Goal: Task Accomplishment & Management: Manage account settings

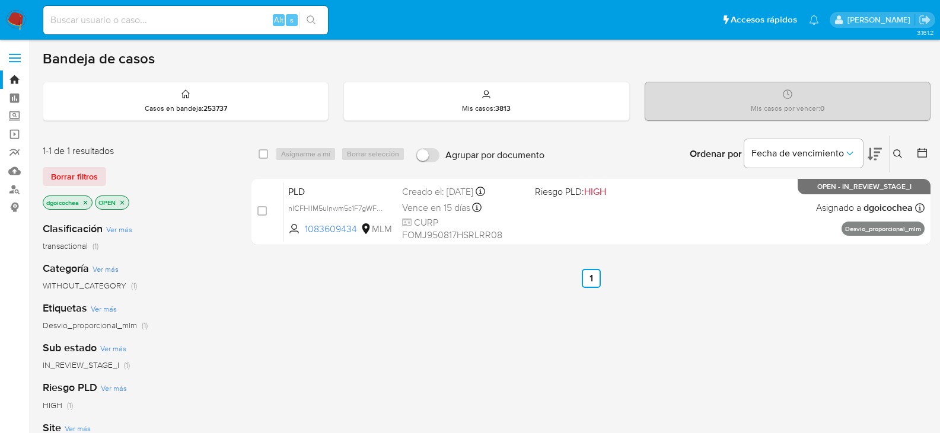
click at [892, 155] on button at bounding box center [899, 154] width 20 height 14
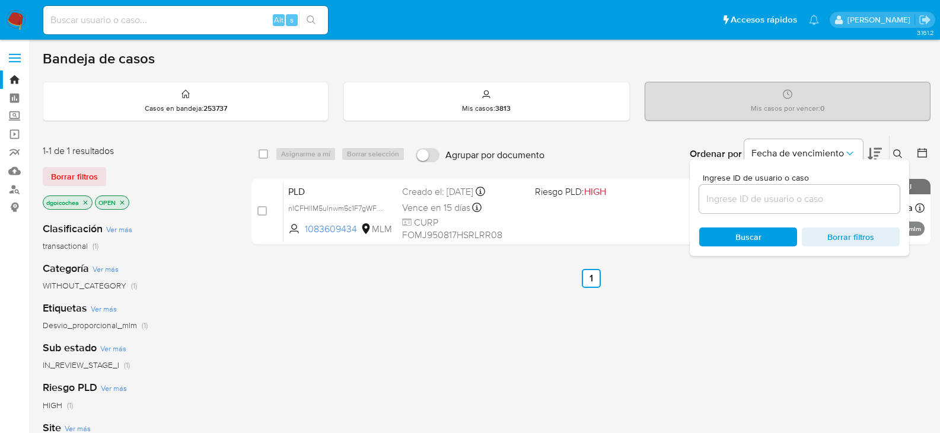
click at [903, 324] on div "select-all-cases-checkbox Asignarme a mí Borrar selección Agrupar por documento…" at bounding box center [590, 403] width 679 height 537
click at [903, 153] on button at bounding box center [899, 154] width 20 height 14
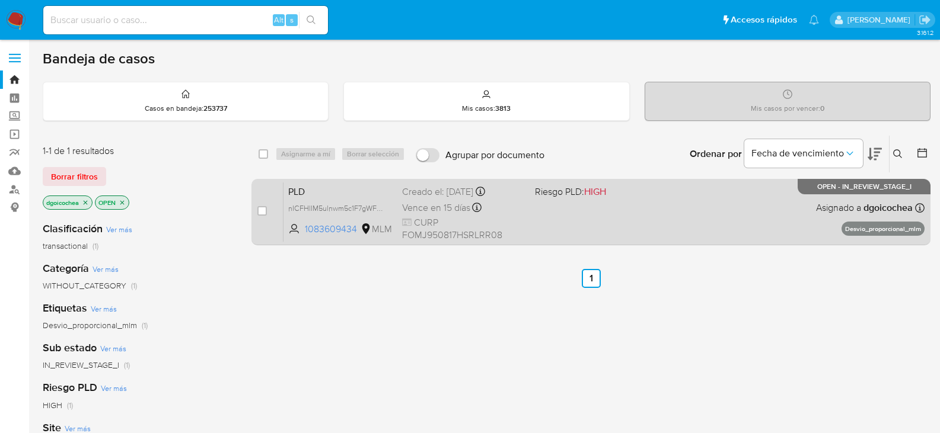
click at [299, 191] on span "PLD" at bounding box center [340, 190] width 104 height 15
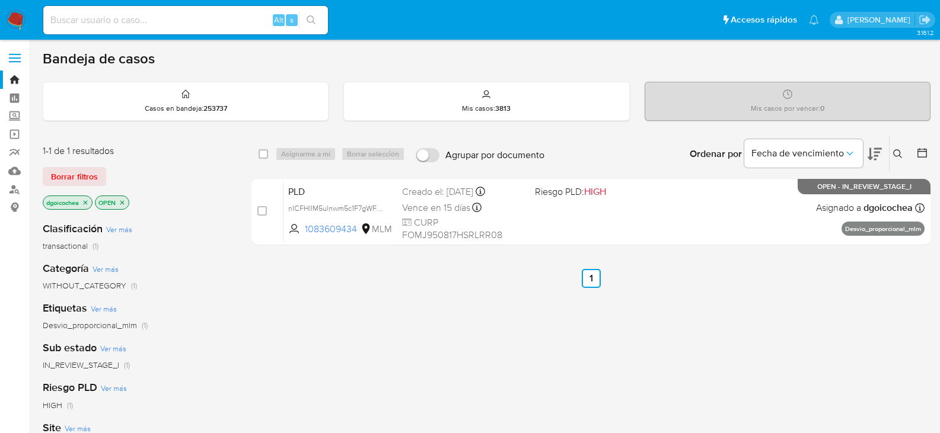
click at [899, 160] on button at bounding box center [899, 154] width 20 height 14
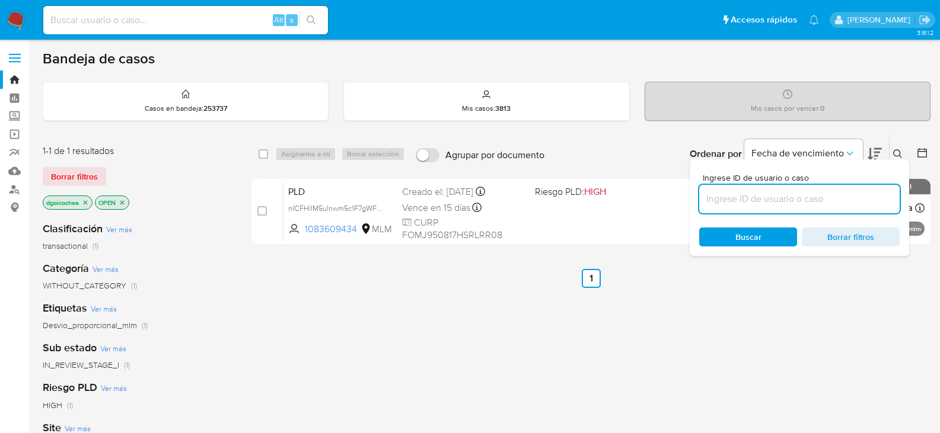
click at [832, 199] on input at bounding box center [799, 198] width 200 height 15
type input "2715036962"
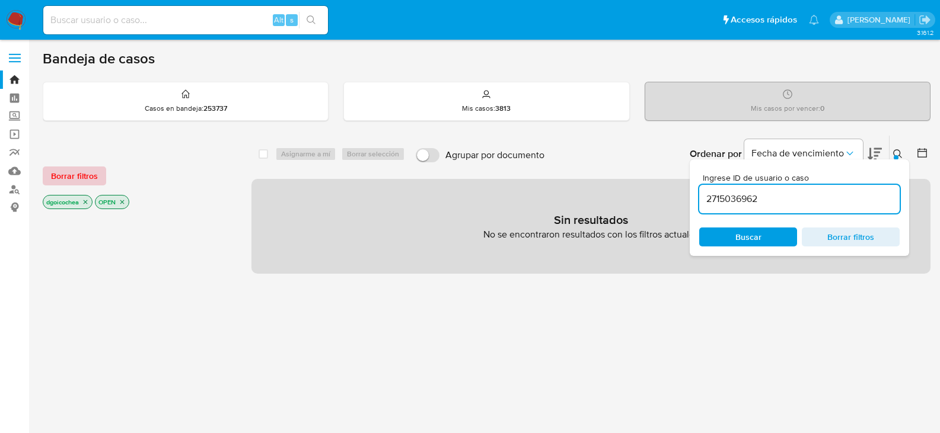
click at [78, 170] on span "Borrar filtros" at bounding box center [74, 176] width 47 height 17
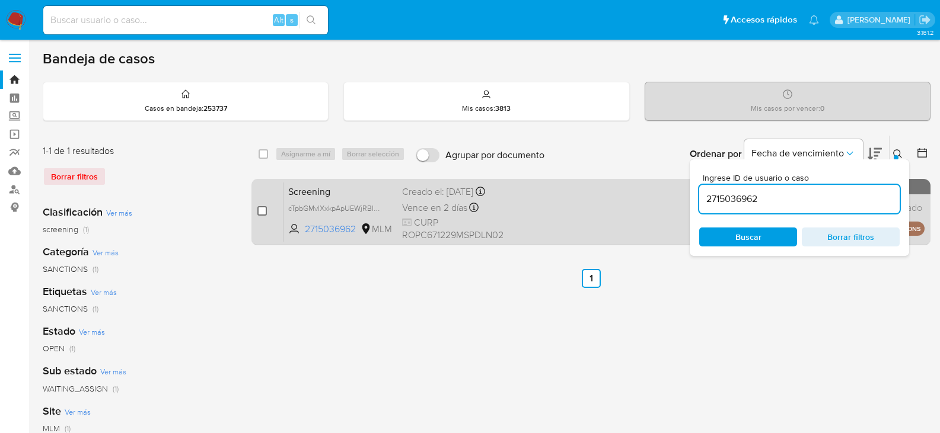
click at [263, 213] on input "checkbox" at bounding box center [261, 210] width 9 height 9
checkbox input "true"
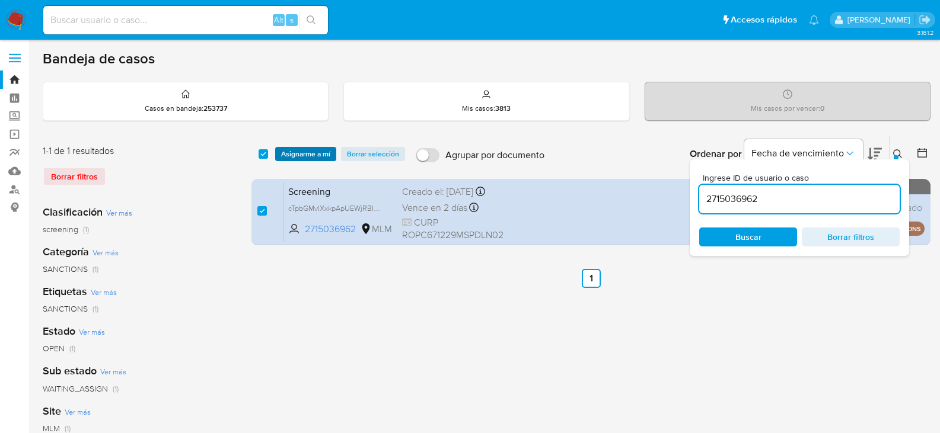
click at [299, 158] on span "Asignarme a mí" at bounding box center [305, 154] width 49 height 12
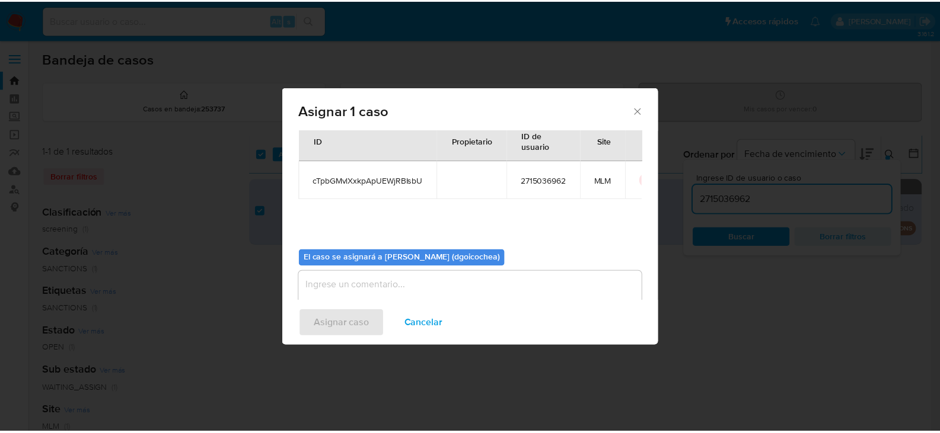
scroll to position [62, 0]
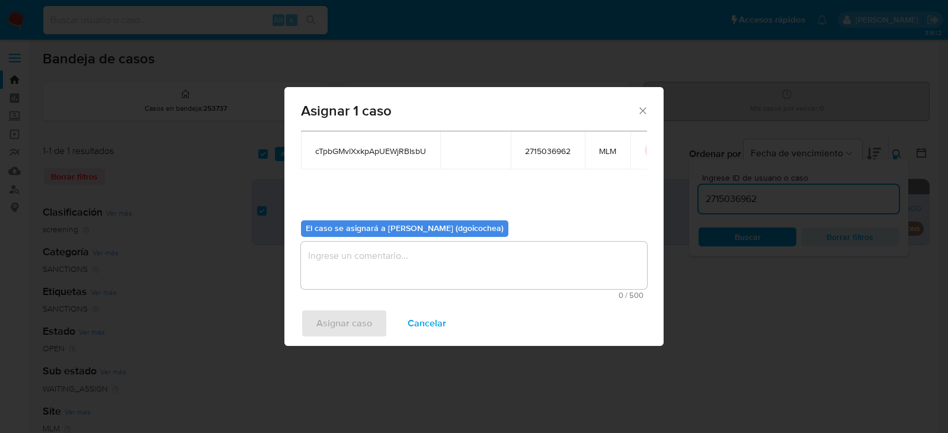
click at [368, 267] on textarea "assign-modal" at bounding box center [474, 265] width 346 height 47
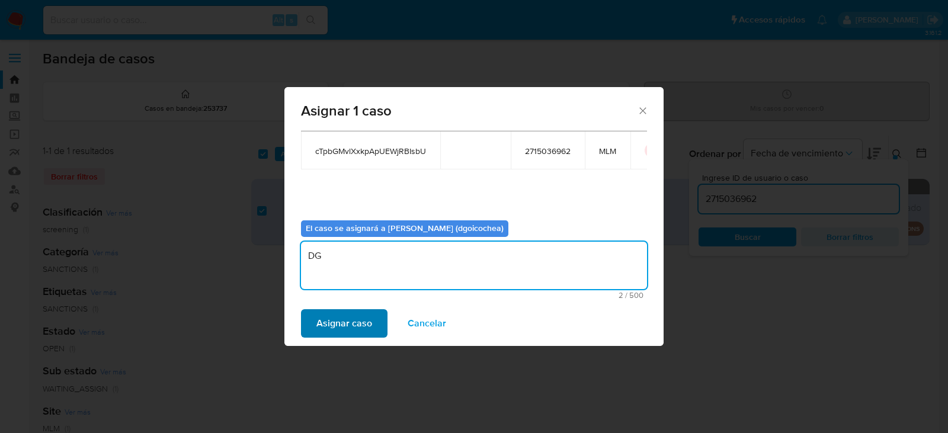
type textarea "DG"
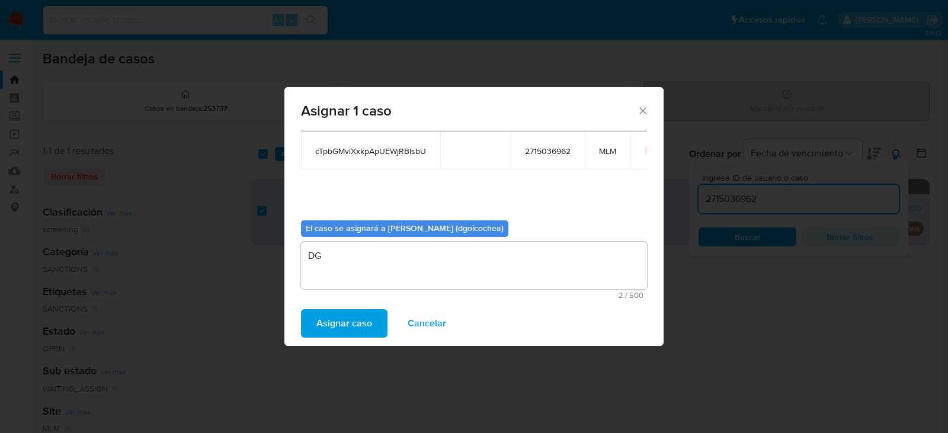
click at [316, 322] on button "Asignar caso" at bounding box center [344, 323] width 87 height 28
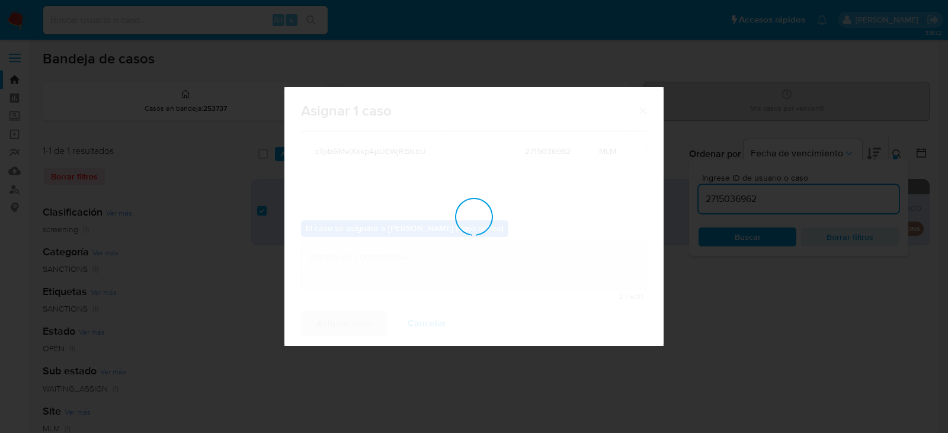
checkbox input "false"
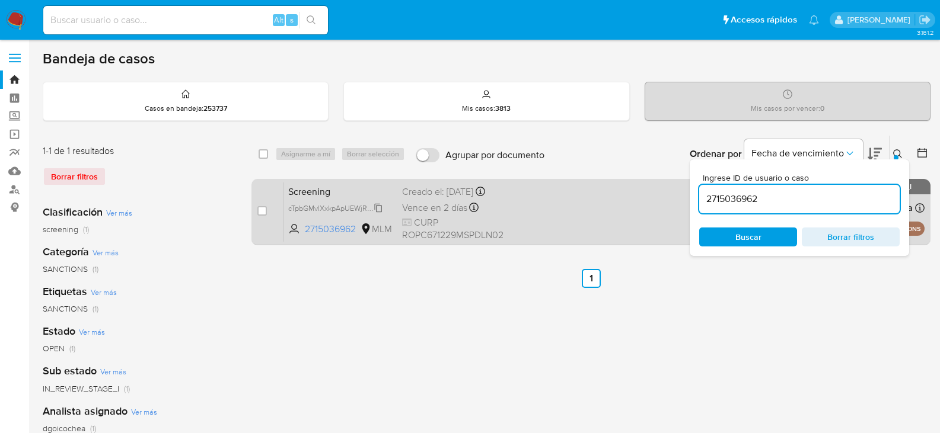
click at [381, 205] on span "cTpbGMvlXxkpApUEWjRBIsbU" at bounding box center [337, 207] width 98 height 13
click at [299, 189] on span "Screening" at bounding box center [340, 190] width 104 height 15
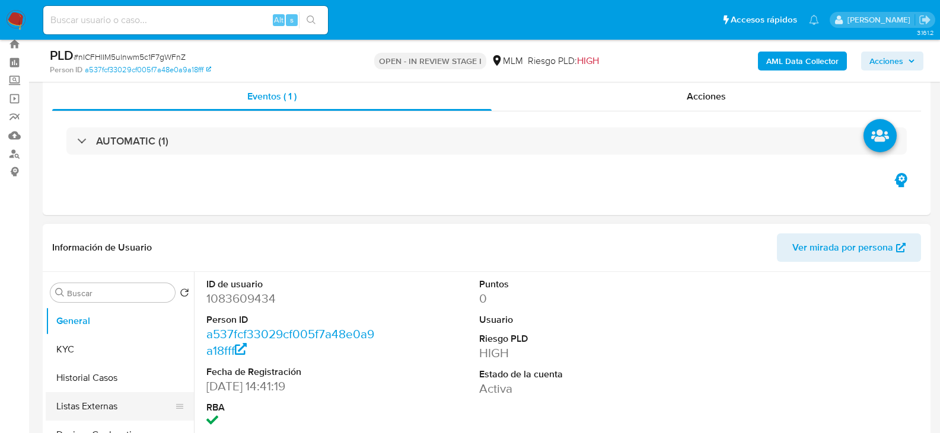
scroll to position [119, 0]
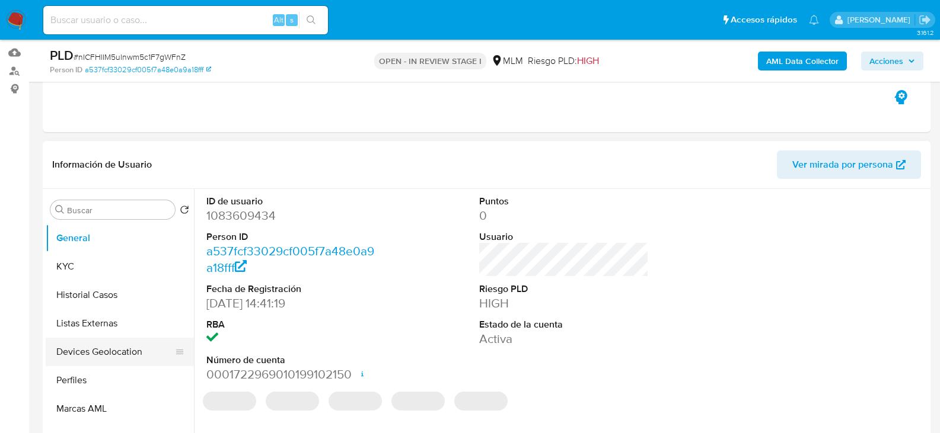
select select "10"
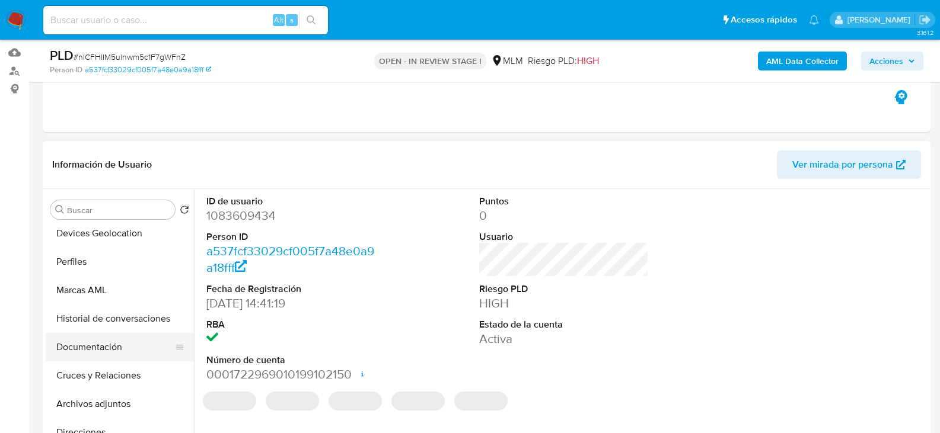
scroll to position [178, 0]
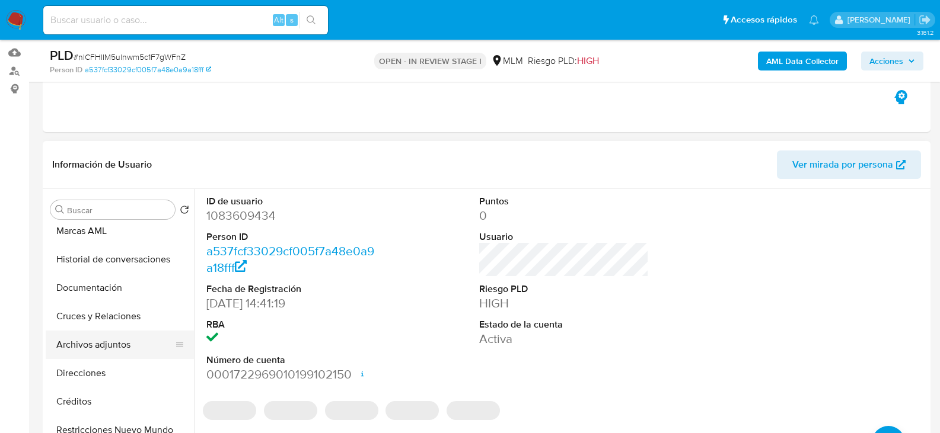
click at [119, 338] on button "Archivos adjuntos" at bounding box center [115, 345] width 139 height 28
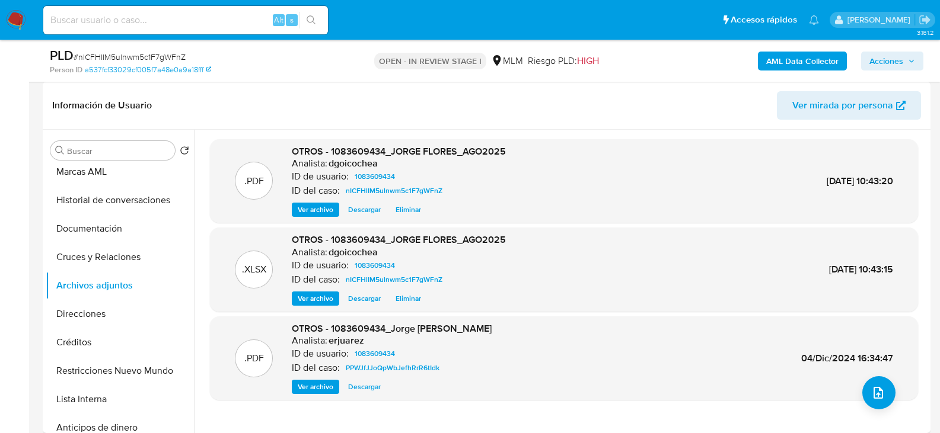
click at [892, 61] on span "Acciones" at bounding box center [886, 61] width 34 height 19
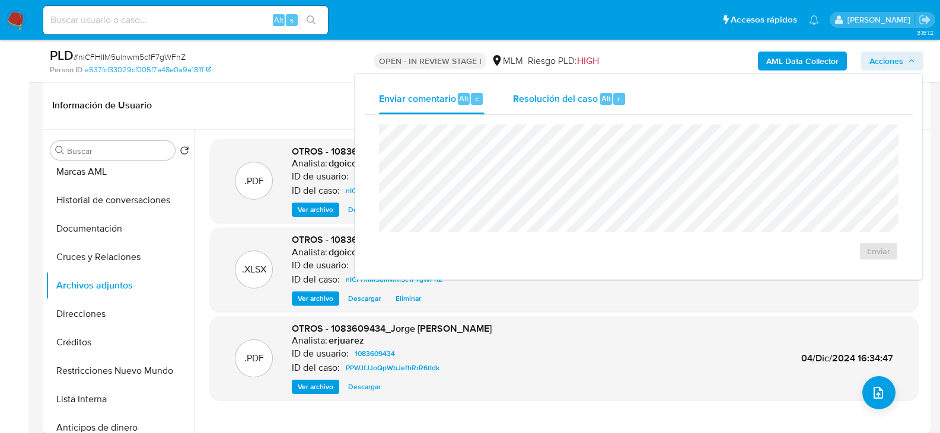
click at [557, 94] on span "Resolución del caso" at bounding box center [555, 98] width 85 height 14
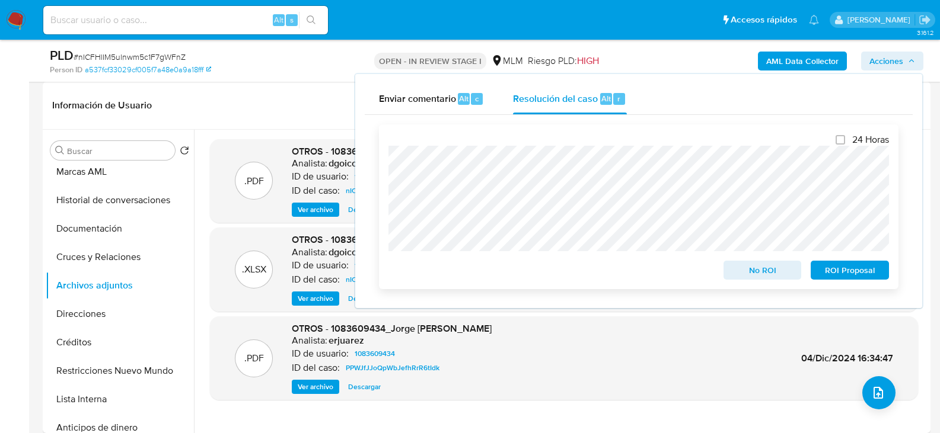
click at [851, 278] on span "ROI Proposal" at bounding box center [850, 270] width 62 height 17
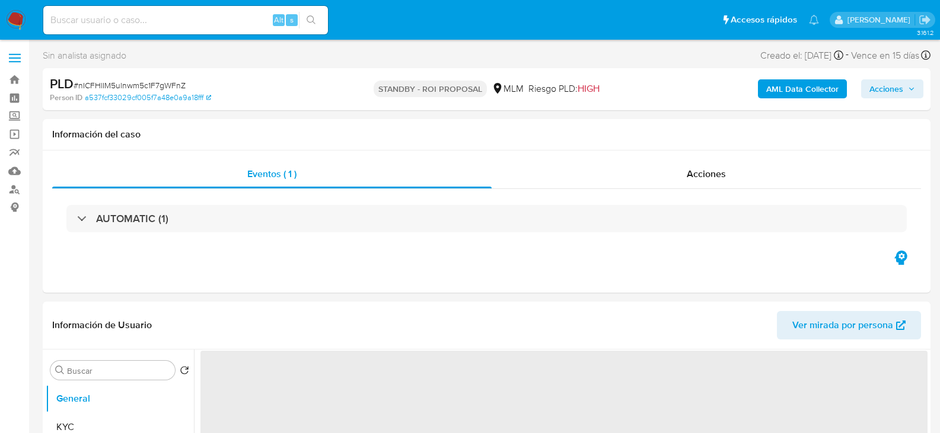
select select "10"
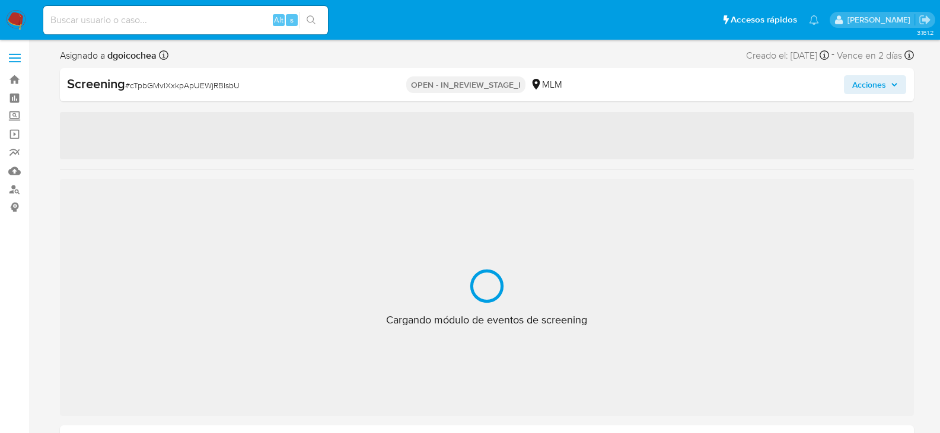
select select "10"
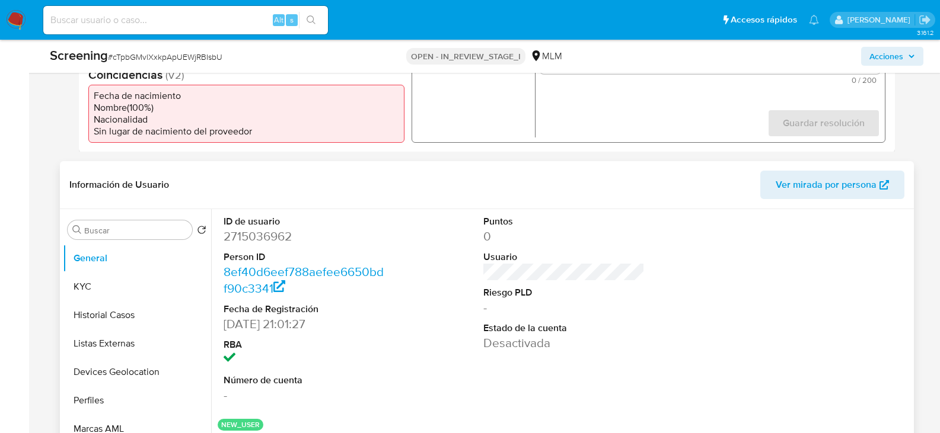
scroll to position [415, 0]
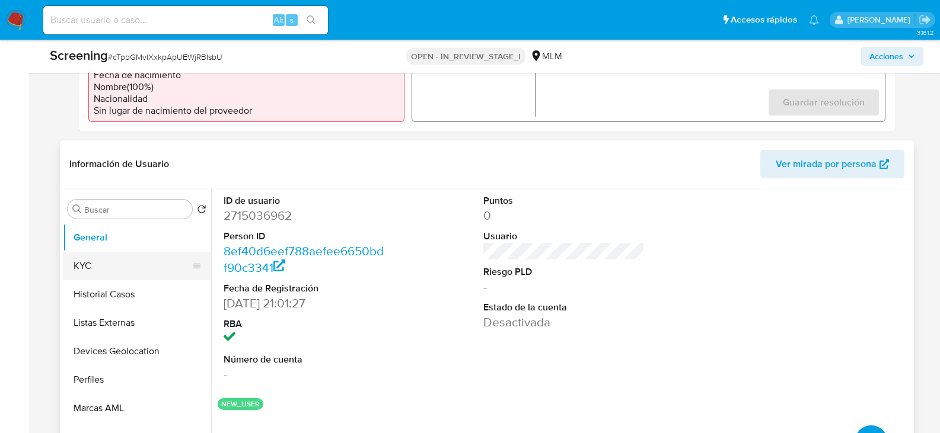
click at [97, 269] on button "KYC" at bounding box center [132, 266] width 139 height 28
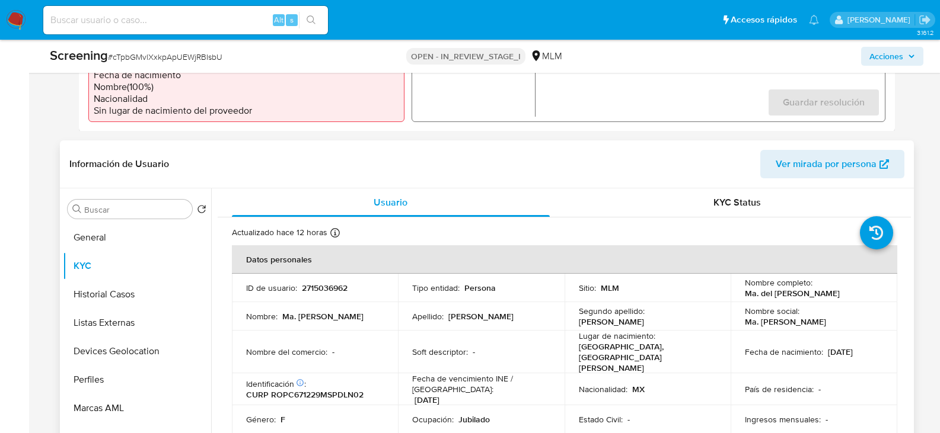
click at [311, 389] on p "CURP ROPC671229MSPDLN02" at bounding box center [304, 394] width 117 height 11
copy p "ROPC671229MSPDLN02"
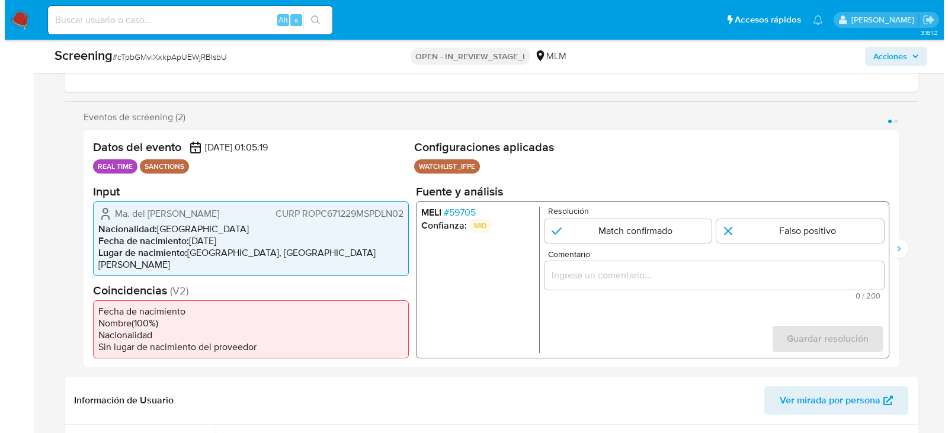
scroll to position [178, 0]
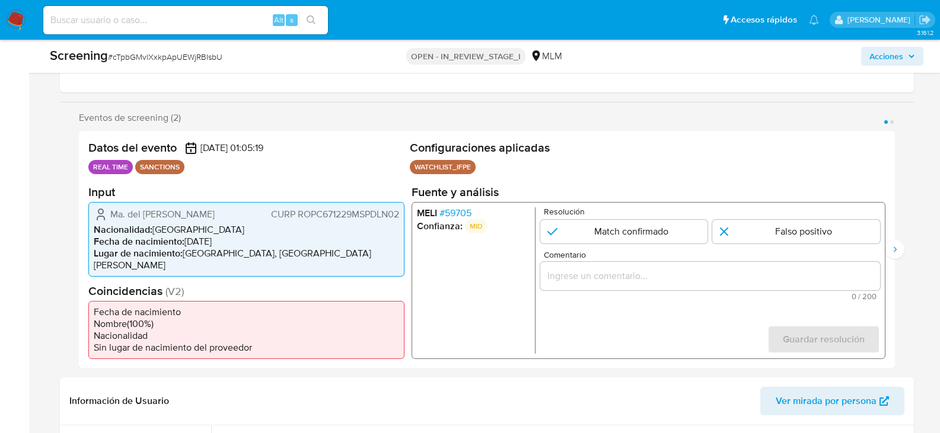
click at [468, 211] on span "# 59705" at bounding box center [455, 213] width 32 height 12
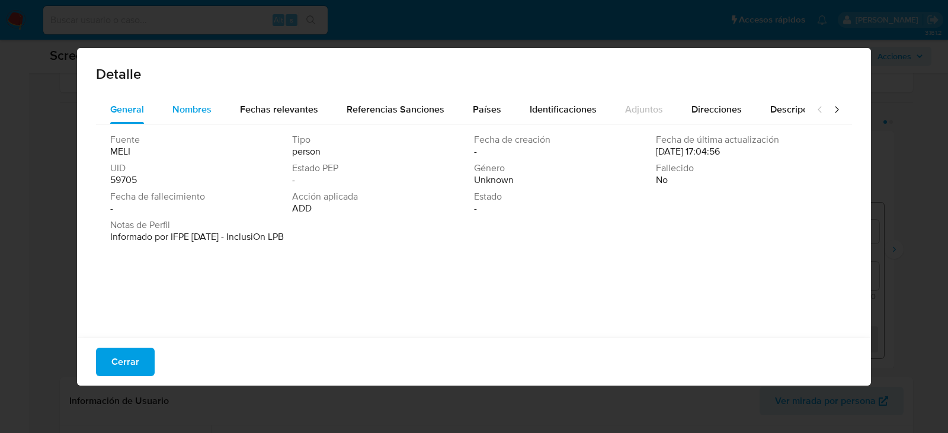
click at [183, 109] on span "Nombres" at bounding box center [192, 110] width 39 height 14
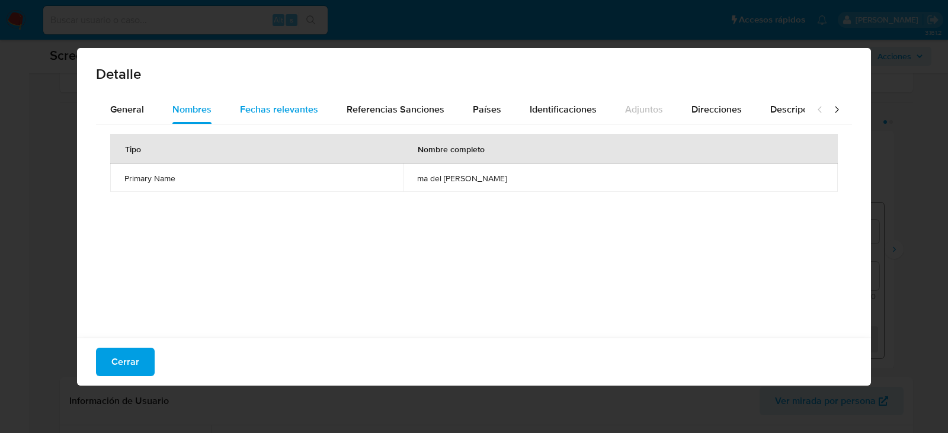
click at [269, 110] on span "Fechas relevantes" at bounding box center [279, 110] width 78 height 14
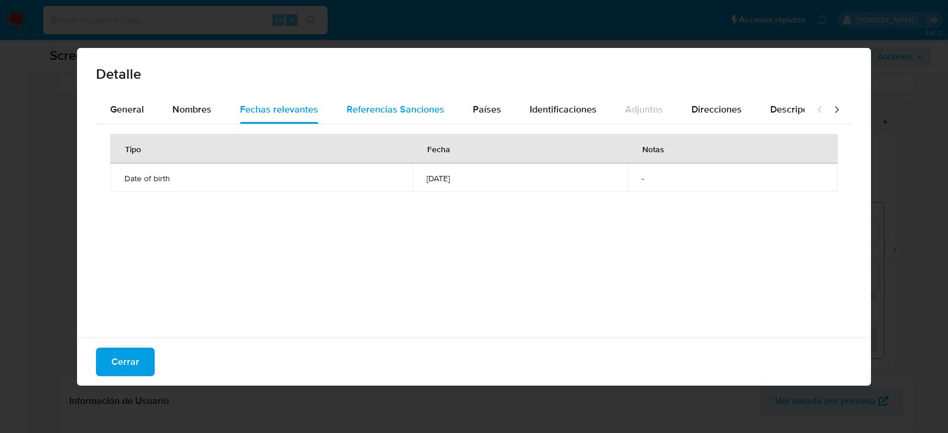
click at [389, 108] on span "Referencias Sanciones" at bounding box center [396, 110] width 98 height 14
click at [482, 103] on span "Países" at bounding box center [487, 110] width 28 height 14
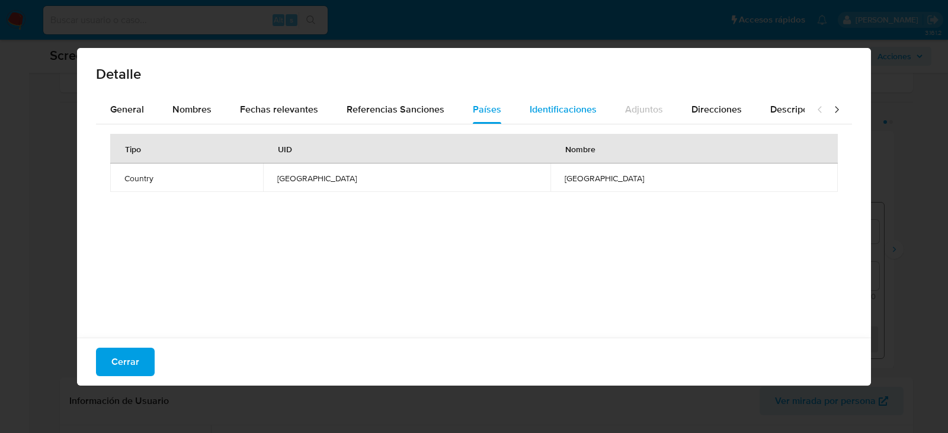
click at [566, 108] on span "Identificaciones" at bounding box center [563, 110] width 67 height 14
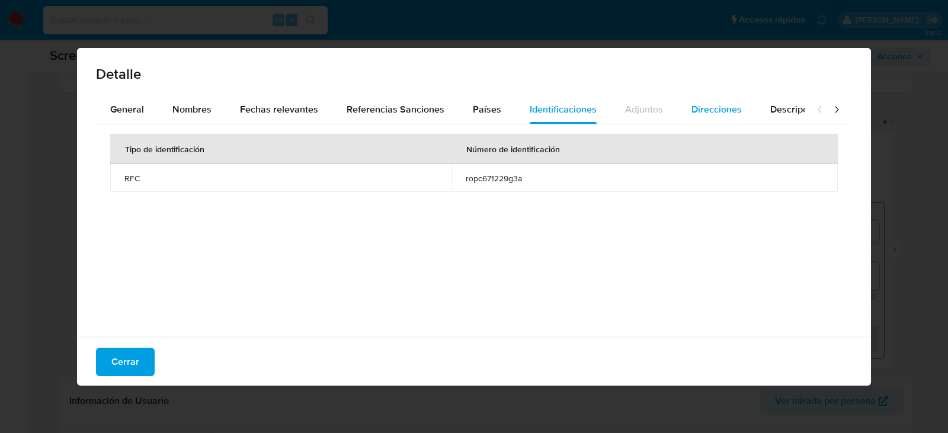
click at [717, 107] on span "Direcciones" at bounding box center [717, 110] width 50 height 14
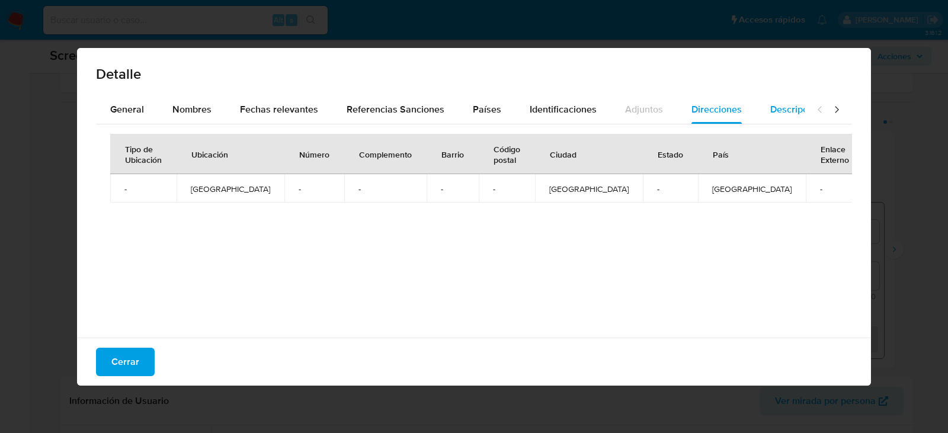
click at [773, 103] on span "Descripciones" at bounding box center [801, 110] width 60 height 14
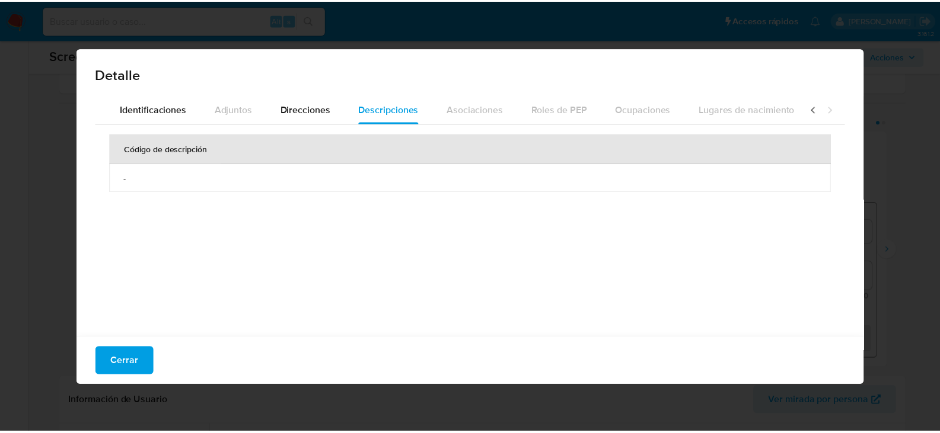
scroll to position [0, 420]
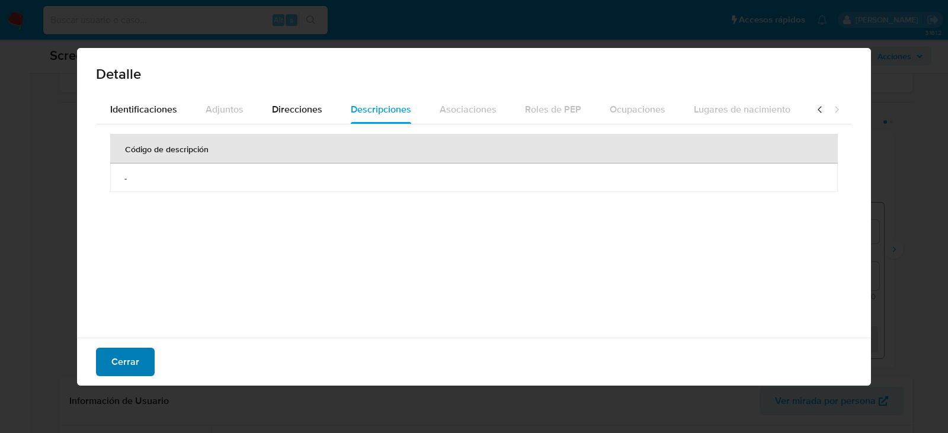
click at [116, 357] on span "Cerrar" at bounding box center [125, 362] width 28 height 26
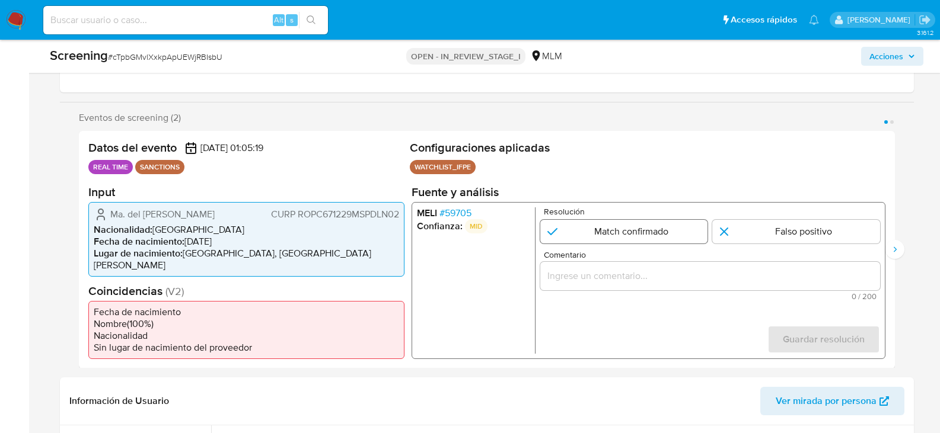
click at [589, 229] on input "1 de 2" at bounding box center [623, 231] width 168 height 24
radio input "true"
click at [552, 270] on input "Comentario" at bounding box center [709, 275] width 340 height 15
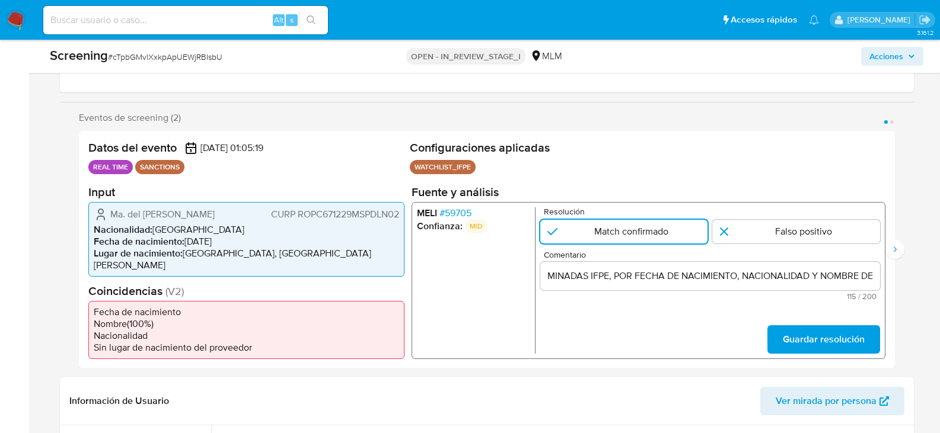
scroll to position [0, 0]
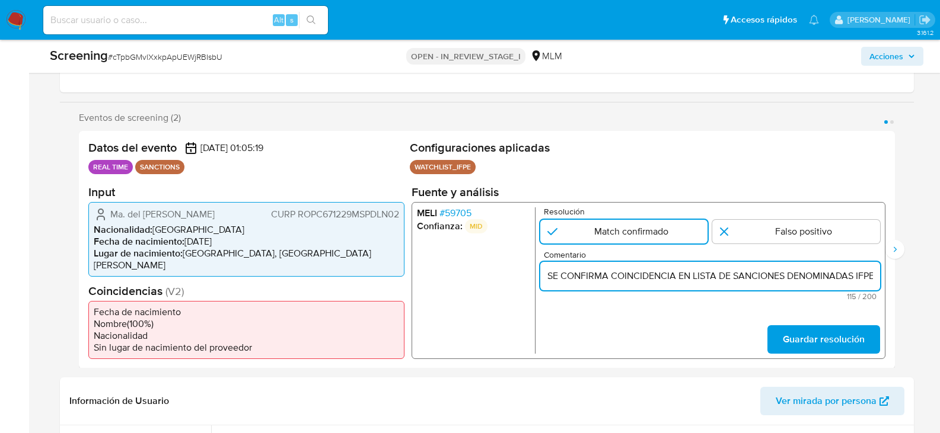
click at [852, 277] on input "SE CONFIRMA COINCIDENCIA EN LISTA DE SANCIONES DENOMINADAS IFPE, POR FECHA DE N…" at bounding box center [709, 275] width 340 height 15
paste input "MA. DEL CONSUELO RODRIGUEZ PALOMO, CON FECHA DE NACIMIENTO 29DIC1967, NACIONALI…"
click at [800, 273] on input "SE CONFIRMA COINCIDENCIA EN LISTA DE SANCIONES DENOMINADAS IFPE, POR FECHA DE N…" at bounding box center [709, 275] width 340 height 15
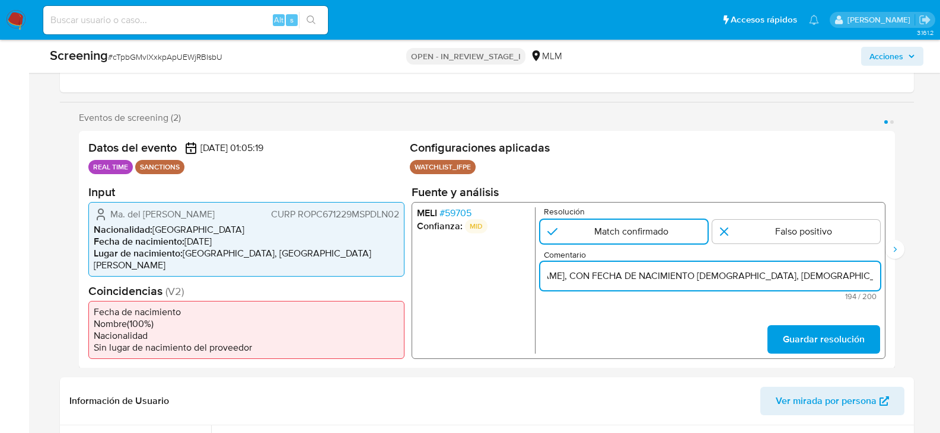
scroll to position [0, 683]
type input "SE CONFIRMA COINCIDENCIA EN LISTA DE SANCIONES DENOMINADAS IFPE, POR FECHA DE N…"
click at [837, 339] on span "Guardar resolución" at bounding box center [823, 339] width 82 height 26
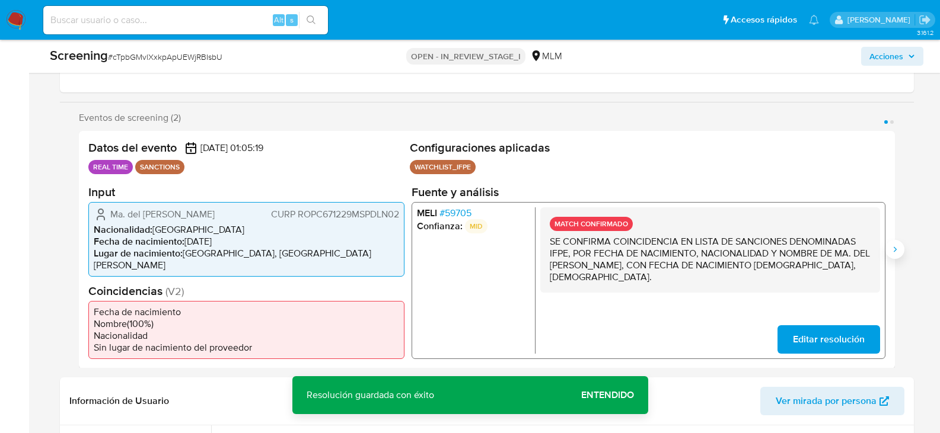
click at [890, 248] on icon "Siguiente" at bounding box center [894, 249] width 9 height 9
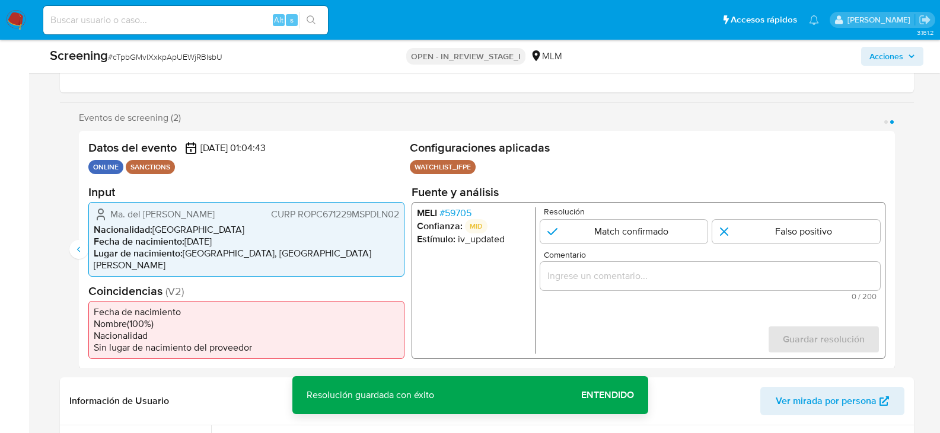
click at [456, 212] on span "# 59705" at bounding box center [455, 213] width 32 height 12
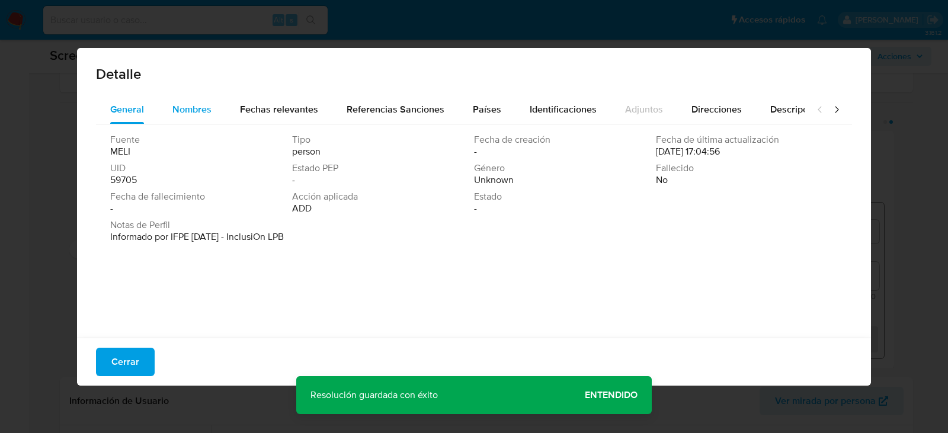
click at [181, 107] on span "Nombres" at bounding box center [192, 110] width 39 height 14
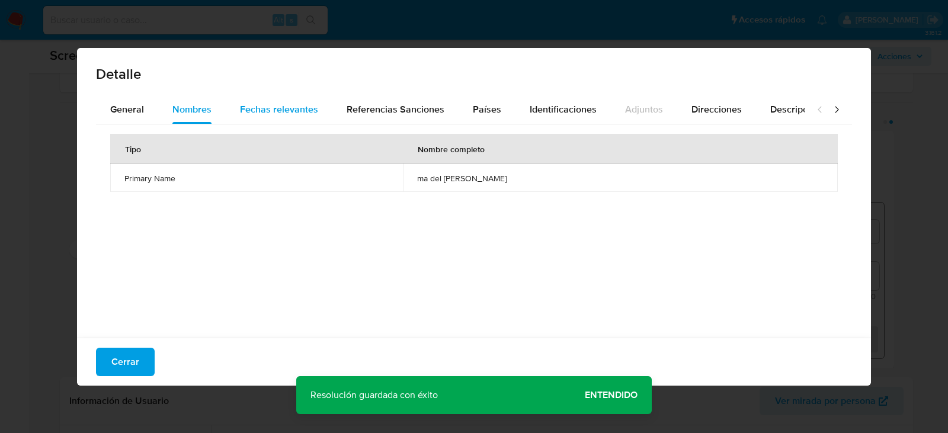
click at [276, 111] on span "Fechas relevantes" at bounding box center [279, 110] width 78 height 14
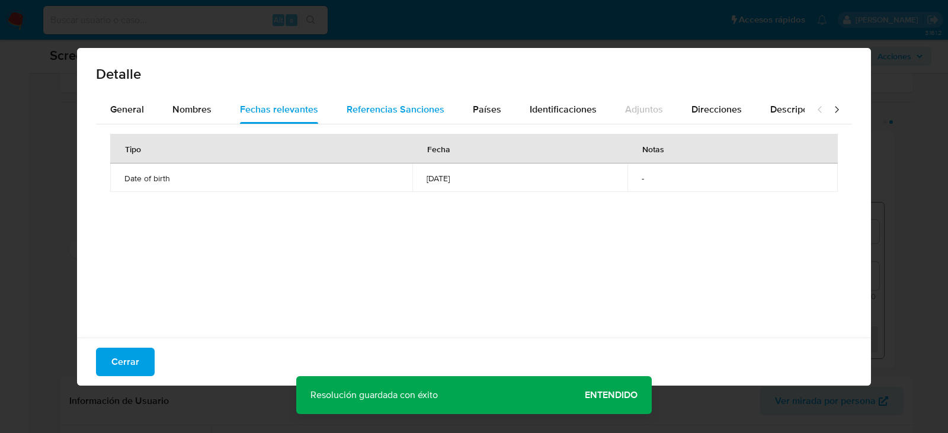
click at [361, 109] on span "Referencias Sanciones" at bounding box center [396, 110] width 98 height 14
click at [484, 106] on span "Países" at bounding box center [487, 110] width 28 height 14
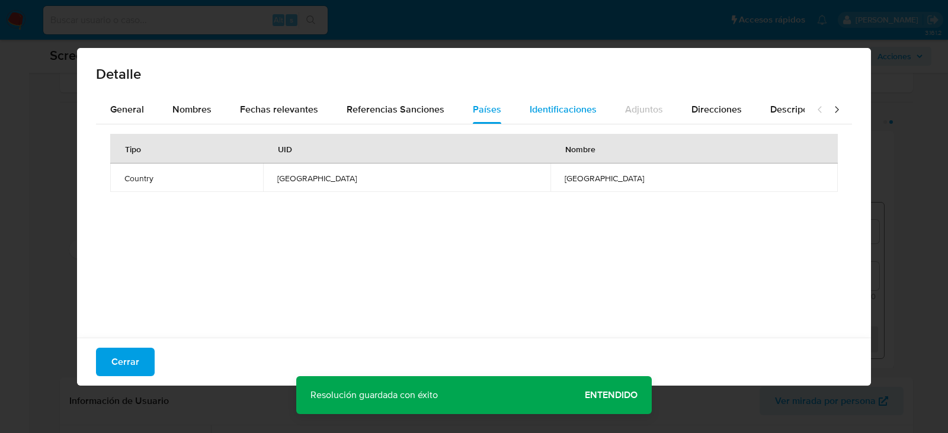
click at [560, 107] on span "Identificaciones" at bounding box center [563, 110] width 67 height 14
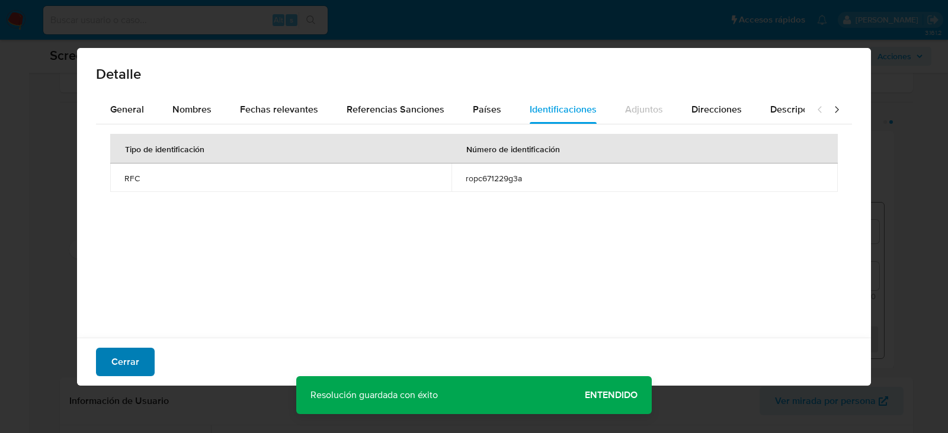
click at [135, 353] on span "Cerrar" at bounding box center [125, 362] width 28 height 26
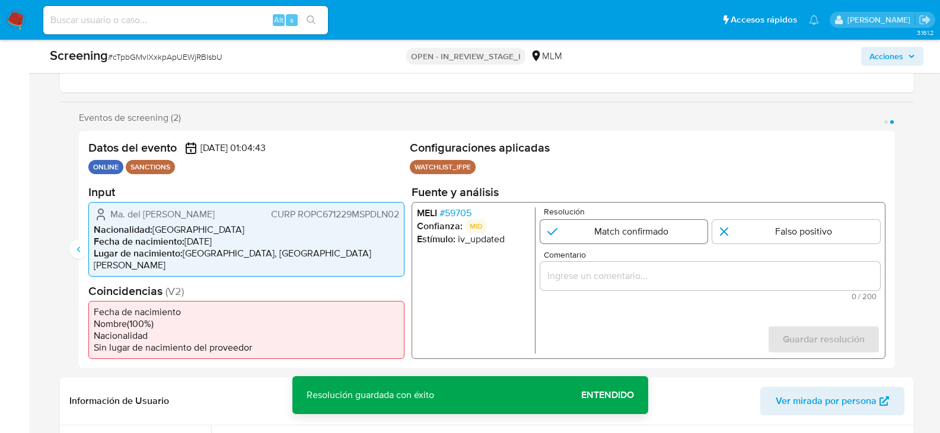
click at [583, 231] on input "2 de 2" at bounding box center [623, 231] width 168 height 24
radio input "true"
click at [580, 272] on input "Comentario" at bounding box center [709, 275] width 340 height 15
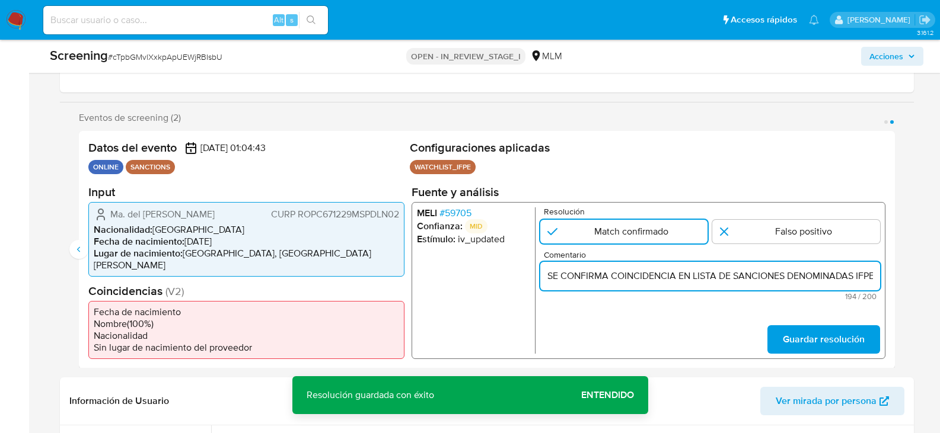
scroll to position [0, 683]
type input "SE CONFIRMA COINCIDENCIA EN LISTA DE SANCIONES DENOMINADAS IFPE, POR FECHA DE N…"
click at [811, 336] on span "Guardar resolución" at bounding box center [823, 339] width 82 height 26
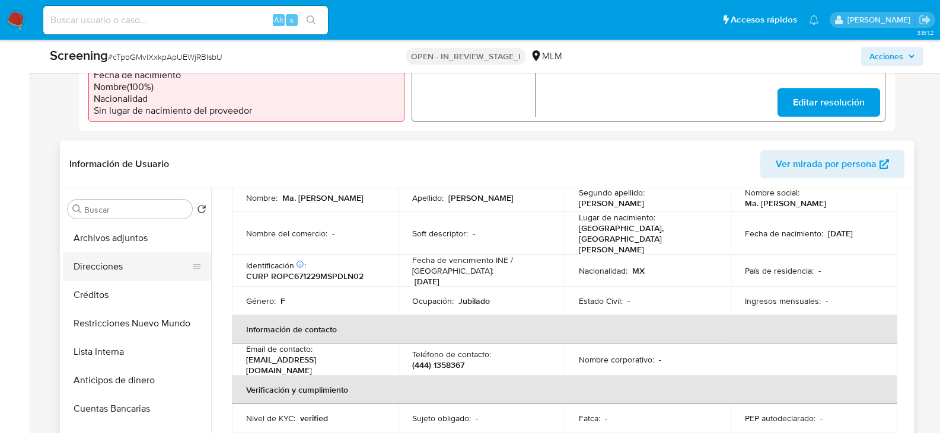
scroll to position [296, 0]
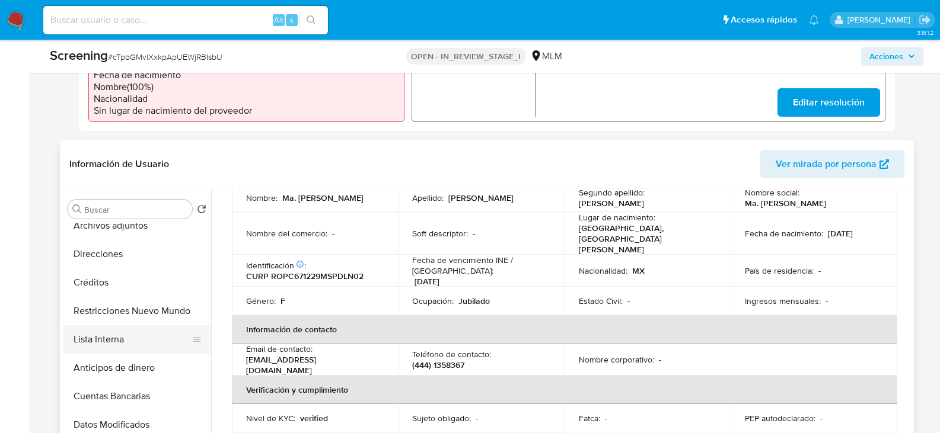
click at [105, 338] on button "Lista Interna" at bounding box center [132, 339] width 139 height 28
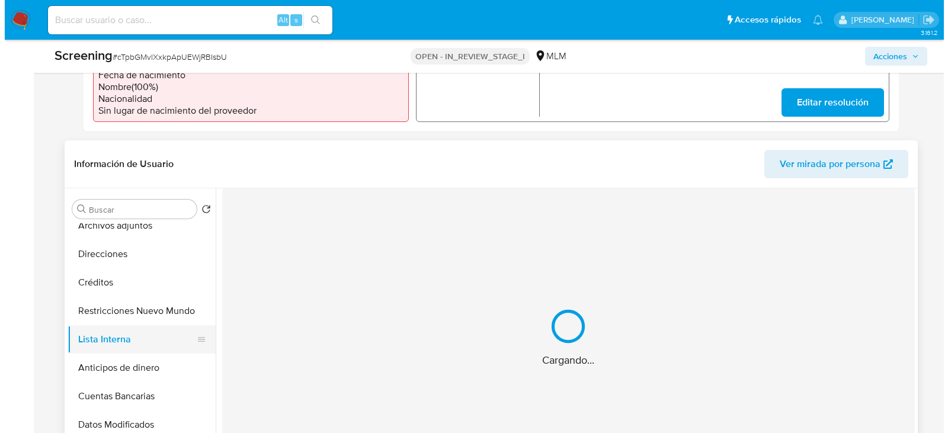
scroll to position [0, 0]
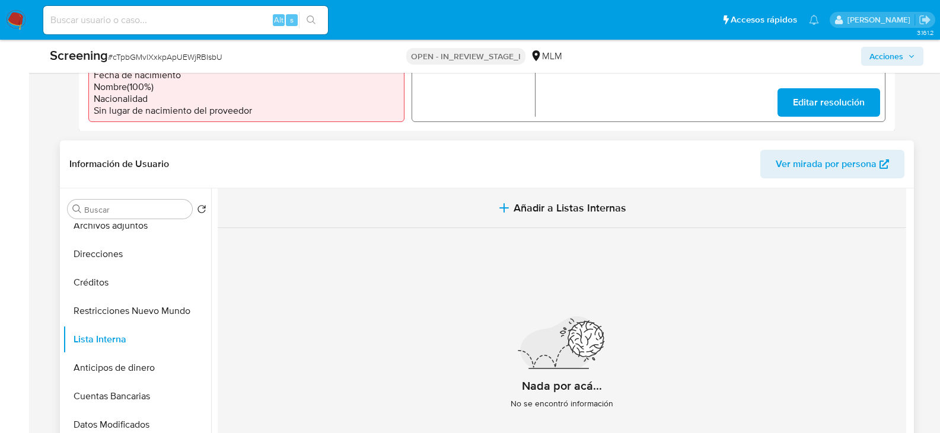
click at [574, 215] on span "Añadir a Listas Internas" at bounding box center [569, 208] width 113 height 13
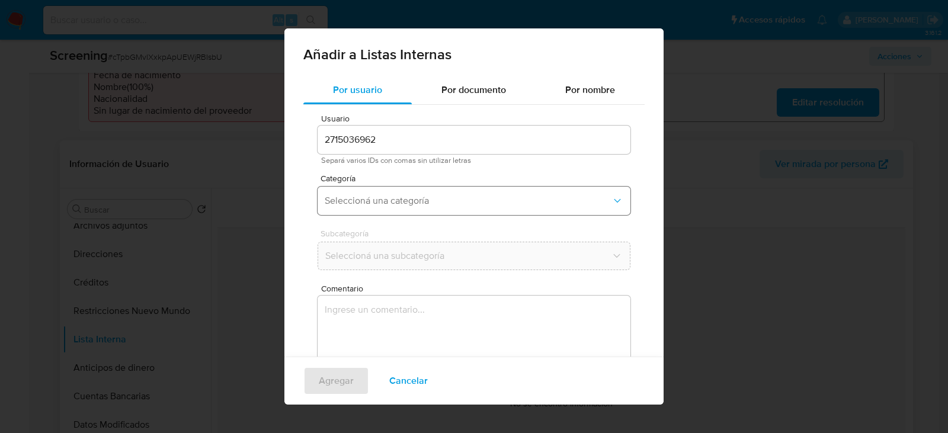
click at [390, 206] on span "Seleccioná una categoría" at bounding box center [468, 201] width 287 height 12
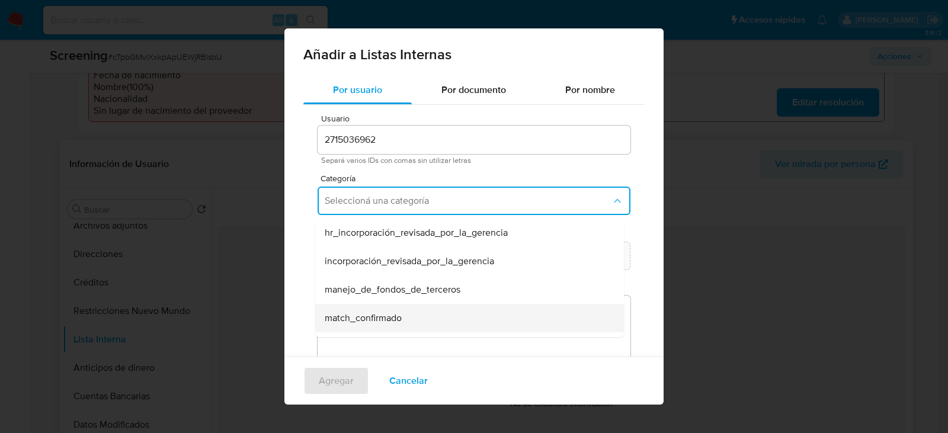
click at [356, 316] on span "match_confirmado" at bounding box center [363, 318] width 77 height 12
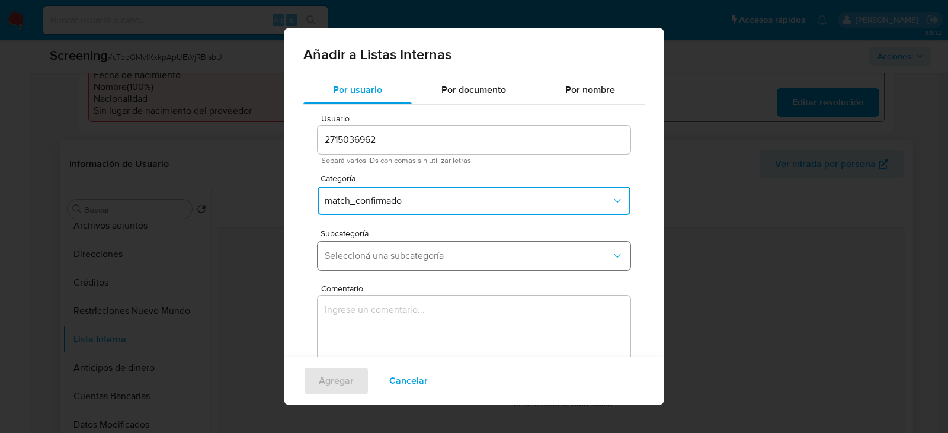
click at [359, 260] on span "Seleccioná una subcategoría" at bounding box center [468, 256] width 287 height 12
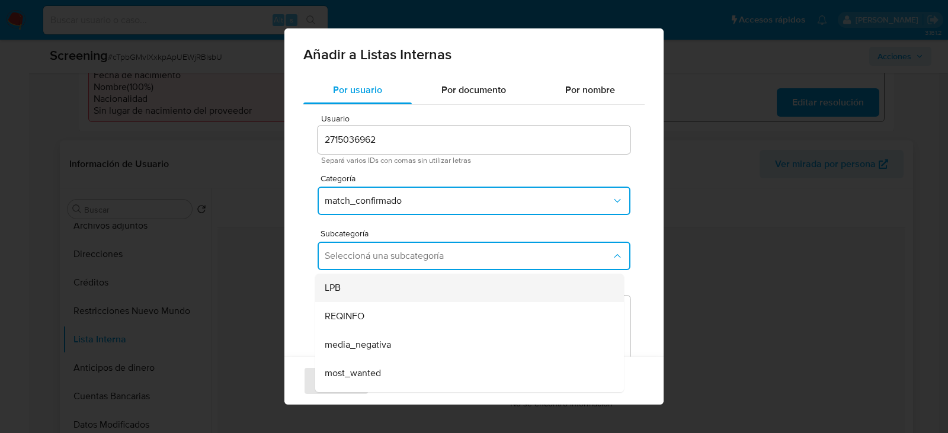
click at [357, 285] on div "LPB" at bounding box center [466, 288] width 283 height 28
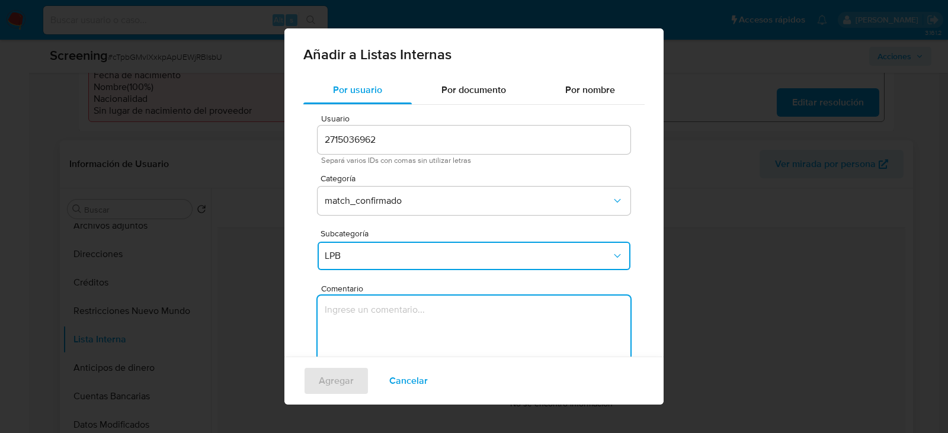
click at [365, 311] on textarea "Comentario" at bounding box center [474, 353] width 313 height 114
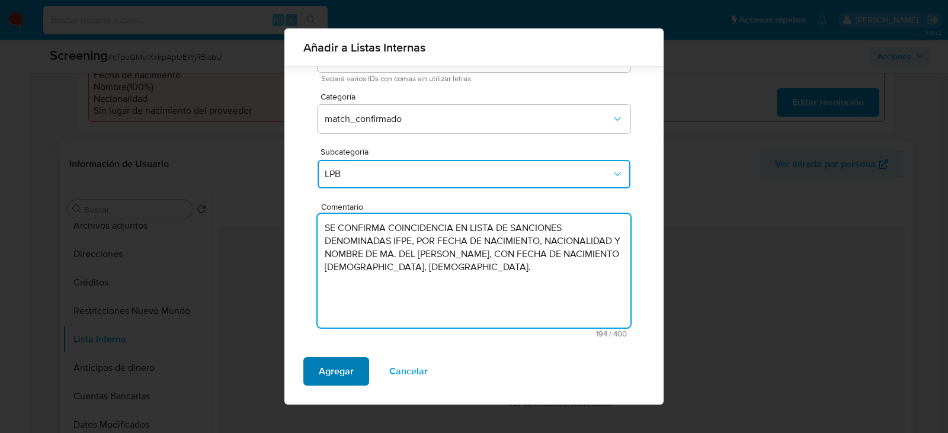
type textarea "SE CONFIRMA COINCIDENCIA EN LISTA DE SANCIONES DENOMINADAS IFPE, POR FECHA DE N…"
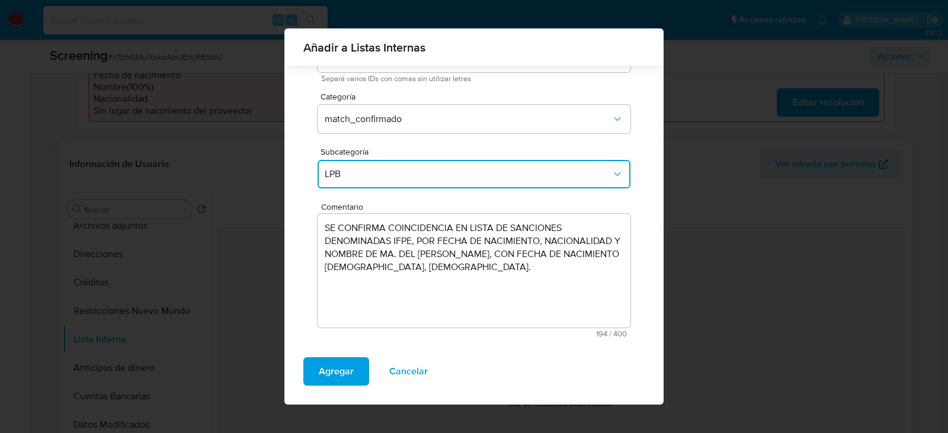
click at [351, 377] on span "Agregar" at bounding box center [336, 372] width 35 height 26
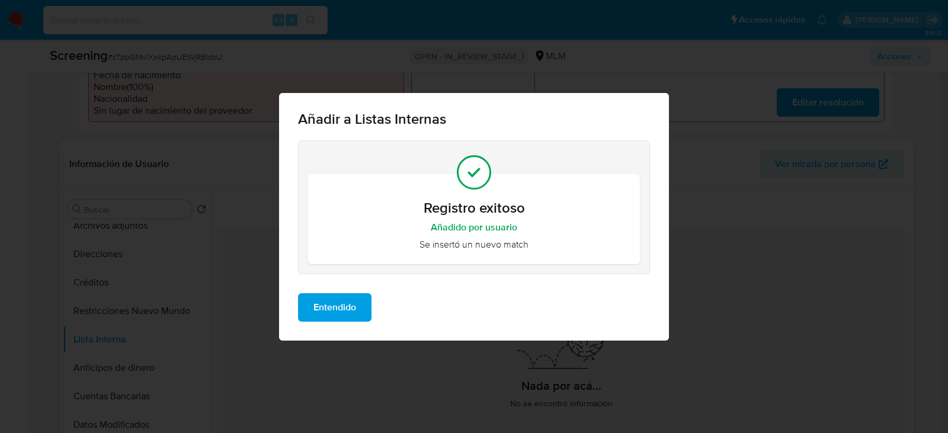
click at [342, 312] on span "Entendido" at bounding box center [335, 308] width 43 height 26
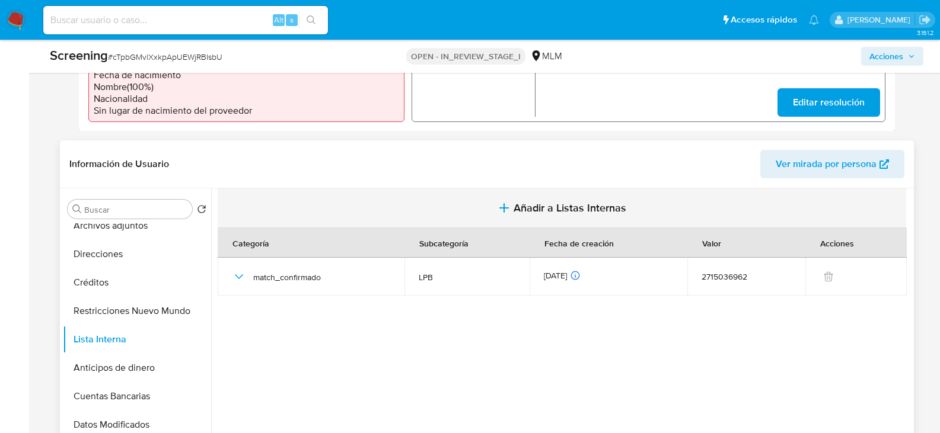
click at [567, 203] on span "Añadir a Listas Internas" at bounding box center [569, 208] width 113 height 13
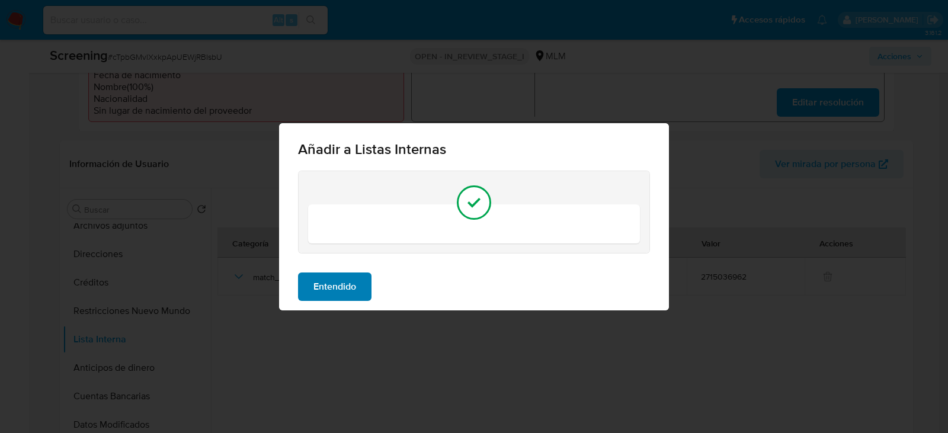
click at [341, 287] on span "Entendido" at bounding box center [335, 287] width 43 height 26
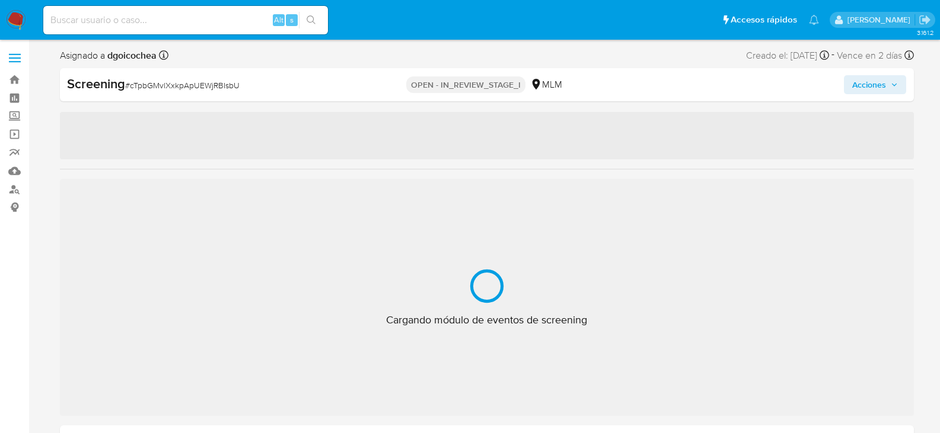
select select "10"
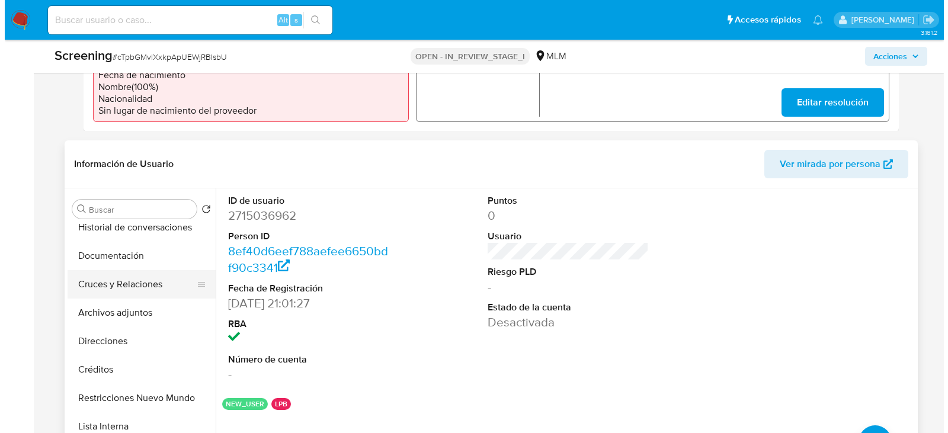
scroll to position [237, 0]
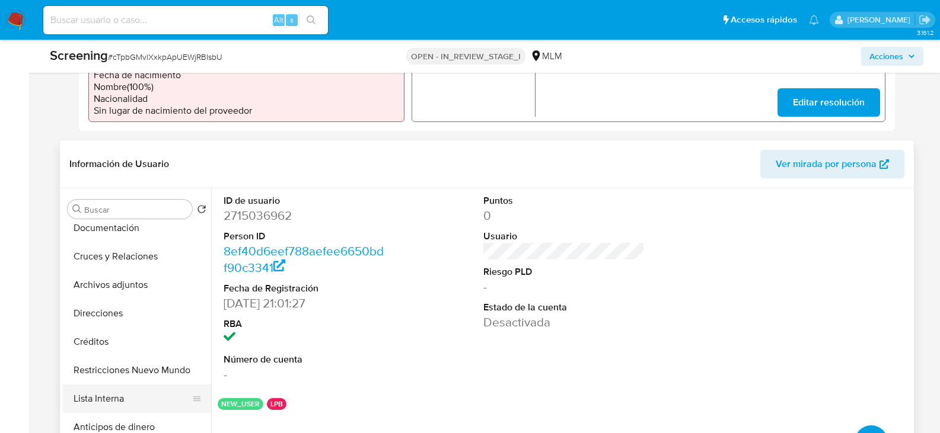
click at [116, 400] on button "Lista Interna" at bounding box center [132, 399] width 139 height 28
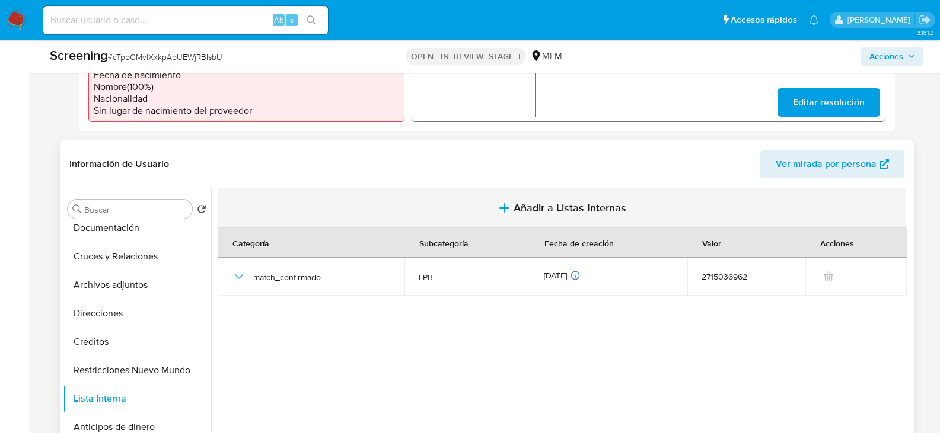
click at [542, 216] on button "Añadir a Listas Internas" at bounding box center [562, 209] width 688 height 40
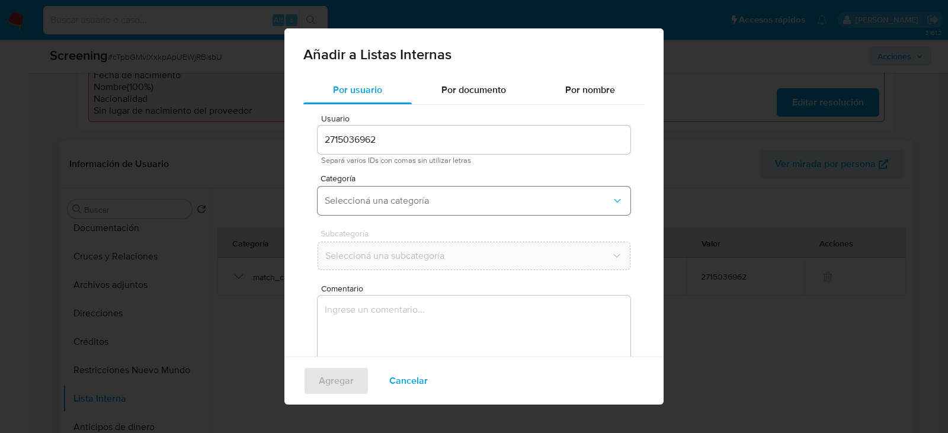
click at [385, 199] on span "Seleccioná una categoría" at bounding box center [468, 201] width 287 height 12
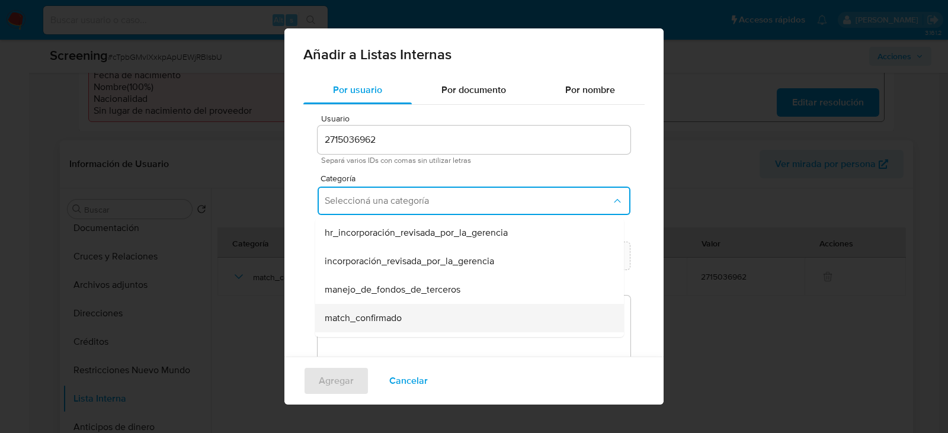
click at [353, 317] on span "match_confirmado" at bounding box center [363, 318] width 77 height 12
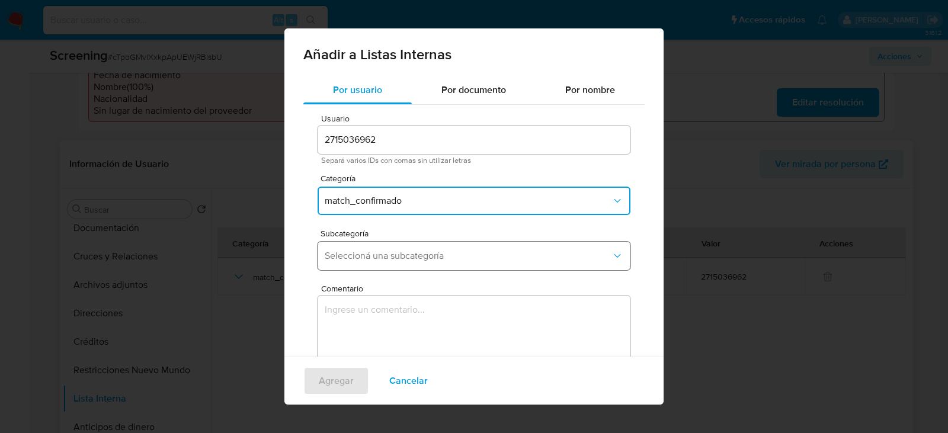
click at [352, 259] on span "Seleccioná una subcategoría" at bounding box center [468, 256] width 287 height 12
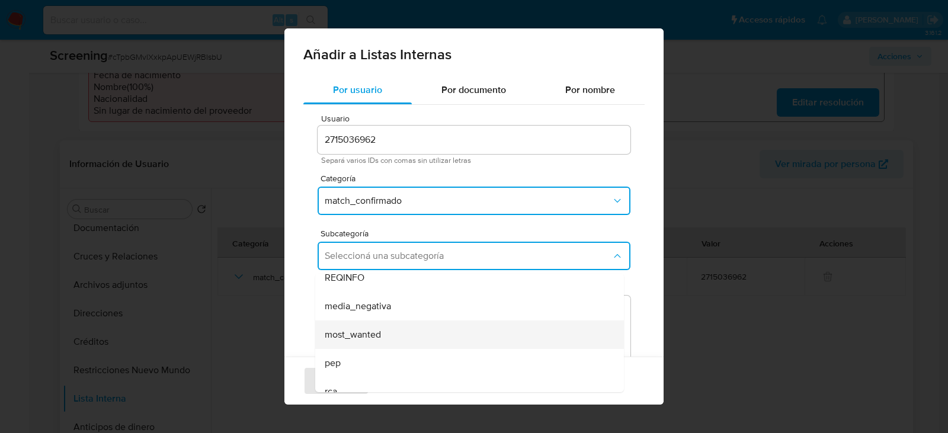
scroll to position [81, 0]
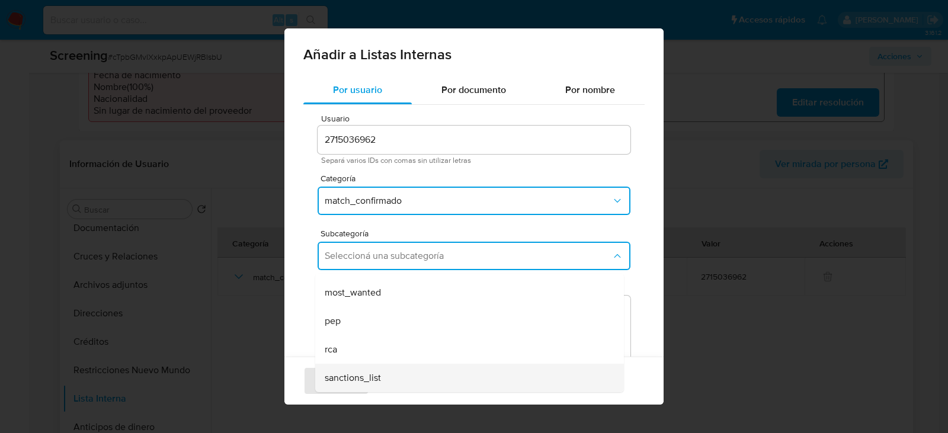
click at [354, 372] on span "sanctions_list" at bounding box center [353, 378] width 56 height 12
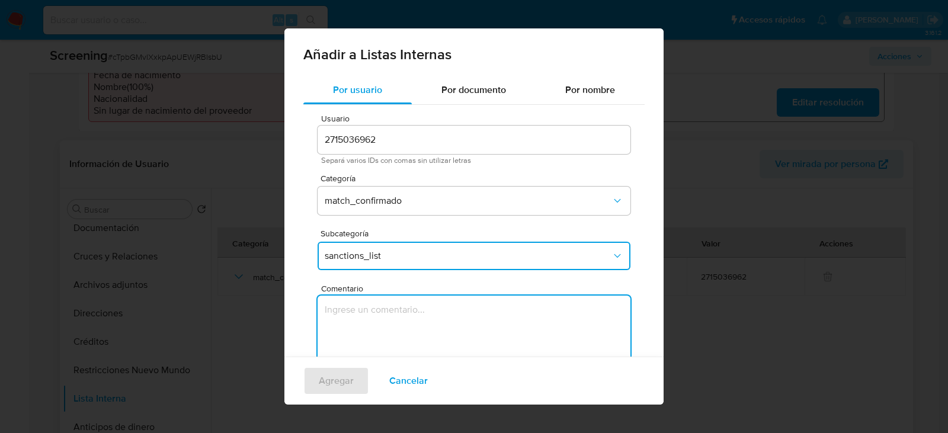
click at [364, 325] on textarea "Comentario" at bounding box center [474, 353] width 313 height 114
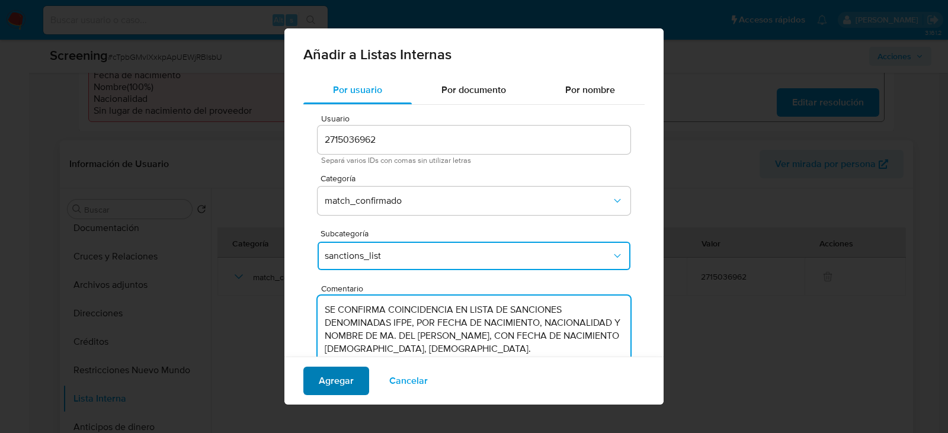
type textarea "SE CONFIRMA COINCIDENCIA EN LISTA DE SANCIONES DENOMINADAS IFPE, POR FECHA DE N…"
click at [350, 372] on span "Agregar" at bounding box center [336, 381] width 35 height 26
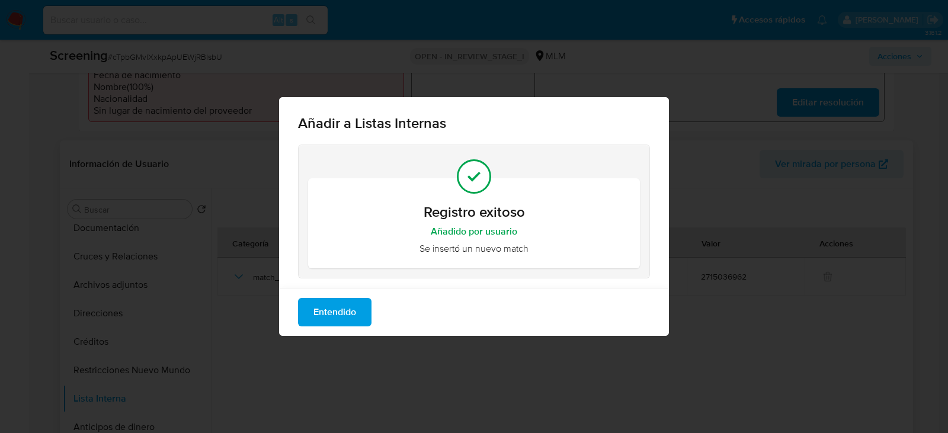
click at [334, 310] on span "Entendido" at bounding box center [335, 312] width 43 height 26
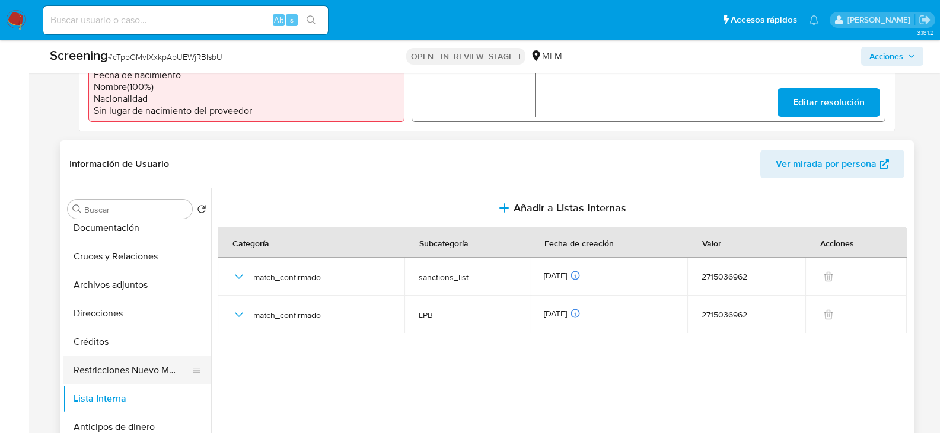
click at [105, 357] on button "Restricciones Nuevo Mundo" at bounding box center [132, 370] width 139 height 28
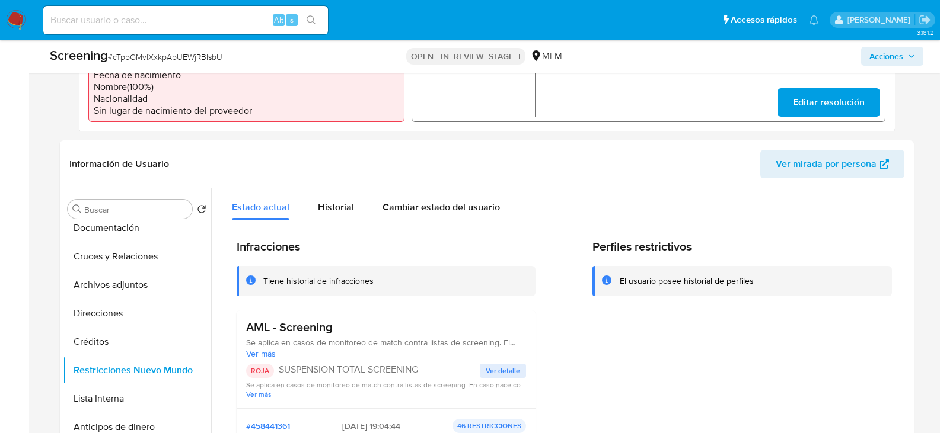
drag, startPoint x: 906, startPoint y: 50, endPoint x: 884, endPoint y: 50, distance: 21.3
click at [906, 50] on span "Acciones" at bounding box center [892, 56] width 46 height 17
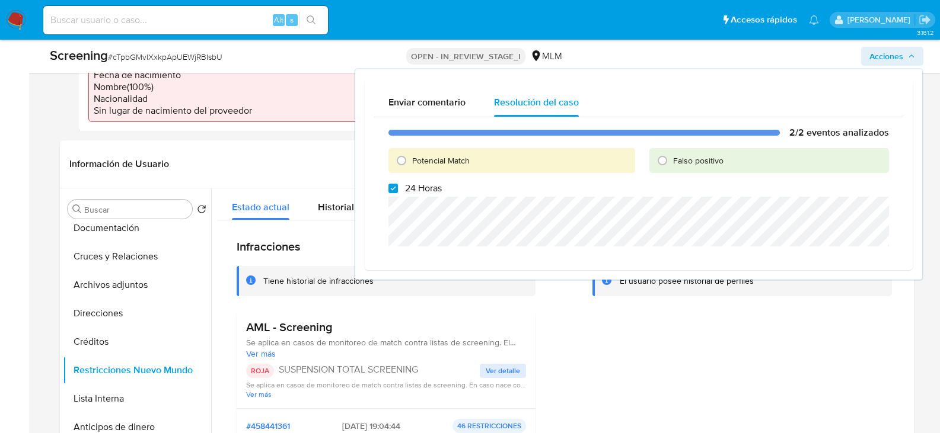
click at [395, 193] on label "24 Horas" at bounding box center [414, 189] width 53 height 12
click at [395, 193] on input "24 Horas" at bounding box center [392, 188] width 9 height 9
checkbox input "false"
click at [403, 162] on input "Potencial Match" at bounding box center [401, 160] width 19 height 19
radio input "true"
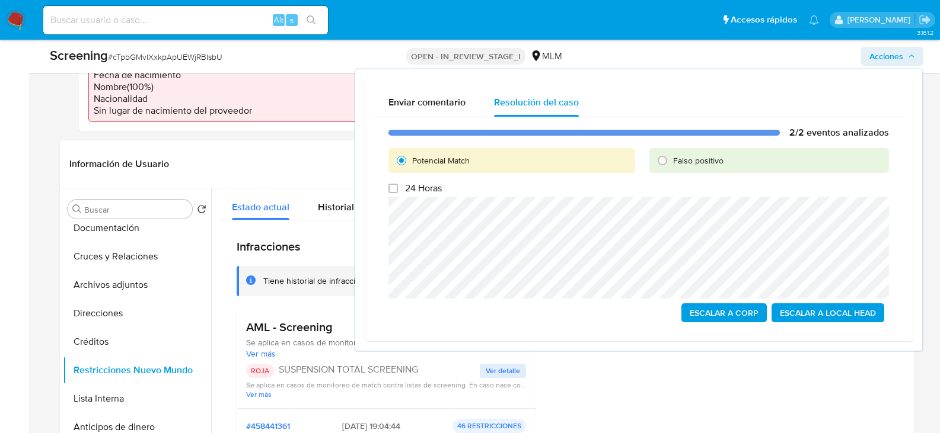
click at [810, 312] on span "Escalar a Local Head" at bounding box center [828, 313] width 96 height 17
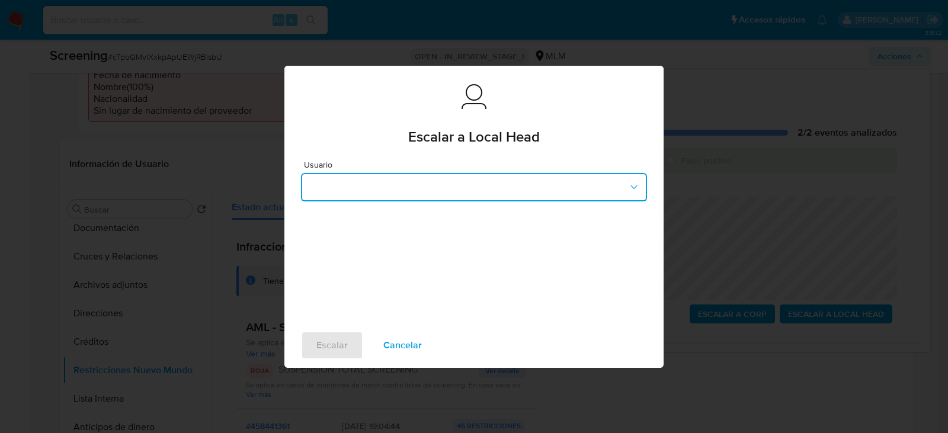
click at [412, 193] on button "button" at bounding box center [474, 187] width 346 height 28
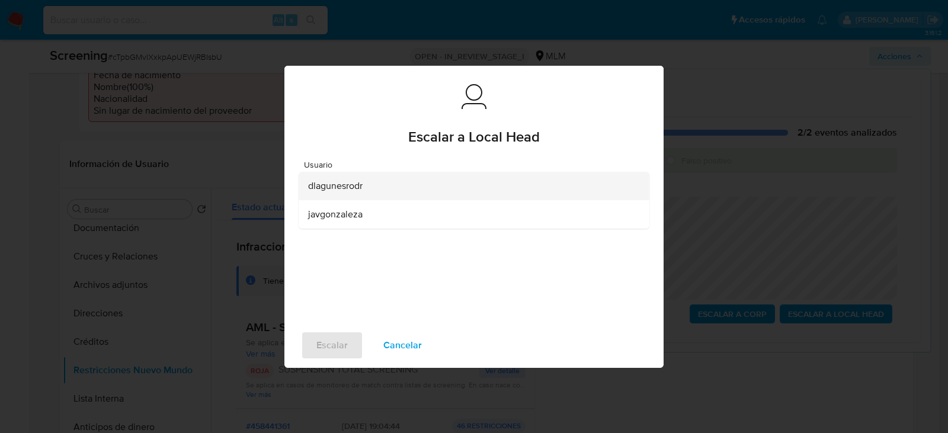
click at [341, 191] on span "dlagunesrodr" at bounding box center [335, 186] width 55 height 12
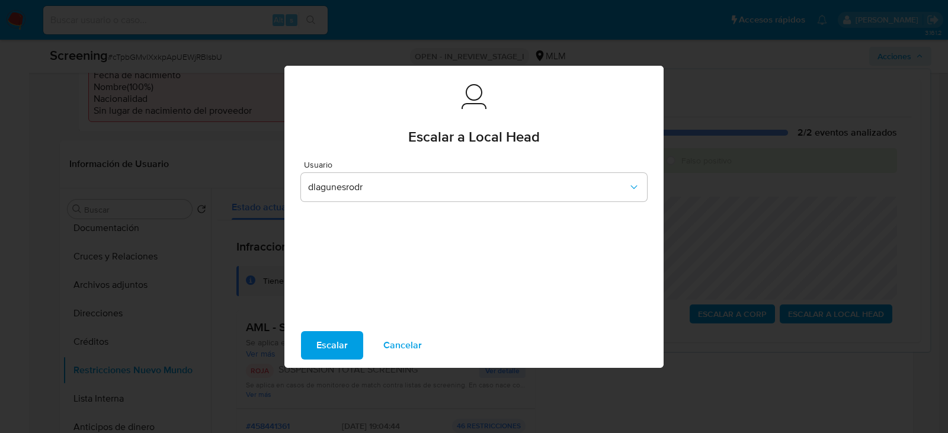
click at [333, 346] on span "Escalar" at bounding box center [332, 346] width 31 height 26
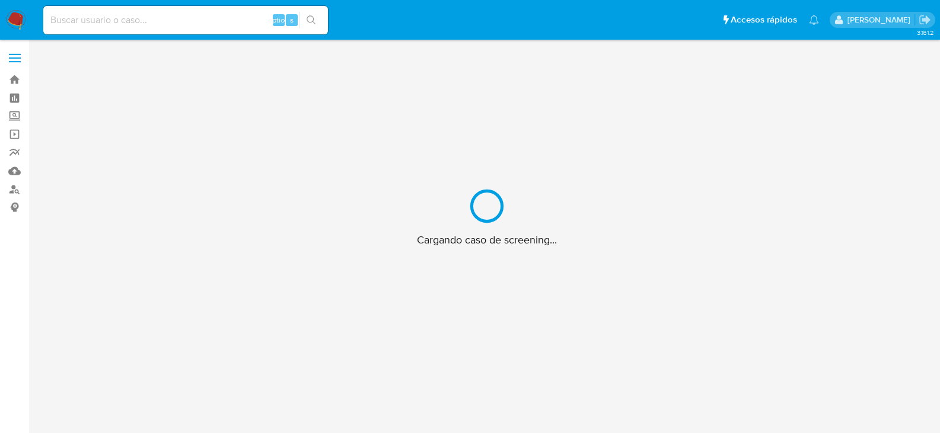
scroll to position [43, 0]
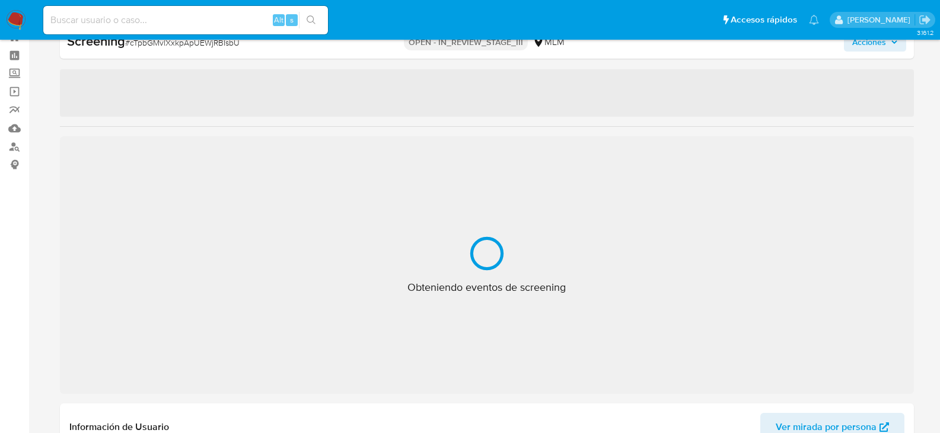
select select "10"
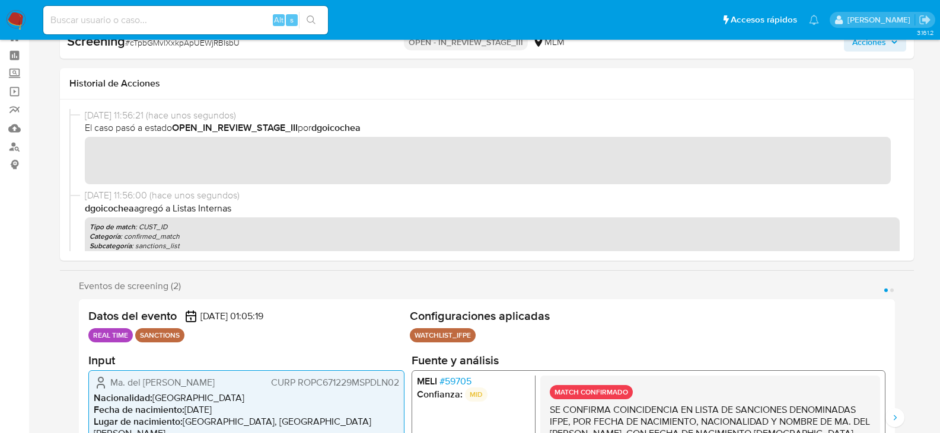
click at [395, 301] on div "Datos del evento [DATE] 01:05:19 REAL TIME SANCTIONS Configuraciones aplicadas …" at bounding box center [487, 418] width 816 height 238
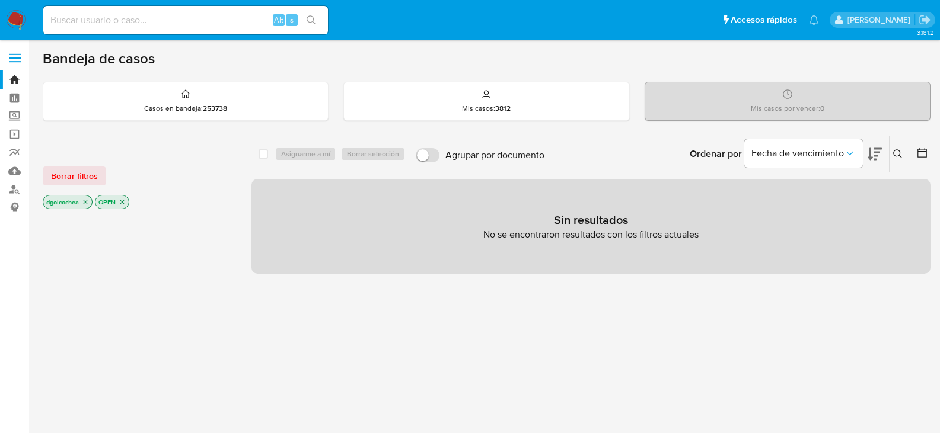
click at [901, 151] on icon at bounding box center [897, 153] width 9 height 9
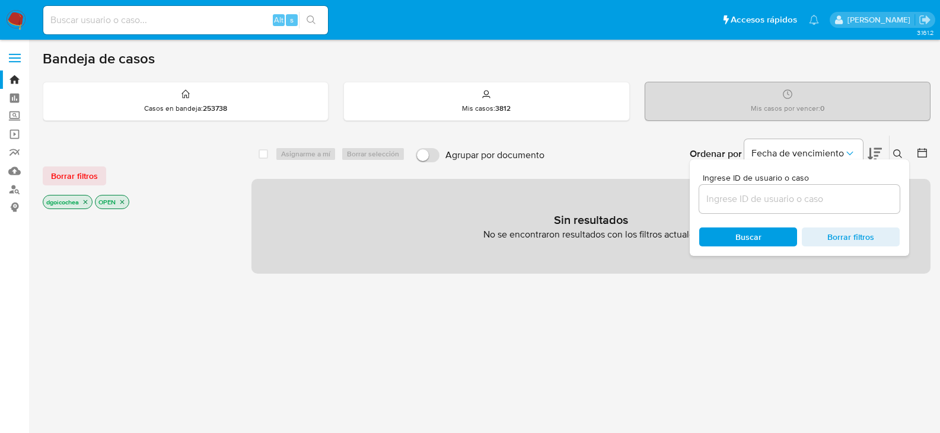
click at [814, 197] on input at bounding box center [799, 198] width 200 height 15
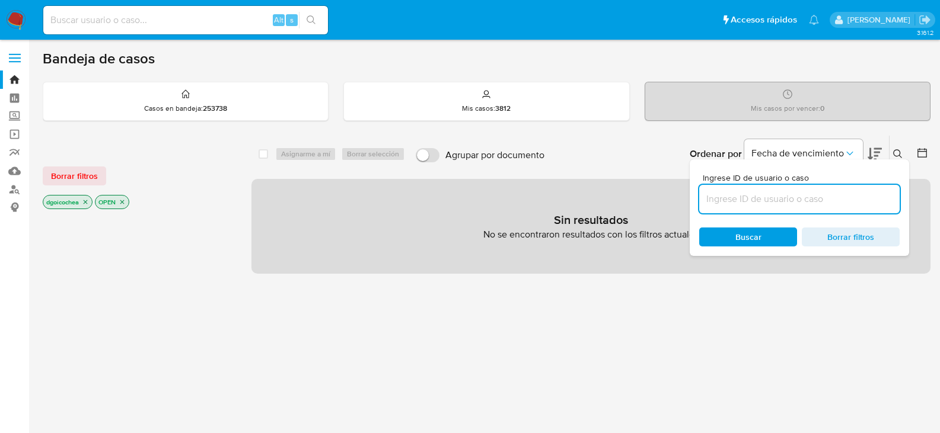
click at [804, 206] on input at bounding box center [799, 198] width 200 height 15
paste input "2699261755"
type input "2699261755"
click at [91, 170] on span "Borrar filtros" at bounding box center [74, 176] width 47 height 17
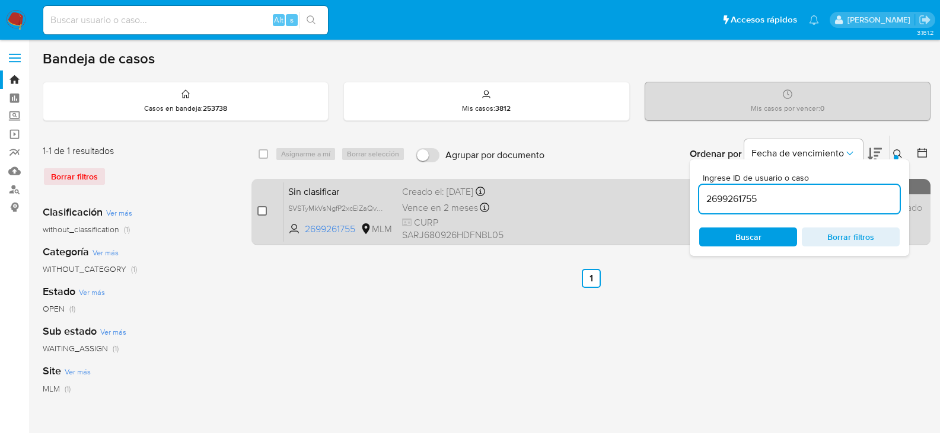
click at [258, 213] on input "checkbox" at bounding box center [261, 210] width 9 height 9
checkbox input "true"
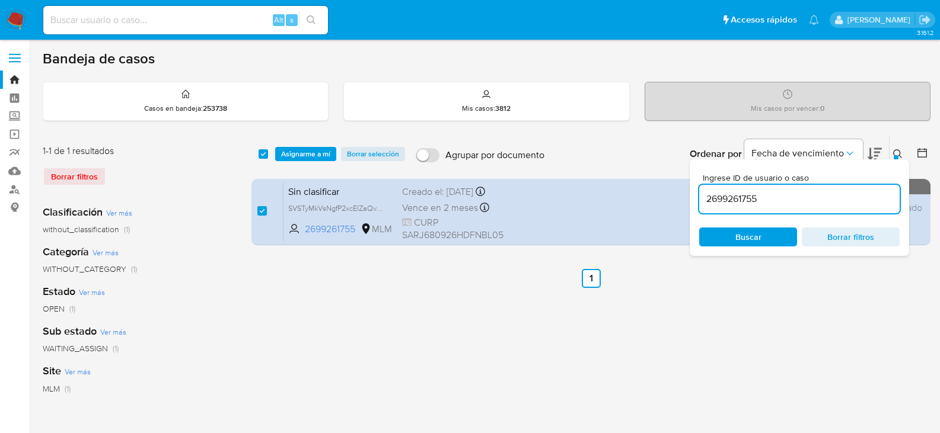
click at [736, 201] on input "2699261755" at bounding box center [799, 198] width 200 height 15
type input "53199802"
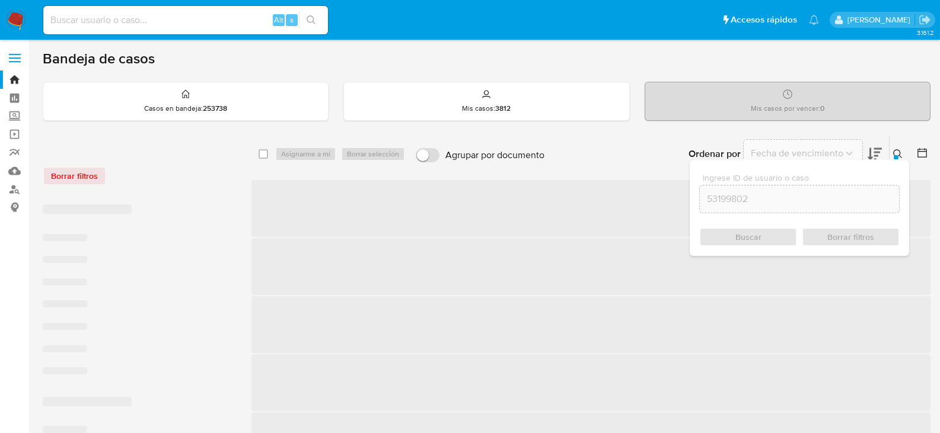
checkbox input "false"
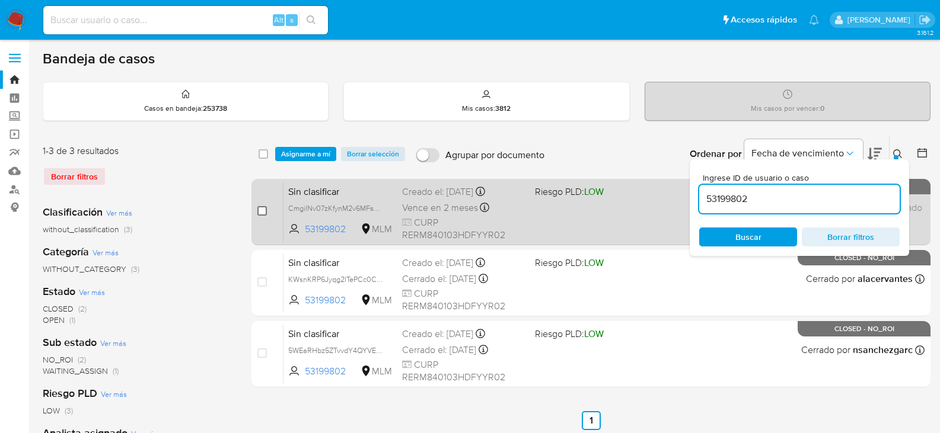
click at [263, 215] on input "checkbox" at bounding box center [261, 210] width 9 height 9
checkbox input "true"
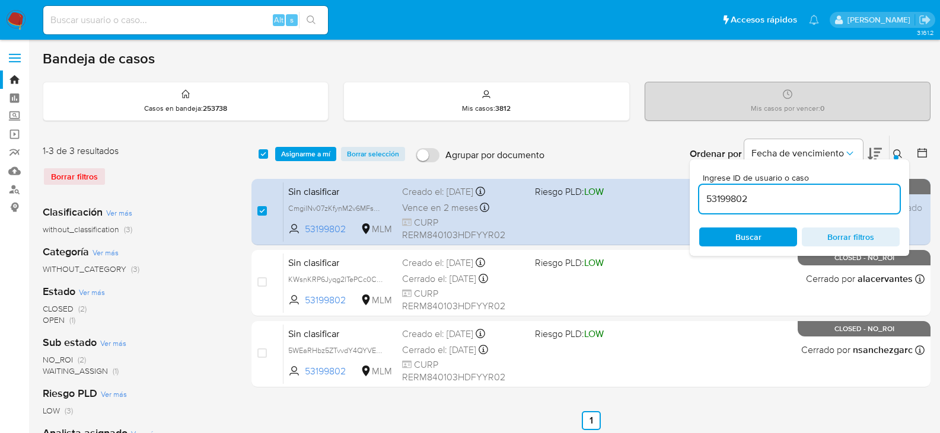
click at [702, 196] on input "53199802" at bounding box center [799, 198] width 200 height 15
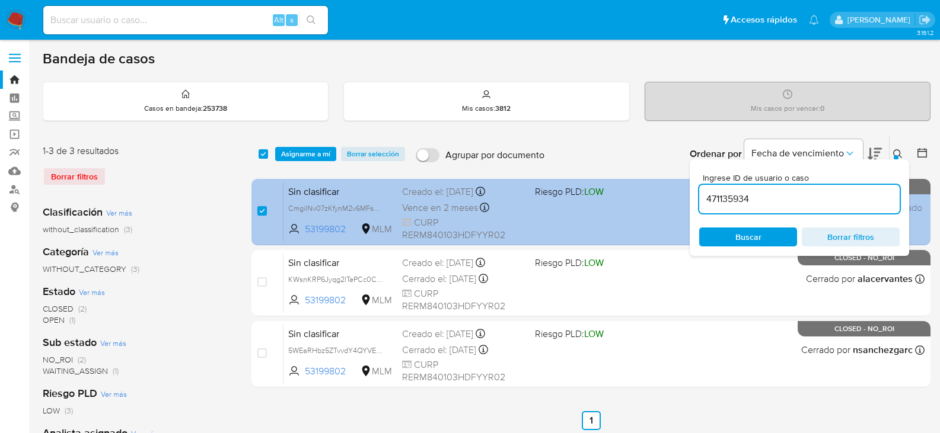
type input "471135934"
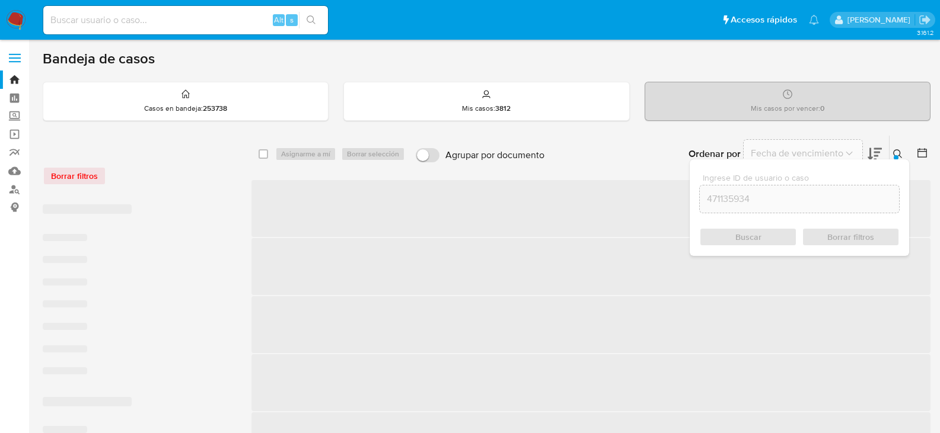
checkbox input "false"
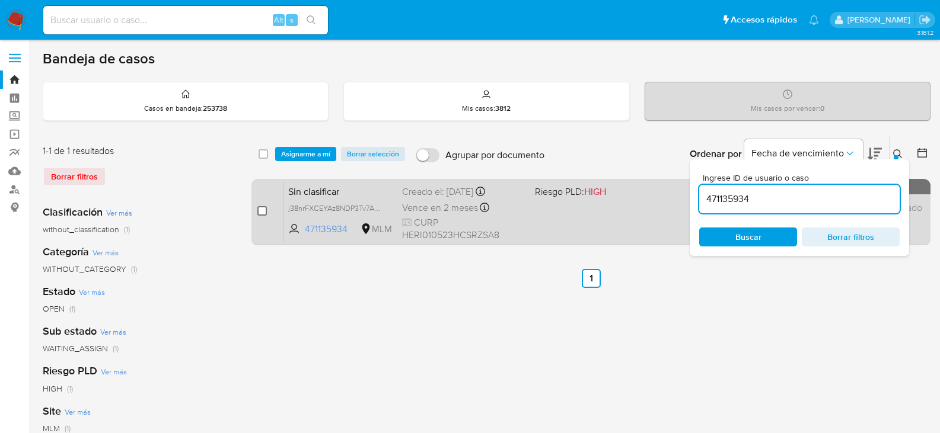
click at [261, 207] on input "checkbox" at bounding box center [261, 210] width 9 height 9
checkbox input "true"
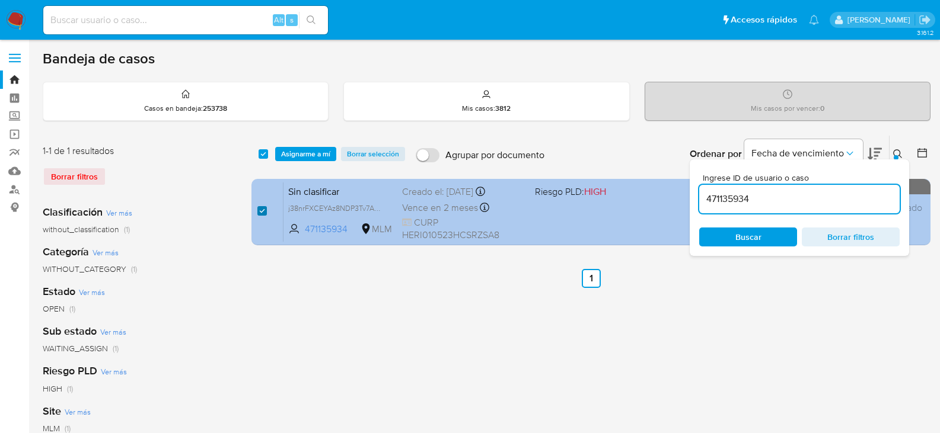
checkbox input "true"
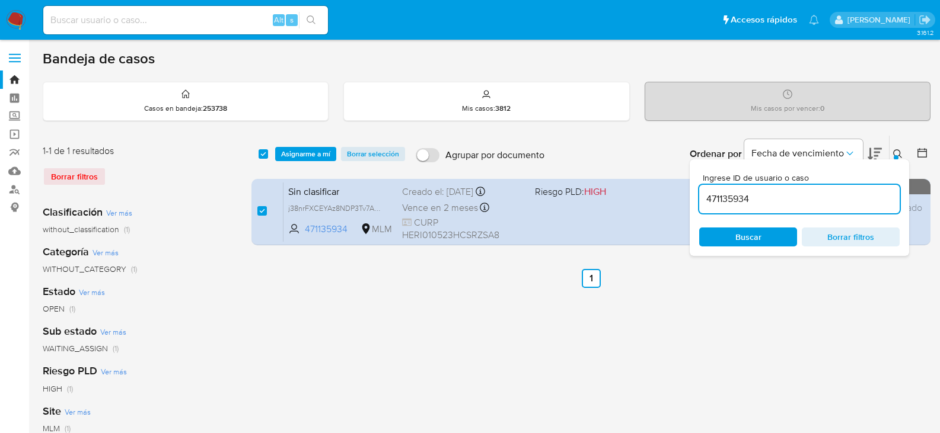
click at [407, 321] on div "select-all-cases-checkbox Asignarme a mí Borrar selección Agrupar por documento…" at bounding box center [590, 395] width 679 height 520
click at [734, 201] on input "471135934" at bounding box center [799, 198] width 200 height 15
paste input "62025950"
type input "62025950"
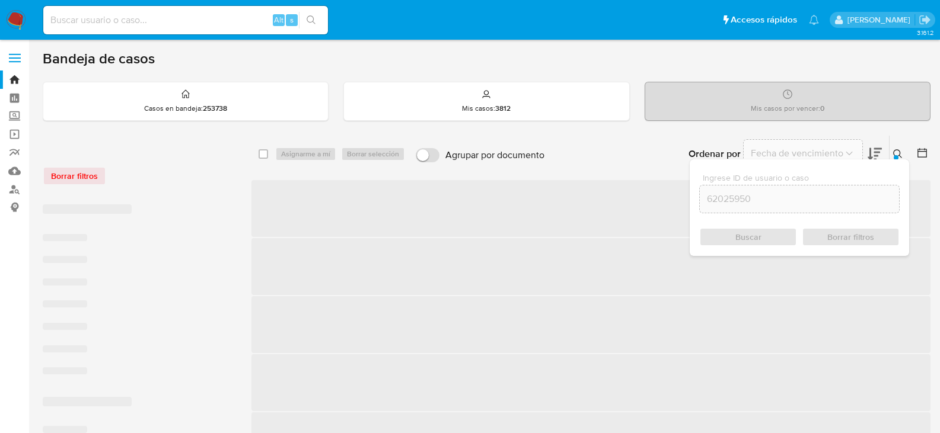
checkbox input "false"
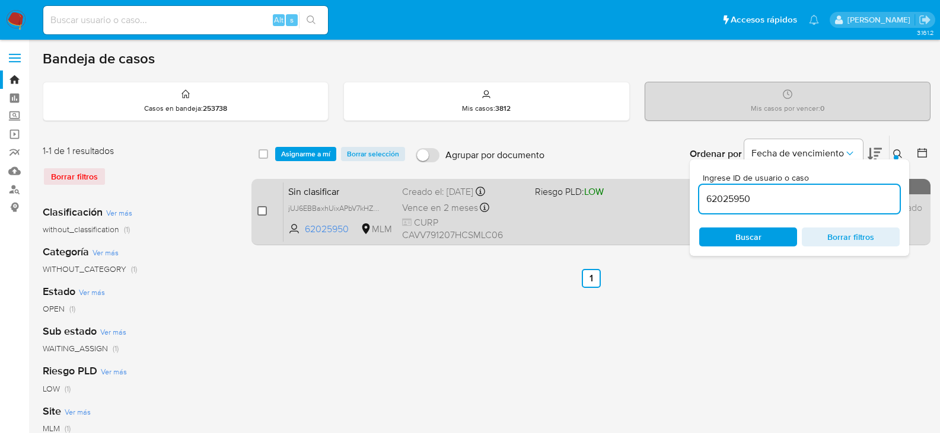
click at [260, 209] on input "checkbox" at bounding box center [261, 210] width 9 height 9
checkbox input "true"
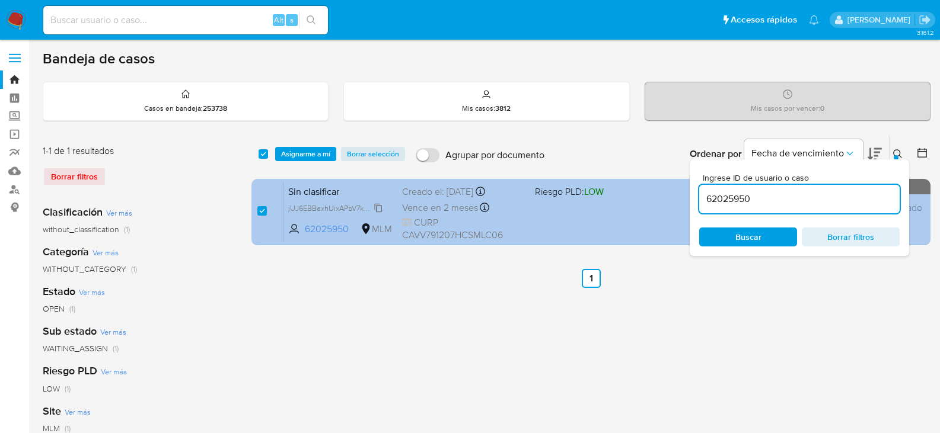
click at [381, 205] on span "jUJ6EBBaxhUixAPbV7kHZ9XM" at bounding box center [338, 207] width 100 height 13
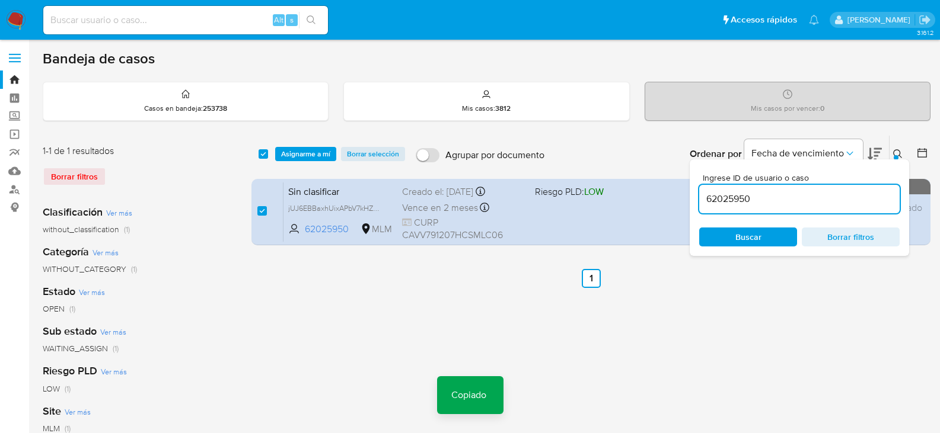
click at [312, 149] on span "Asignarme a mí" at bounding box center [305, 154] width 49 height 12
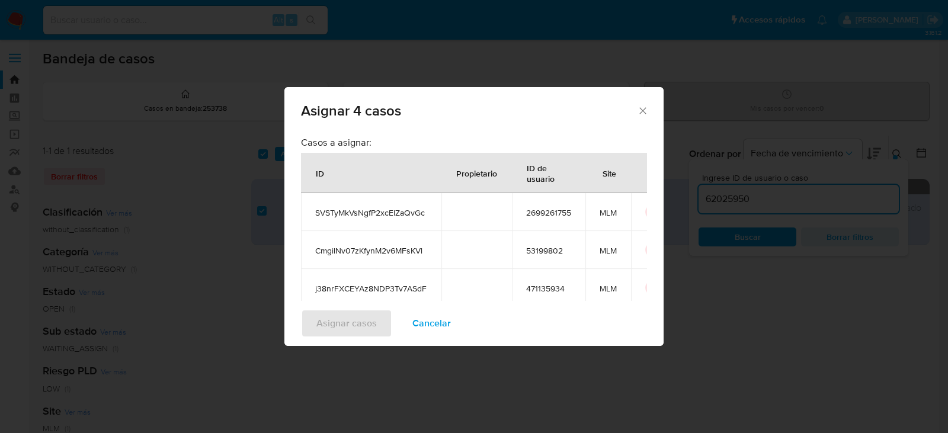
scroll to position [143, 0]
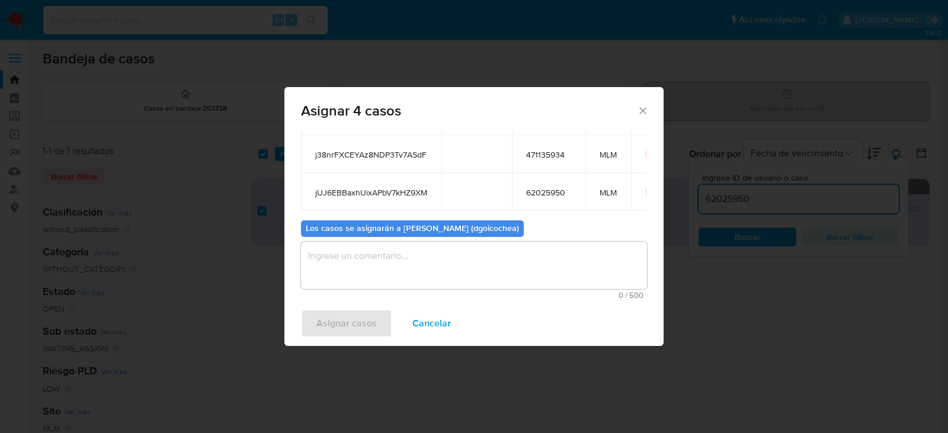
click at [435, 276] on textarea "assign-modal" at bounding box center [474, 265] width 346 height 47
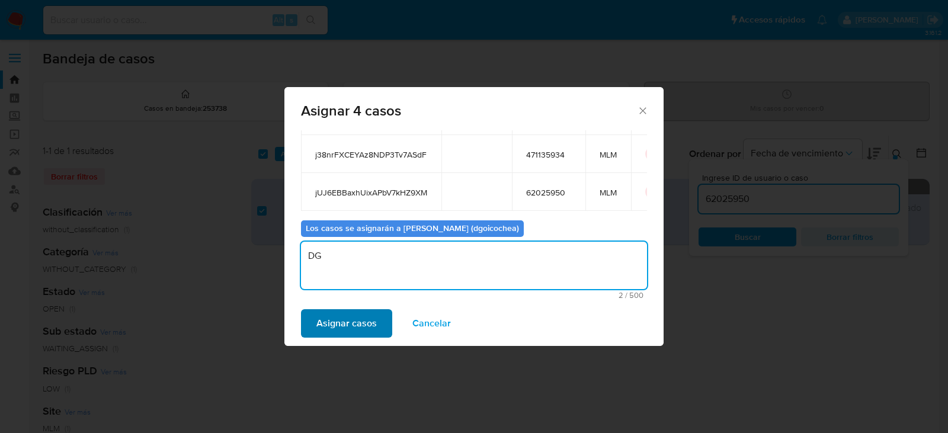
type textarea "DG"
click at [373, 322] on span "Asignar casos" at bounding box center [347, 324] width 60 height 26
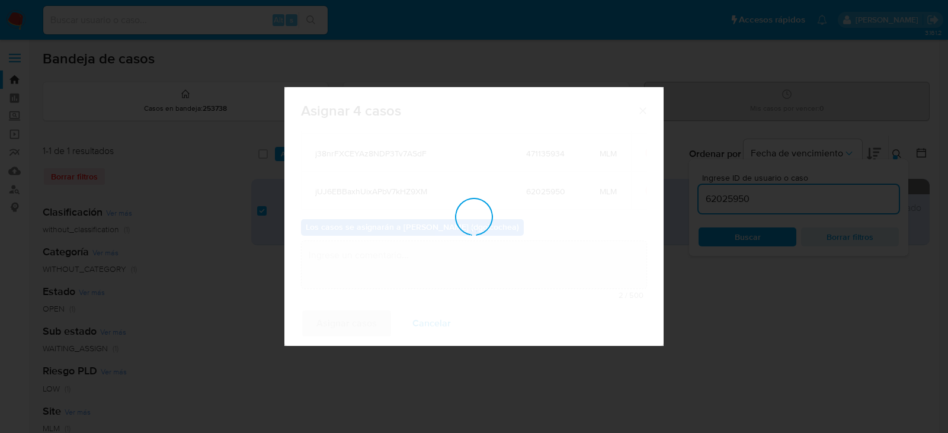
checkbox input "false"
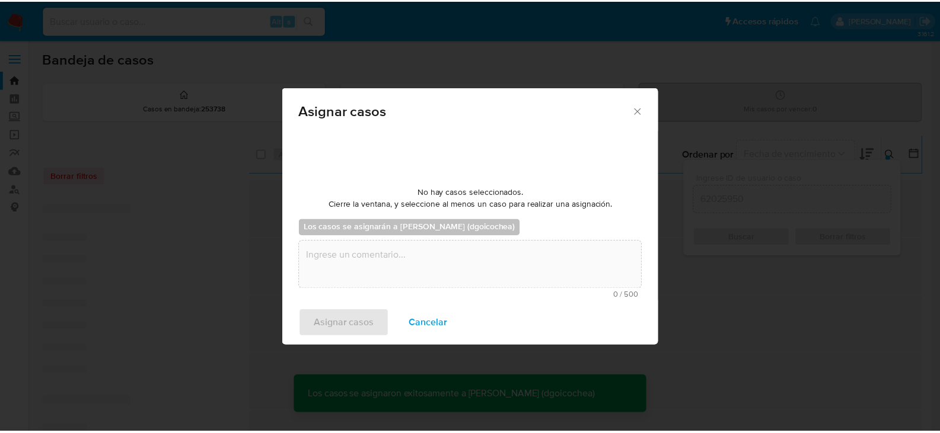
scroll to position [72, 0]
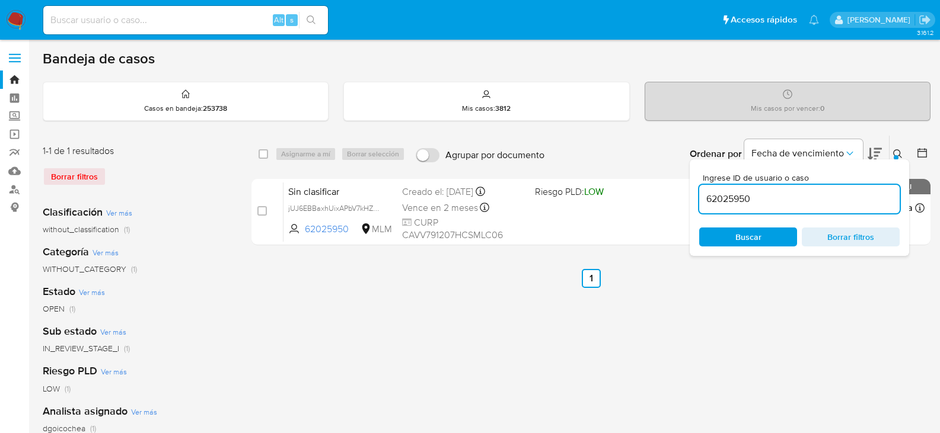
click at [509, 291] on div "select-all-cases-checkbox Asignarme a mí Borrar selección Agrupar por documento…" at bounding box center [590, 395] width 679 height 520
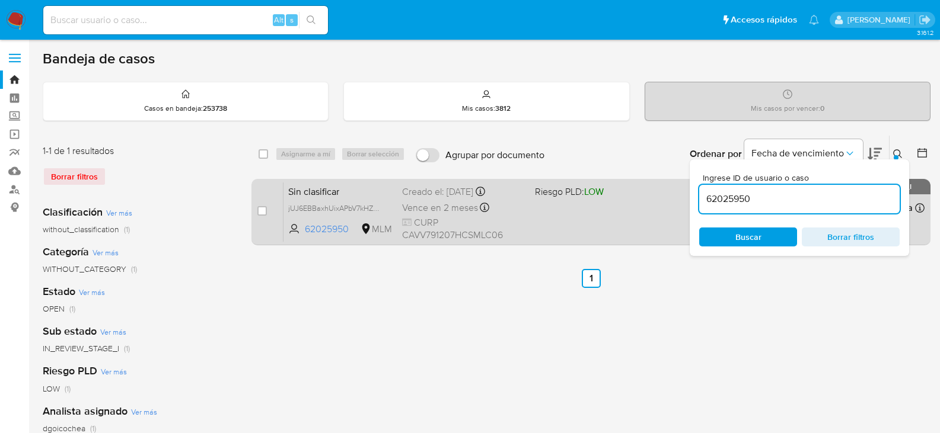
click at [305, 187] on span "Sin clasificar" at bounding box center [340, 190] width 104 height 15
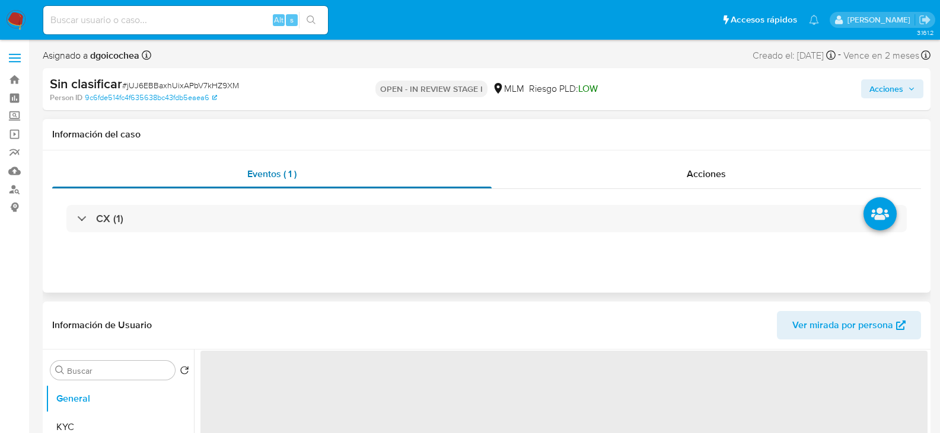
select select "10"
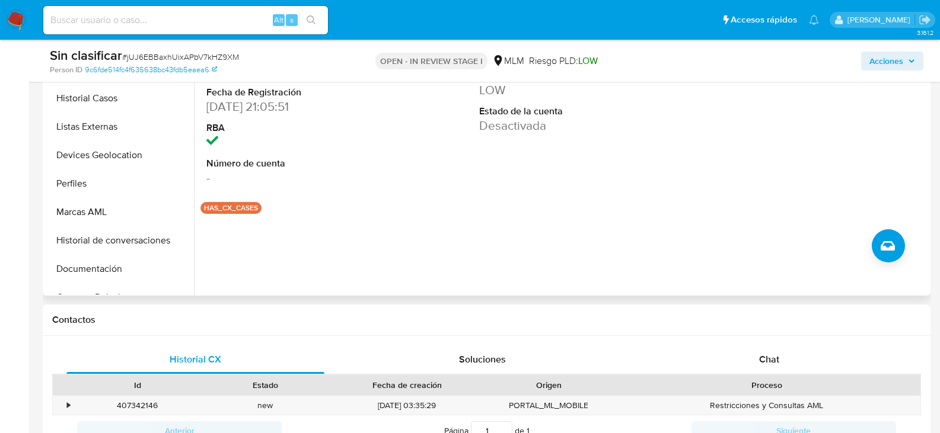
scroll to position [474, 0]
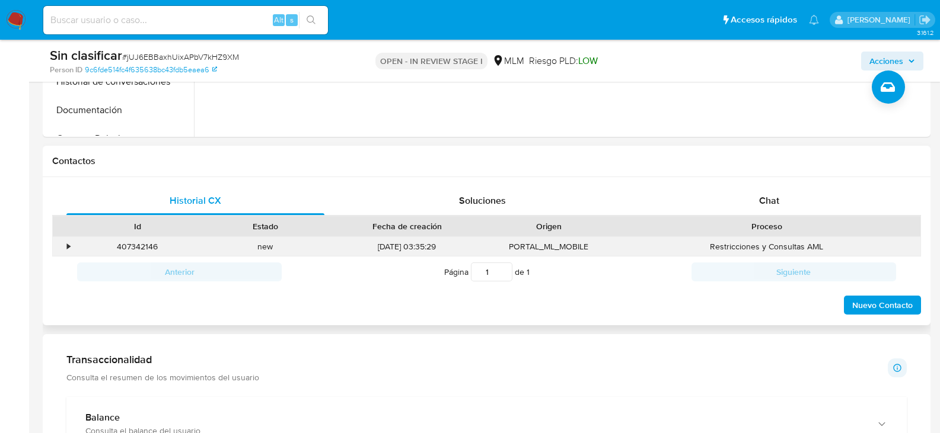
click at [67, 250] on div "•" at bounding box center [68, 246] width 3 height 11
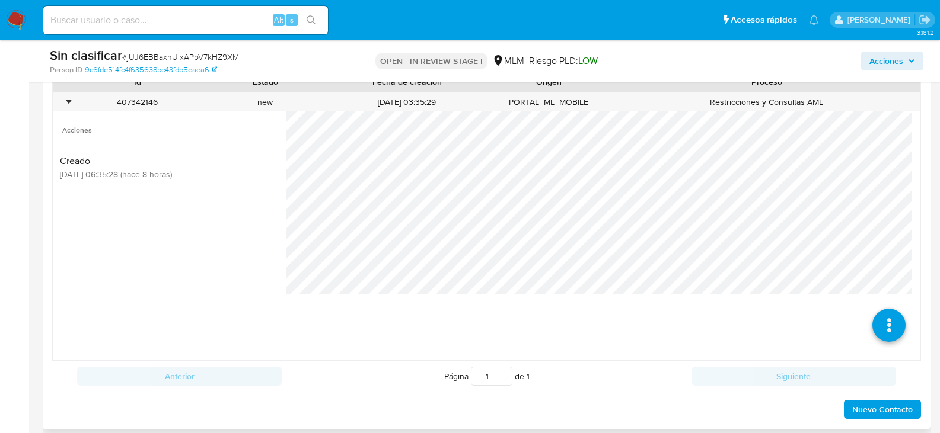
scroll to position [652, 0]
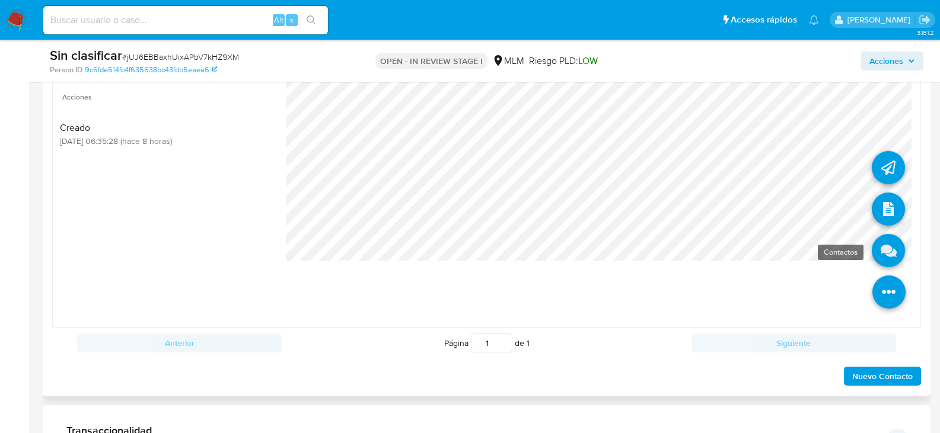
click at [886, 244] on icon at bounding box center [887, 250] width 33 height 33
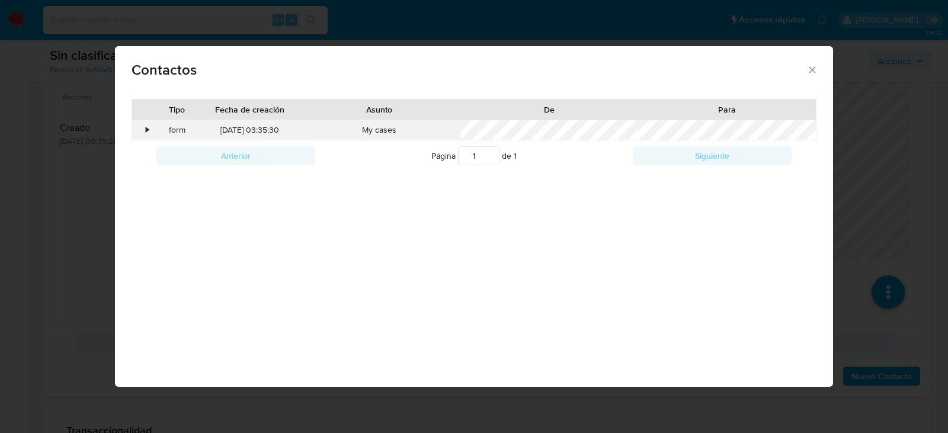
click at [145, 126] on div "•" at bounding box center [142, 130] width 21 height 20
click at [807, 70] on icon "close" at bounding box center [813, 70] width 12 height 12
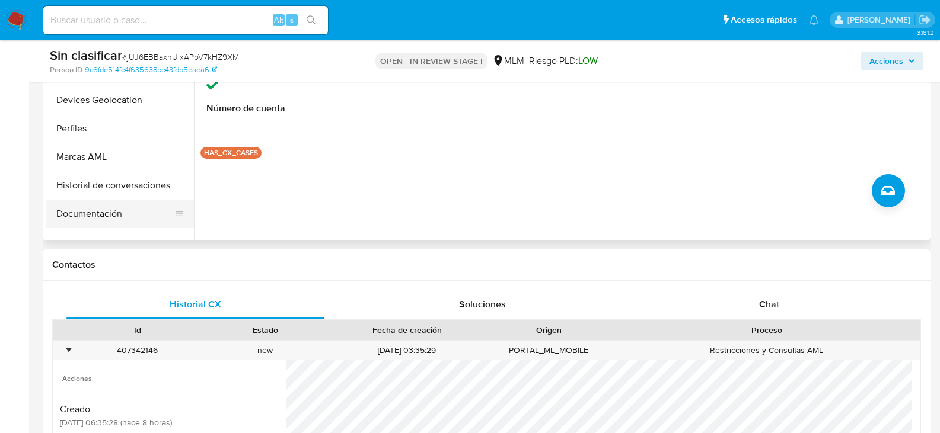
scroll to position [296, 0]
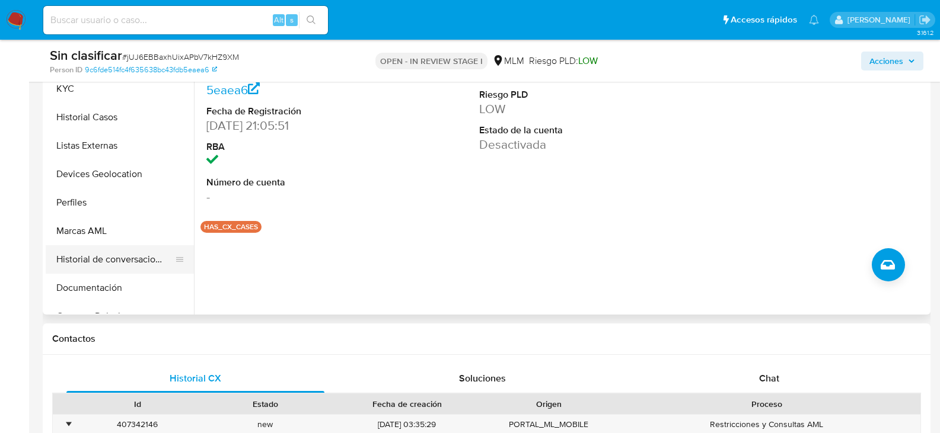
click at [120, 255] on button "Historial de conversaciones" at bounding box center [115, 259] width 139 height 28
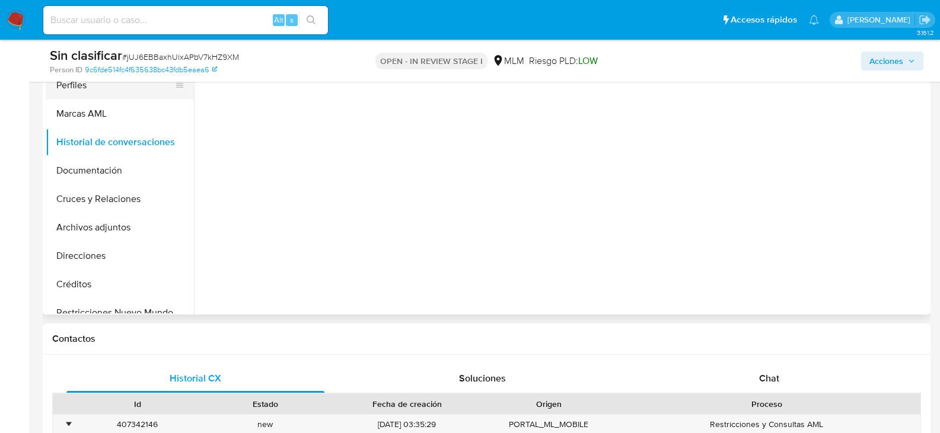
scroll to position [119, 0]
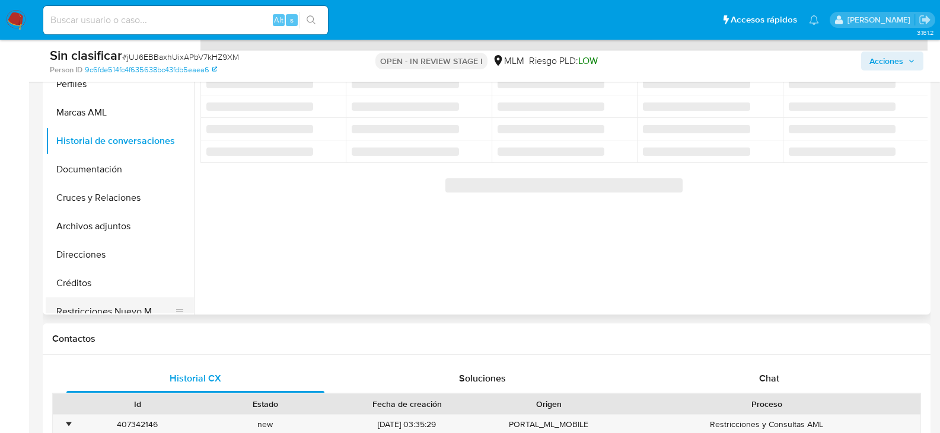
click at [135, 306] on button "Restricciones Nuevo Mundo" at bounding box center [115, 312] width 139 height 28
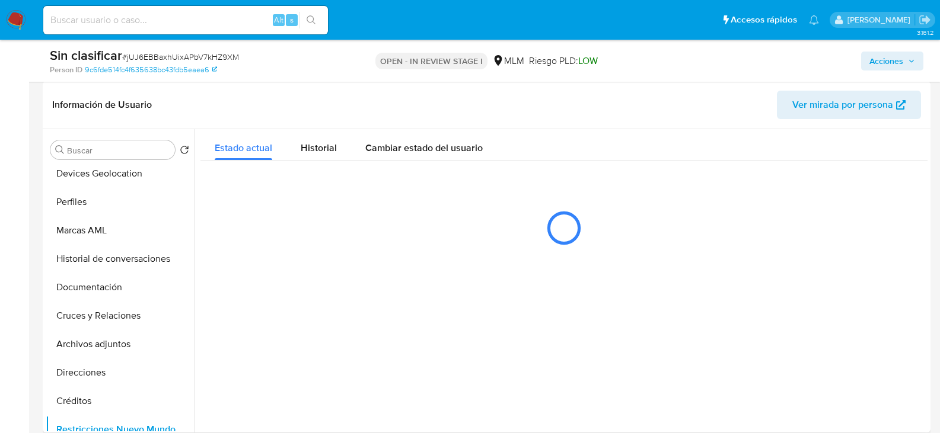
scroll to position [178, 0]
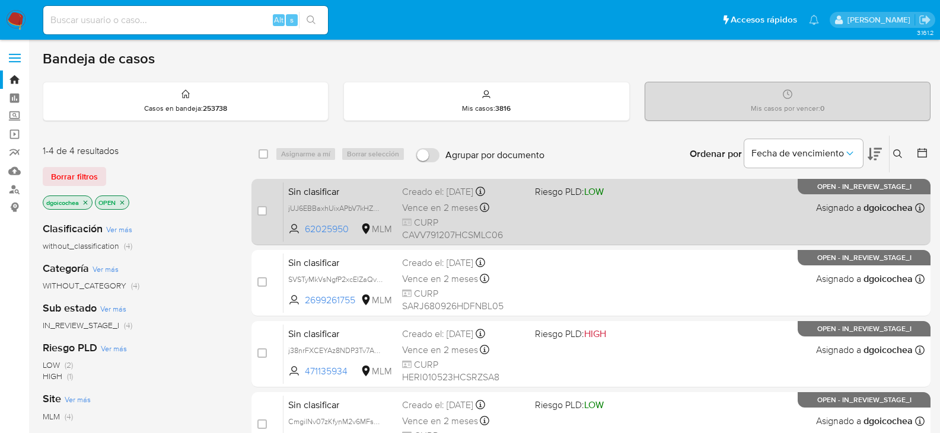
click at [306, 194] on span "Sin clasificar" at bounding box center [340, 190] width 104 height 15
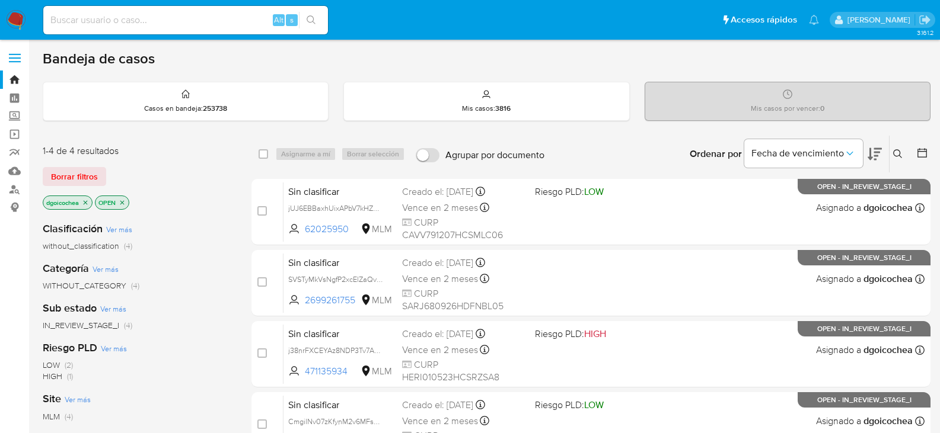
click at [895, 158] on icon at bounding box center [897, 153] width 9 height 9
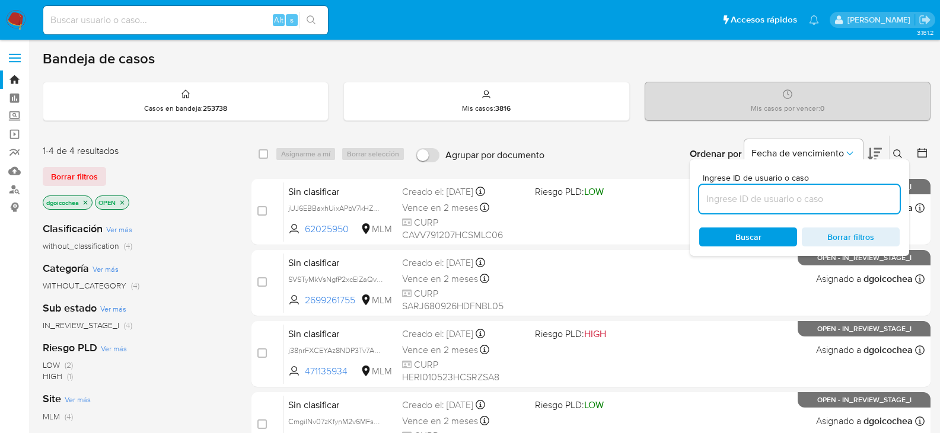
click at [848, 195] on input at bounding box center [799, 198] width 200 height 15
type input "473264566"
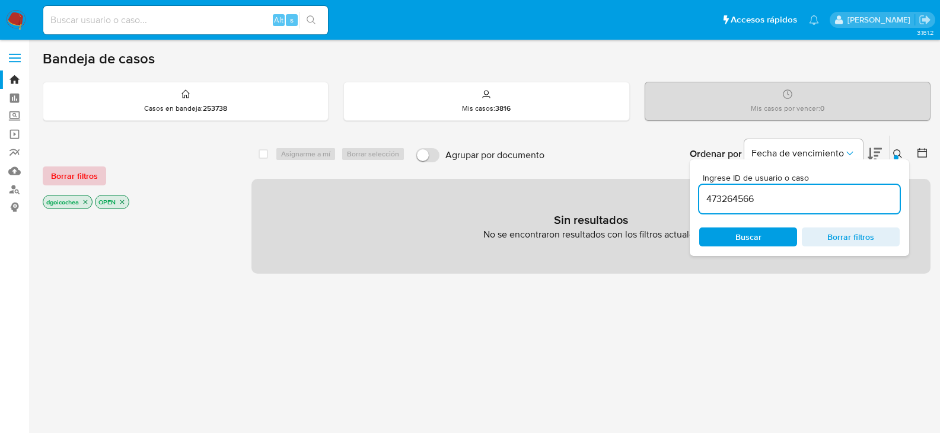
click at [93, 169] on span "Borrar filtros" at bounding box center [74, 176] width 47 height 17
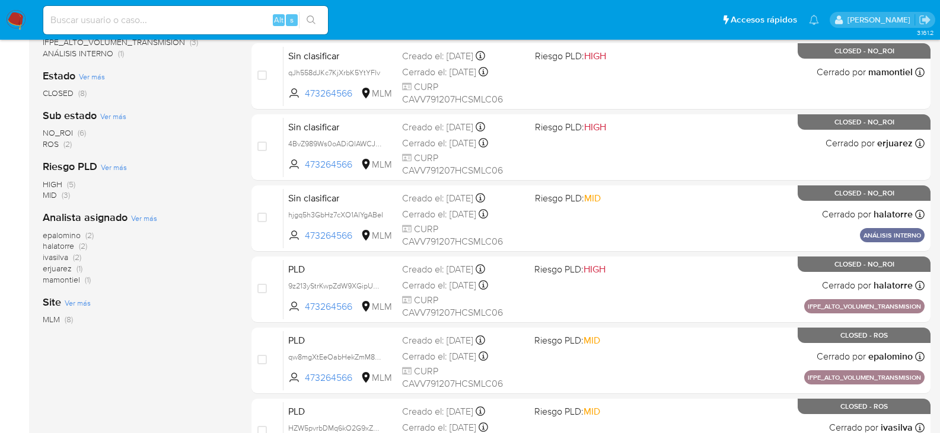
scroll to position [403, 0]
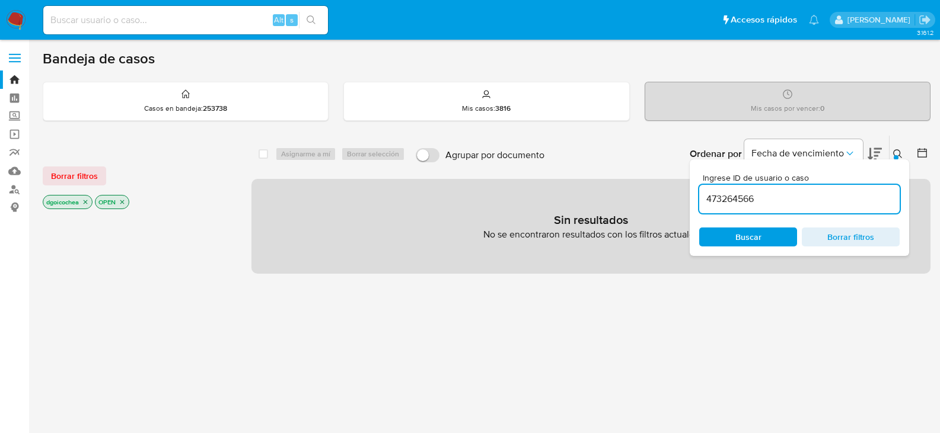
click at [7, 15] on img at bounding box center [16, 20] width 20 height 20
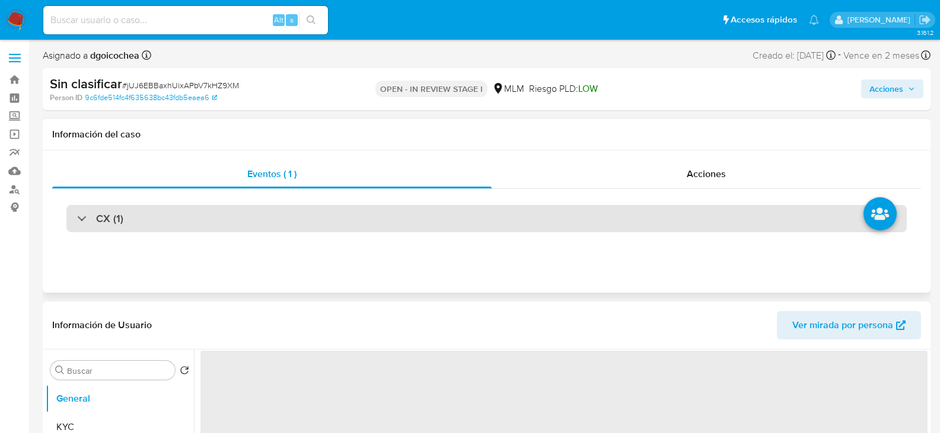
select select "10"
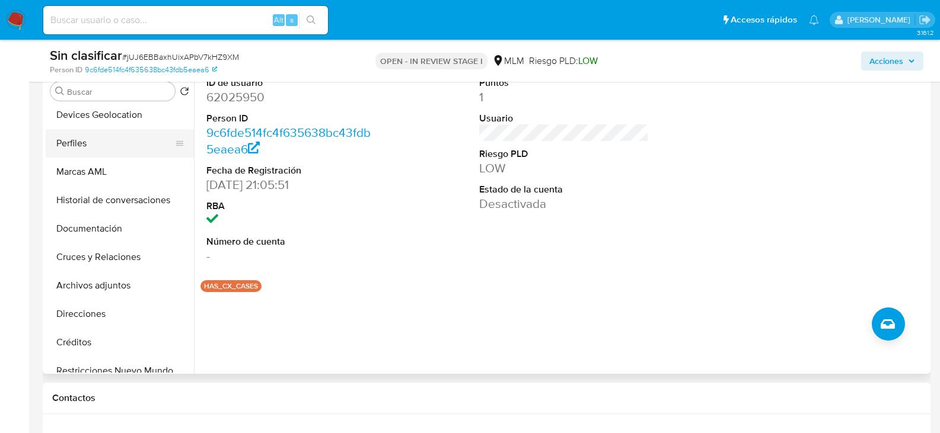
scroll to position [178, 0]
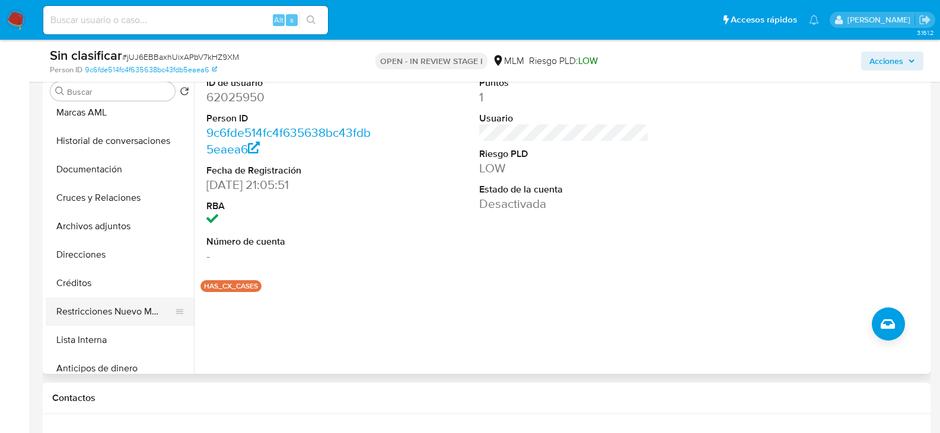
click at [126, 312] on button "Restricciones Nuevo Mundo" at bounding box center [115, 312] width 139 height 28
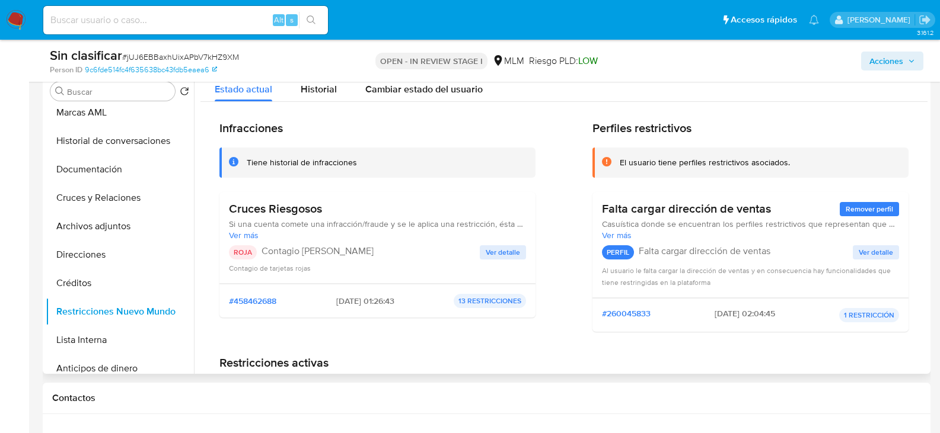
click at [507, 258] on span "Ver detalle" at bounding box center [502, 253] width 34 height 12
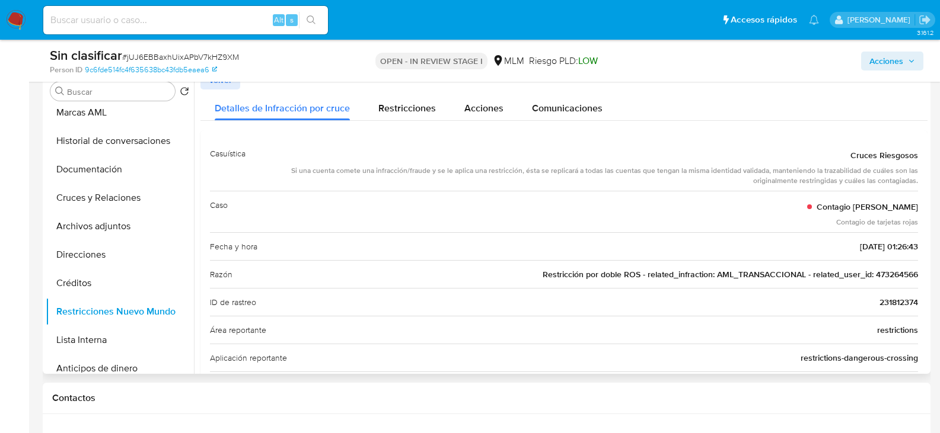
click at [876, 274] on span "Restricción por doble ROS - related_infraction: AML_TRANSACCIONAL - related_use…" at bounding box center [729, 275] width 375 height 12
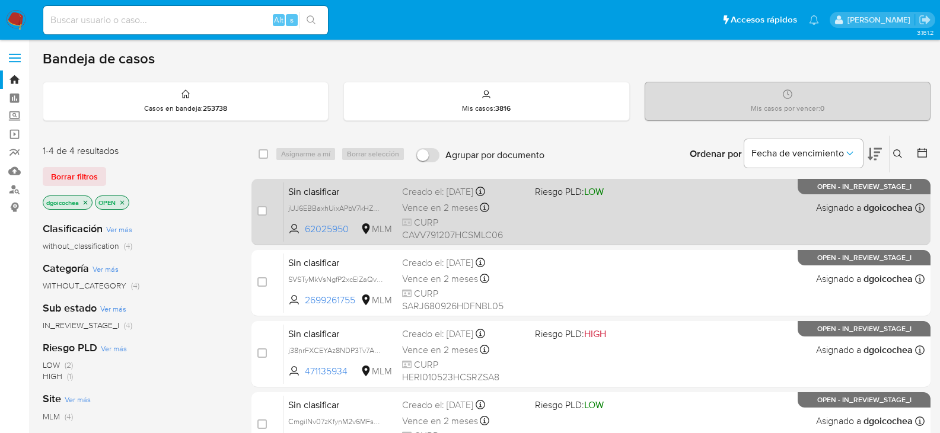
click at [338, 191] on span "Sin clasificar" at bounding box center [340, 190] width 104 height 15
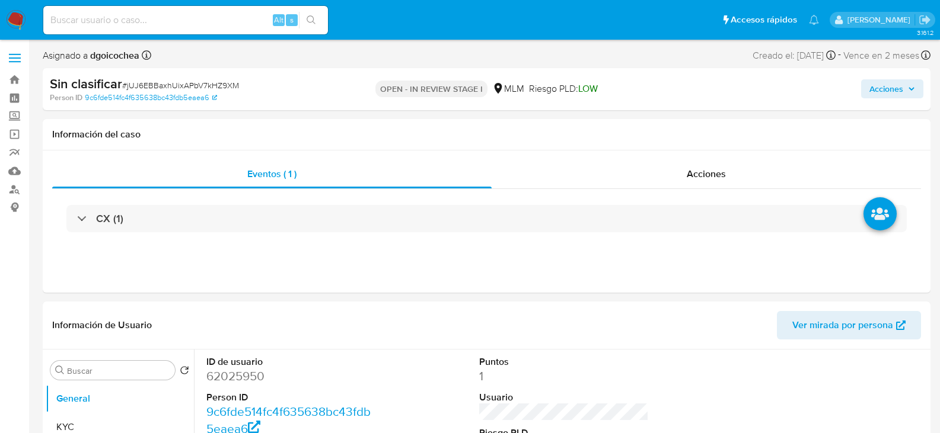
select select "10"
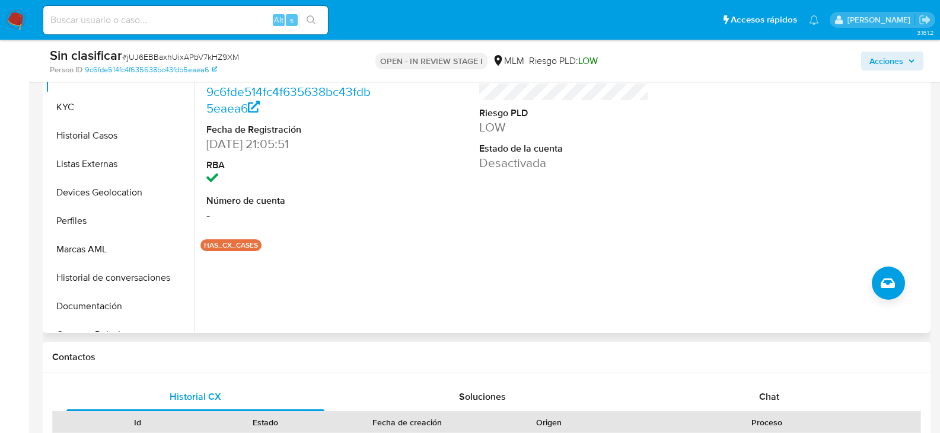
scroll to position [296, 0]
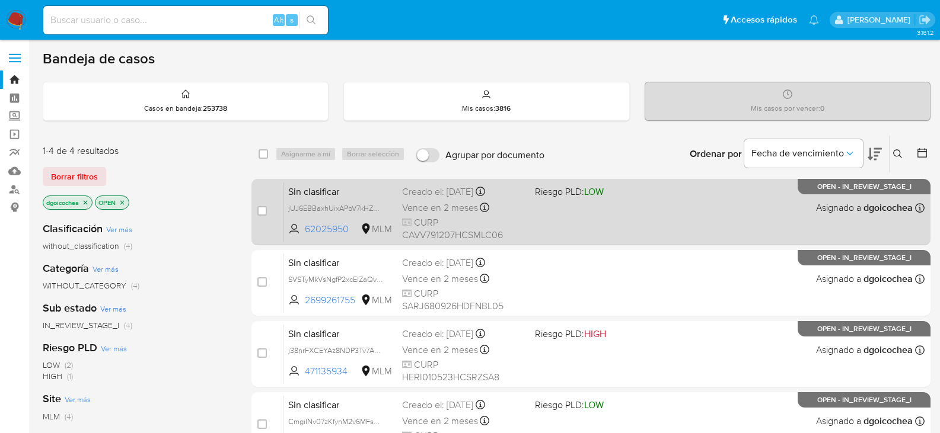
click at [330, 185] on span "Sin clasificar" at bounding box center [340, 190] width 104 height 15
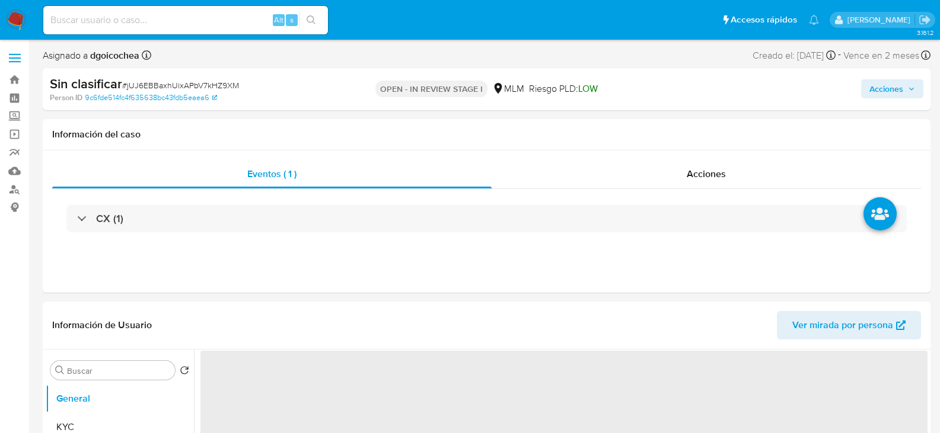
select select "10"
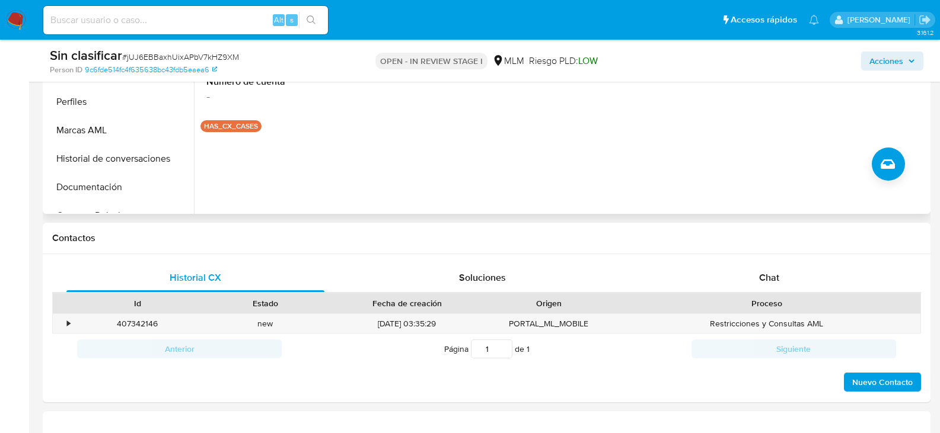
scroll to position [415, 0]
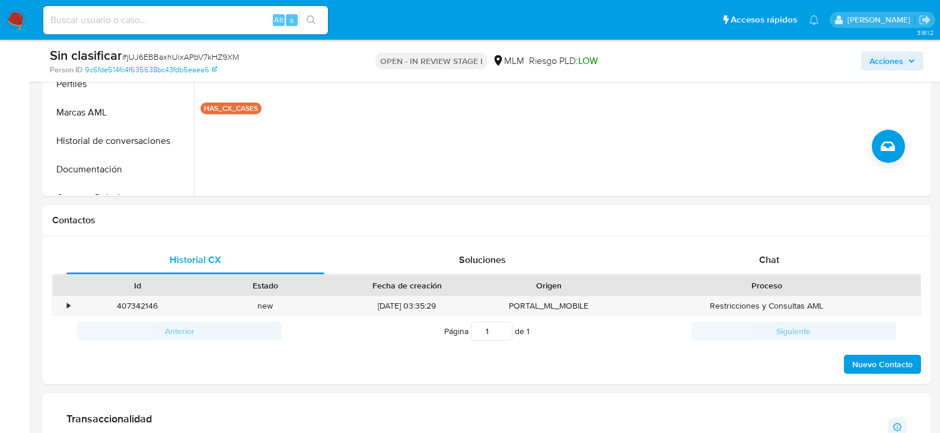
click at [875, 63] on span "Acciones" at bounding box center [886, 61] width 34 height 19
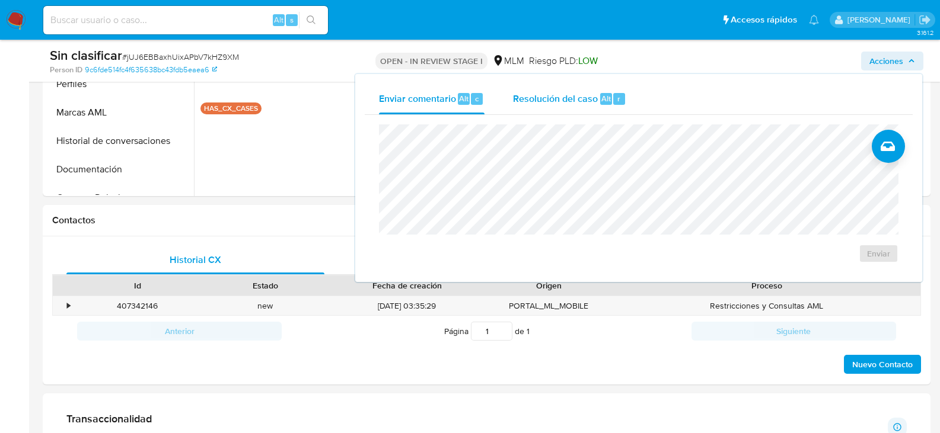
click at [564, 102] on span "Resolución del caso" at bounding box center [555, 98] width 85 height 14
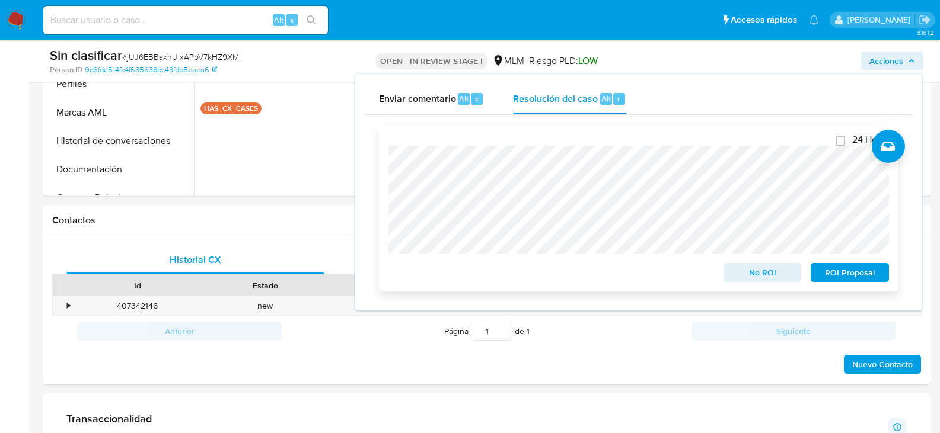
click at [386, 165] on div "24 Horas No ROI ROI Proposal" at bounding box center [638, 207] width 519 height 167
click at [763, 270] on span "No ROI" at bounding box center [763, 272] width 62 height 17
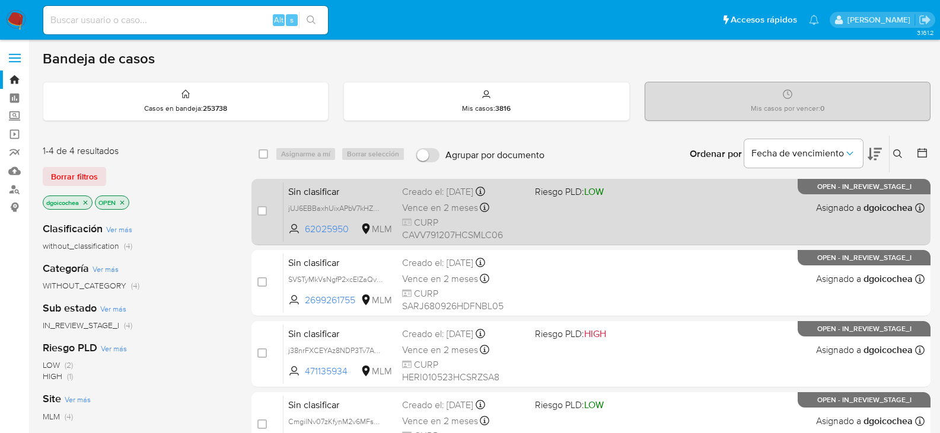
click at [334, 190] on span "Sin clasificar" at bounding box center [340, 190] width 104 height 15
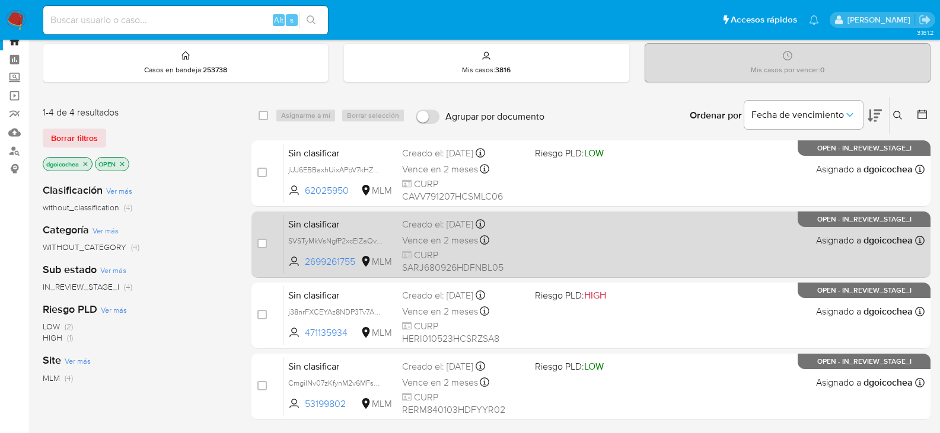
scroll to position [59, 0]
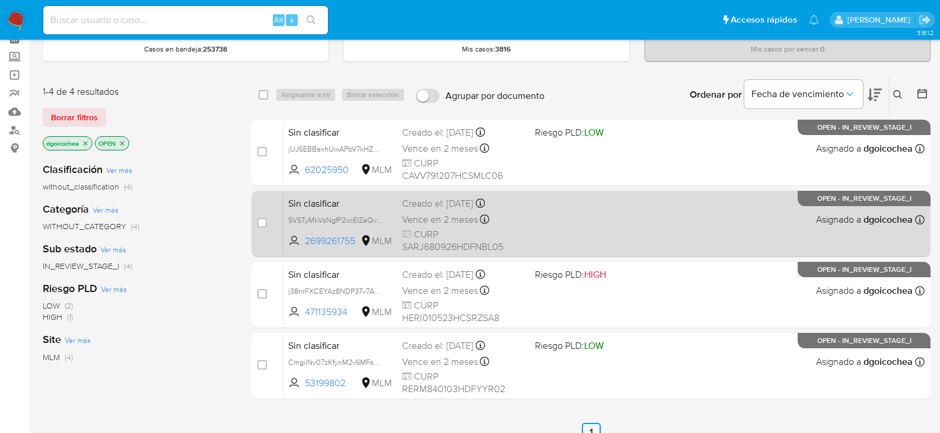
click at [309, 200] on span "Sin clasificar" at bounding box center [340, 202] width 104 height 15
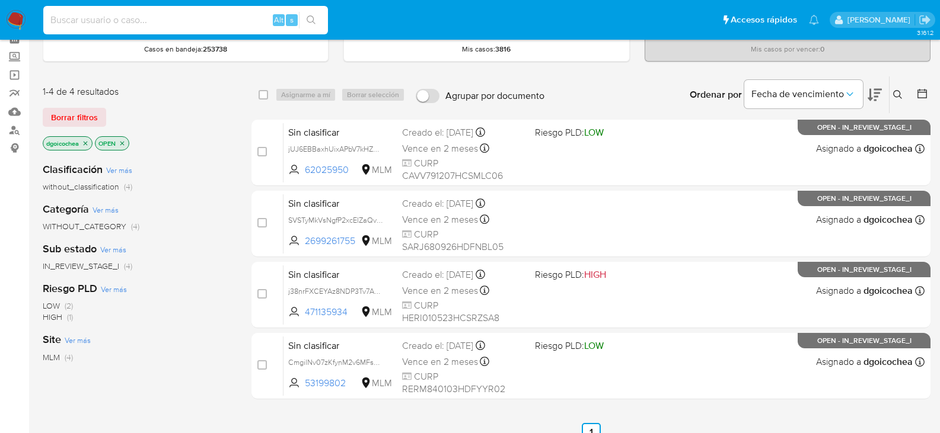
click at [186, 18] on input at bounding box center [185, 19] width 285 height 15
paste input "1506214832"
type input "1506214832"
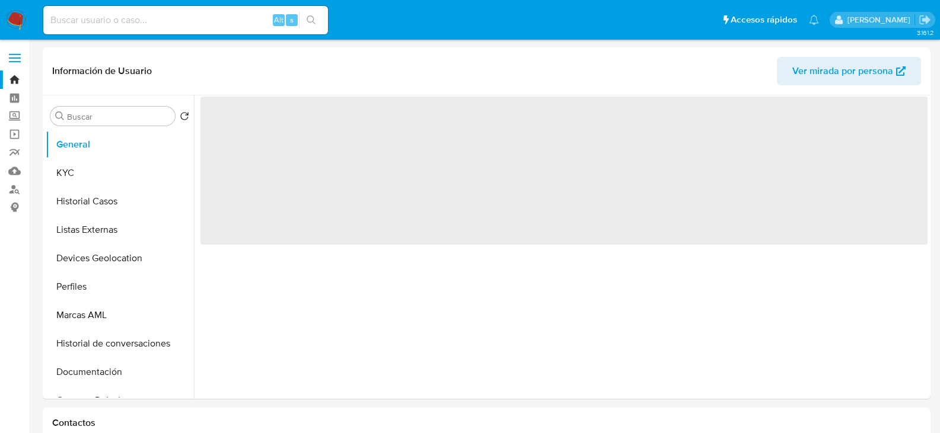
select select "10"
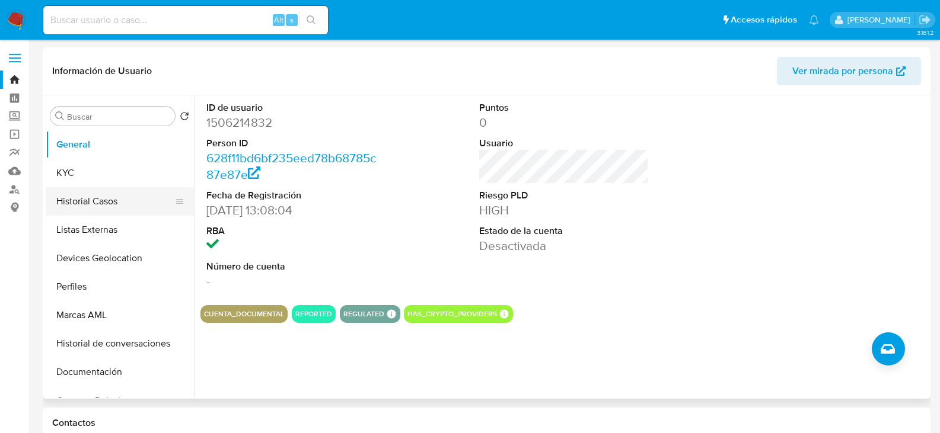
click at [110, 202] on button "Historial Casos" at bounding box center [115, 201] width 139 height 28
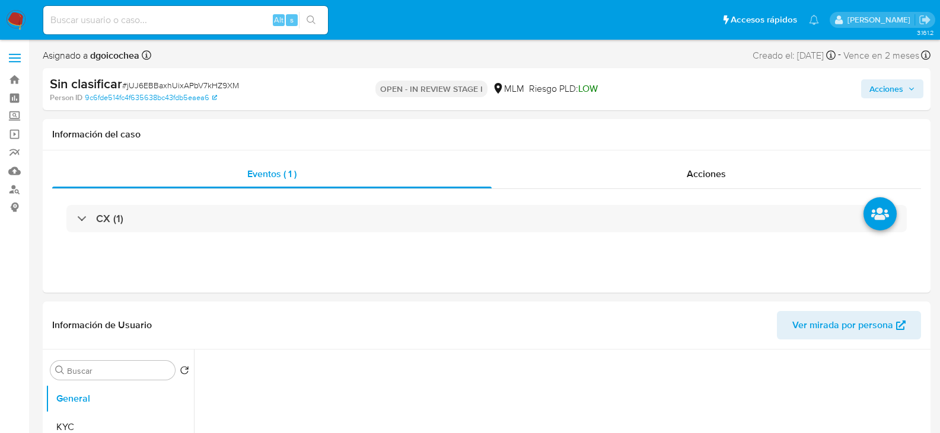
select select "10"
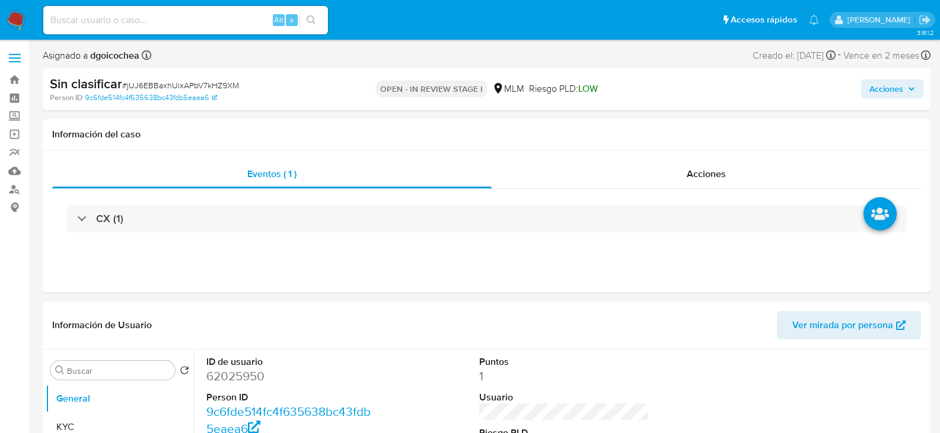
click at [886, 90] on span "Acciones" at bounding box center [886, 88] width 34 height 19
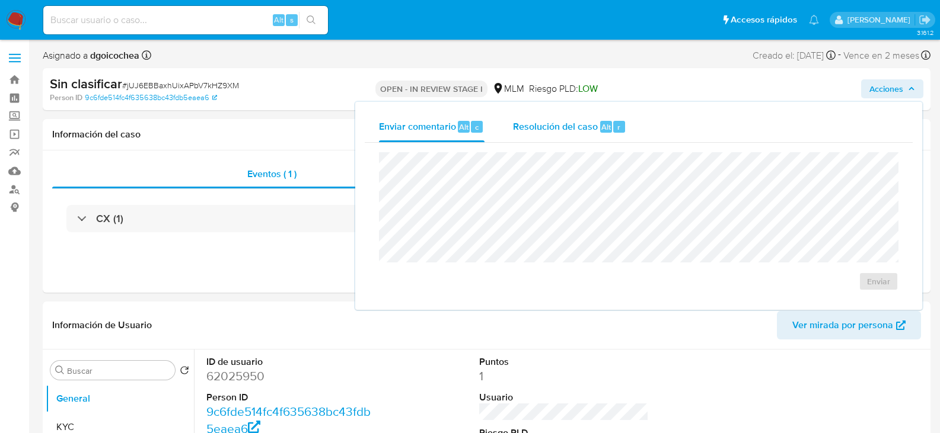
click at [560, 119] on div "Resolución del caso Alt r" at bounding box center [569, 126] width 113 height 31
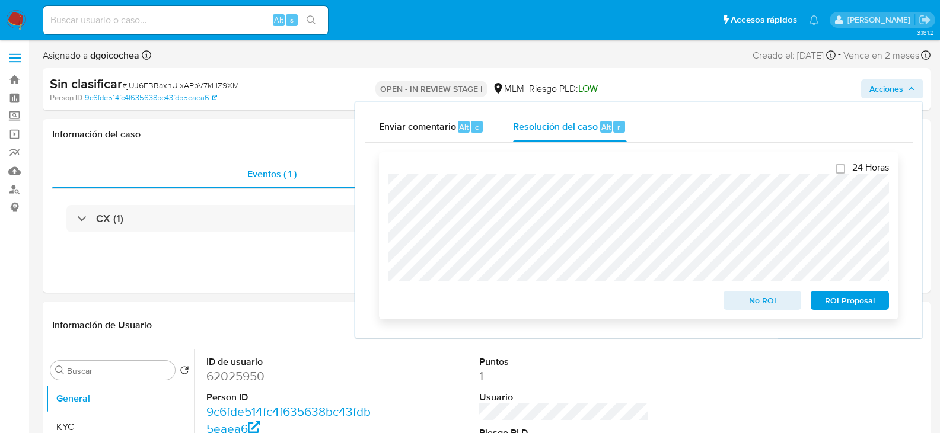
click at [768, 302] on span "No ROI" at bounding box center [763, 300] width 62 height 17
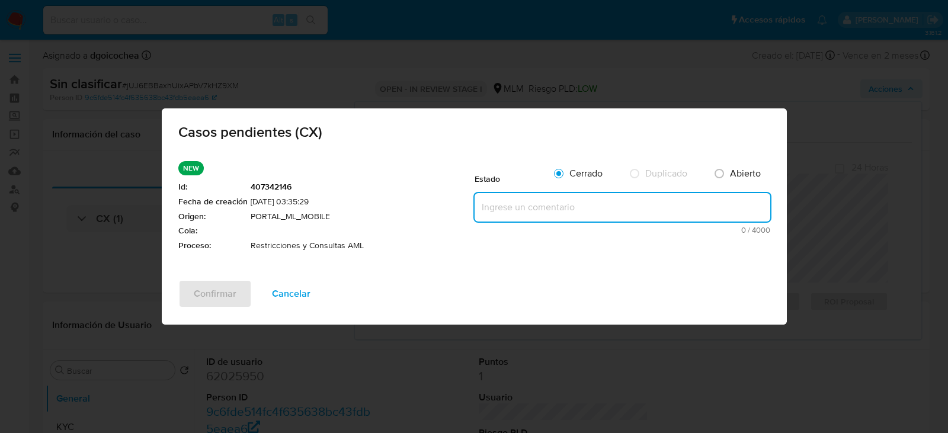
click at [522, 207] on textarea at bounding box center [623, 207] width 296 height 28
paste textarea "Se valida CX, cliente con 2 reportes a la autoridad, no es posible eliminar res…"
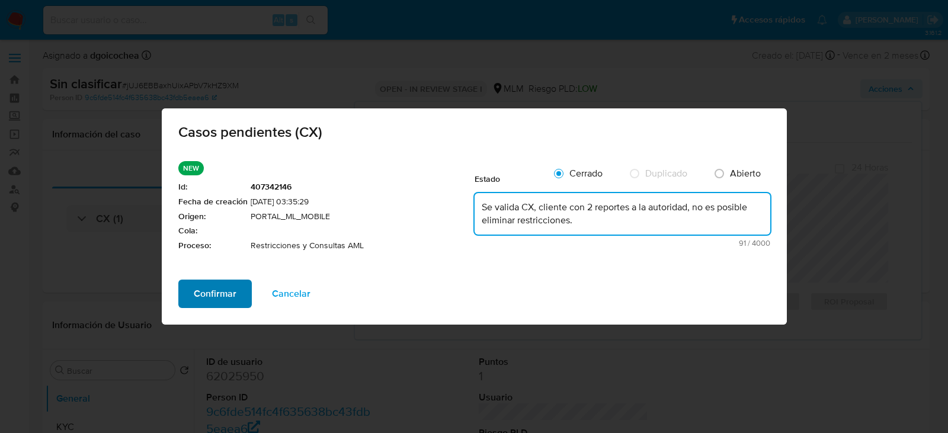
type textarea "Se valida CX, cliente con 2 reportes a la autoridad, no es posible eliminar res…"
click at [191, 291] on button "Confirmar" at bounding box center [215, 294] width 74 height 28
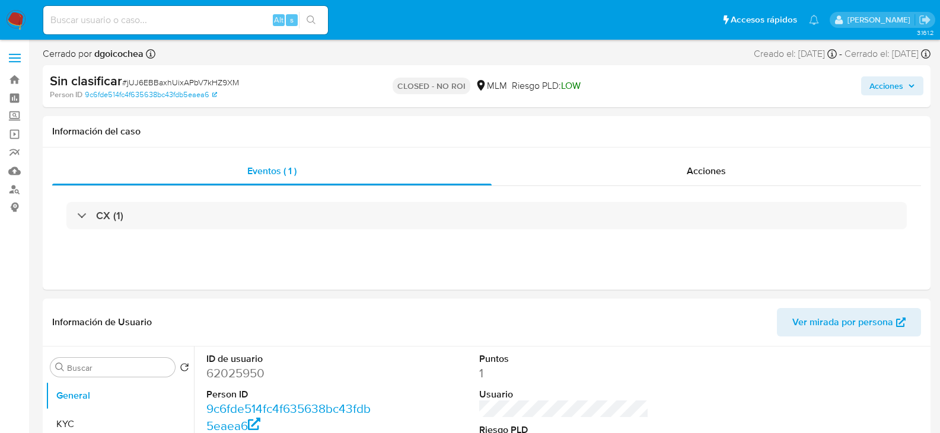
select select "10"
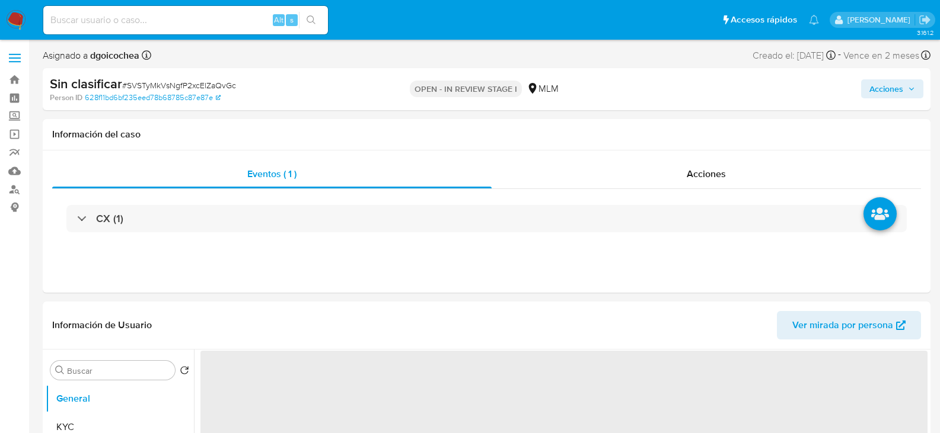
select select "10"
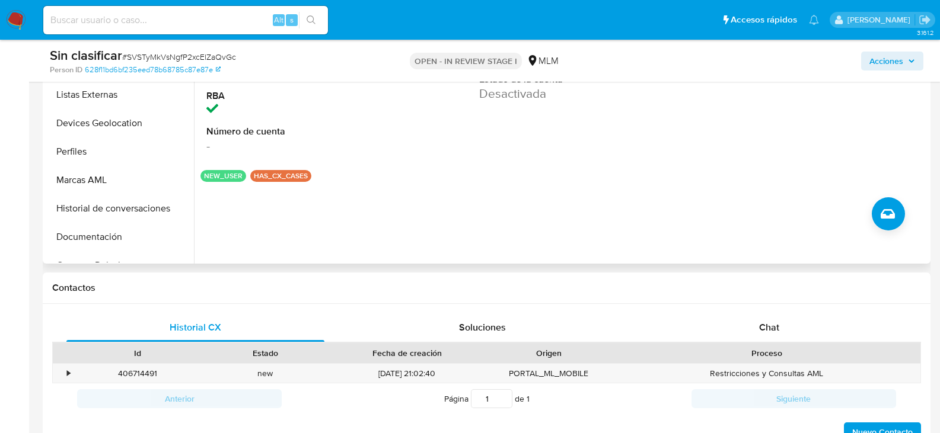
scroll to position [415, 0]
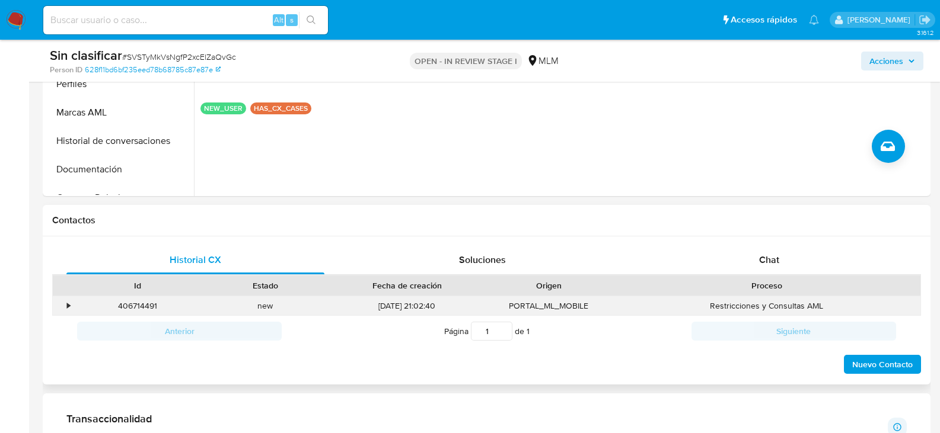
click at [64, 309] on div "•" at bounding box center [63, 306] width 21 height 20
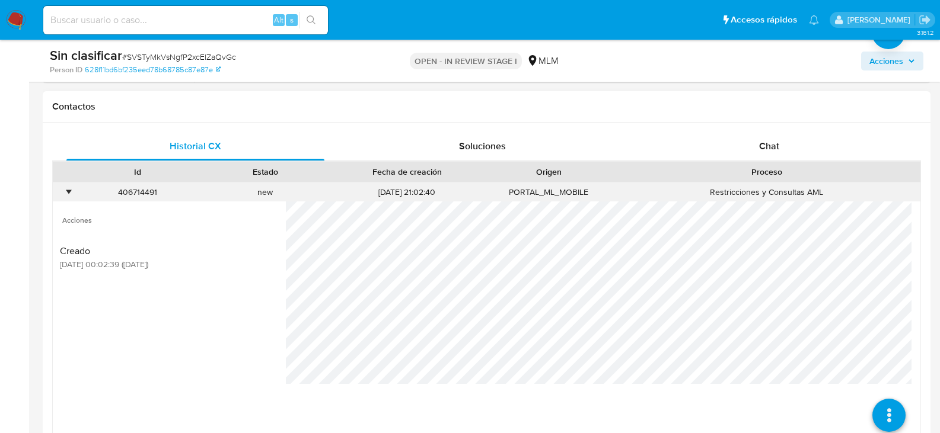
scroll to position [534, 0]
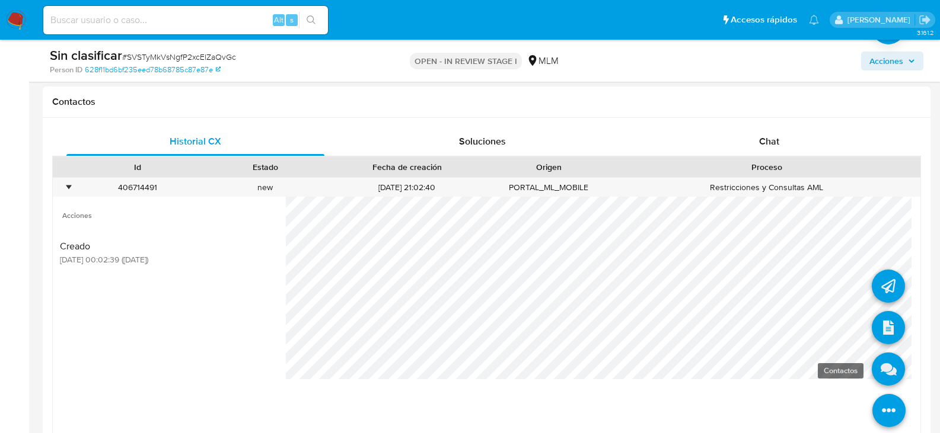
click at [880, 366] on icon at bounding box center [887, 369] width 33 height 33
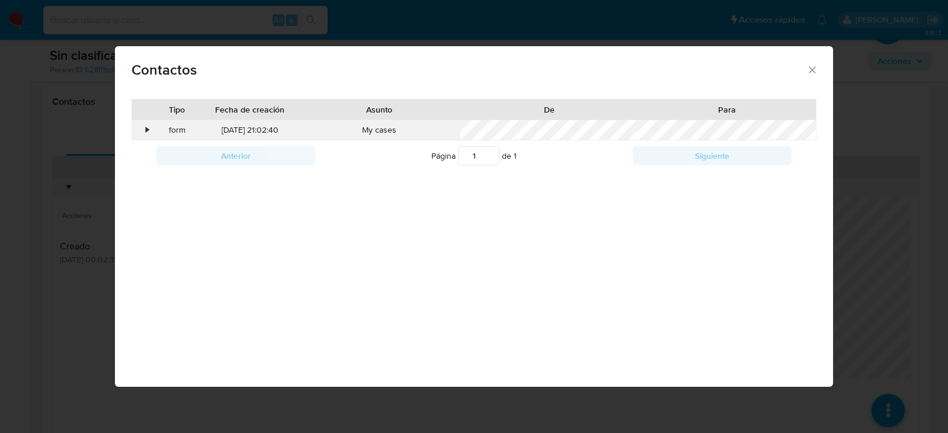
click at [145, 129] on div "•" at bounding box center [142, 130] width 21 height 20
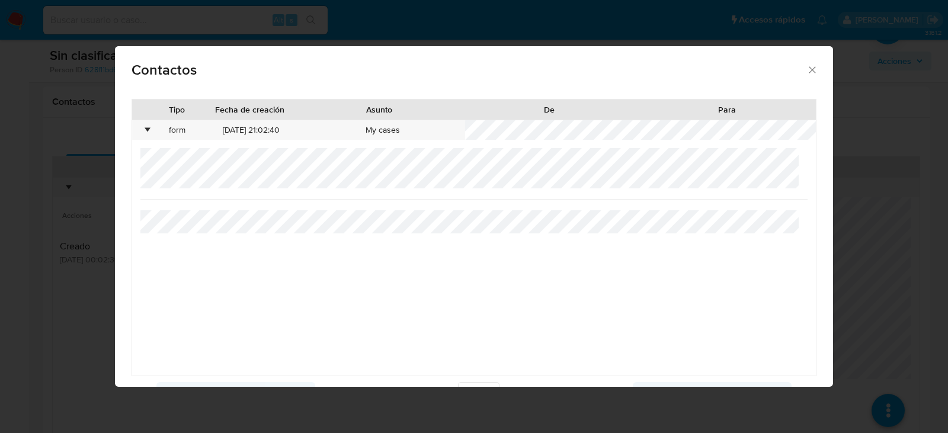
click at [809, 70] on icon "close" at bounding box center [812, 69] width 7 height 7
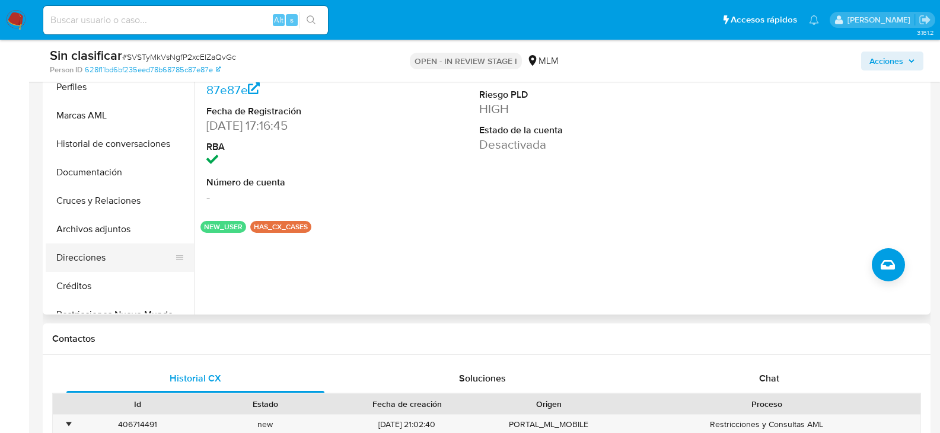
scroll to position [119, 0]
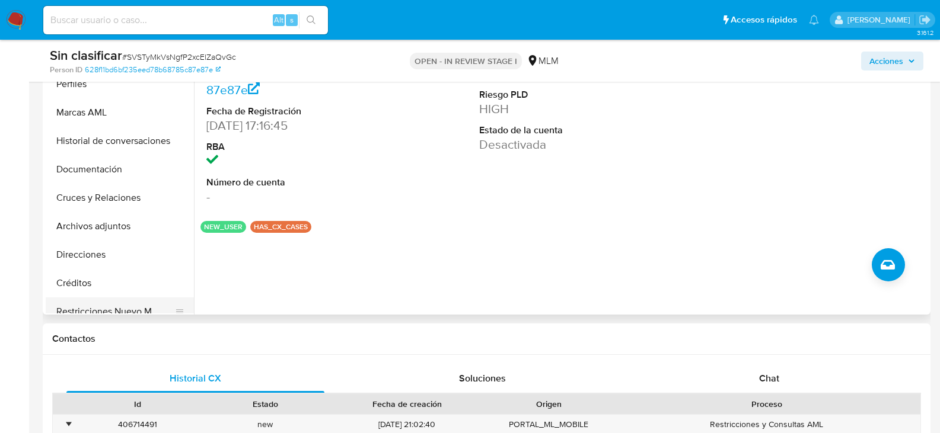
click at [130, 307] on button "Restricciones Nuevo Mundo" at bounding box center [115, 312] width 139 height 28
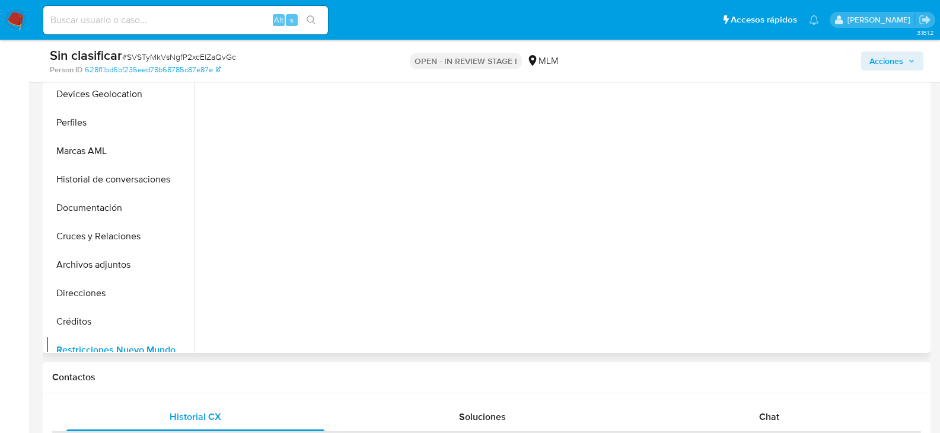
scroll to position [237, 0]
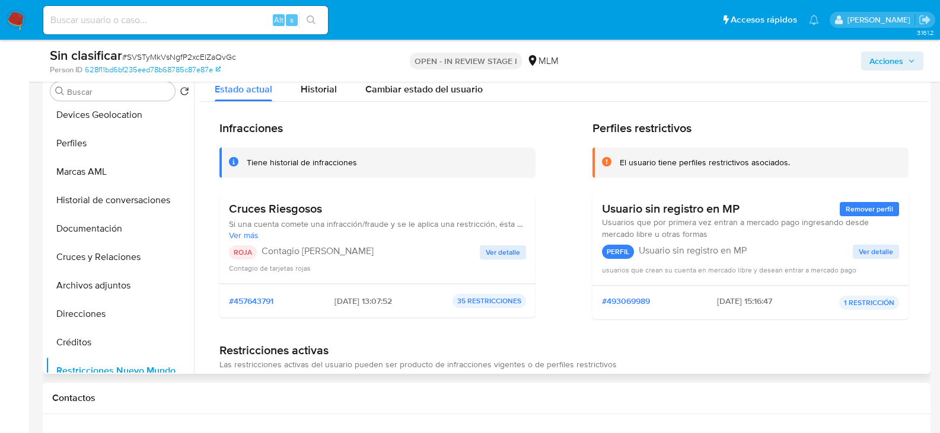
click at [512, 249] on span "Ver detalle" at bounding box center [502, 253] width 34 height 12
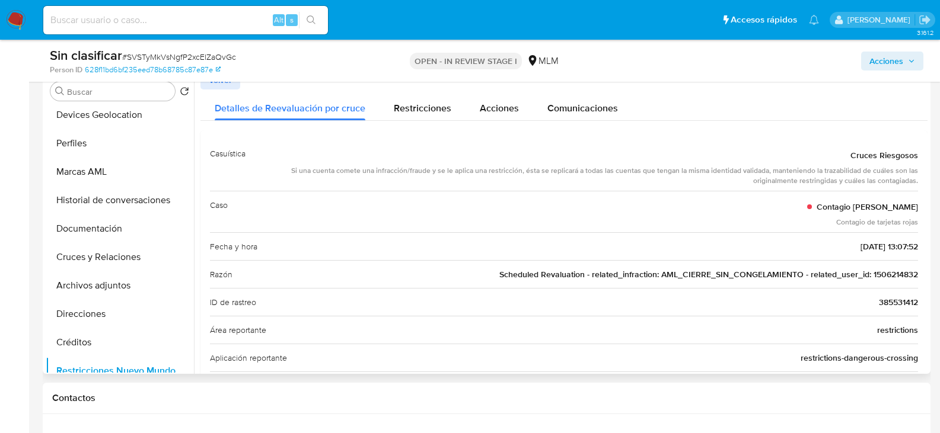
click at [888, 272] on span "Scheduled Revaluation - related_infraction: AML_CIERRE_SIN_CONGELAMIENTO - rela…" at bounding box center [708, 275] width 419 height 12
click at [876, 59] on span "Acciones" at bounding box center [886, 61] width 34 height 19
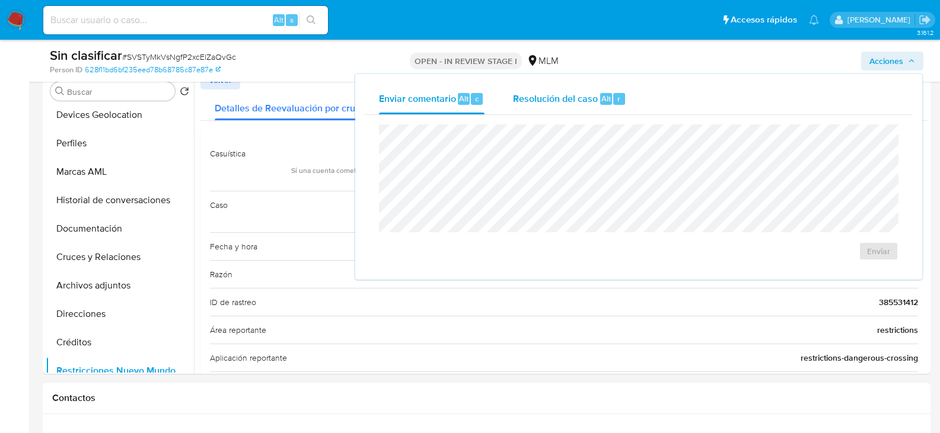
click at [542, 95] on span "Resolución del caso" at bounding box center [555, 98] width 85 height 14
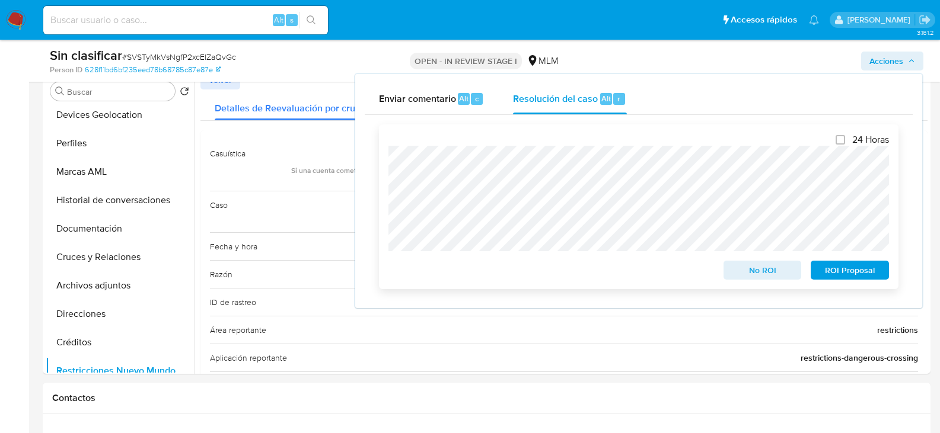
click at [740, 270] on span "No ROI" at bounding box center [763, 270] width 62 height 17
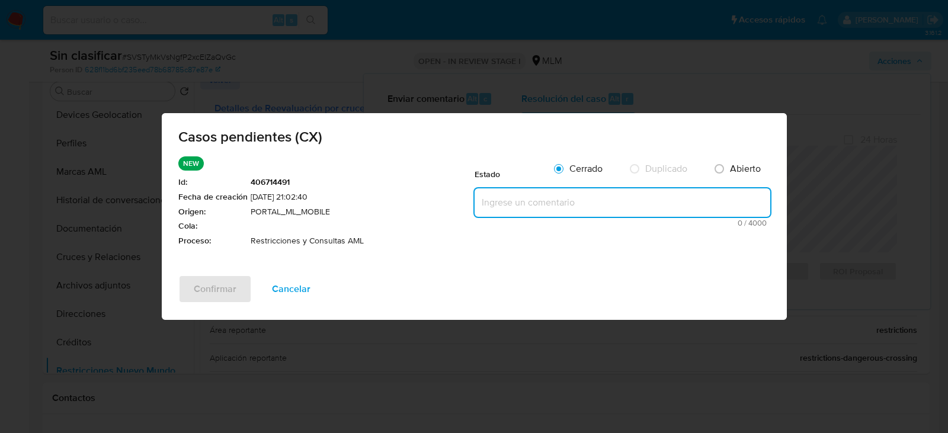
click at [611, 203] on textarea at bounding box center [623, 203] width 296 height 28
paste textarea "Se valida CX, cliente con 2 reportes previos a la autoridad, no es posible elim…"
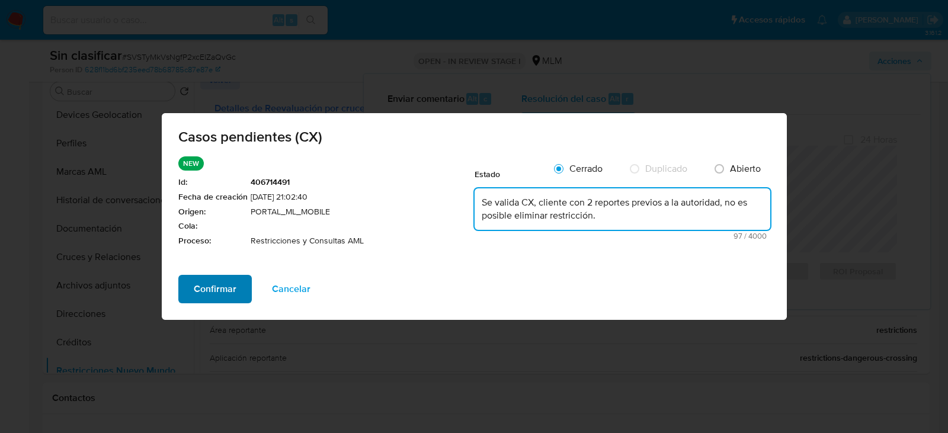
type textarea "Se valida CX, cliente con 2 reportes previos a la autoridad, no es posible elim…"
click at [218, 292] on span "Confirmar" at bounding box center [215, 289] width 43 height 26
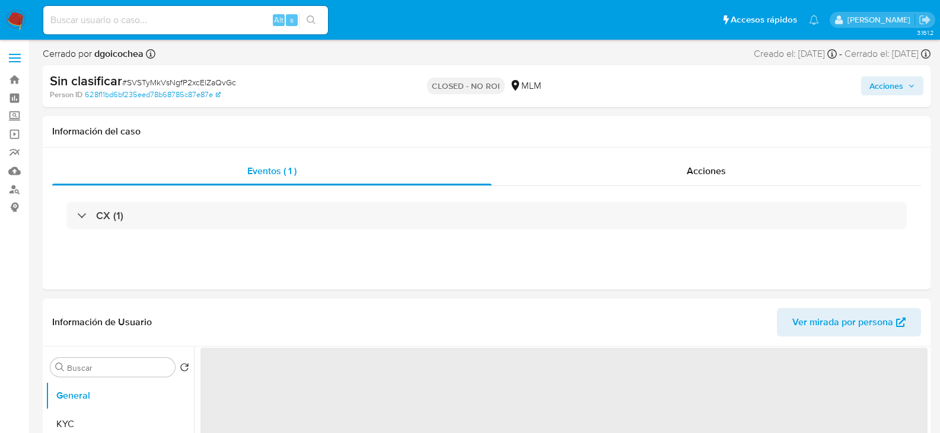
select select "10"
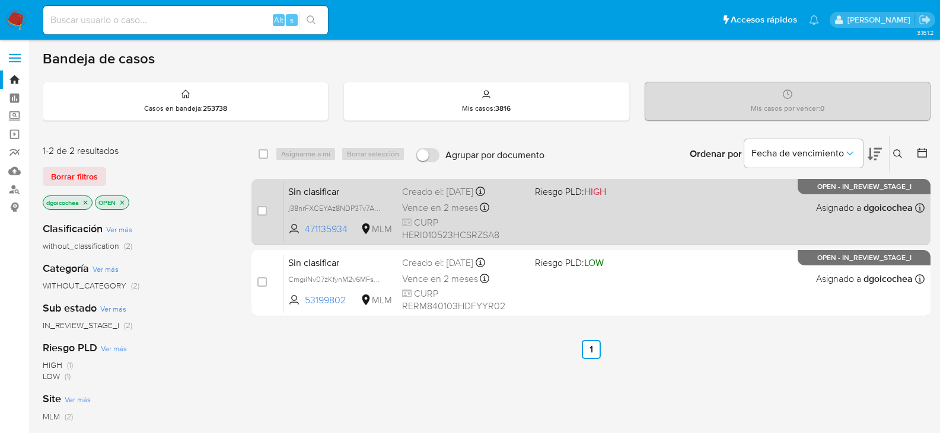
click at [305, 194] on span "Sin clasificar" at bounding box center [340, 190] width 104 height 15
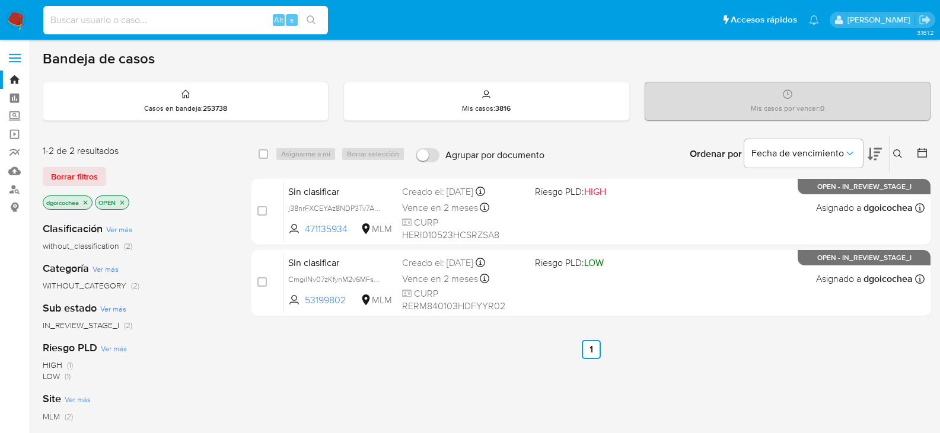
click at [117, 26] on input at bounding box center [185, 19] width 285 height 15
paste input "453869453"
type input "453869453"
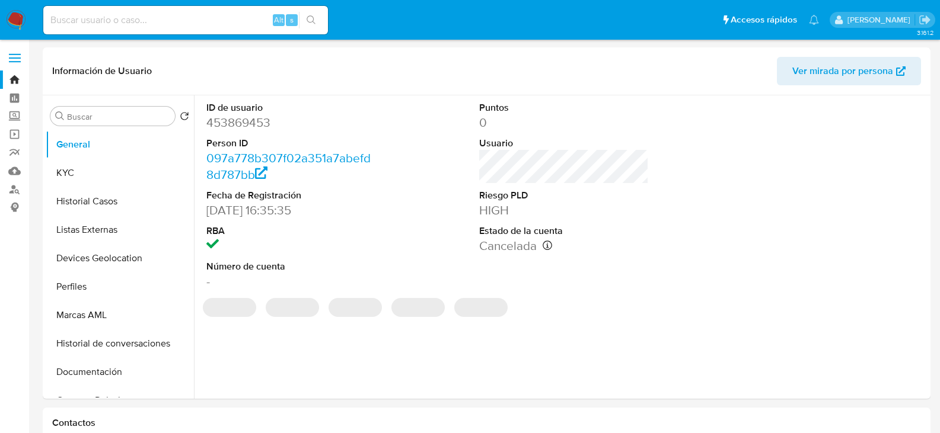
select select "10"
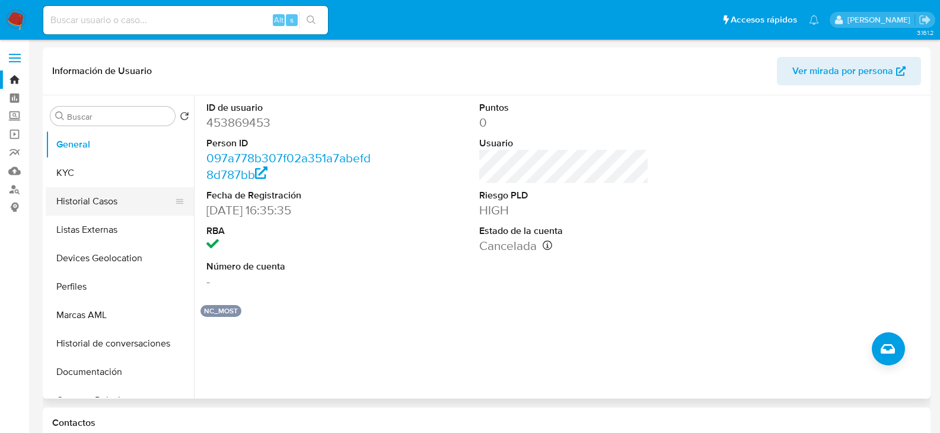
click at [83, 200] on button "Historial Casos" at bounding box center [115, 201] width 139 height 28
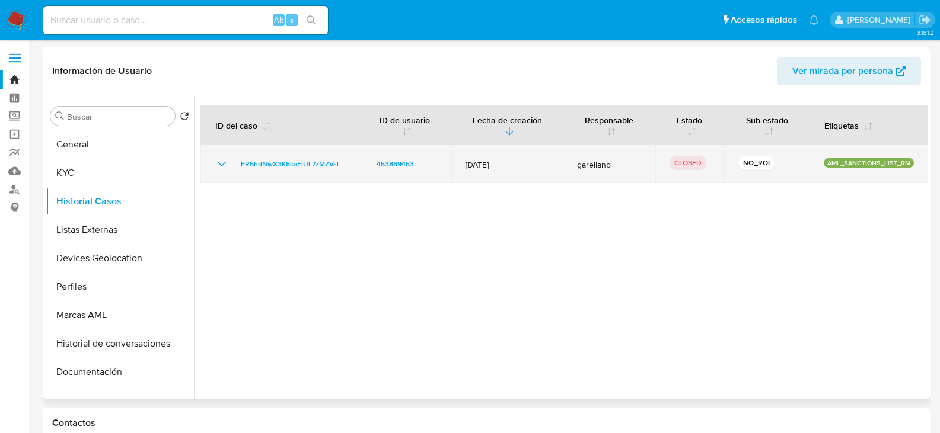
click at [222, 161] on icon "Mostrar/Ocultar" at bounding box center [222, 164] width 14 height 14
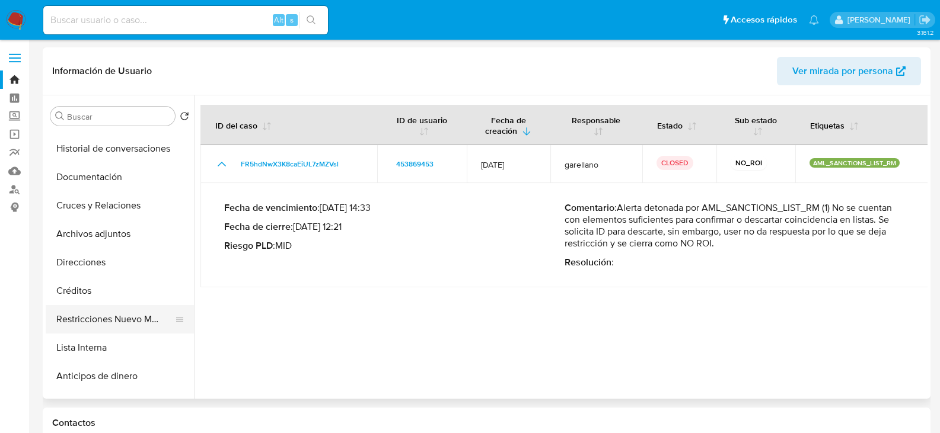
scroll to position [237, 0]
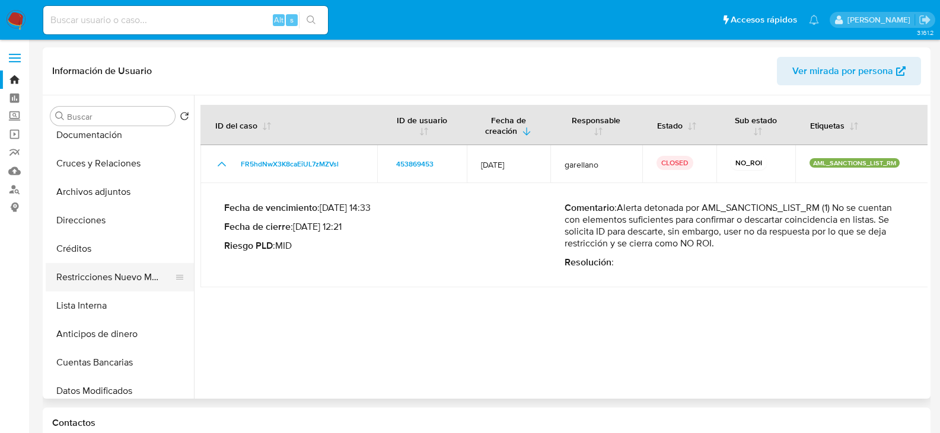
click at [133, 279] on button "Restricciones Nuevo Mundo" at bounding box center [115, 277] width 139 height 28
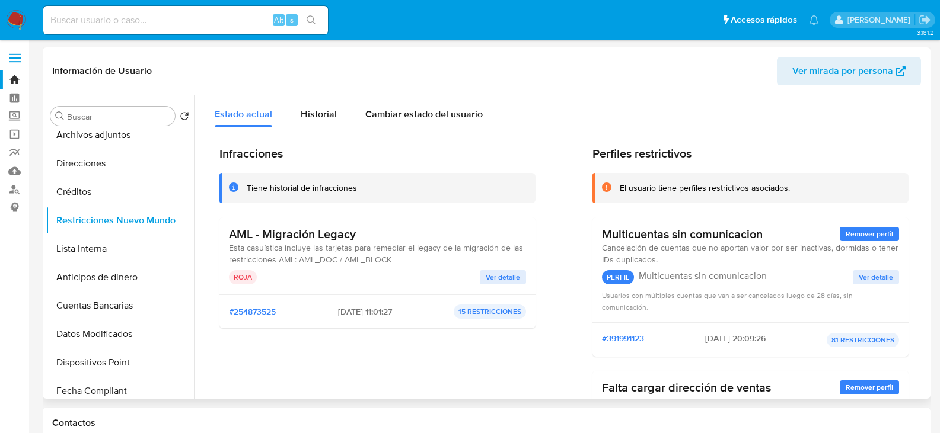
scroll to position [261, 0]
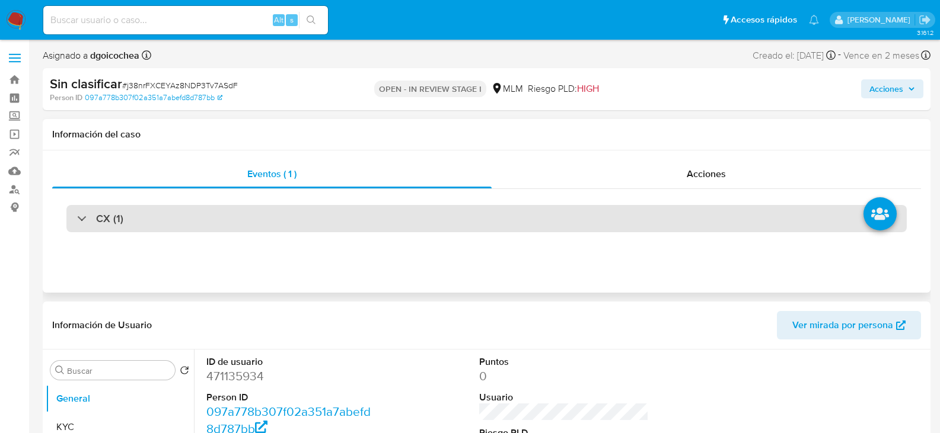
select select "10"
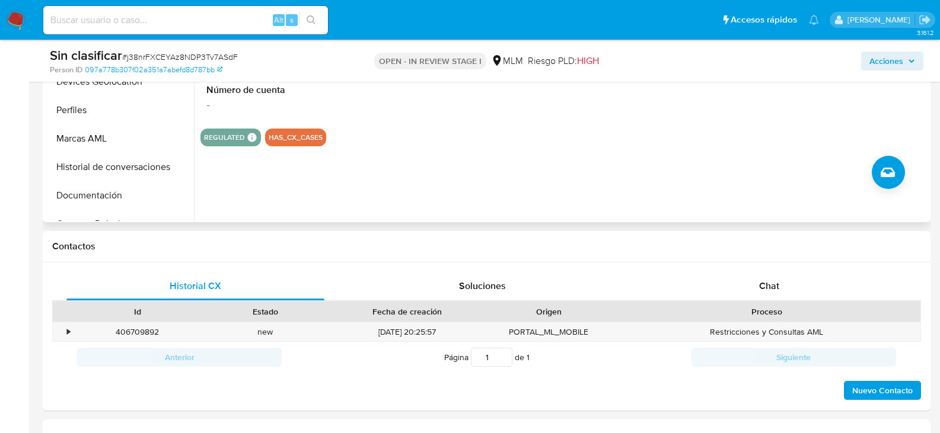
scroll to position [415, 0]
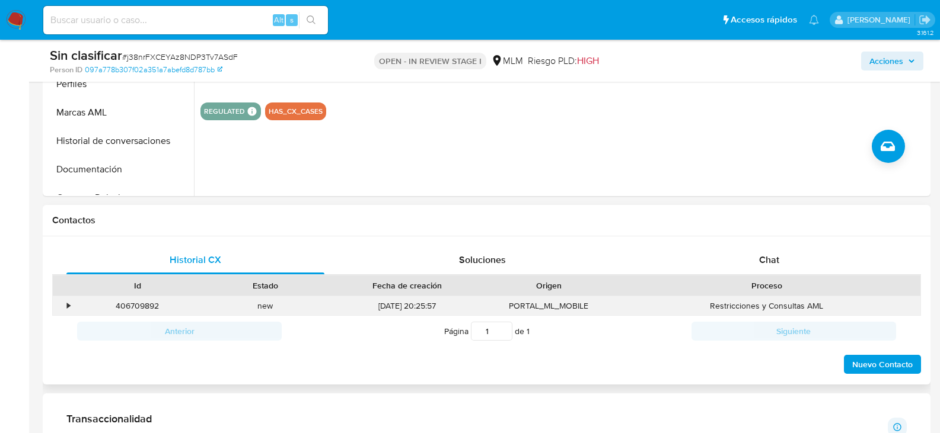
click at [66, 308] on div "•" at bounding box center [63, 306] width 21 height 20
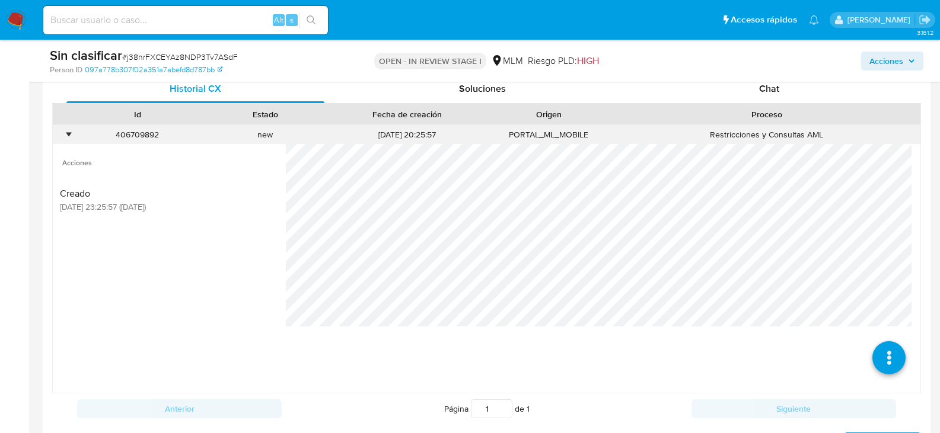
scroll to position [593, 0]
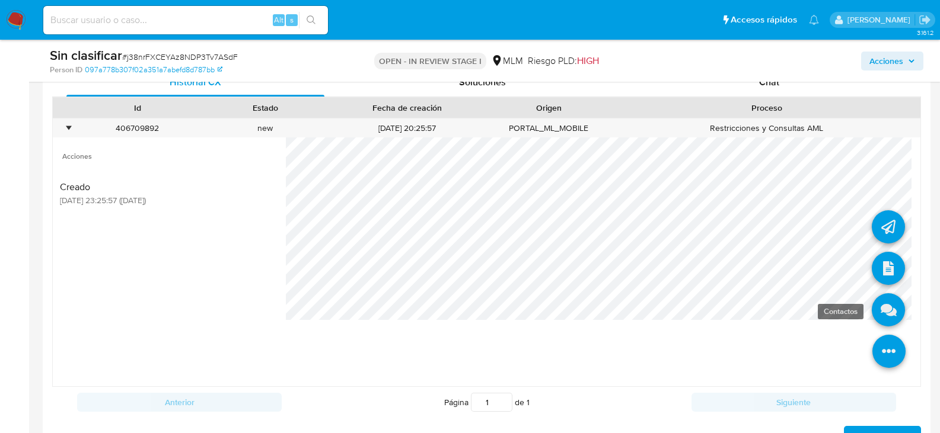
click at [884, 317] on icon at bounding box center [887, 309] width 33 height 33
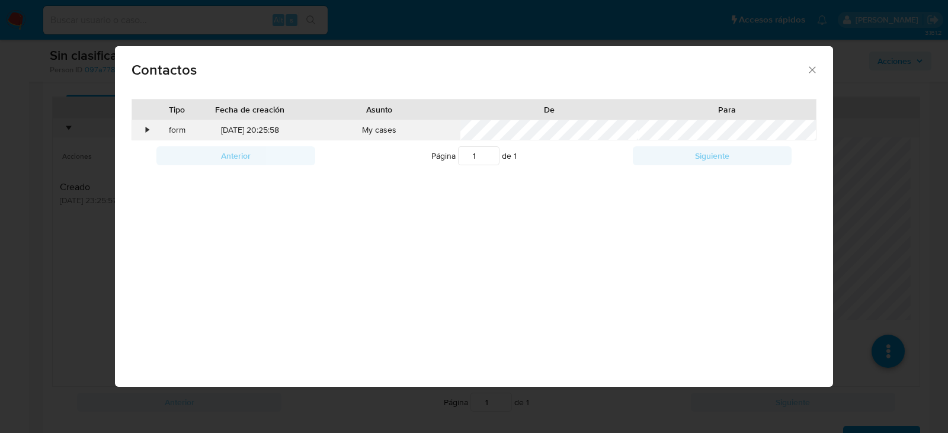
click at [146, 130] on div "•" at bounding box center [147, 130] width 3 height 12
click at [807, 73] on icon "close" at bounding box center [813, 70] width 12 height 12
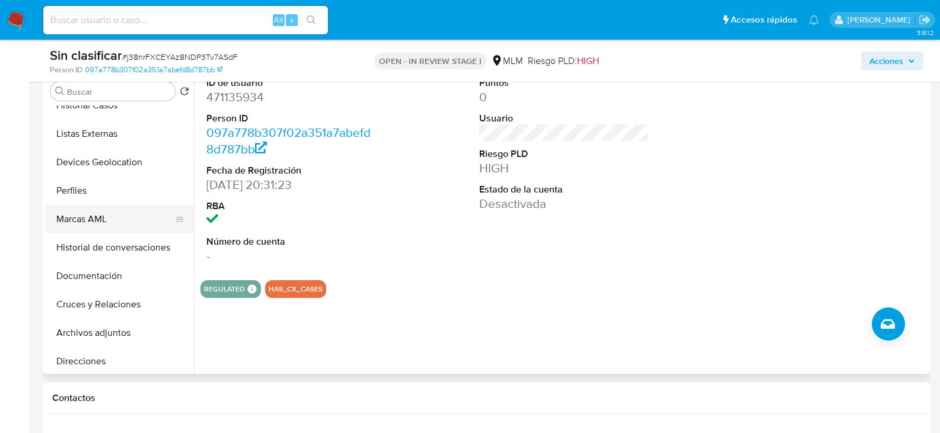
scroll to position [178, 0]
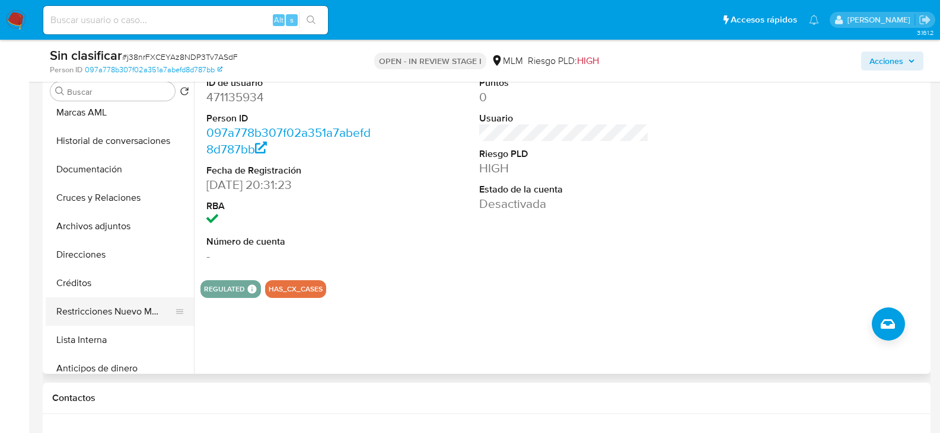
click at [132, 313] on button "Restricciones Nuevo Mundo" at bounding box center [115, 312] width 139 height 28
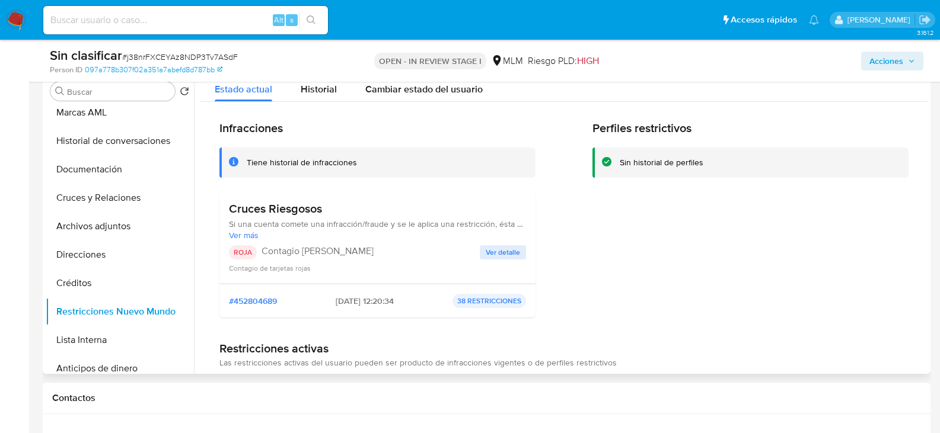
click at [510, 252] on span "Ver detalle" at bounding box center [502, 253] width 34 height 12
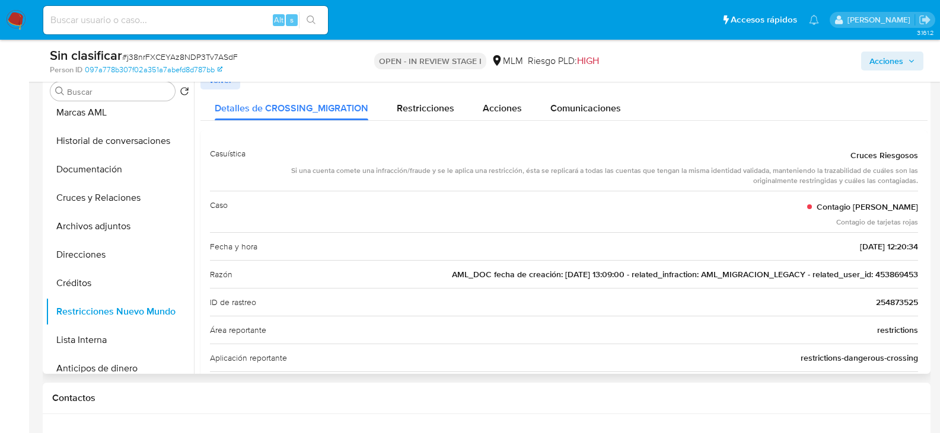
click at [889, 270] on span "AML_DOC fecha de creación: 06/04/2021 13:09:00 - related_infraction: AML_MIGRAC…" at bounding box center [685, 275] width 466 height 12
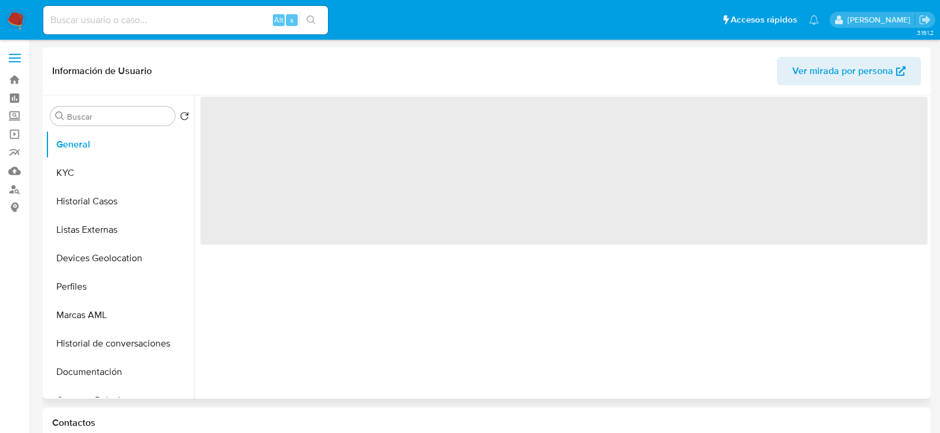
select select "10"
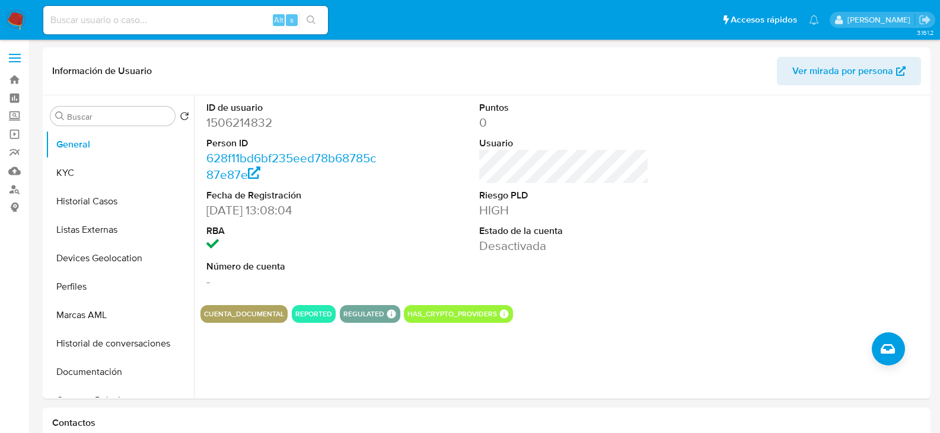
click at [172, 18] on input at bounding box center [185, 19] width 285 height 15
paste input "453869453"
type input "453869453"
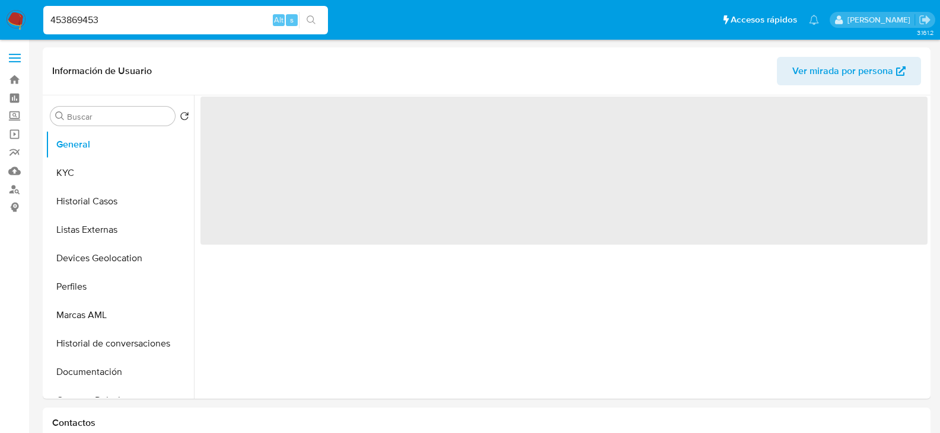
select select "10"
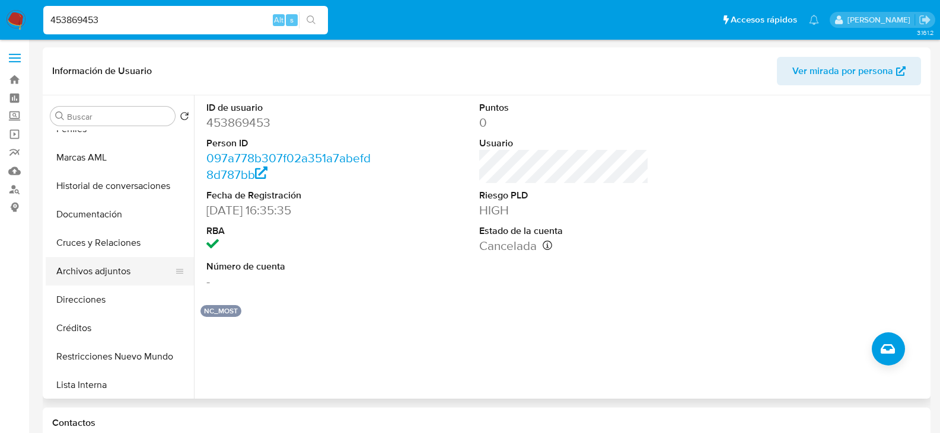
scroll to position [237, 0]
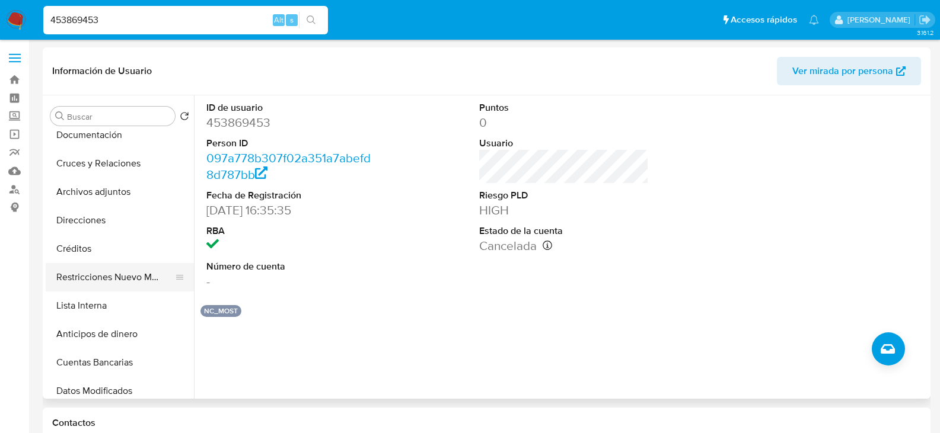
click at [149, 283] on button "Restricciones Nuevo Mundo" at bounding box center [115, 277] width 139 height 28
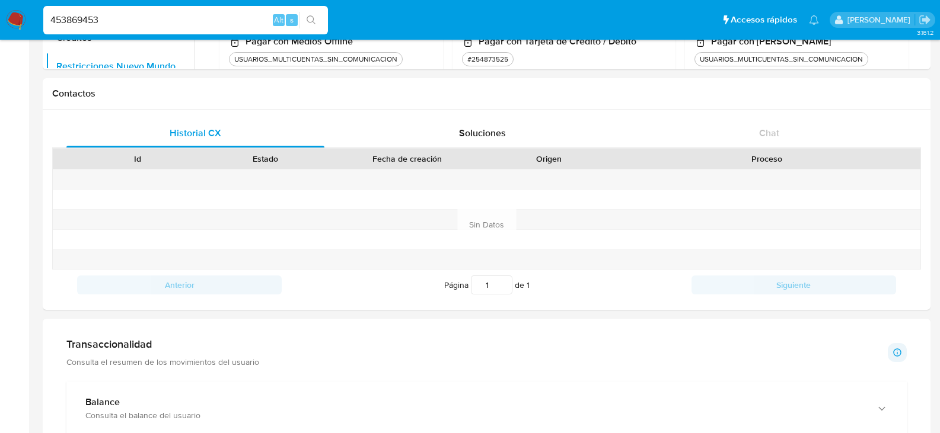
scroll to position [309, 0]
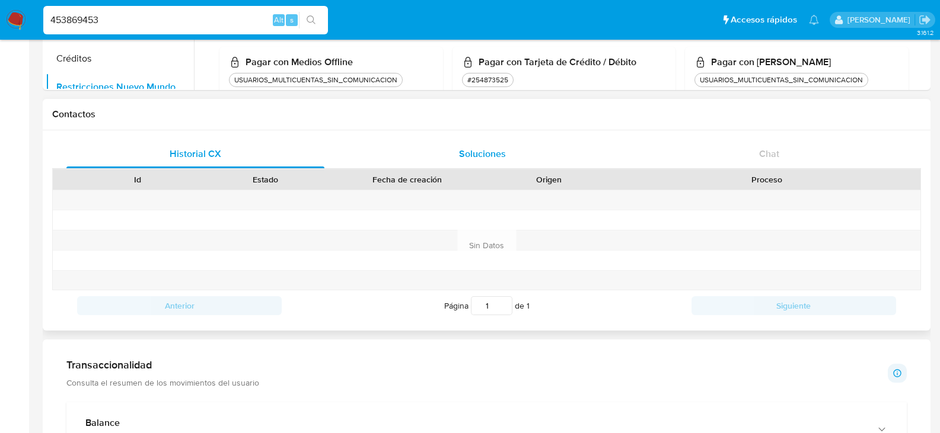
click at [476, 154] on span "Soluciones" at bounding box center [482, 154] width 47 height 14
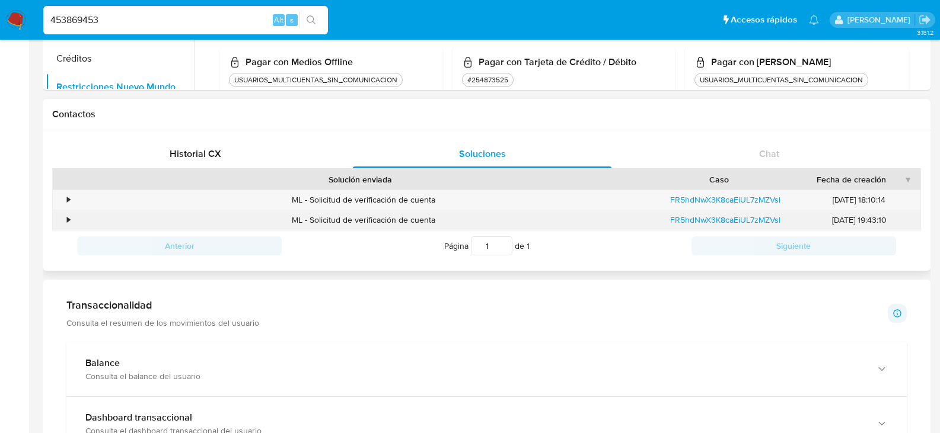
click at [68, 219] on div "•" at bounding box center [68, 220] width 3 height 11
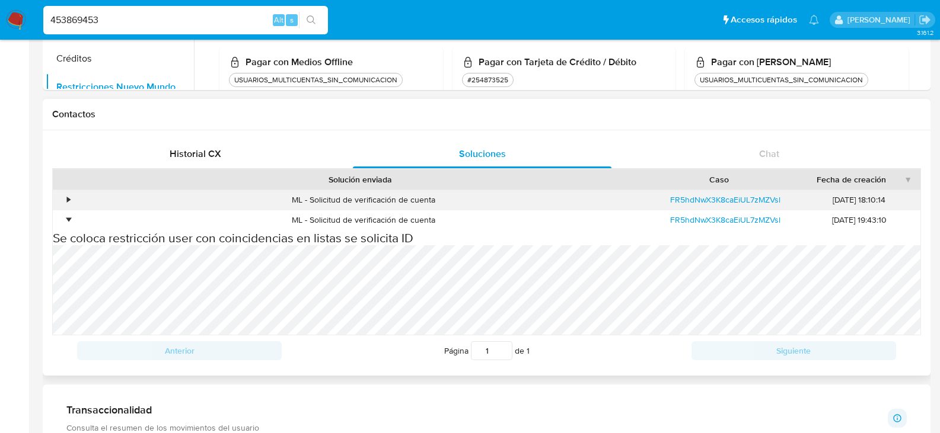
click at [70, 200] on div "•" at bounding box center [68, 199] width 3 height 11
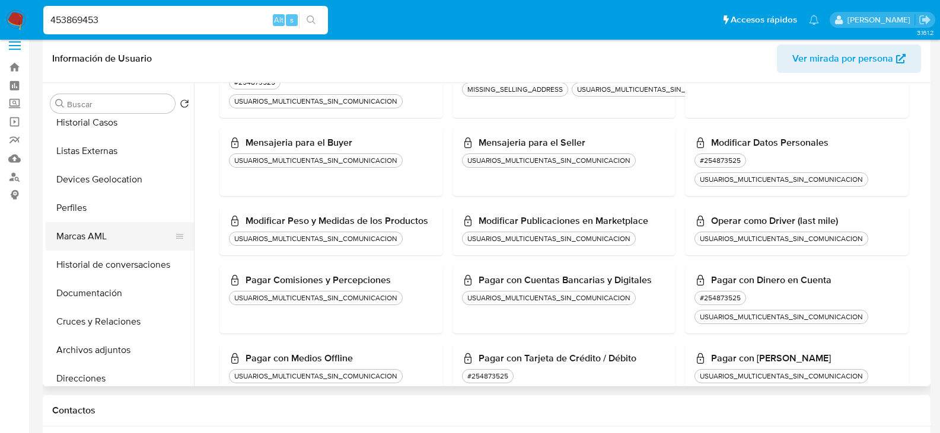
scroll to position [0, 0]
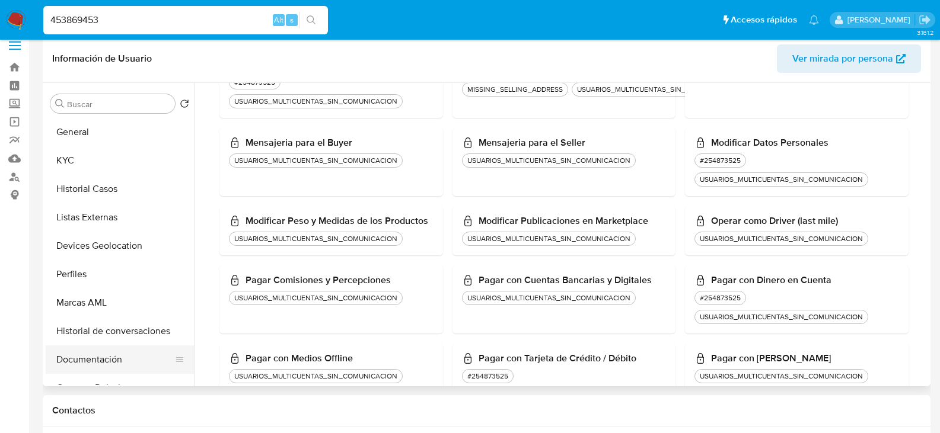
click at [93, 363] on button "Documentación" at bounding box center [115, 360] width 139 height 28
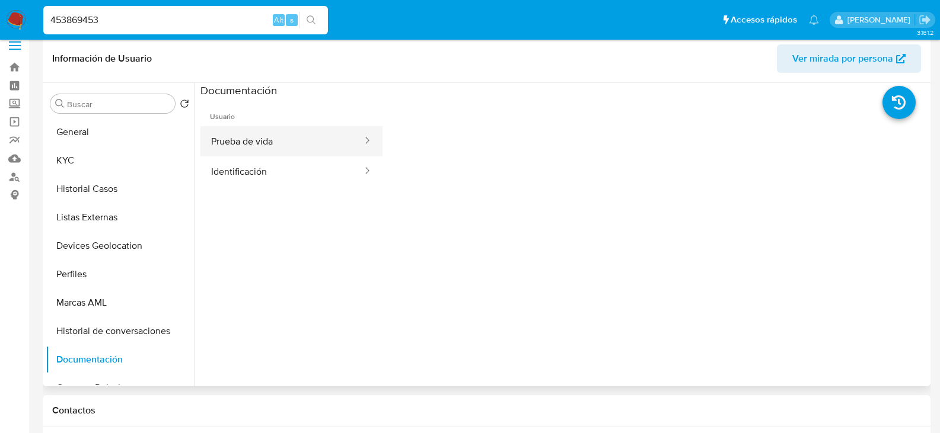
click at [283, 143] on button "Prueba de vida" at bounding box center [281, 141] width 163 height 30
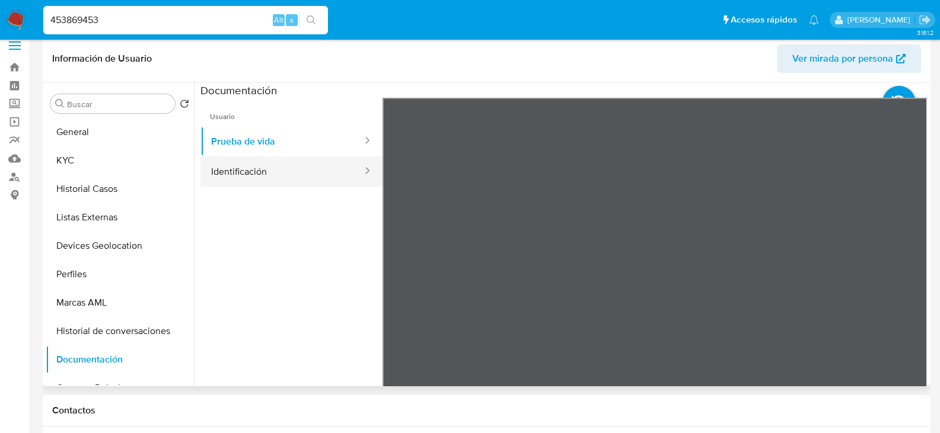
click at [225, 165] on button "Identificación" at bounding box center [281, 171] width 163 height 30
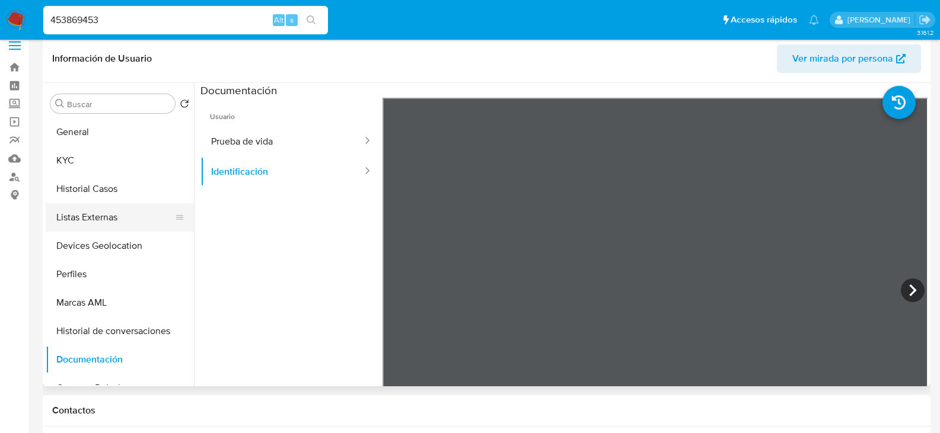
click at [104, 213] on button "Listas Externas" at bounding box center [115, 217] width 139 height 28
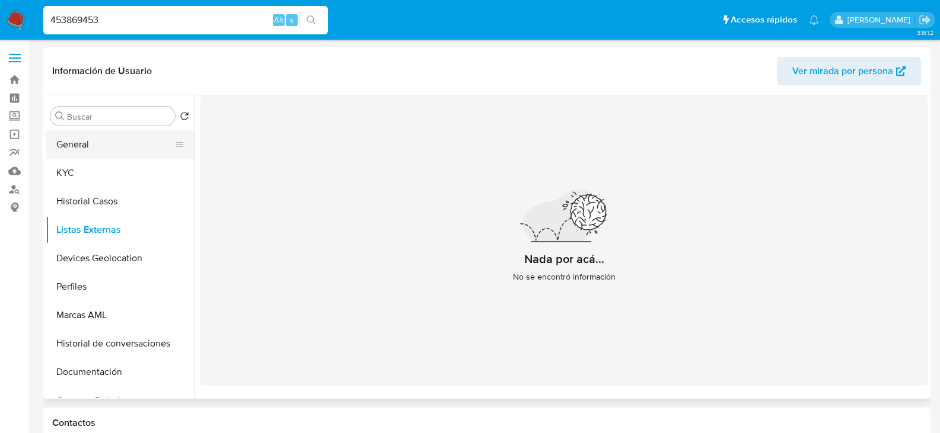
click at [71, 130] on button "General" at bounding box center [115, 144] width 139 height 28
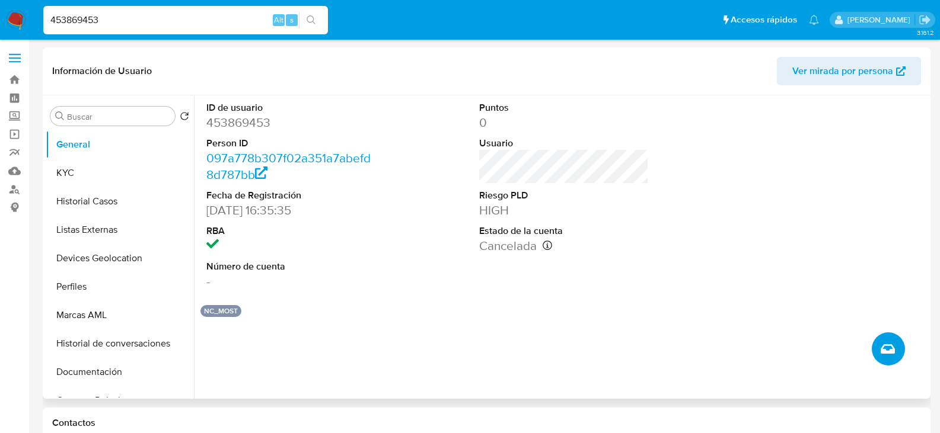
click at [890, 350] on icon "Crear caso manual" at bounding box center [887, 349] width 14 height 14
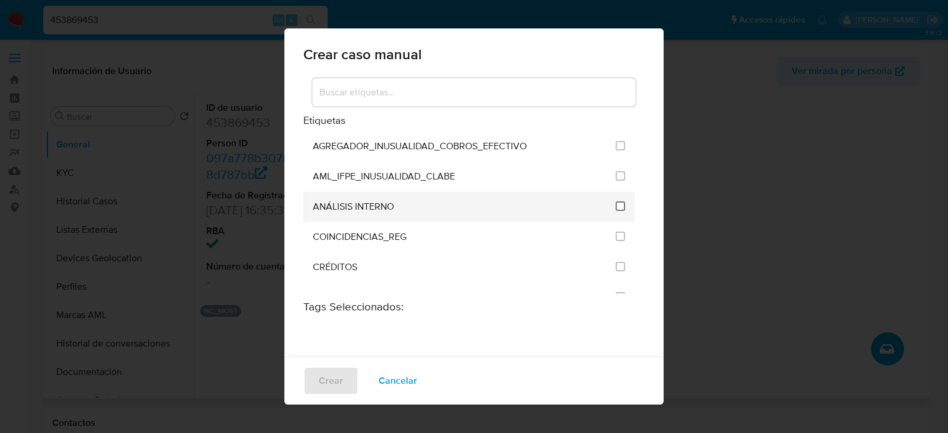
click at [616, 207] on input "1888" at bounding box center [620, 206] width 9 height 9
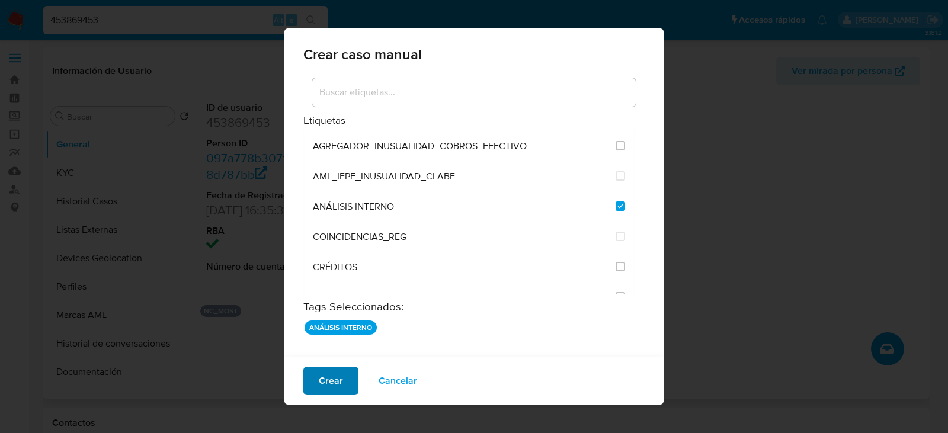
click at [331, 370] on span "Crear" at bounding box center [331, 381] width 24 height 26
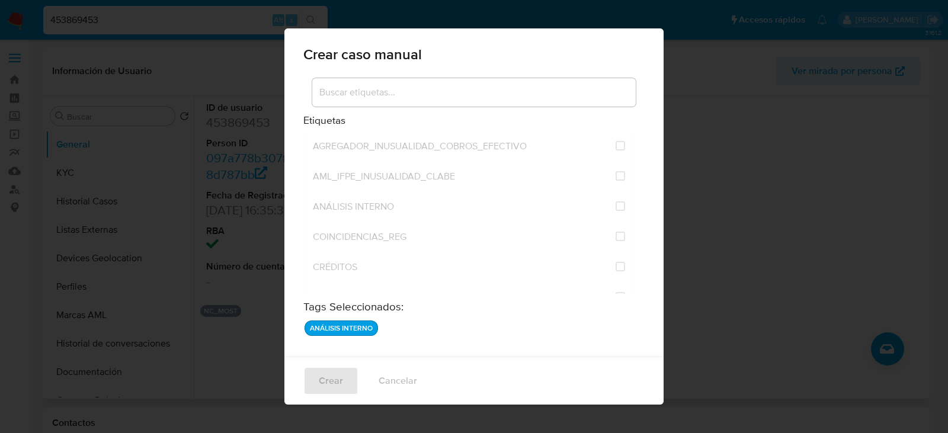
checkbox input "false"
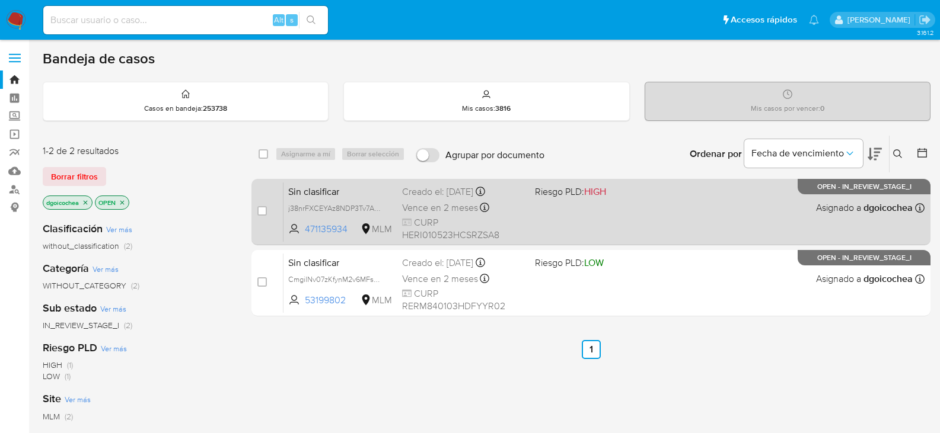
click at [326, 193] on span "Sin clasificar" at bounding box center [340, 190] width 104 height 15
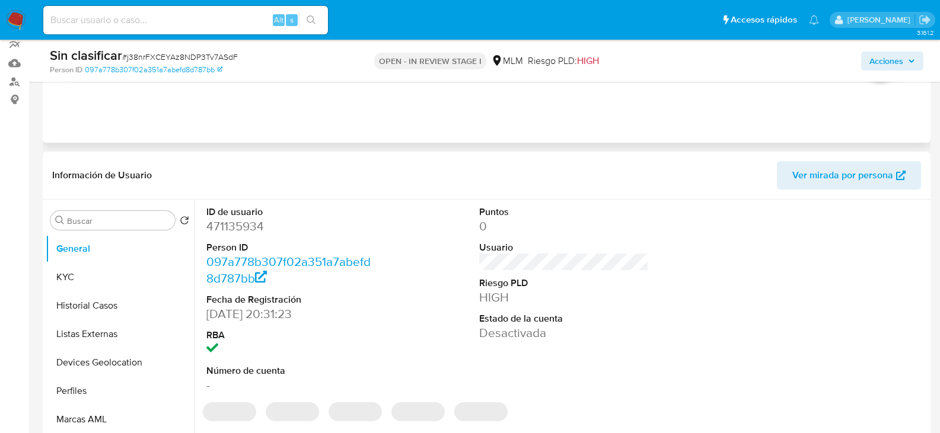
scroll to position [178, 0]
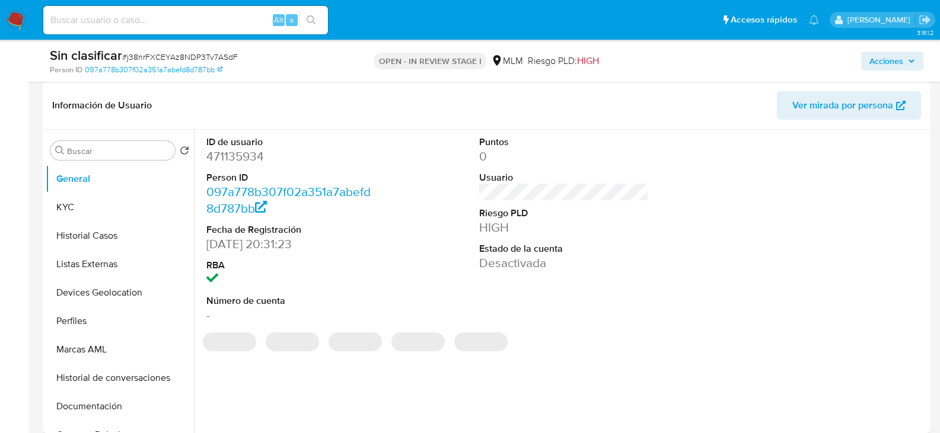
select select "10"
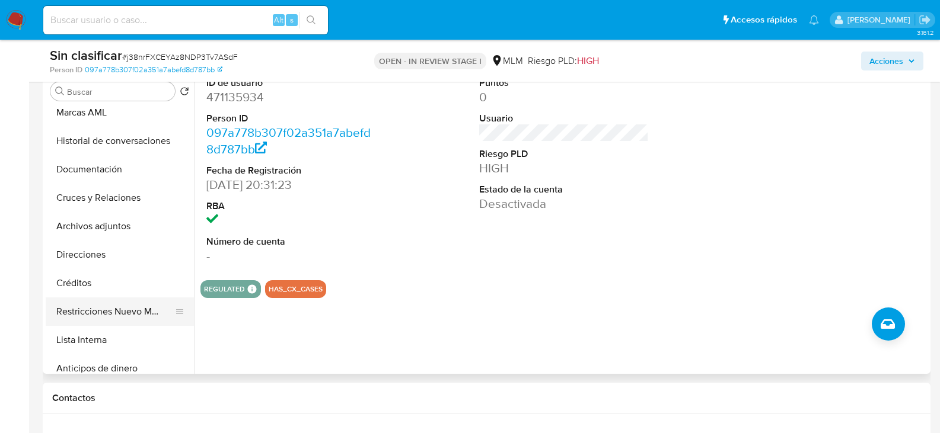
click at [115, 309] on button "Restricciones Nuevo Mundo" at bounding box center [115, 312] width 139 height 28
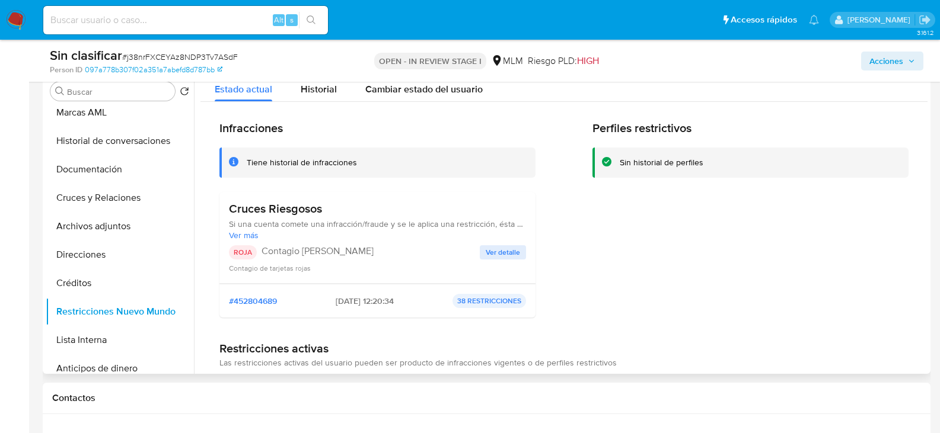
click at [493, 257] on span "Ver detalle" at bounding box center [502, 253] width 34 height 12
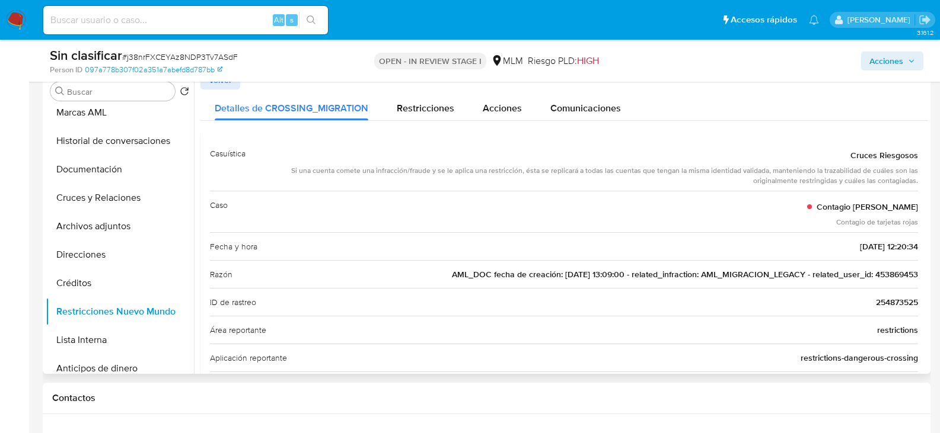
click at [888, 272] on span "AML_DOC fecha de creación: 06/04/2021 13:09:00 - related_infraction: AML_MIGRAC…" at bounding box center [685, 275] width 466 height 12
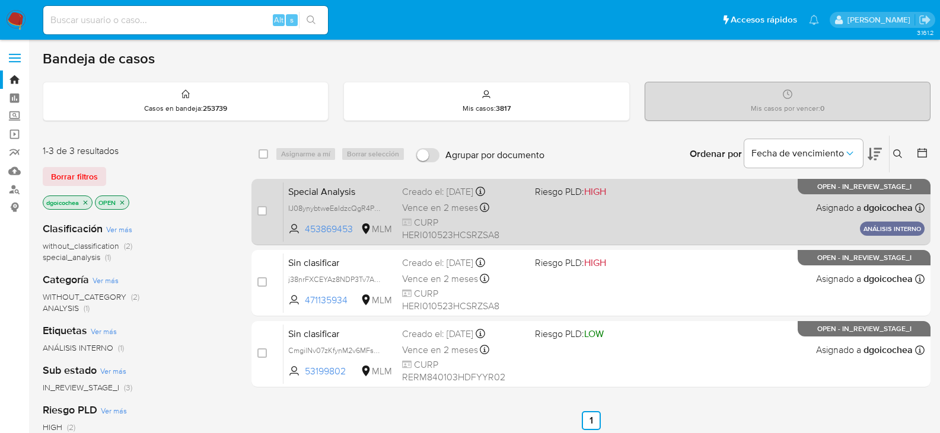
click at [320, 193] on span "Special Analysis" at bounding box center [340, 190] width 104 height 15
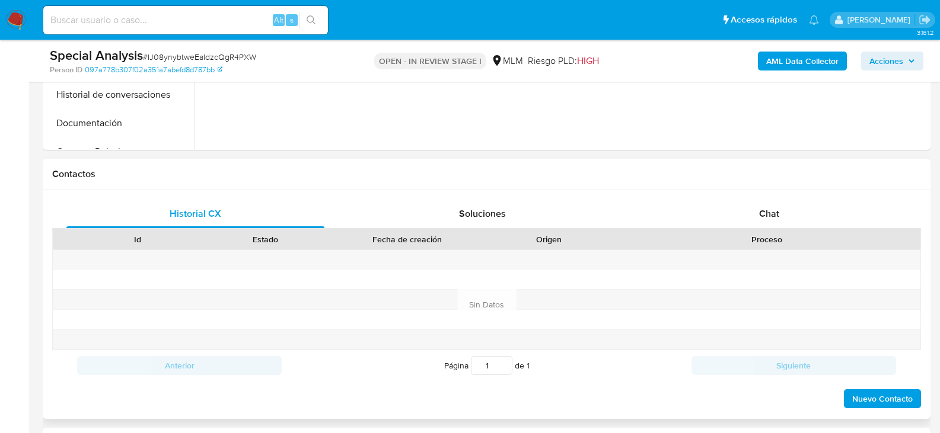
select select "10"
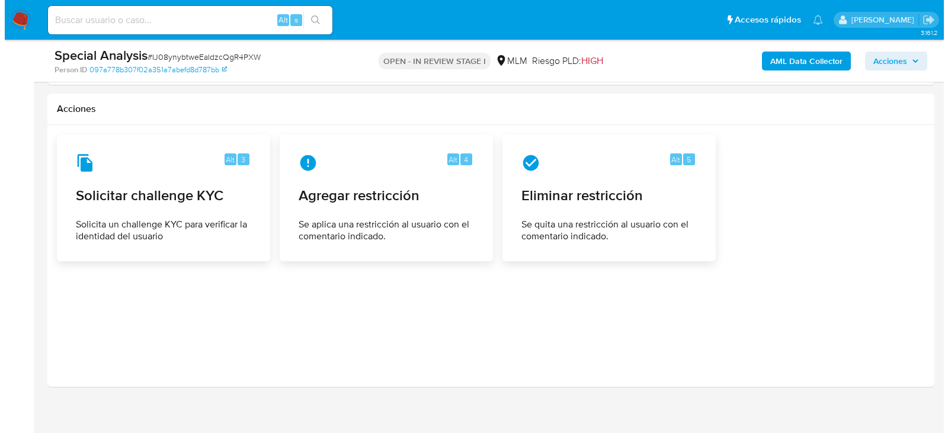
scroll to position [1579, 0]
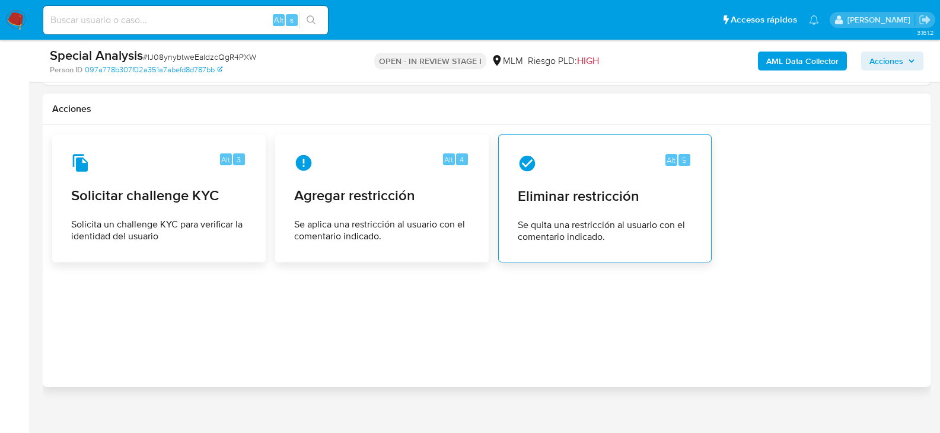
click at [618, 165] on div "Alt 5 Eliminar restricción Se quita una restricción al usuario con el comentari…" at bounding box center [604, 199] width 193 height 108
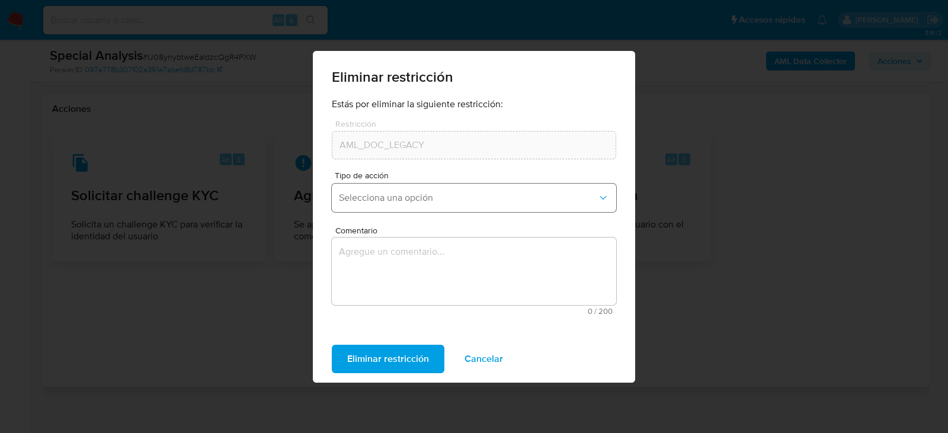
click at [506, 194] on span "Selecciona una opción" at bounding box center [468, 198] width 258 height 12
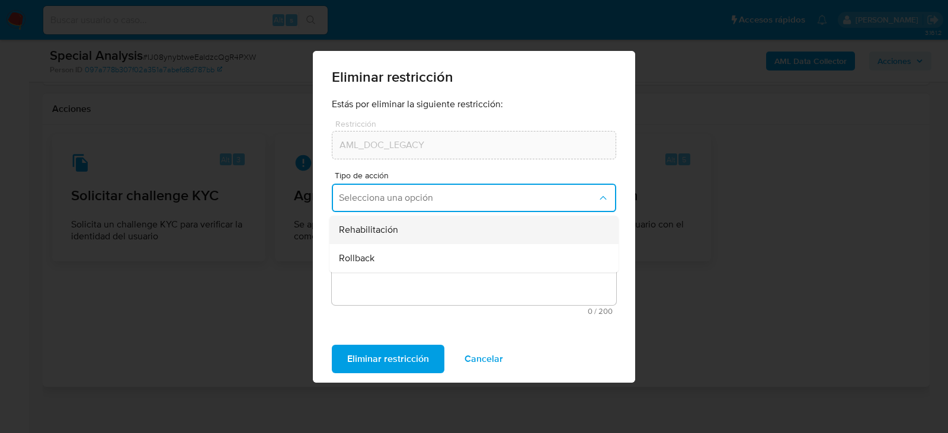
click at [392, 232] on span "Rehabilitación" at bounding box center [368, 230] width 59 height 12
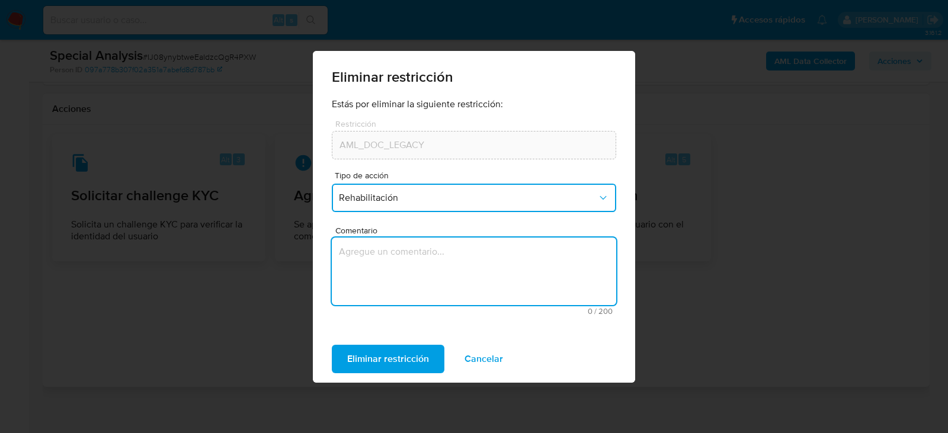
click at [408, 266] on textarea "Comentario" at bounding box center [474, 272] width 285 height 68
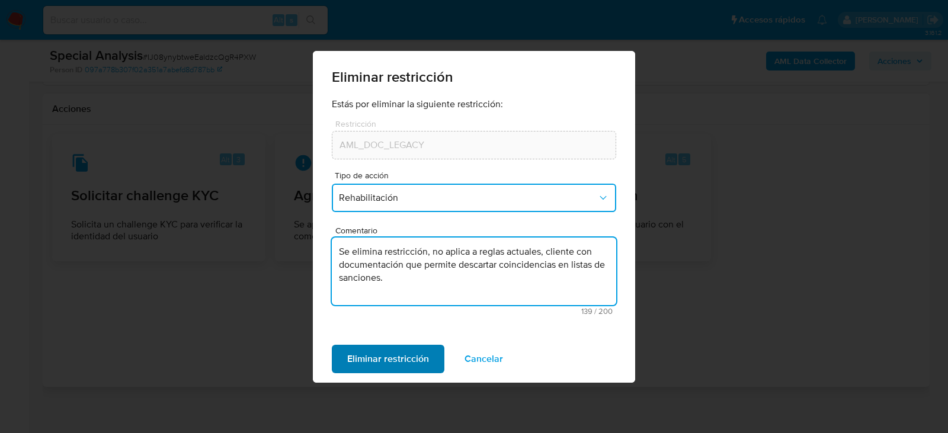
type textarea "Se elimina restricción, no aplica a reglas actuales, cliente con documentación …"
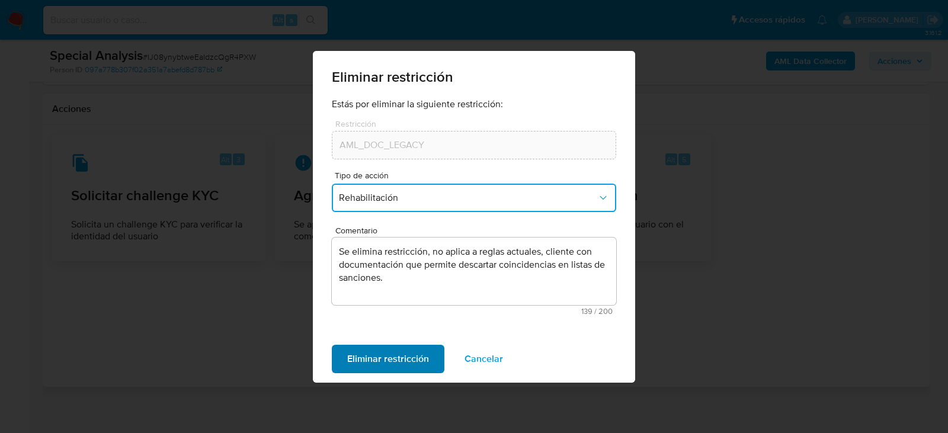
click at [422, 357] on span "Eliminar restricción" at bounding box center [388, 359] width 82 height 26
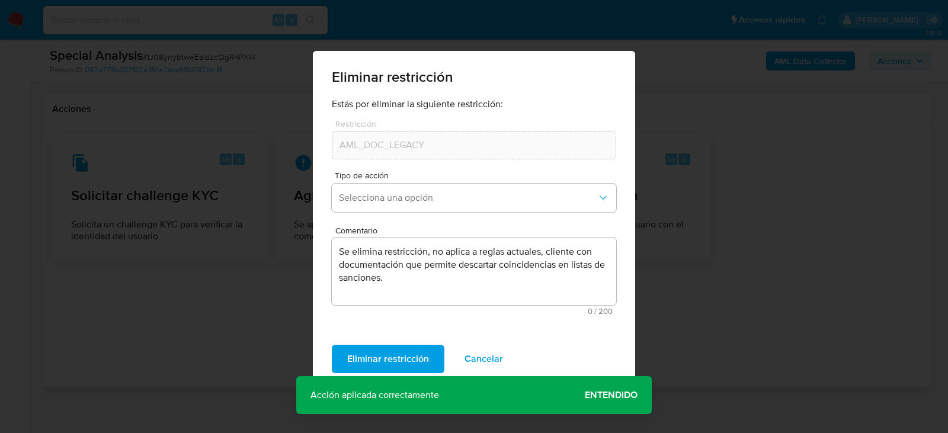
click at [611, 395] on span "Entendido" at bounding box center [611, 395] width 53 height 0
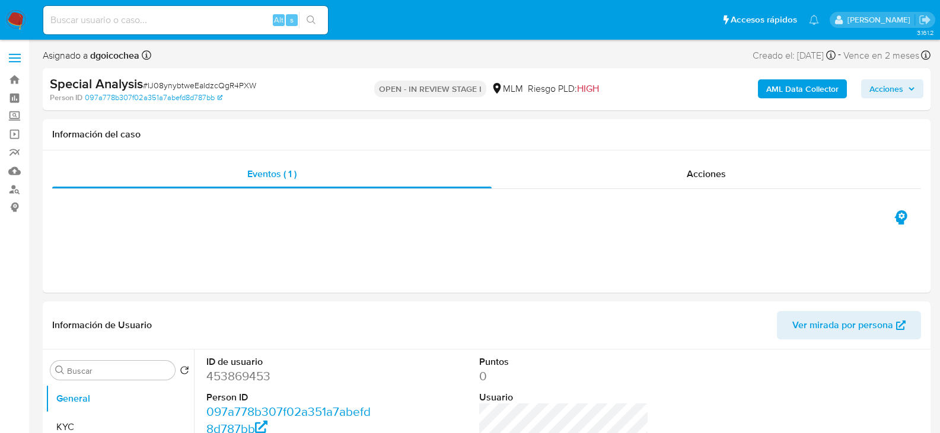
select select "10"
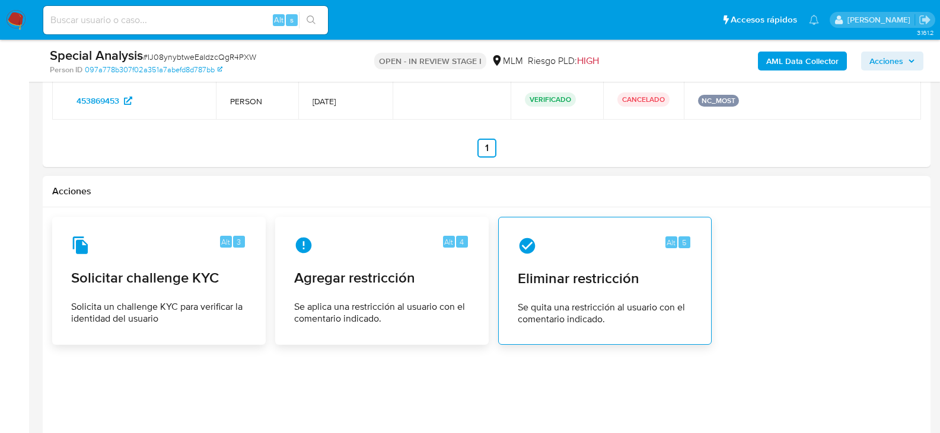
scroll to position [1579, 0]
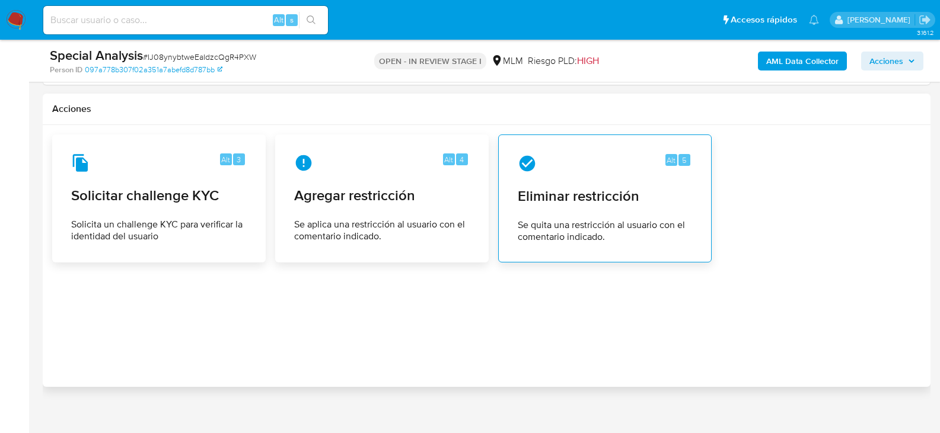
click at [608, 203] on div "Alt 5 Eliminar restricción Se quita una restricción al usuario con el comentari…" at bounding box center [604, 199] width 193 height 108
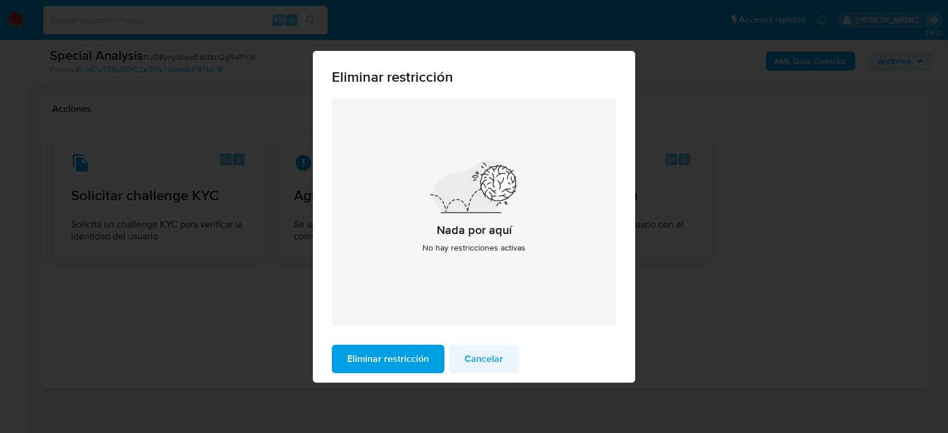
click at [474, 352] on span "Cancelar" at bounding box center [484, 359] width 39 height 26
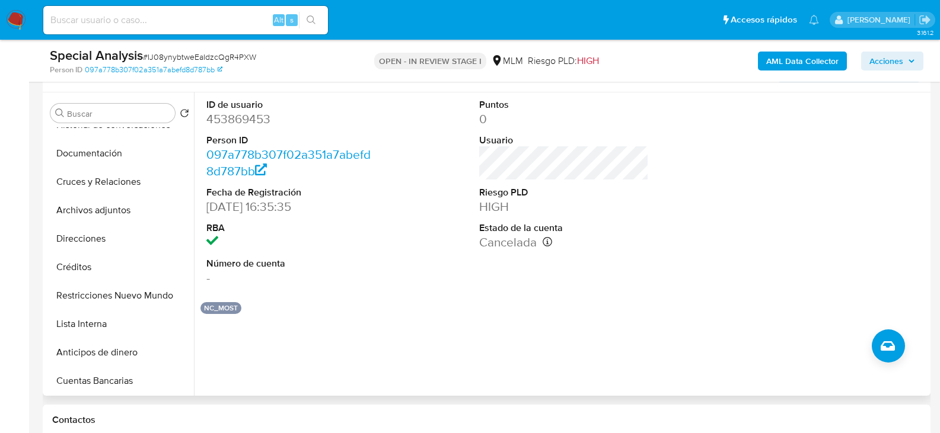
scroll to position [237, 0]
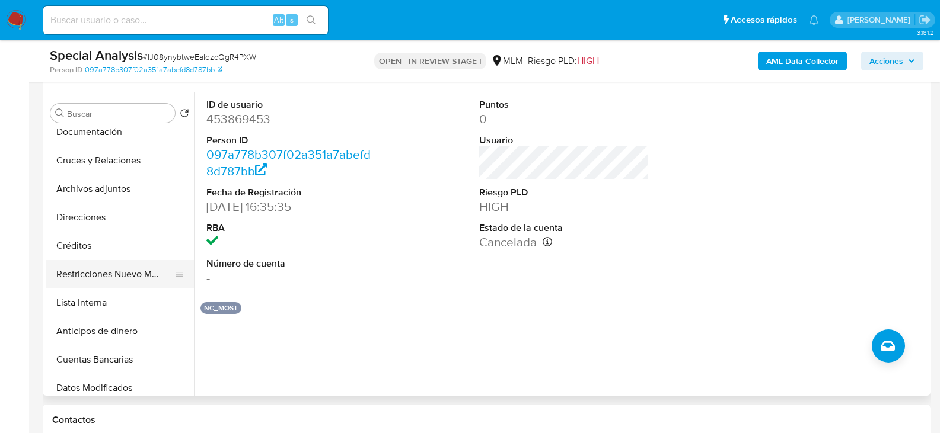
click at [143, 273] on button "Restricciones Nuevo Mundo" at bounding box center [115, 274] width 139 height 28
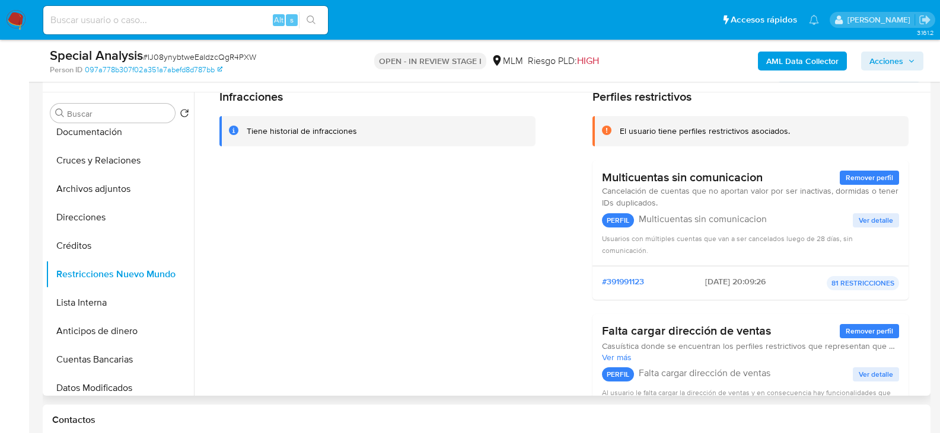
scroll to position [0, 0]
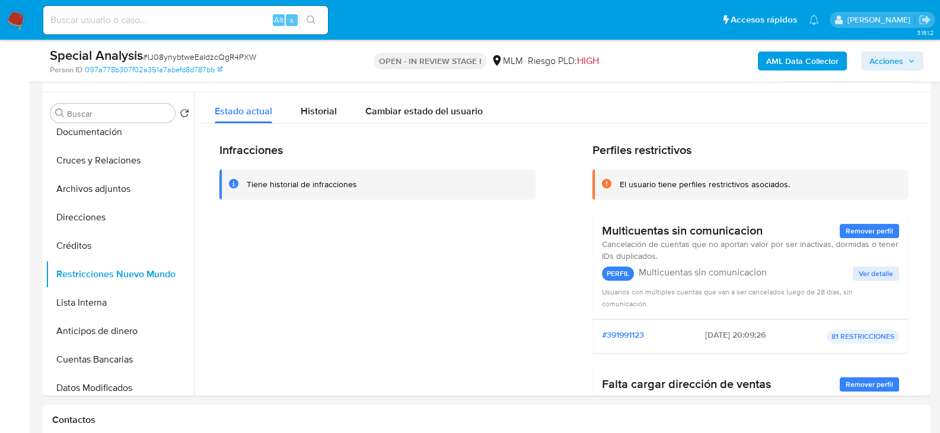
click at [887, 55] on span "Acciones" at bounding box center [886, 61] width 34 height 19
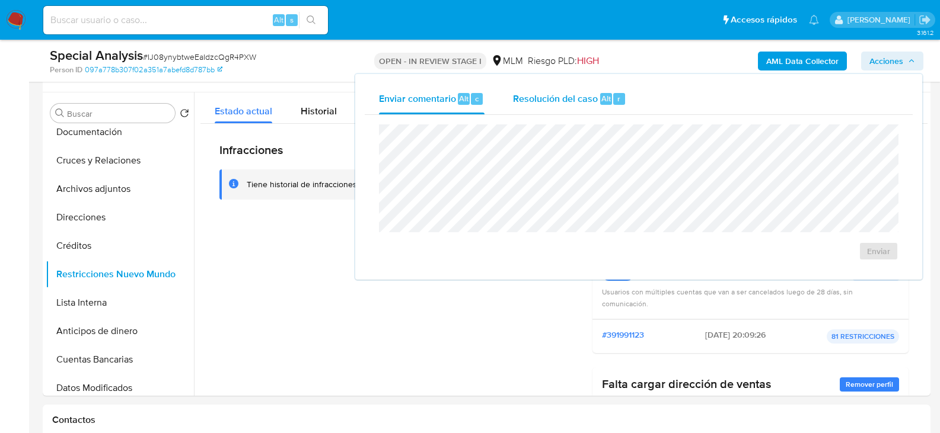
click at [577, 91] on div "Resolución del caso Alt r" at bounding box center [569, 99] width 113 height 31
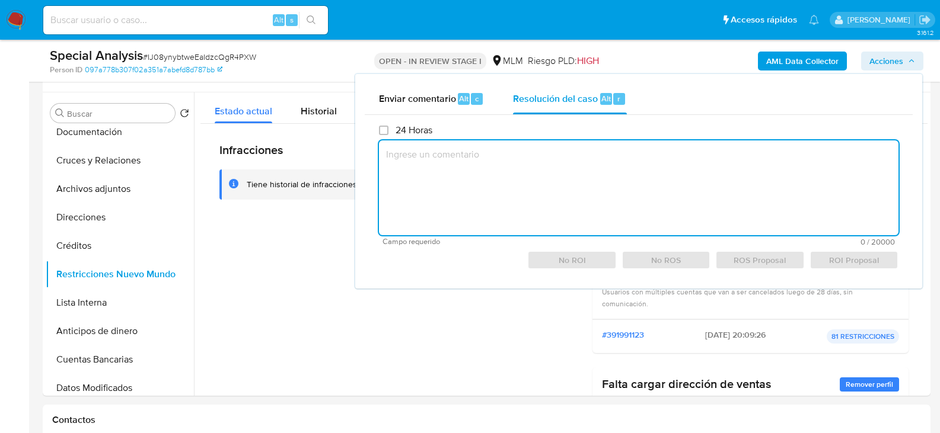
click at [542, 160] on textarea at bounding box center [638, 187] width 519 height 95
paste textarea "Se elimina restricción, no aplica a reglas actuales, cliente con documentación …"
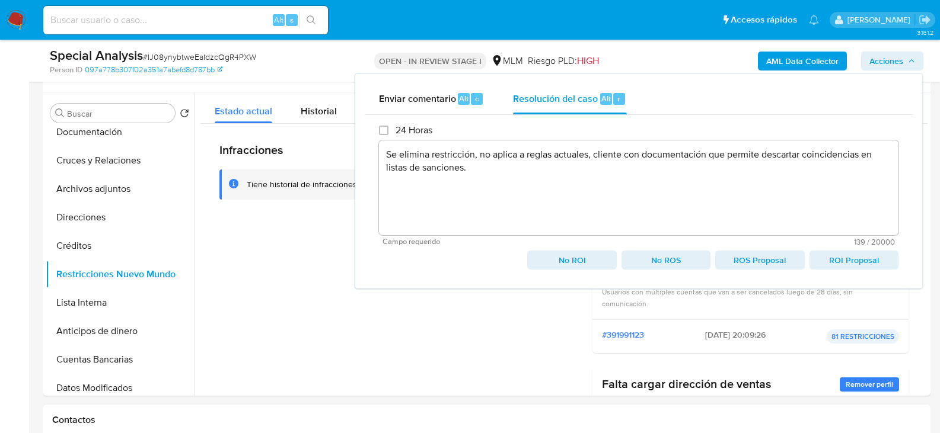
click at [590, 259] on span "No ROI" at bounding box center [571, 260] width 72 height 17
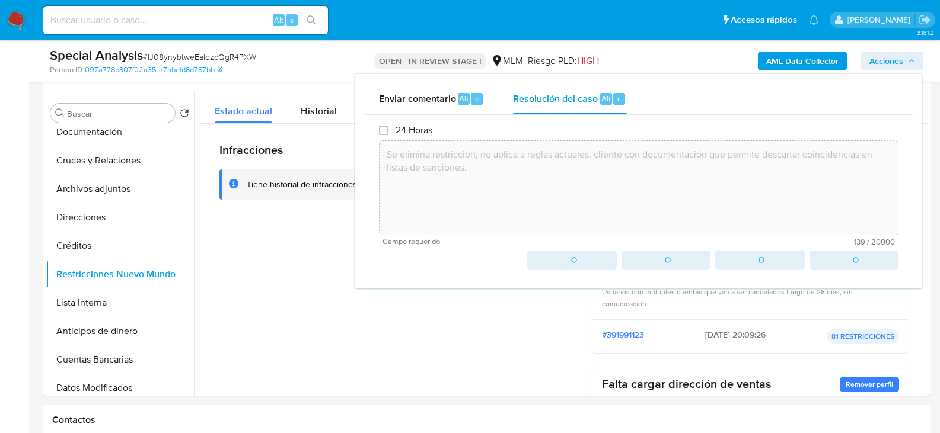
type textarea "Se elimina restricción, no aplica a reglas actuales, cliente con documentación …"
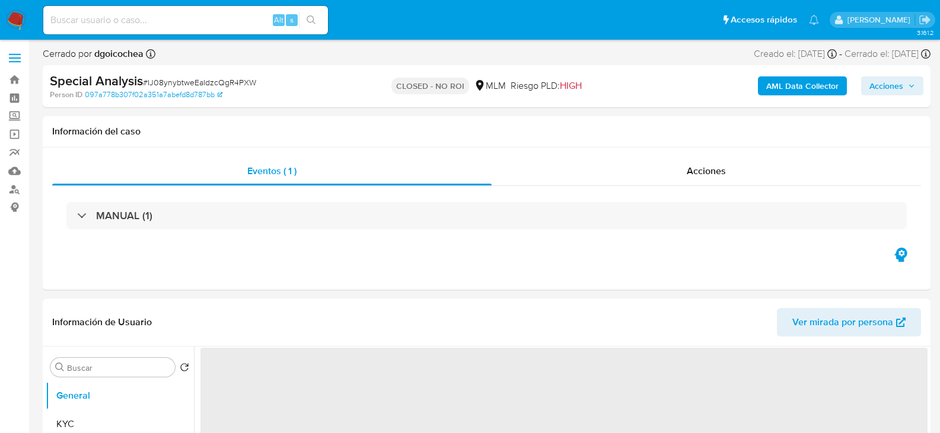
select select "10"
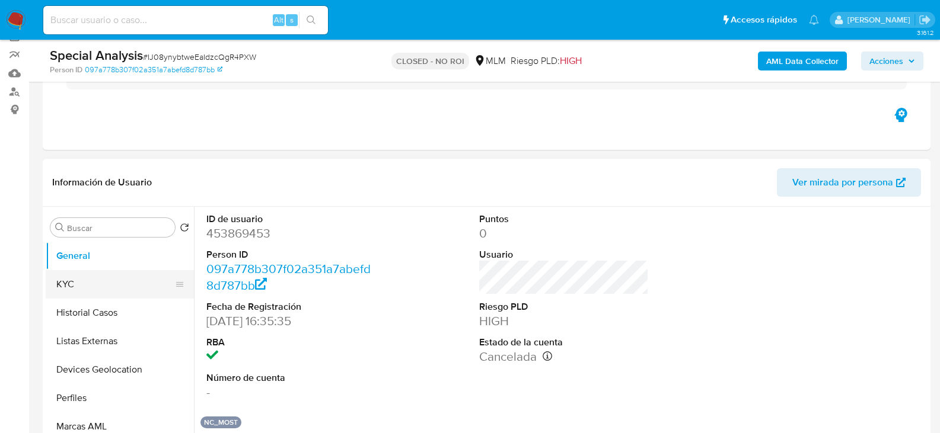
scroll to position [119, 0]
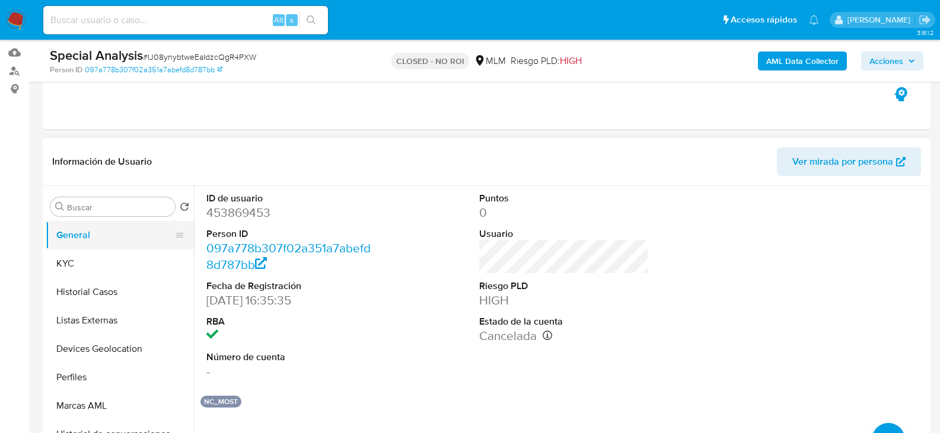
click at [77, 234] on button "General" at bounding box center [115, 235] width 139 height 28
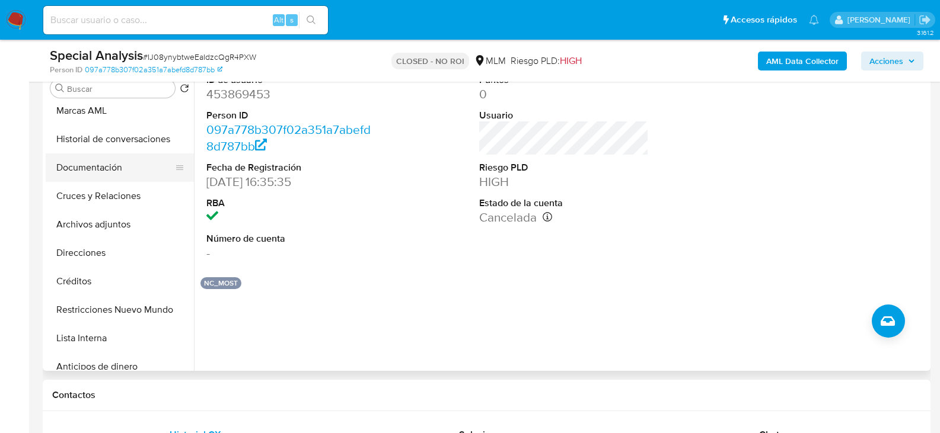
scroll to position [178, 0]
click at [132, 305] on button "Restricciones Nuevo Mundo" at bounding box center [115, 309] width 139 height 28
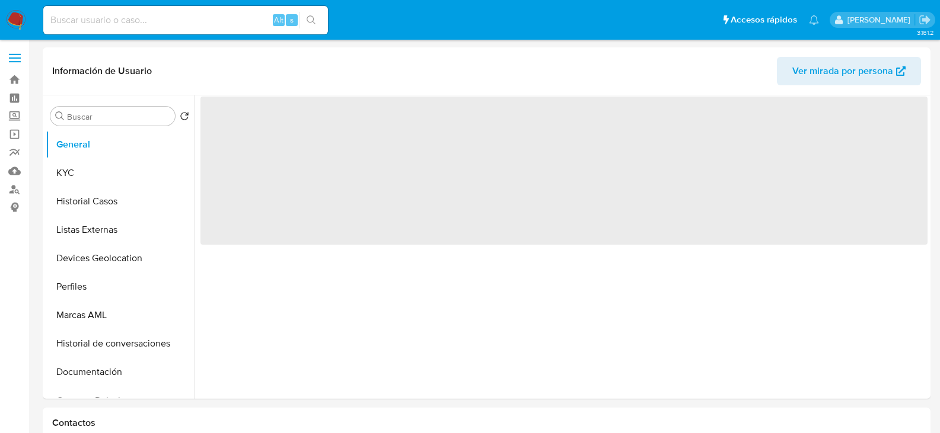
select select "10"
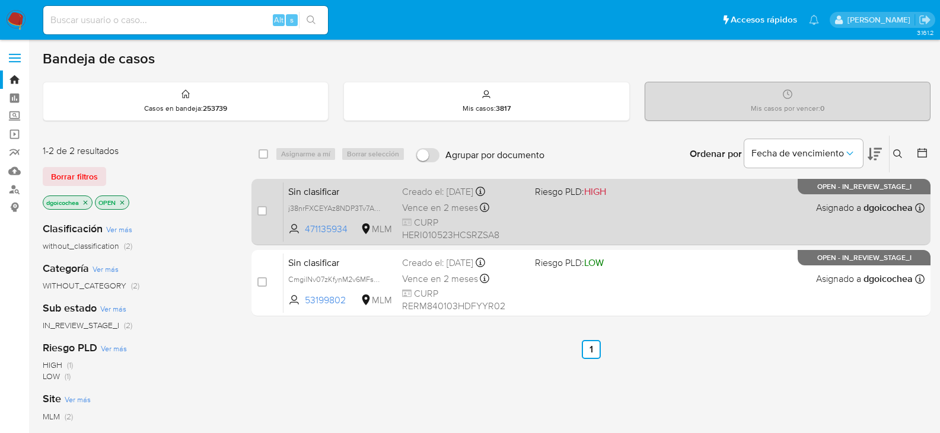
click at [307, 190] on span "Sin clasificar" at bounding box center [340, 190] width 104 height 15
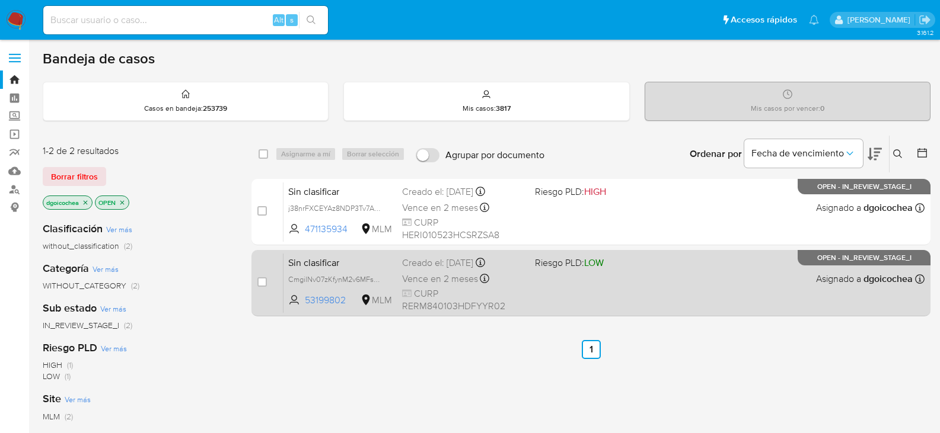
click at [312, 270] on div "Sin clasificar CmgilNv07zKfynM2v6MFsKVl 53199802 MLM Riesgo PLD: LOW Creado el:…" at bounding box center [603, 283] width 641 height 60
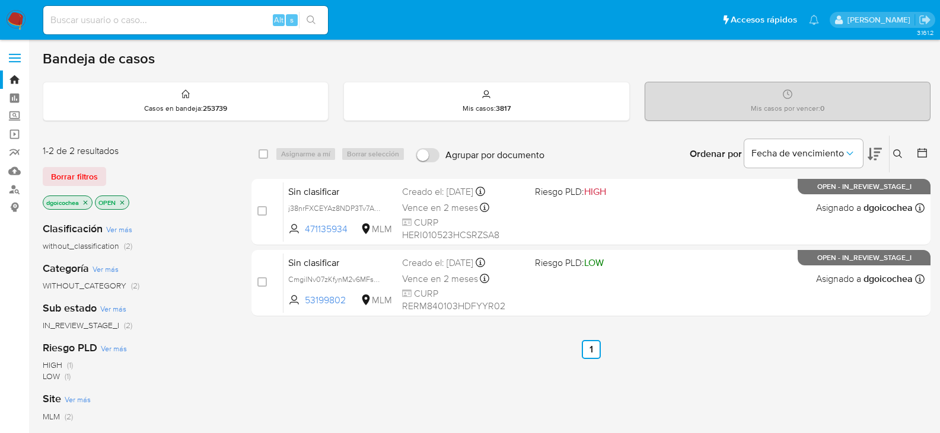
drag, startPoint x: 900, startPoint y: 151, endPoint x: 878, endPoint y: 166, distance: 26.5
click at [899, 151] on icon at bounding box center [897, 153] width 9 height 9
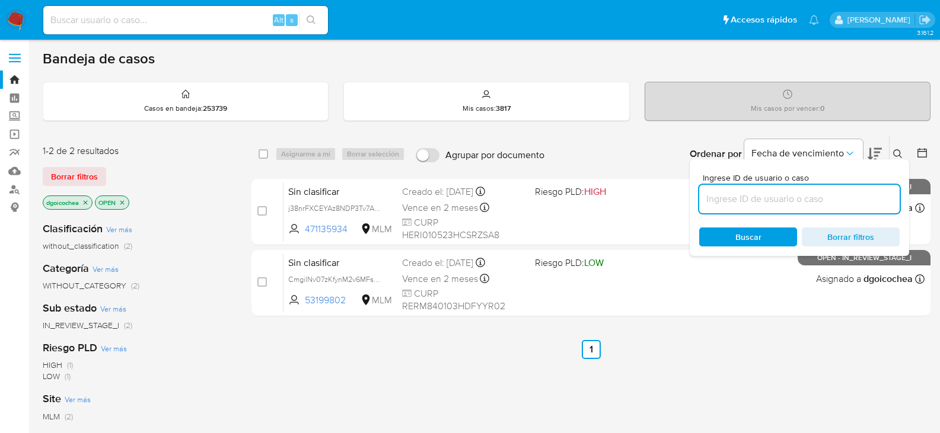
click at [796, 195] on input at bounding box center [799, 198] width 200 height 15
type input "48846040"
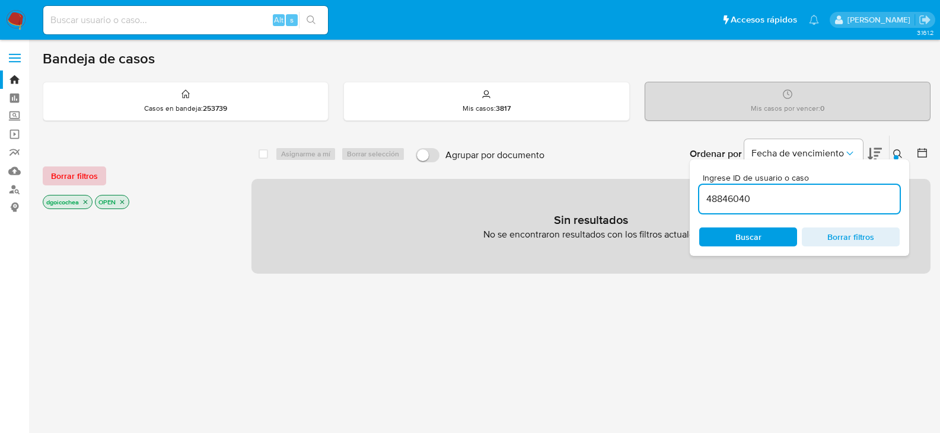
click at [52, 178] on span "Borrar filtros" at bounding box center [74, 176] width 47 height 17
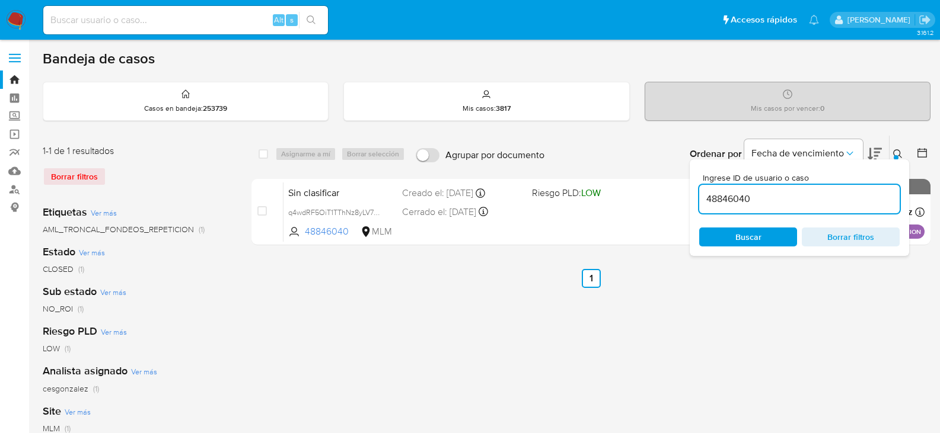
click at [897, 150] on icon at bounding box center [897, 153] width 9 height 9
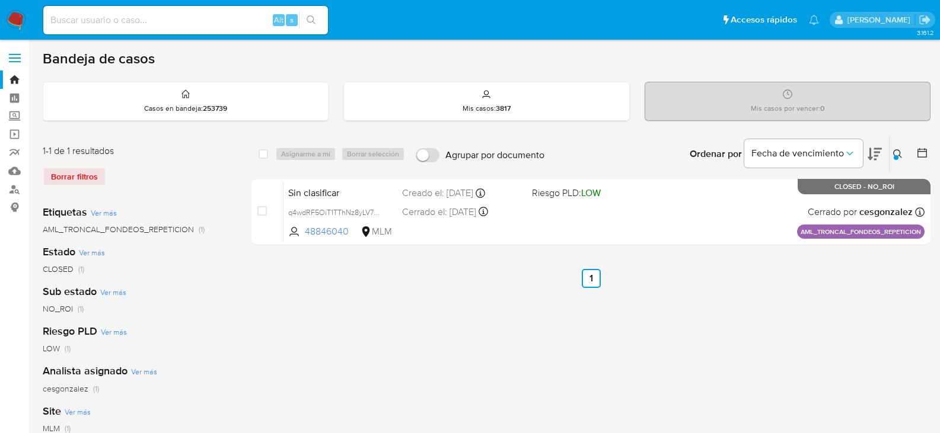
click at [897, 155] on icon at bounding box center [897, 153] width 9 height 9
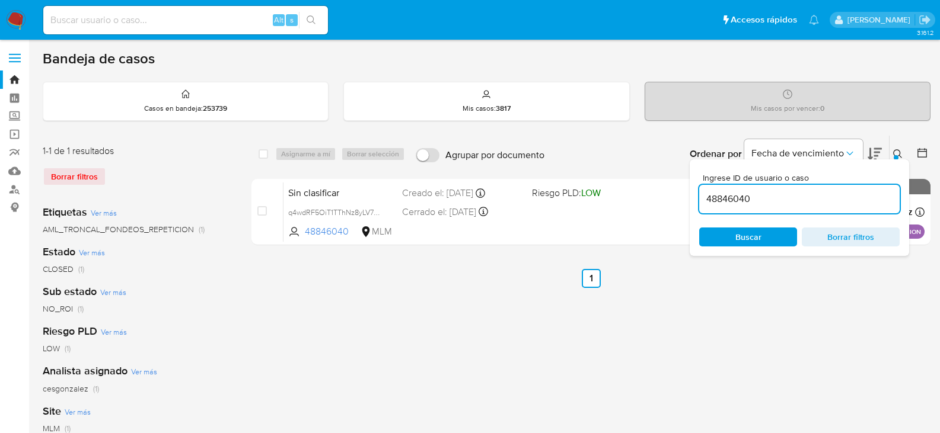
click at [836, 203] on input "48846040" at bounding box center [799, 198] width 200 height 15
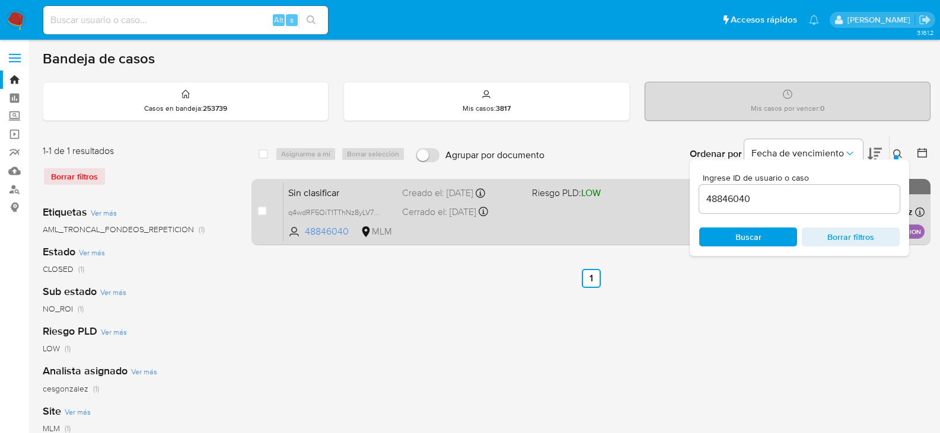
click at [317, 193] on span "Sin clasificar" at bounding box center [340, 191] width 104 height 15
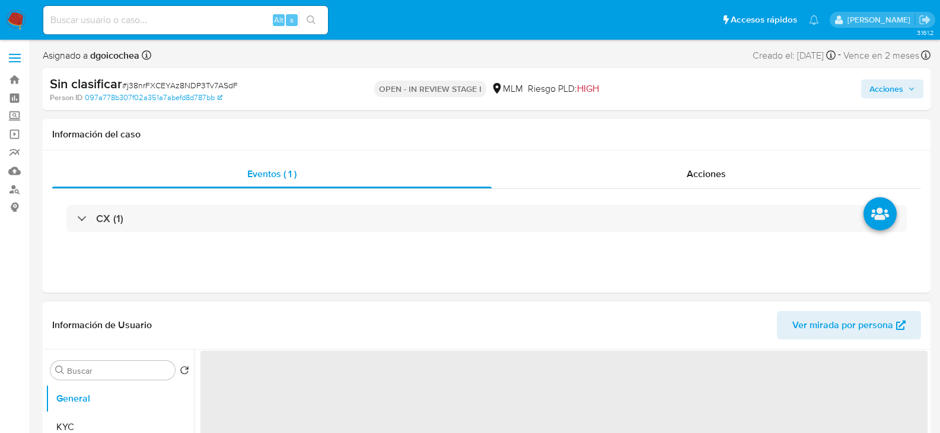
select select "10"
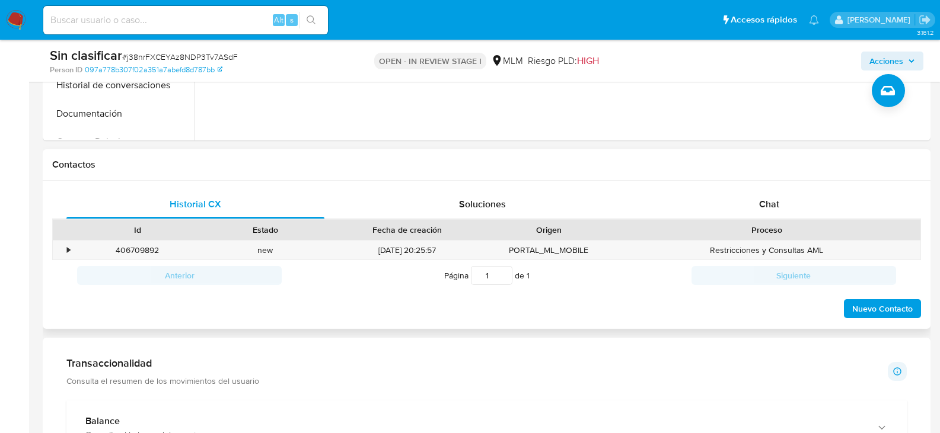
scroll to position [534, 0]
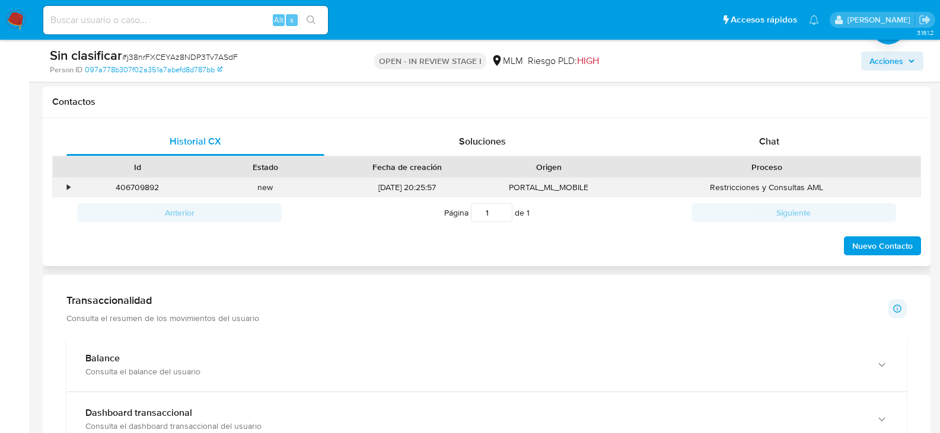
click at [68, 184] on div "•" at bounding box center [68, 187] width 3 height 11
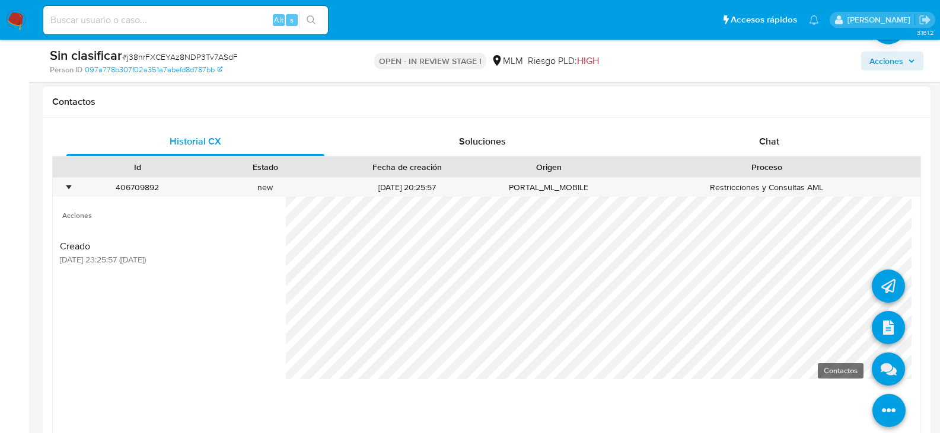
click at [886, 360] on icon at bounding box center [887, 369] width 33 height 33
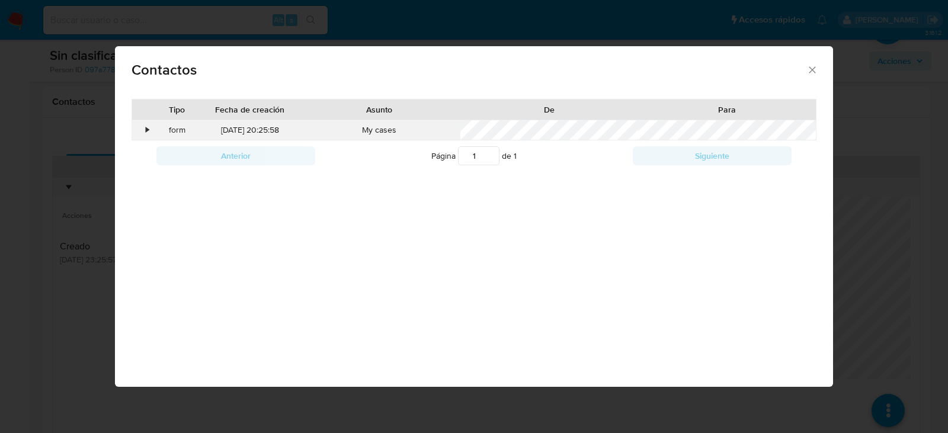
click at [140, 128] on div "•" at bounding box center [142, 130] width 21 height 20
click at [807, 68] on icon "close" at bounding box center [813, 70] width 12 height 12
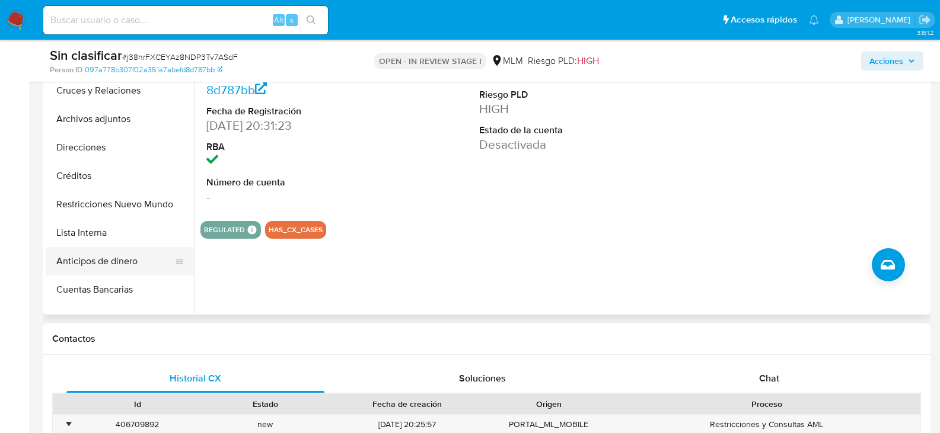
scroll to position [237, 0]
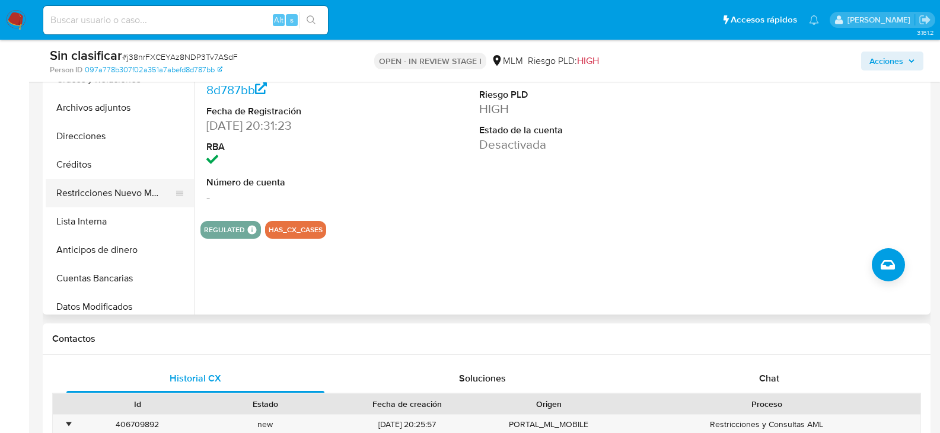
click at [120, 198] on button "Restricciones Nuevo Mundo" at bounding box center [115, 193] width 139 height 28
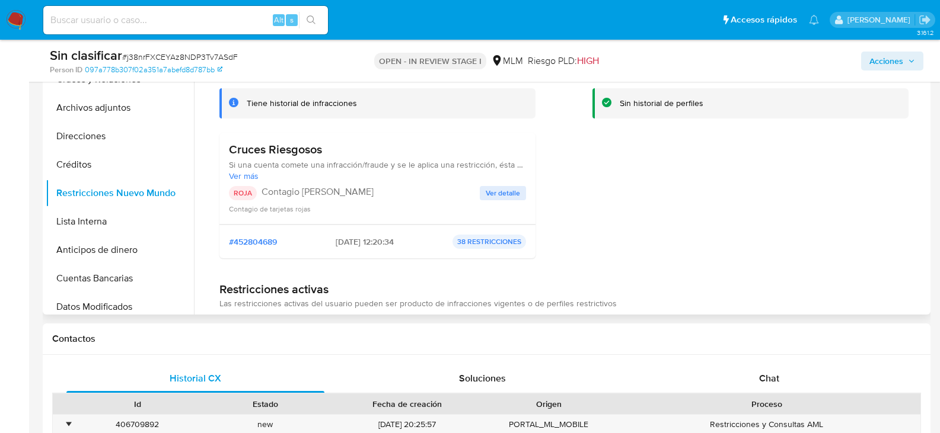
click at [516, 191] on span "Ver detalle" at bounding box center [502, 193] width 34 height 12
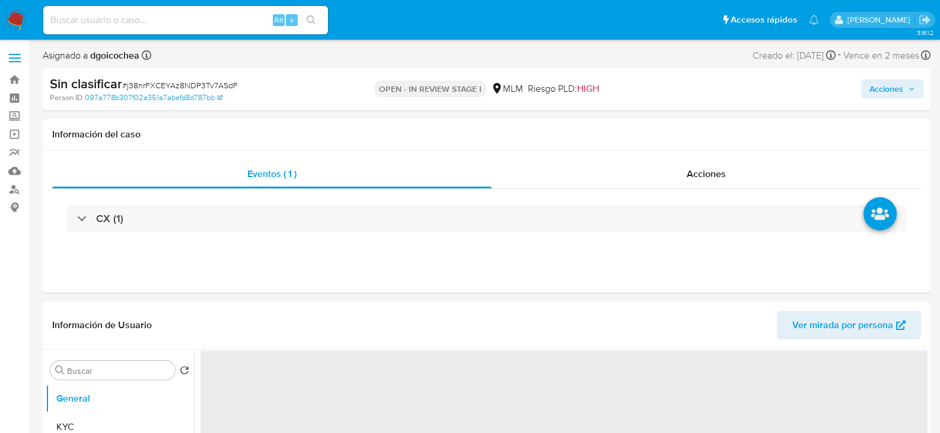
select select "10"
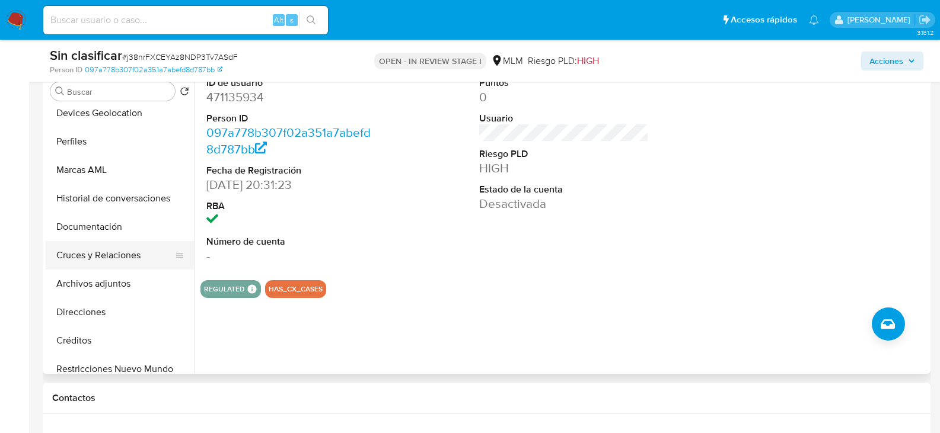
scroll to position [237, 0]
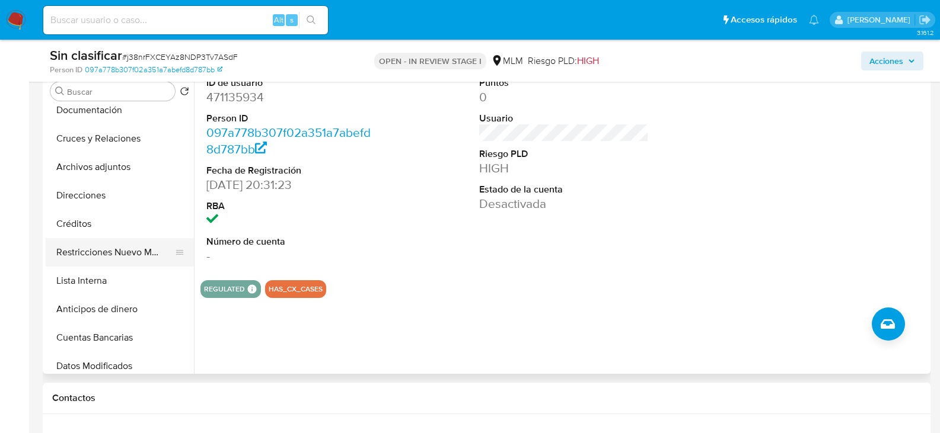
click at [110, 249] on button "Restricciones Nuevo Mundo" at bounding box center [115, 252] width 139 height 28
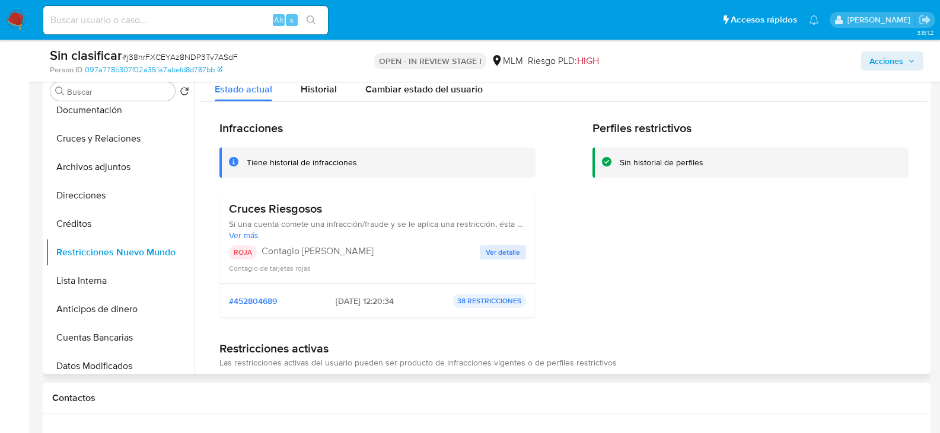
click at [503, 243] on div "Cruces Riesgosos Si una cuenta comete una infracción/fraude y se le aplica una …" at bounding box center [377, 238] width 297 height 72
click at [502, 247] on span "Ver detalle" at bounding box center [502, 253] width 34 height 12
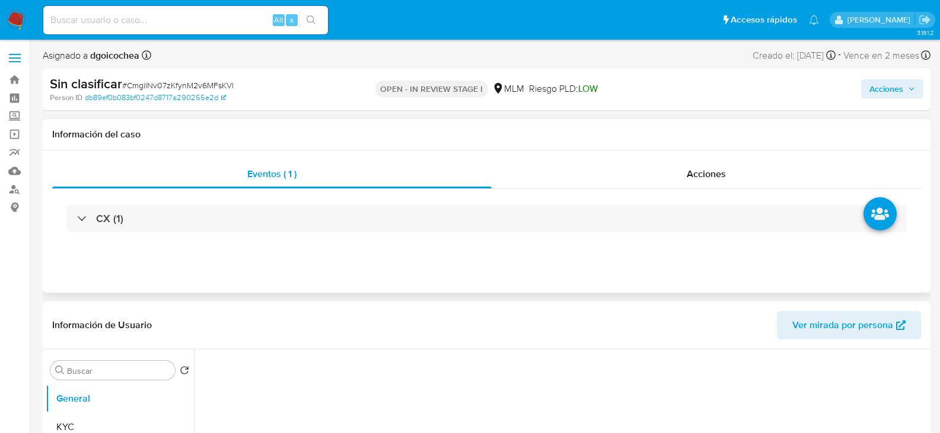
select select "10"
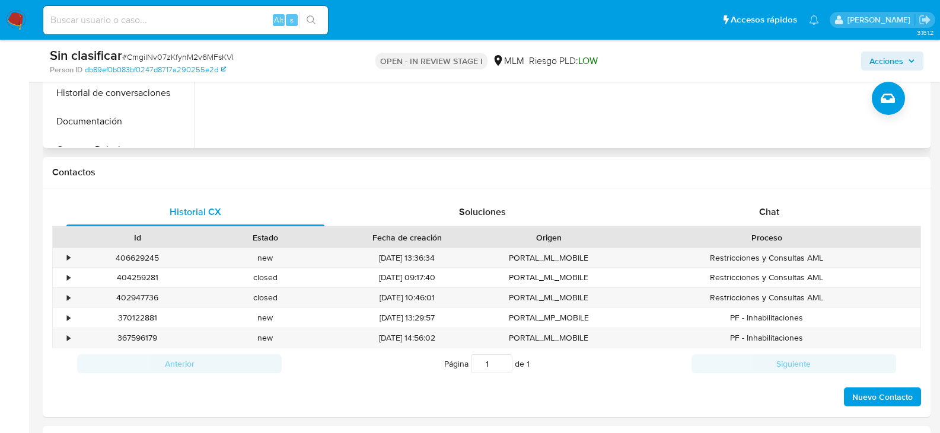
scroll to position [474, 0]
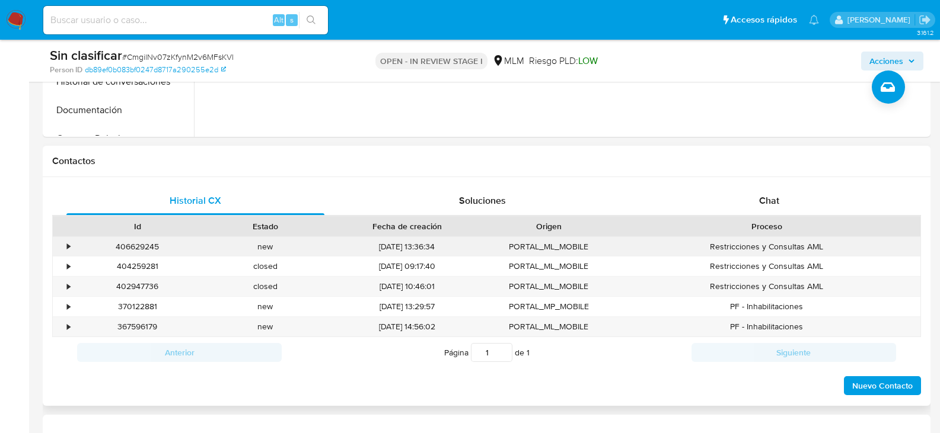
click at [68, 245] on div "•" at bounding box center [68, 246] width 3 height 11
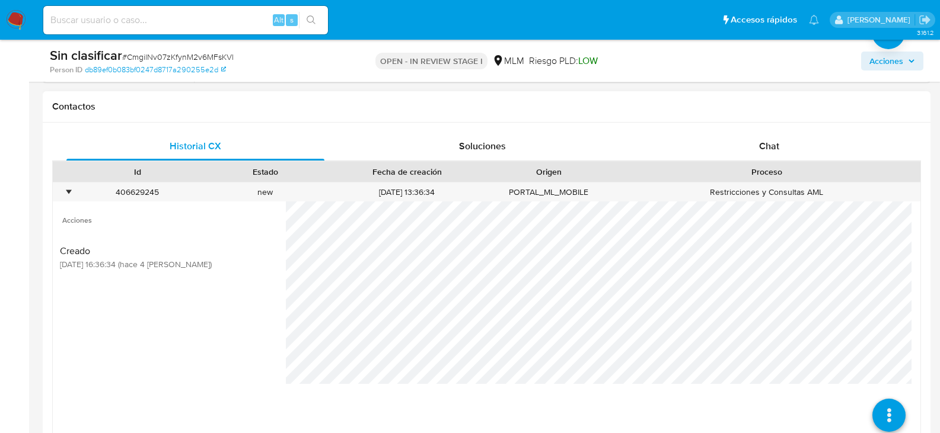
scroll to position [593, 0]
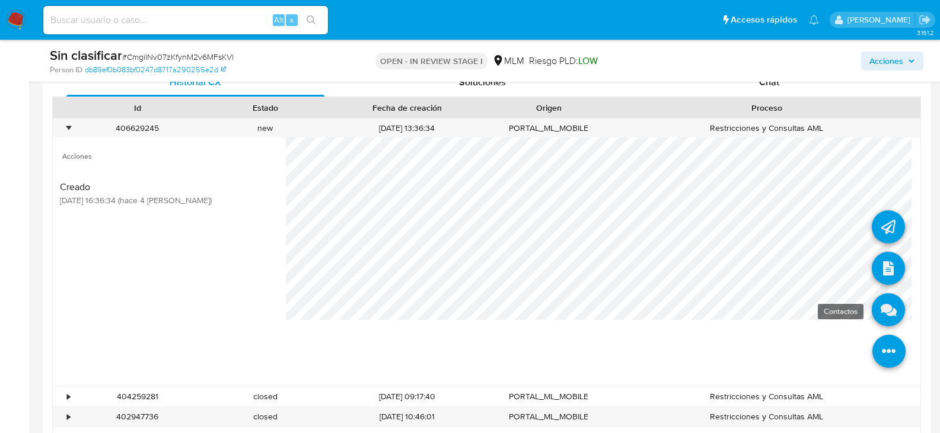
click at [879, 315] on icon at bounding box center [887, 309] width 33 height 33
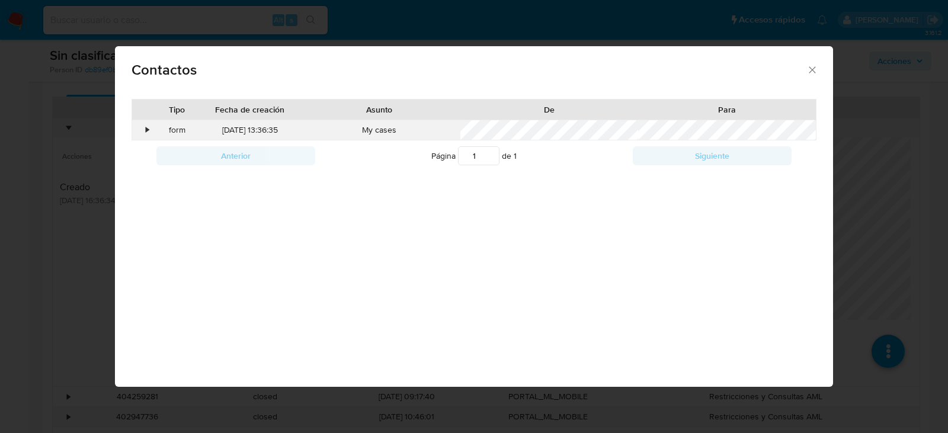
click at [149, 130] on div "•" at bounding box center [147, 130] width 3 height 12
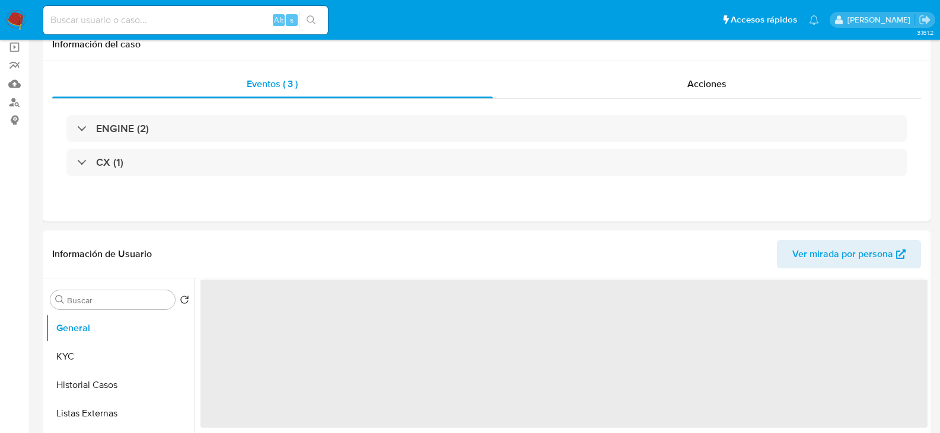
select select "10"
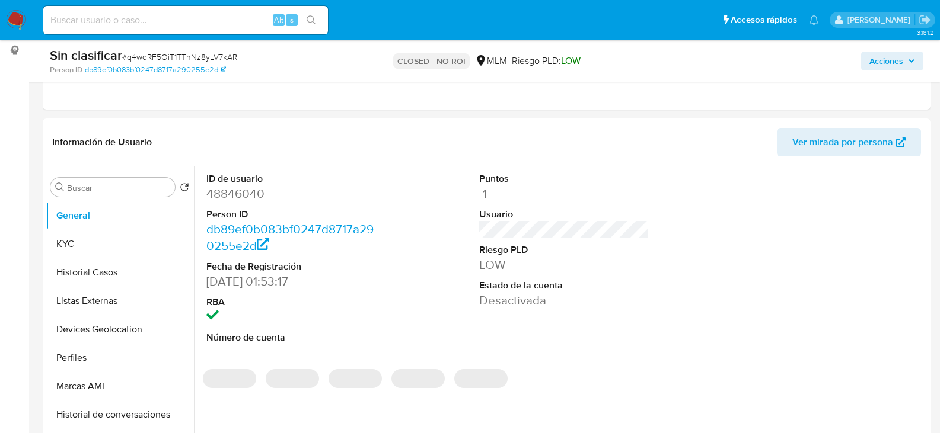
scroll to position [178, 0]
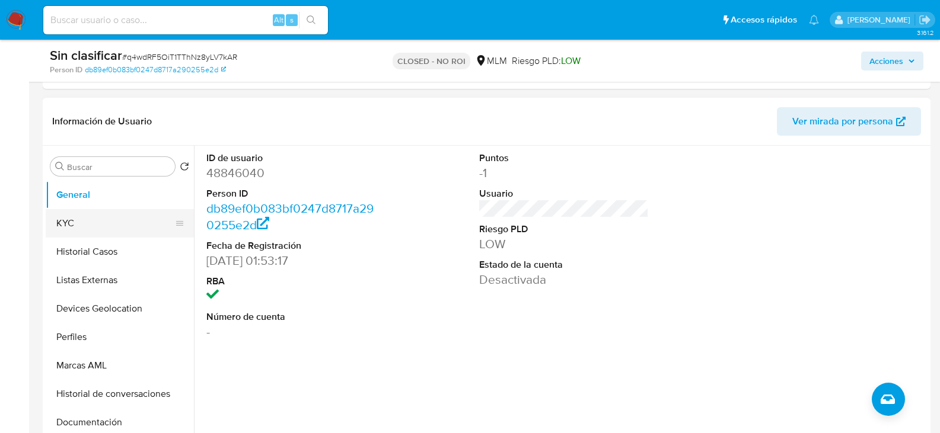
click at [60, 222] on button "KYC" at bounding box center [115, 223] width 139 height 28
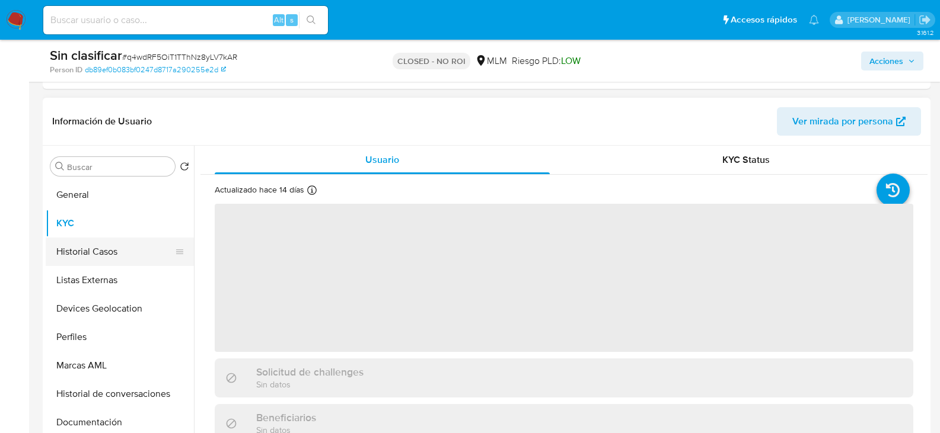
click at [71, 253] on button "Historial Casos" at bounding box center [115, 252] width 139 height 28
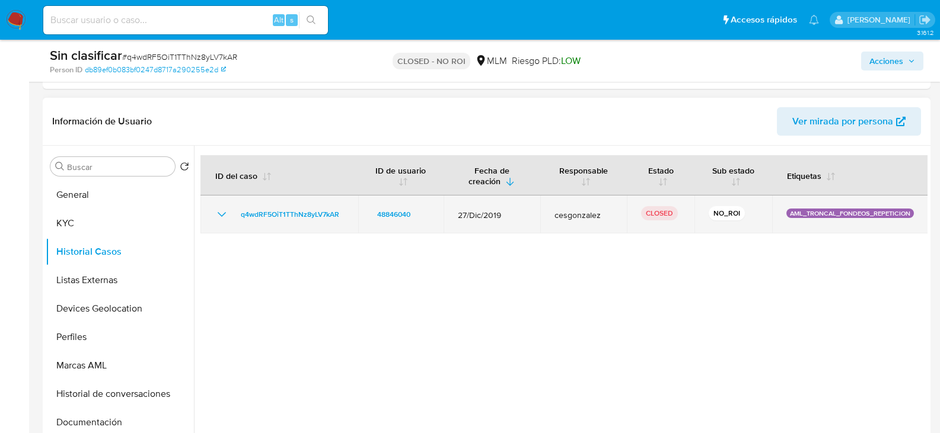
click at [222, 213] on icon "Mostrar/Ocultar" at bounding box center [222, 214] width 14 height 14
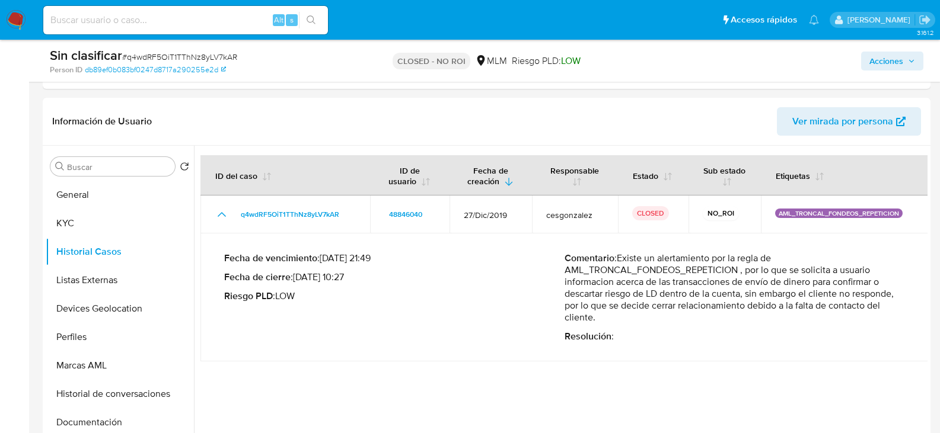
drag, startPoint x: 593, startPoint y: 283, endPoint x: 706, endPoint y: 293, distance: 113.7
click at [706, 293] on p "Comentario : Existe un alertamiento por la regla de AML_TRONCAL_FONDEOS_REPETIC…" at bounding box center [734, 288] width 340 height 71
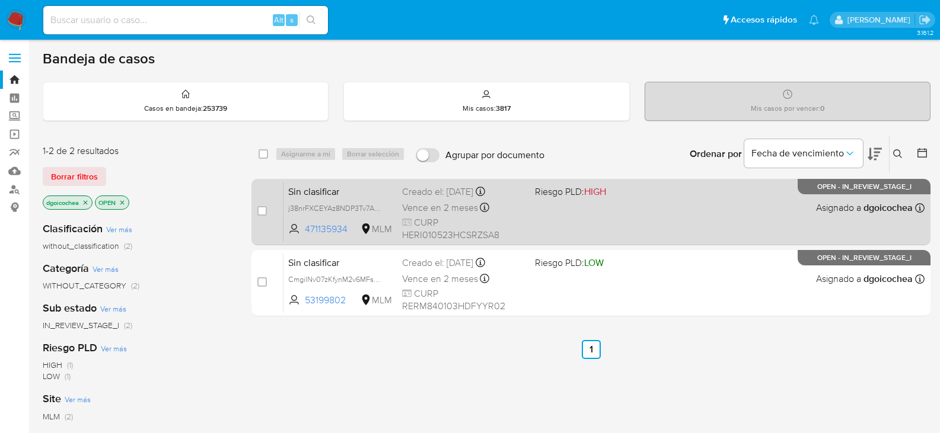
click at [314, 192] on span "Sin clasificar" at bounding box center [340, 190] width 104 height 15
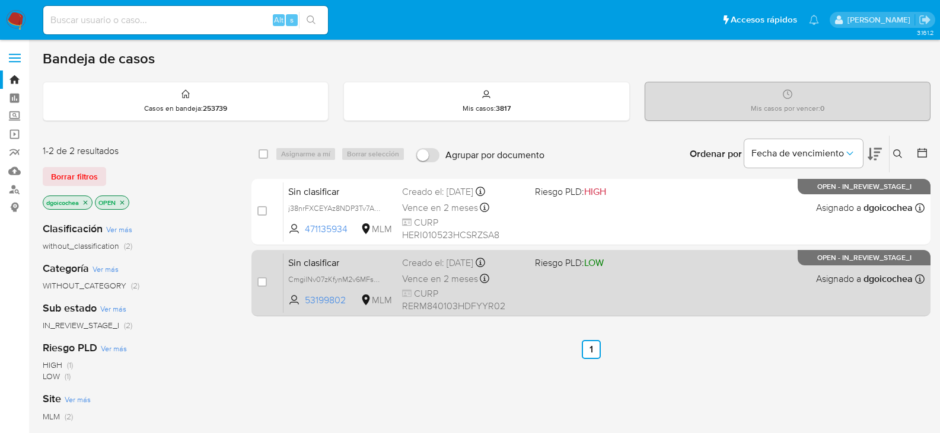
click at [314, 268] on span "Sin clasificar" at bounding box center [340, 261] width 104 height 15
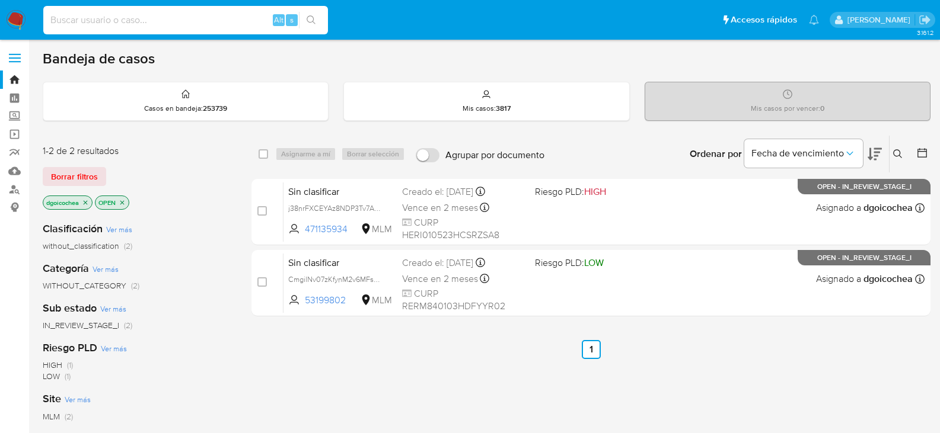
click at [168, 24] on input at bounding box center [185, 19] width 285 height 15
paste input "48846040"
type input "48846040"
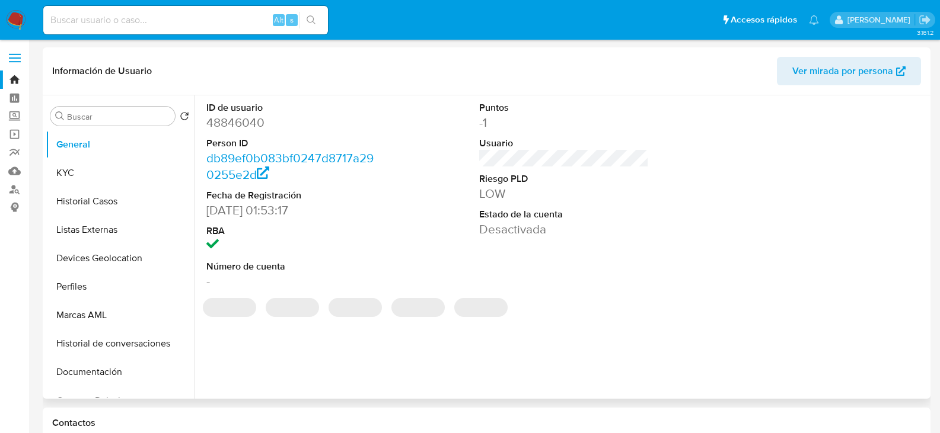
select select "10"
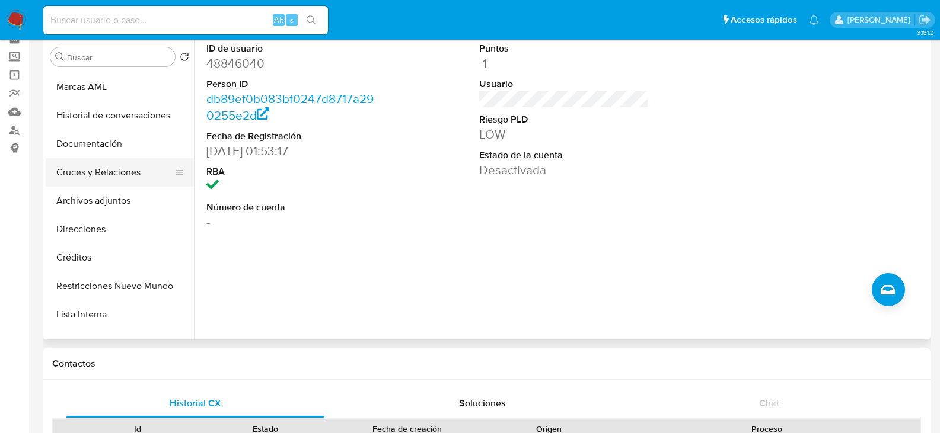
scroll to position [178, 0]
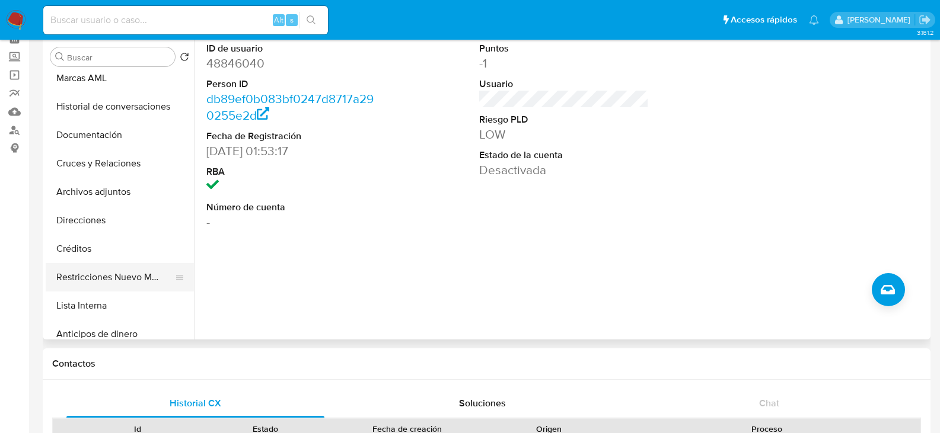
click at [137, 274] on button "Restricciones Nuevo Mundo" at bounding box center [115, 277] width 139 height 28
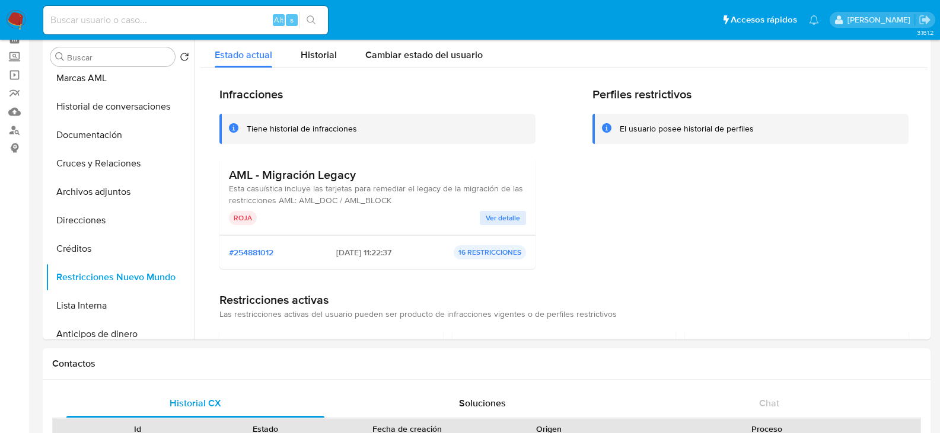
click at [487, 219] on span "Ver detalle" at bounding box center [502, 218] width 34 height 12
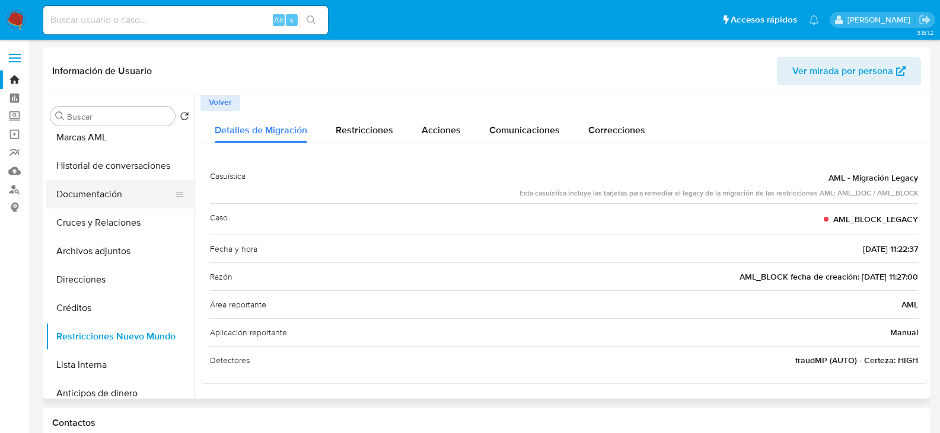
scroll to position [0, 0]
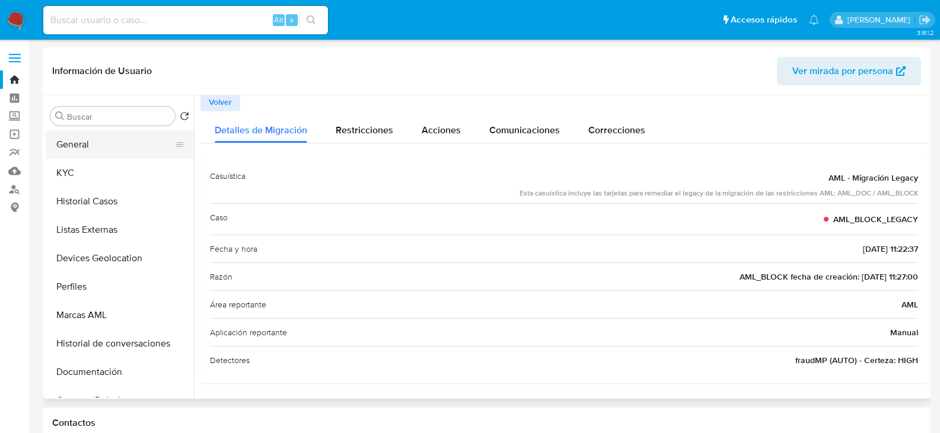
click at [106, 151] on button "General" at bounding box center [115, 144] width 139 height 28
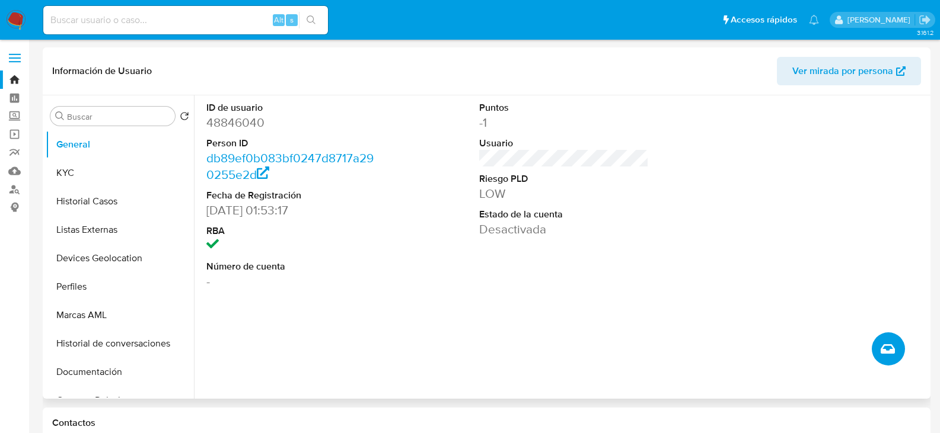
click at [889, 356] on icon "Crear caso manual" at bounding box center [887, 349] width 14 height 14
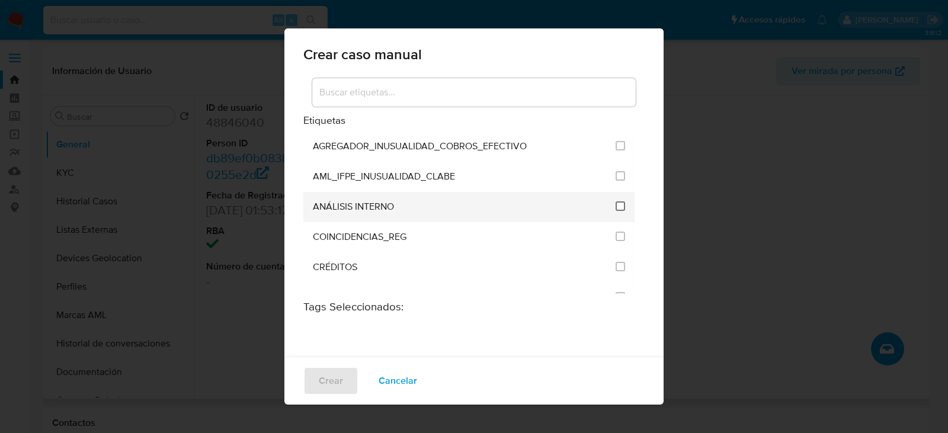
click at [616, 206] on input "1888" at bounding box center [620, 206] width 9 height 9
checkbox input "true"
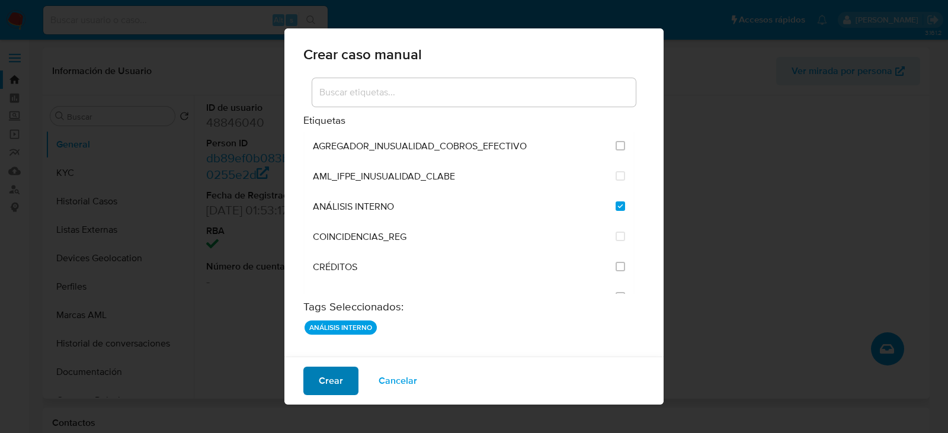
click at [341, 375] on span "Crear" at bounding box center [331, 381] width 24 height 26
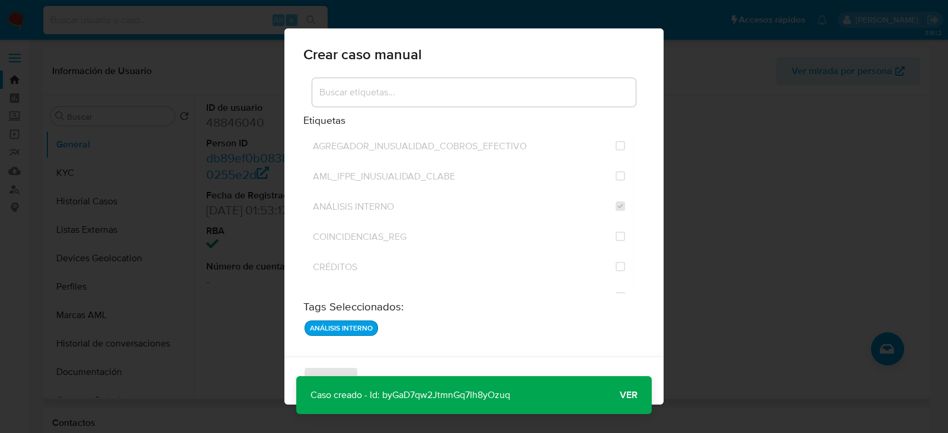
click at [636, 395] on span "Ver" at bounding box center [629, 395] width 18 height 0
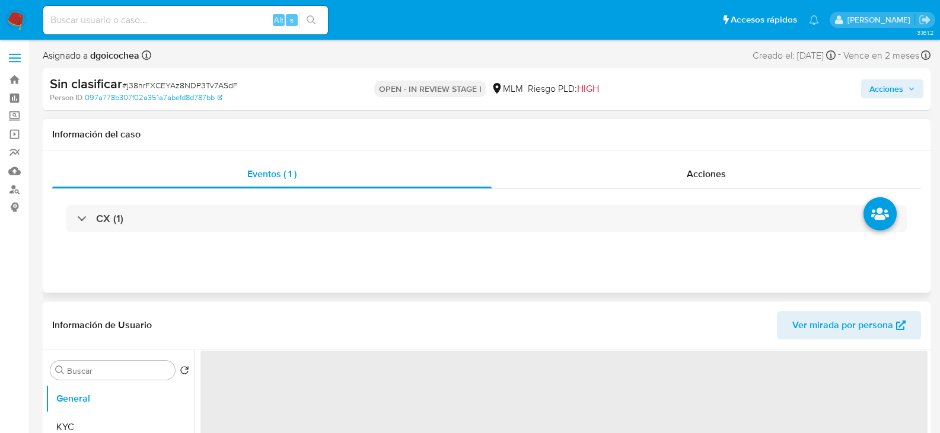
select select "10"
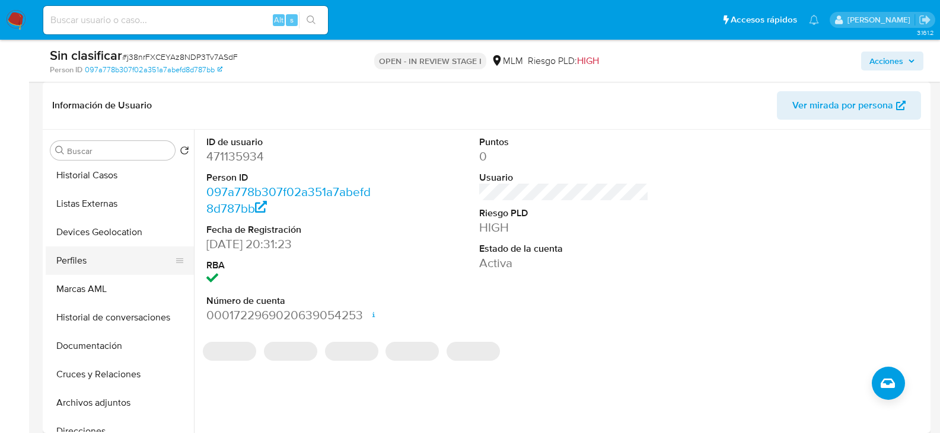
scroll to position [178, 0]
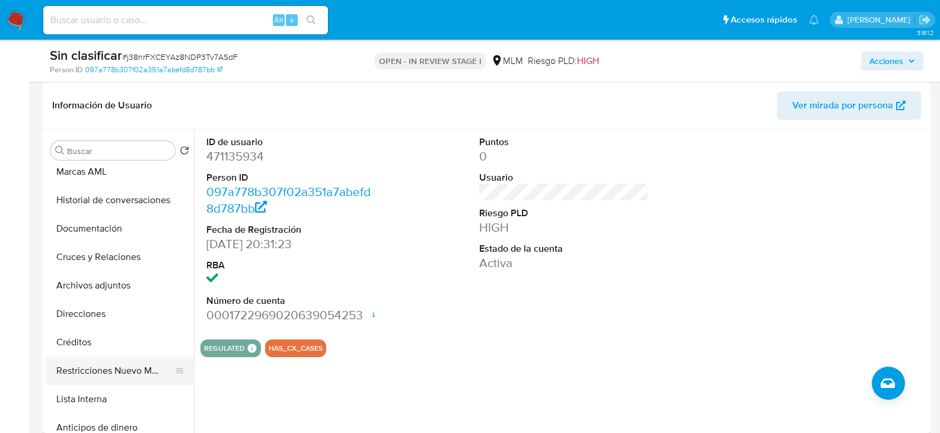
click at [129, 375] on button "Restricciones Nuevo Mundo" at bounding box center [115, 371] width 139 height 28
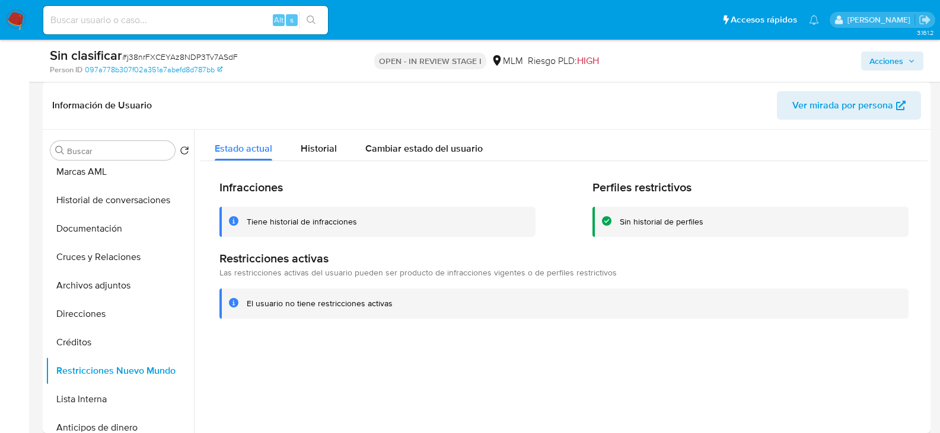
click at [893, 57] on span "Acciones" at bounding box center [886, 61] width 34 height 19
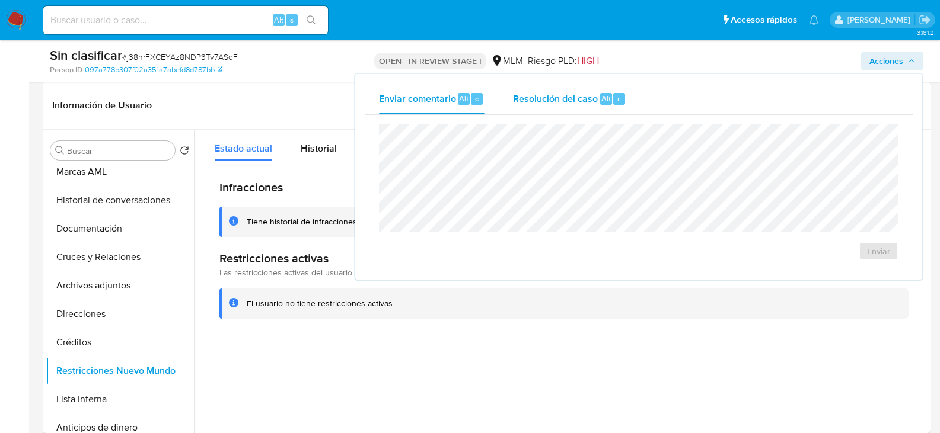
drag, startPoint x: 609, startPoint y: 90, endPoint x: 603, endPoint y: 83, distance: 9.3
click at [608, 89] on div "Resolución del caso Alt r" at bounding box center [569, 99] width 113 height 31
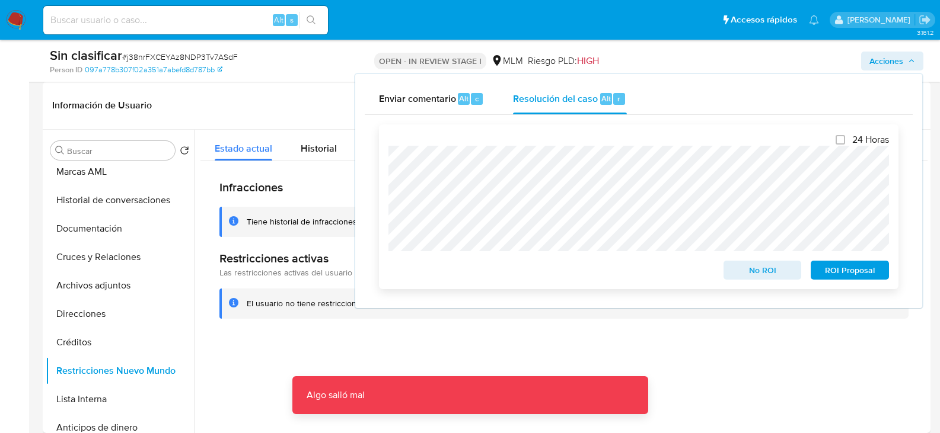
click at [756, 267] on span "No ROI" at bounding box center [763, 270] width 62 height 17
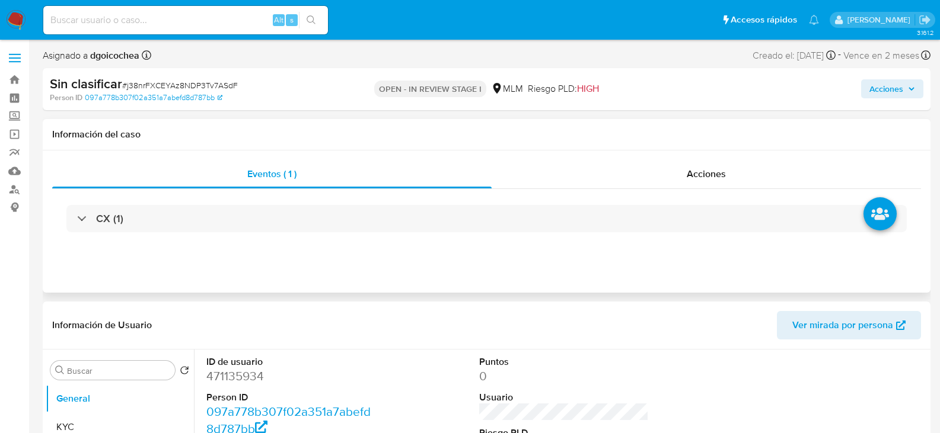
select select "10"
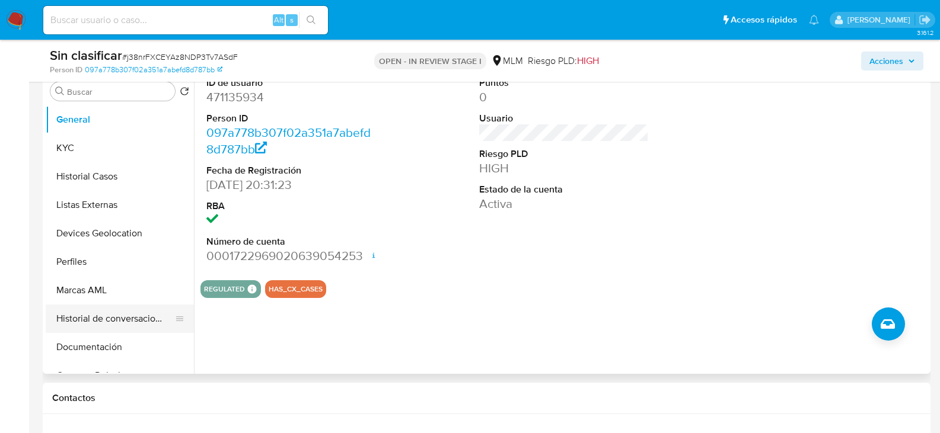
scroll to position [119, 0]
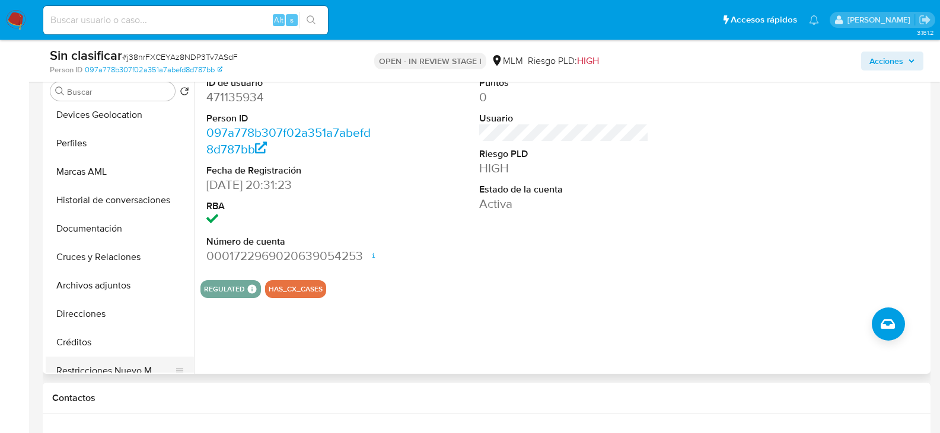
click at [120, 368] on button "Restricciones Nuevo Mundo" at bounding box center [115, 371] width 139 height 28
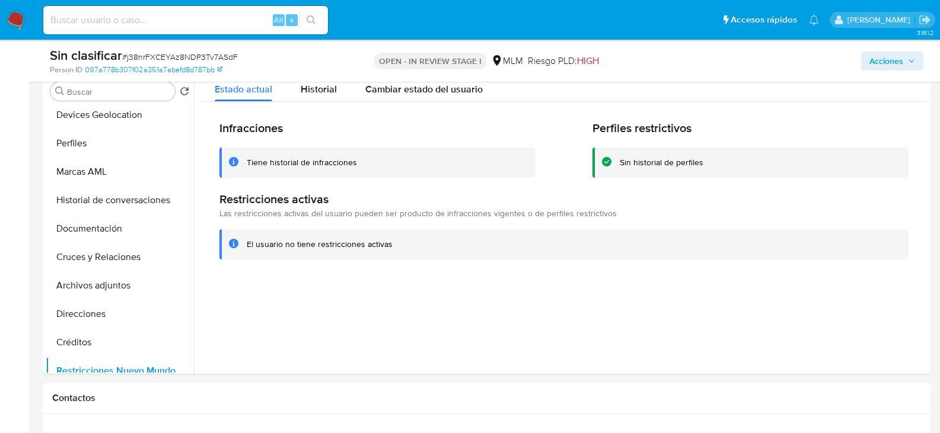
click at [880, 59] on span "Acciones" at bounding box center [886, 61] width 34 height 19
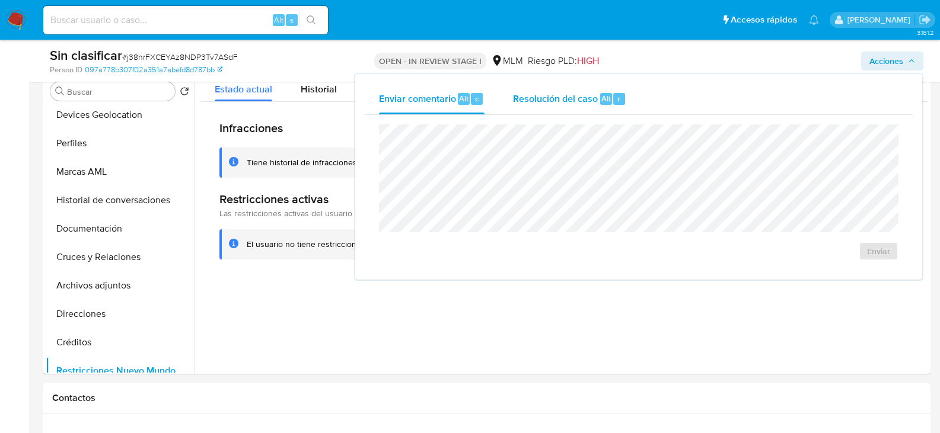
click at [549, 100] on span "Resolución del caso" at bounding box center [555, 98] width 85 height 14
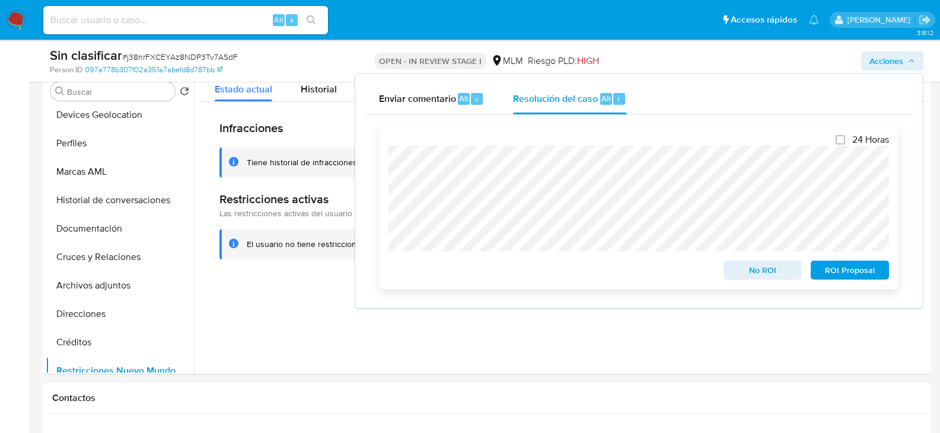
click at [767, 269] on span "No ROI" at bounding box center [763, 270] width 62 height 17
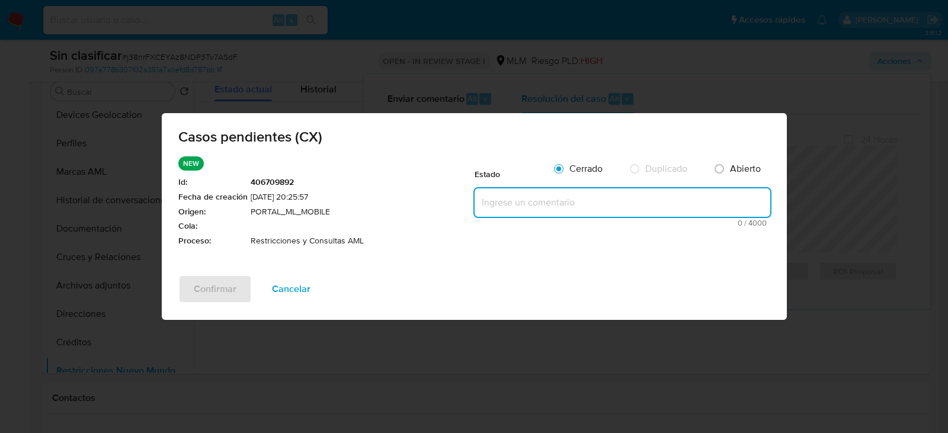
click at [516, 211] on textarea at bounding box center [623, 203] width 296 height 28
paste textarea "Se elimina restricción, no aplica a reglas actuales, cliente con documentación …"
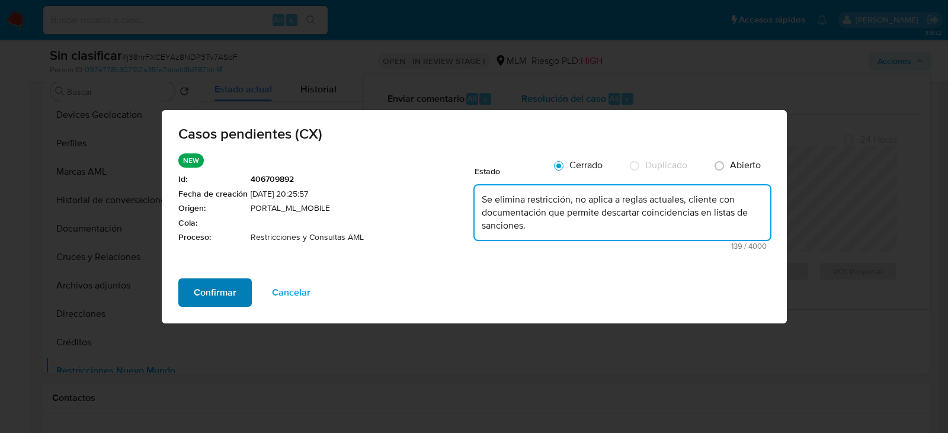
type textarea "Se elimina restricción, no aplica a reglas actuales, cliente con documentación …"
click at [198, 289] on span "Confirmar" at bounding box center [215, 293] width 43 height 26
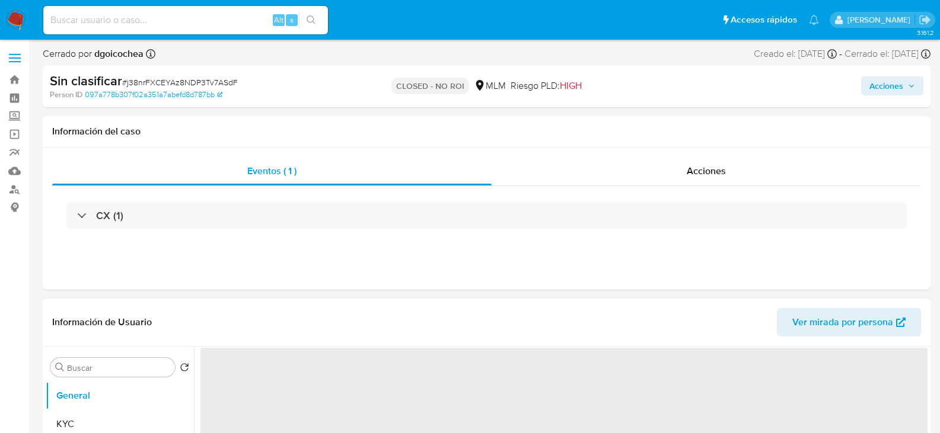
select select "10"
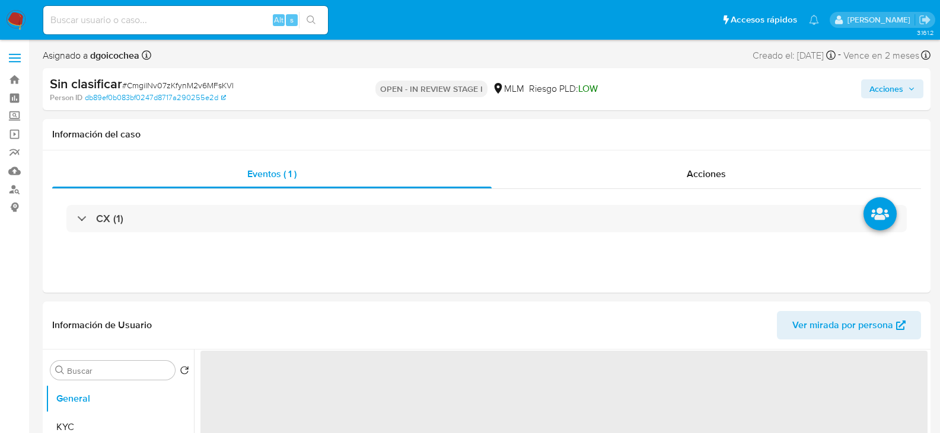
select select "10"
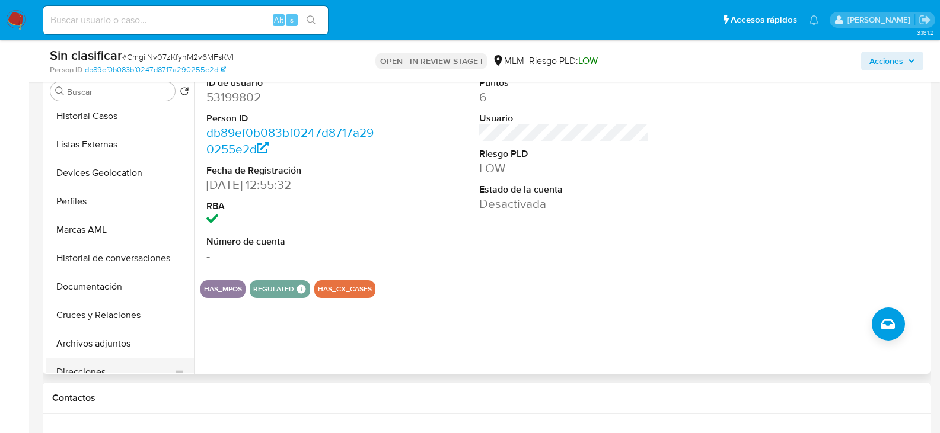
scroll to position [178, 0]
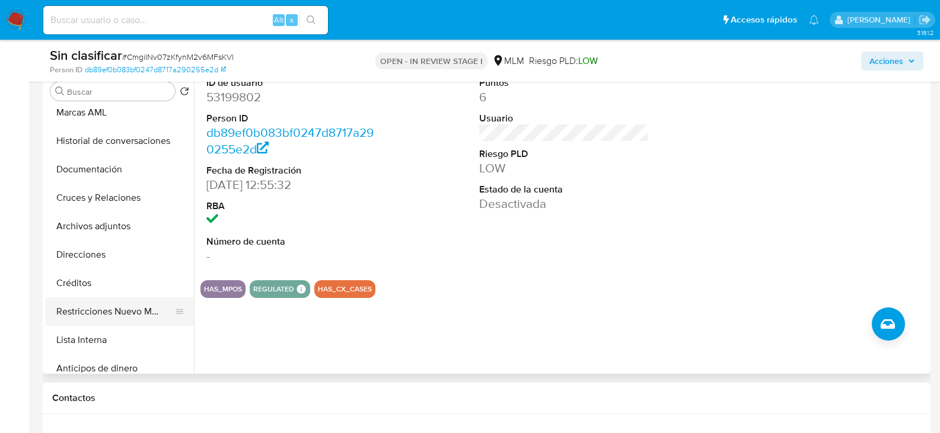
click at [113, 307] on button "Restricciones Nuevo Mundo" at bounding box center [115, 312] width 139 height 28
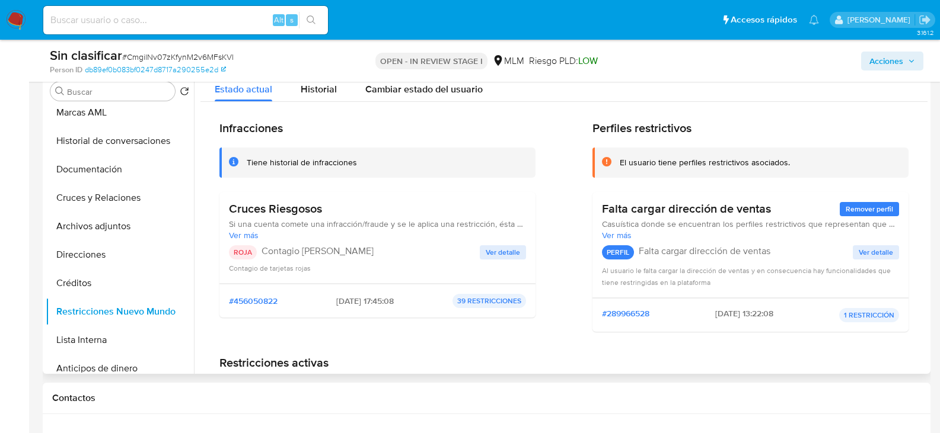
click at [503, 250] on span "Ver detalle" at bounding box center [502, 253] width 34 height 12
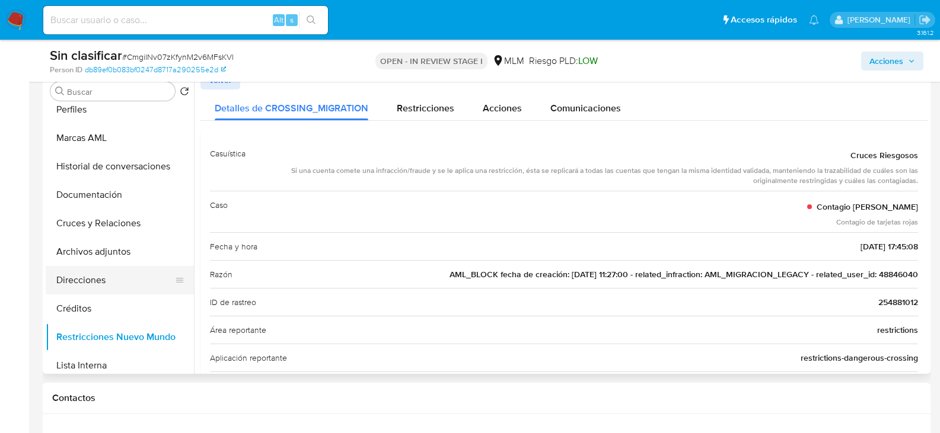
scroll to position [143, 0]
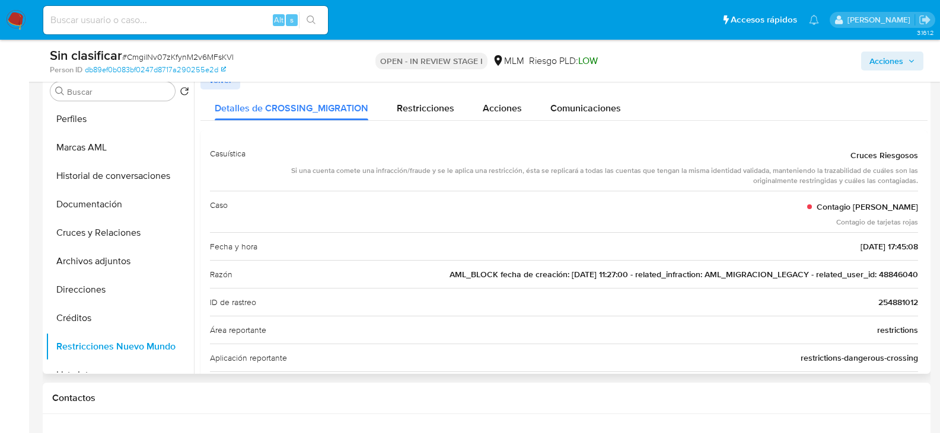
click at [880, 280] on div "Razón AML_BLOCK fecha de creación: 04/05/2020 11:27:00 - related_infraction: AM…" at bounding box center [564, 274] width 708 height 28
click at [879, 276] on span "AML_BLOCK fecha de creación: [DATE] 11:27:00 - related_infraction: AML_MIGRACIO…" at bounding box center [683, 275] width 468 height 12
click at [12, 22] on img at bounding box center [16, 20] width 20 height 20
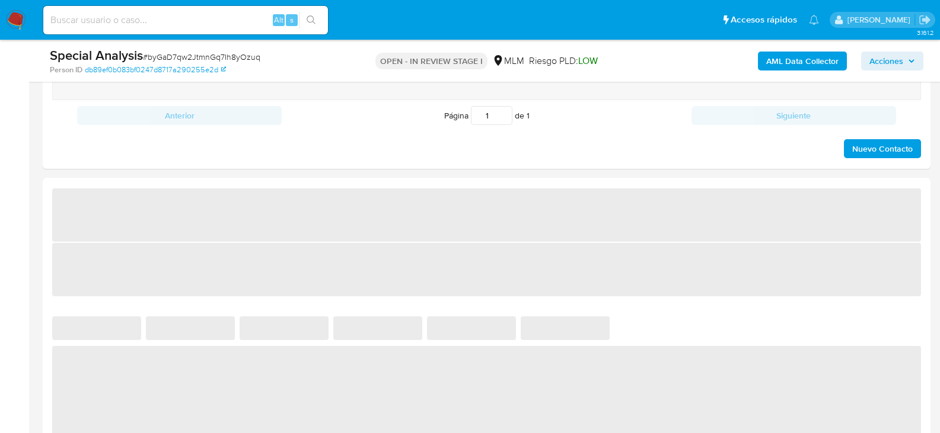
select select "10"
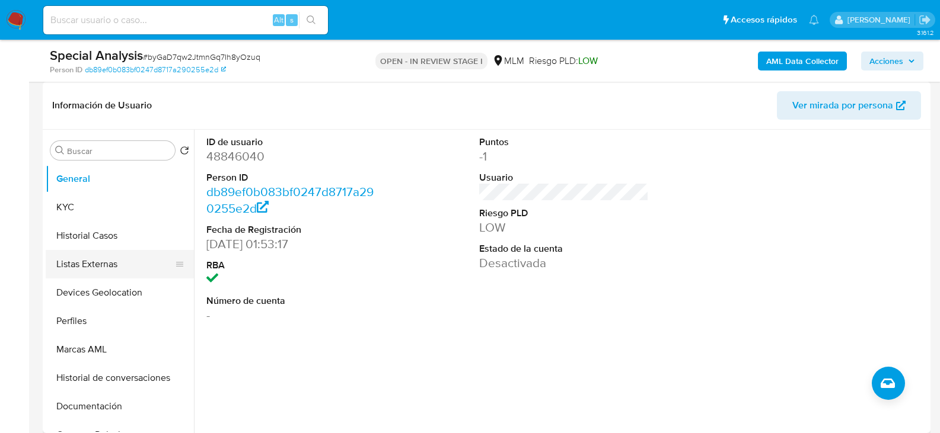
click at [119, 268] on button "Listas Externas" at bounding box center [115, 264] width 139 height 28
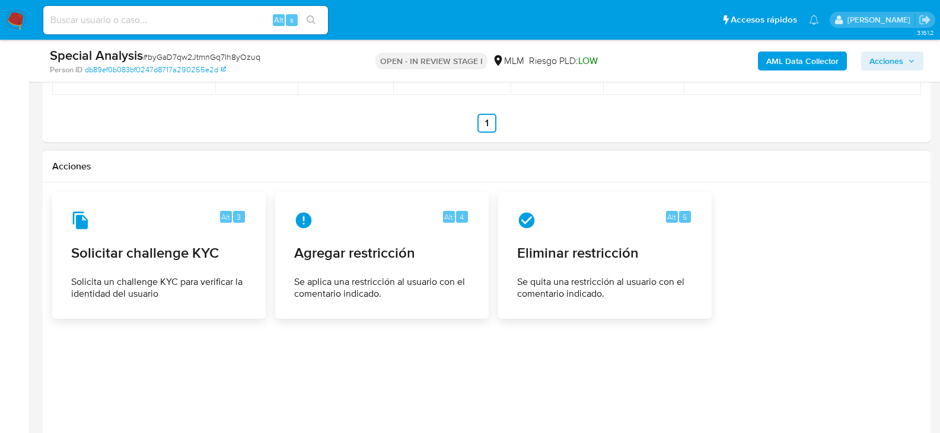
scroll to position [1654, 0]
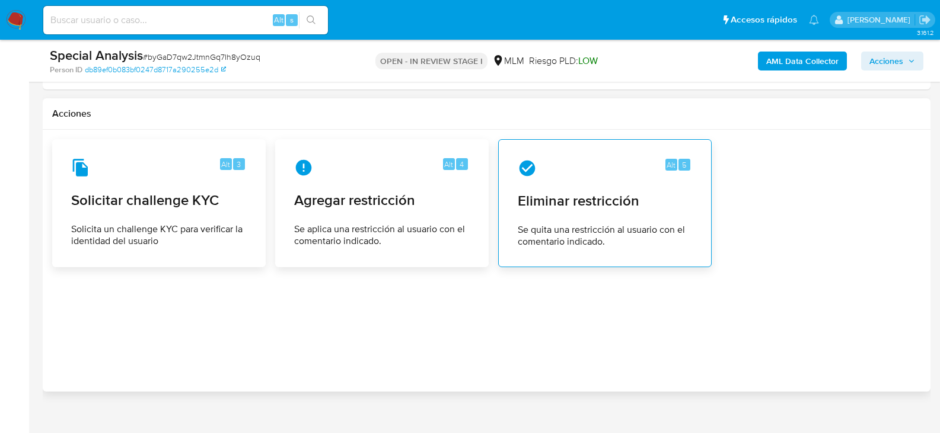
click at [577, 192] on span "Eliminar restricción" at bounding box center [605, 201] width 174 height 18
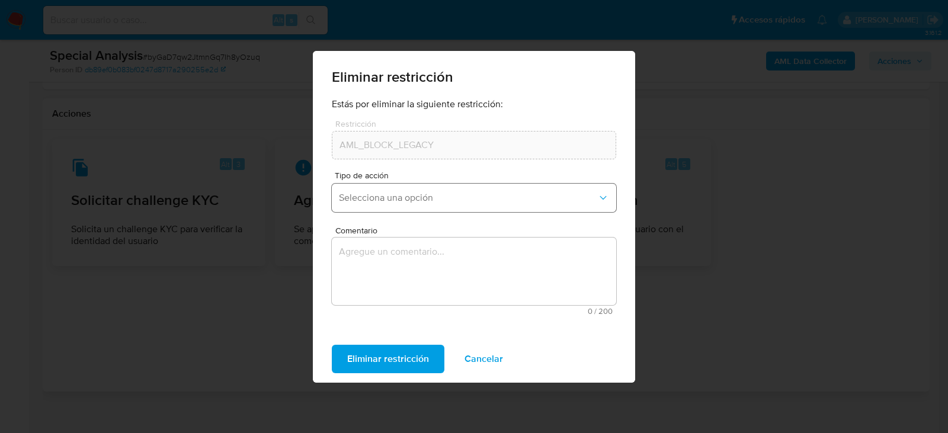
click at [437, 187] on button "Selecciona una opción" at bounding box center [474, 198] width 285 height 28
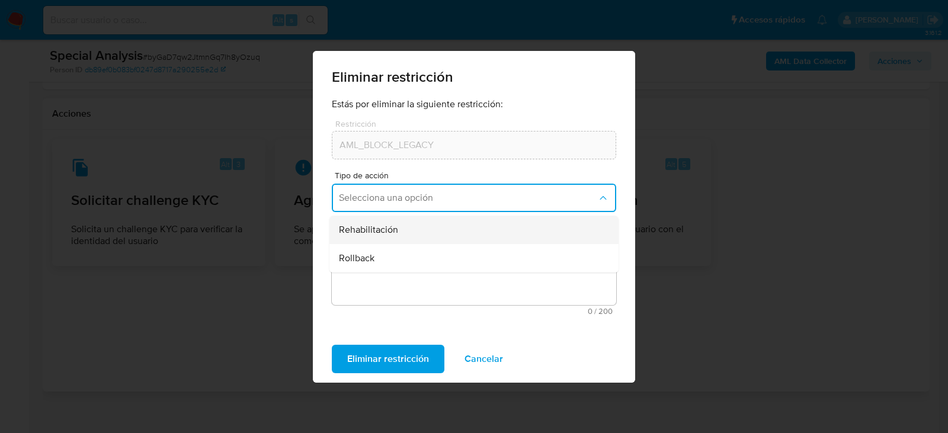
click at [382, 228] on span "Rehabilitación" at bounding box center [368, 230] width 59 height 12
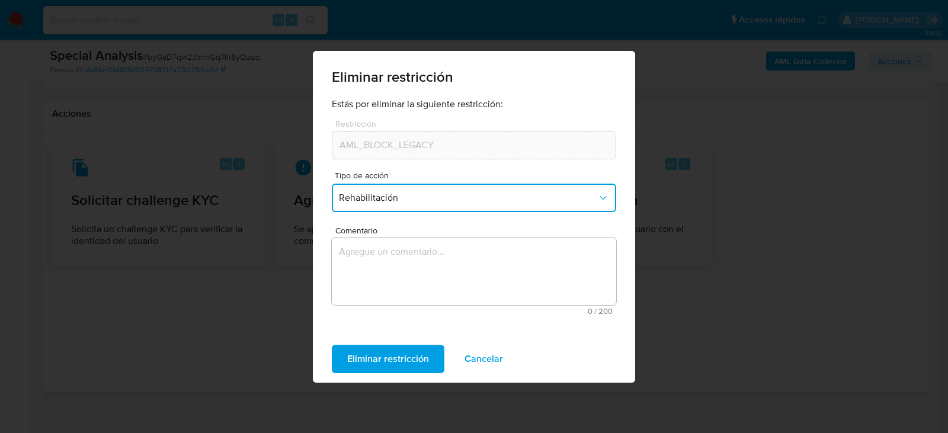
click at [387, 275] on textarea "Comentario" at bounding box center [474, 272] width 285 height 68
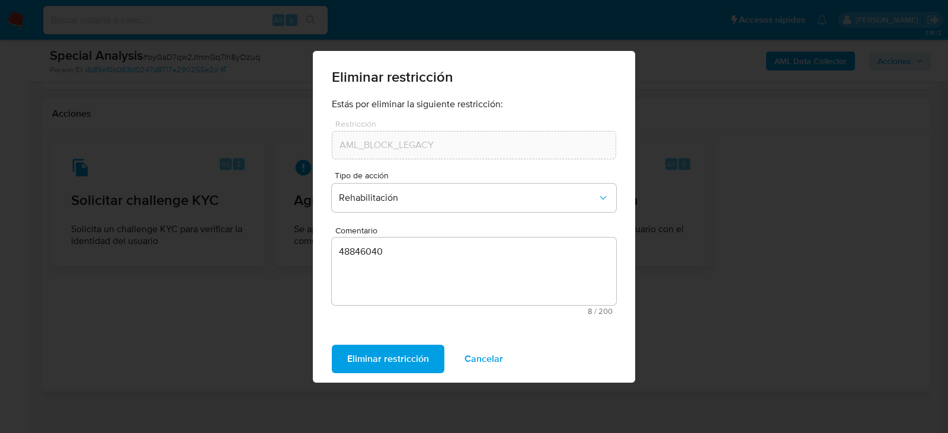
click at [369, 259] on textarea "48846040" at bounding box center [474, 272] width 285 height 68
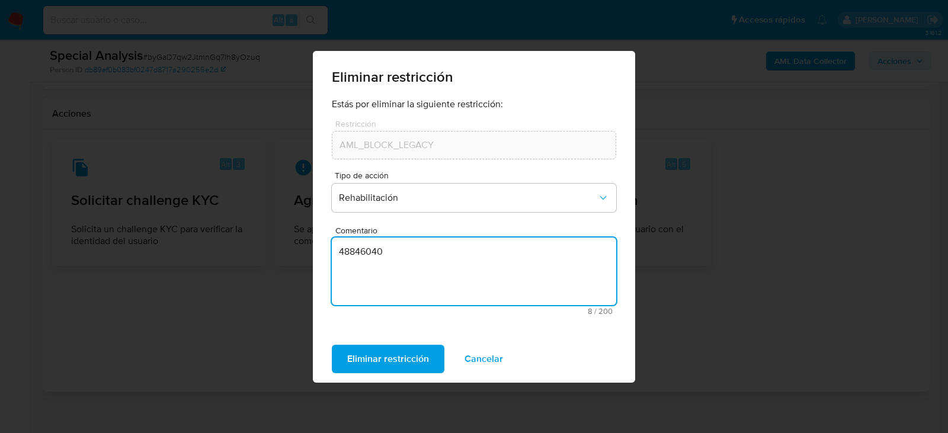
click at [369, 259] on textarea "48846040" at bounding box center [474, 272] width 285 height 68
paste textarea "Se elimina restricción, no aplica a reglas actuales, cliente con documentación …"
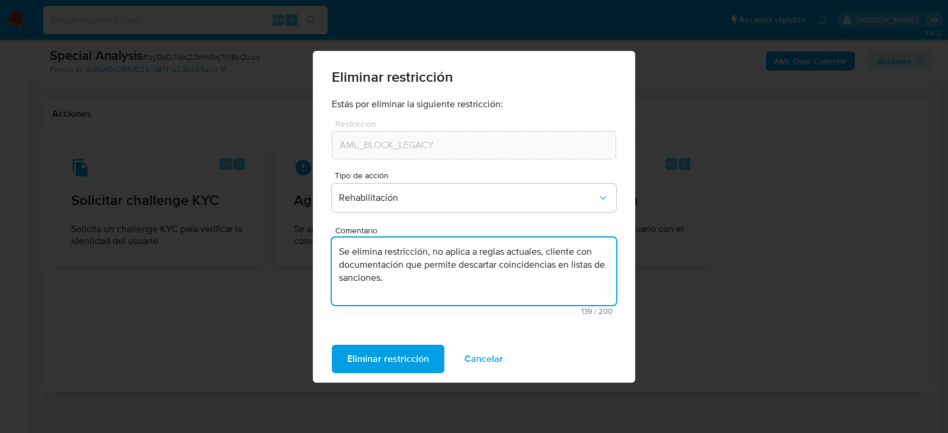
drag, startPoint x: 548, startPoint y: 250, endPoint x: 551, endPoint y: 276, distance: 25.7
click at [551, 276] on textarea "Se elimina restricción, no aplica a reglas actuales, cliente con documentación …" at bounding box center [474, 272] width 285 height 68
click at [392, 290] on textarea "Se elimina restricción, no aplica a reglas actuales, cliente con documentación …" at bounding box center [474, 272] width 285 height 68
click at [401, 282] on textarea "Se elimina restricción, no aplica a reglas actuales, cliente con documentación …" at bounding box center [474, 272] width 285 height 68
type textarea "Se elimina restricción, no aplica a reglas actuales, cliente con documentación …"
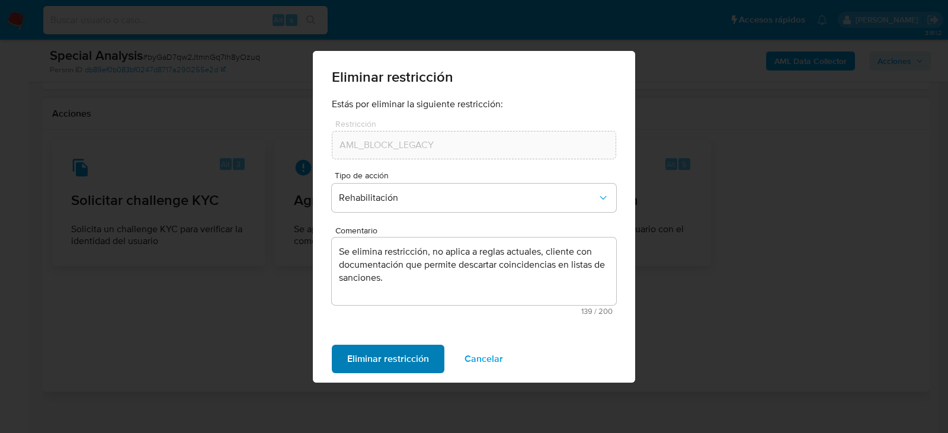
click at [403, 355] on span "Eliminar restricción" at bounding box center [388, 359] width 82 height 26
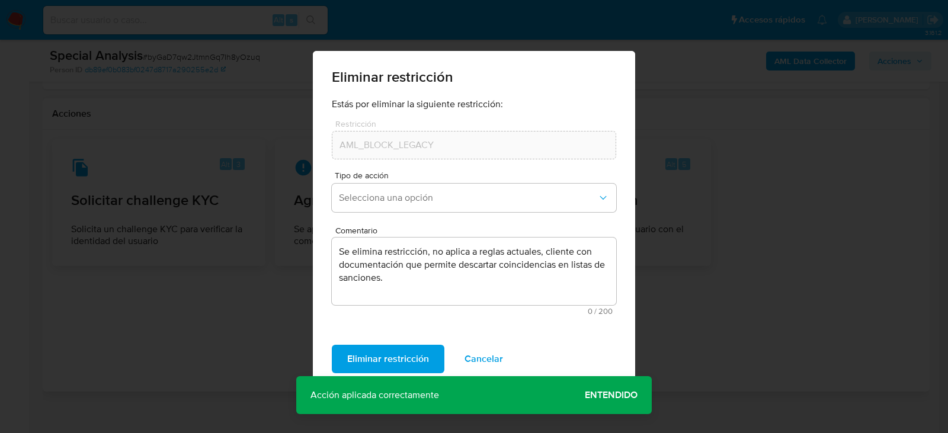
click at [589, 395] on span "Entendido" at bounding box center [611, 395] width 53 height 0
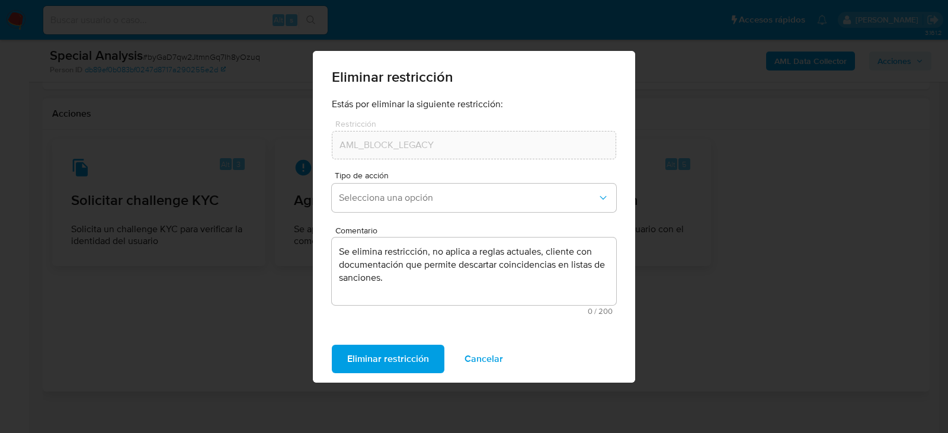
click at [478, 352] on span "Cancelar" at bounding box center [484, 359] width 39 height 26
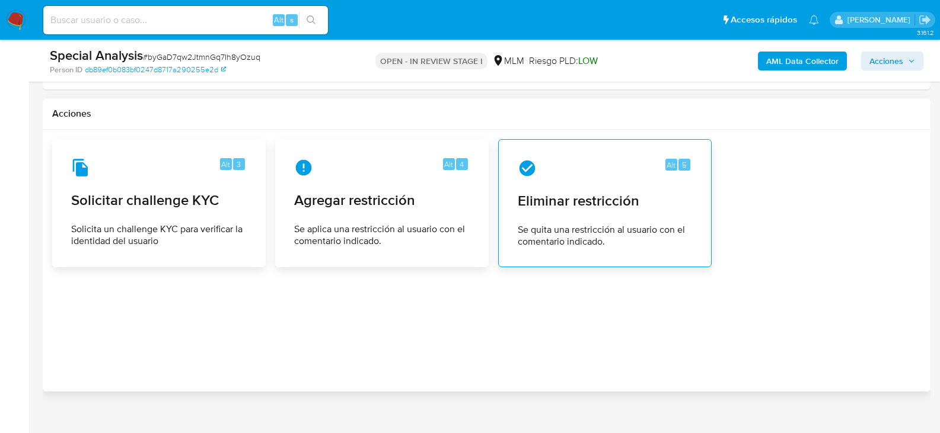
click at [597, 192] on span "Eliminar restricción" at bounding box center [605, 201] width 174 height 18
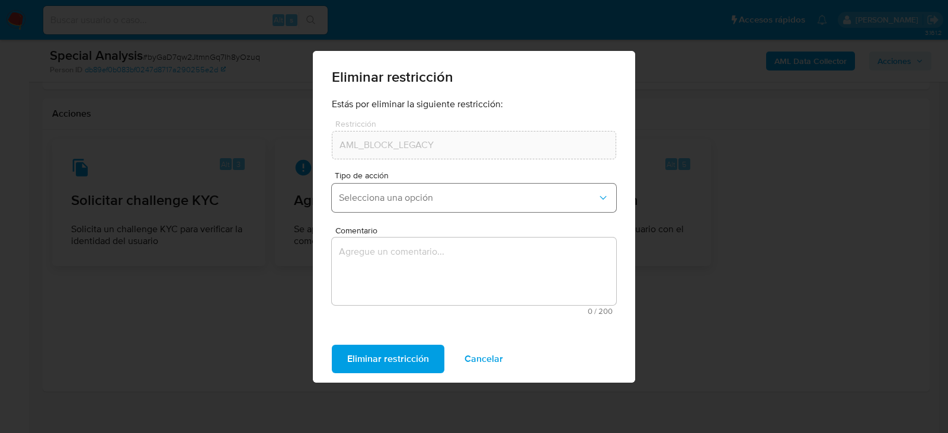
click at [510, 200] on span "Selecciona una opción" at bounding box center [468, 198] width 258 height 12
click at [488, 356] on span "Cancelar" at bounding box center [484, 359] width 39 height 26
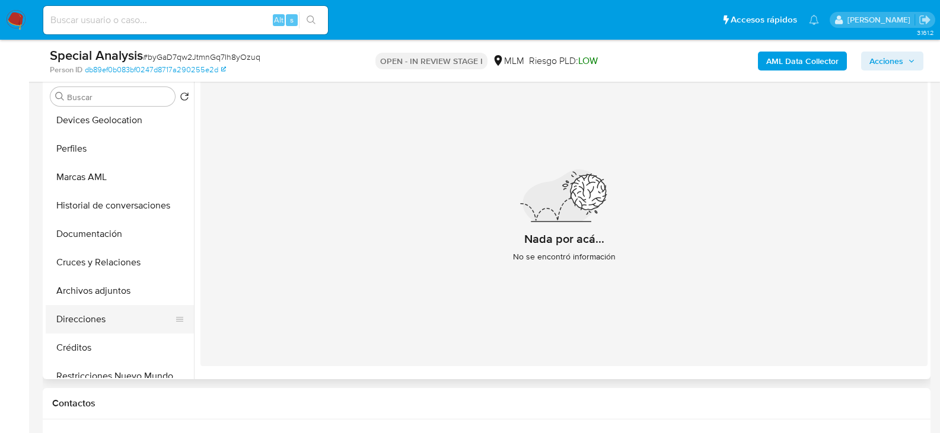
scroll to position [296, 0]
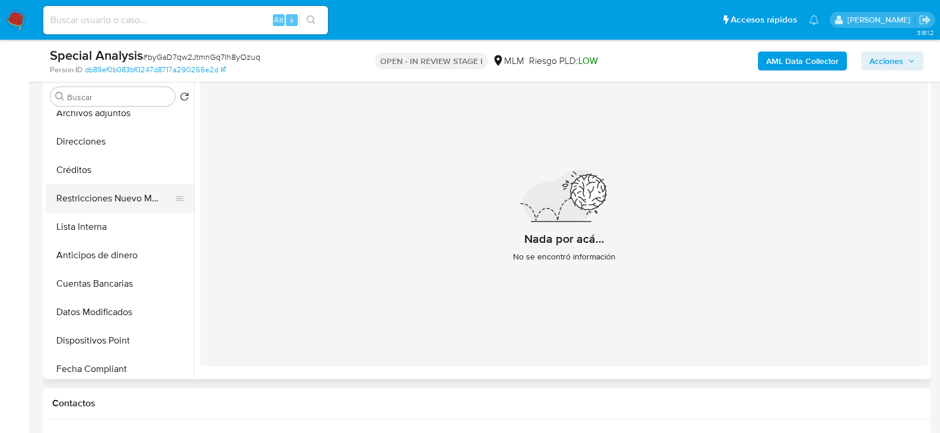
click at [114, 201] on button "Restricciones Nuevo Mundo" at bounding box center [115, 198] width 139 height 28
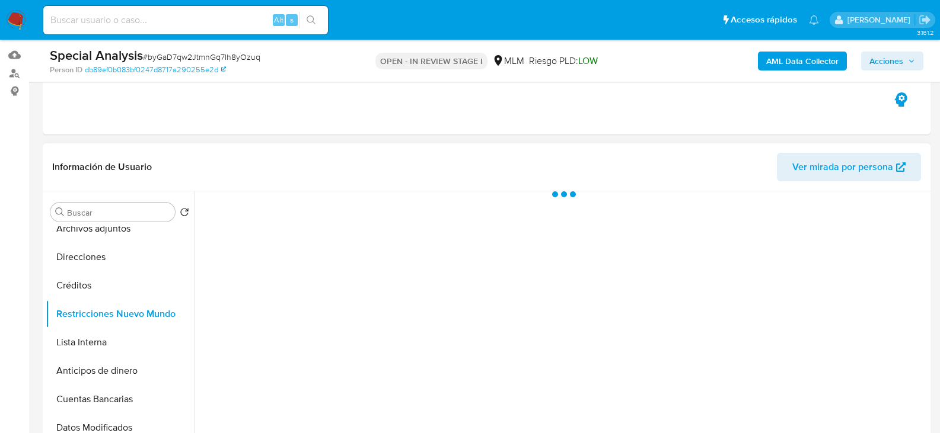
scroll to position [113, 0]
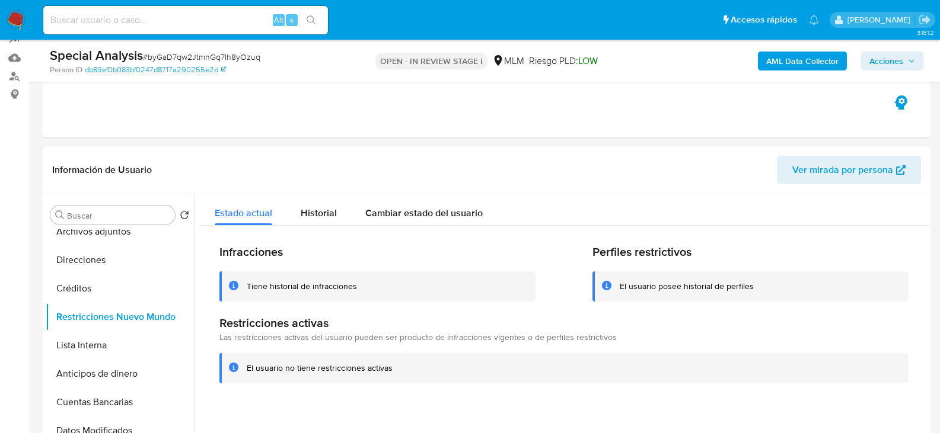
click at [887, 60] on span "Acciones" at bounding box center [886, 61] width 34 height 19
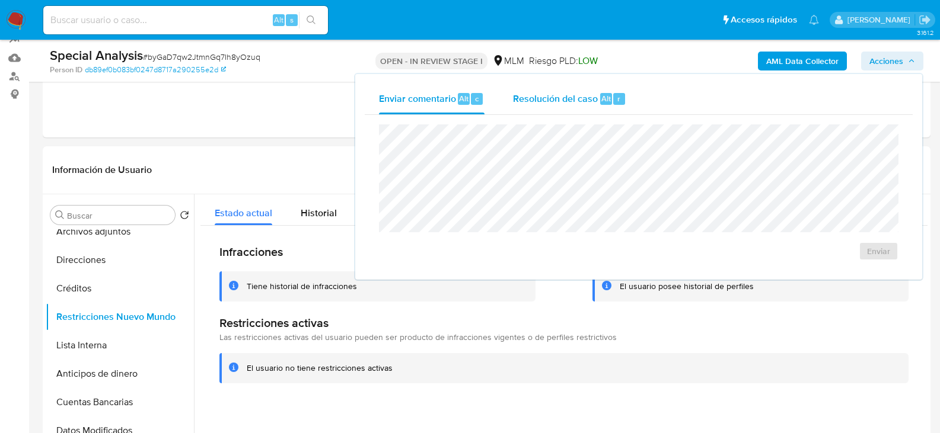
click at [576, 98] on span "Resolución del caso" at bounding box center [555, 98] width 85 height 14
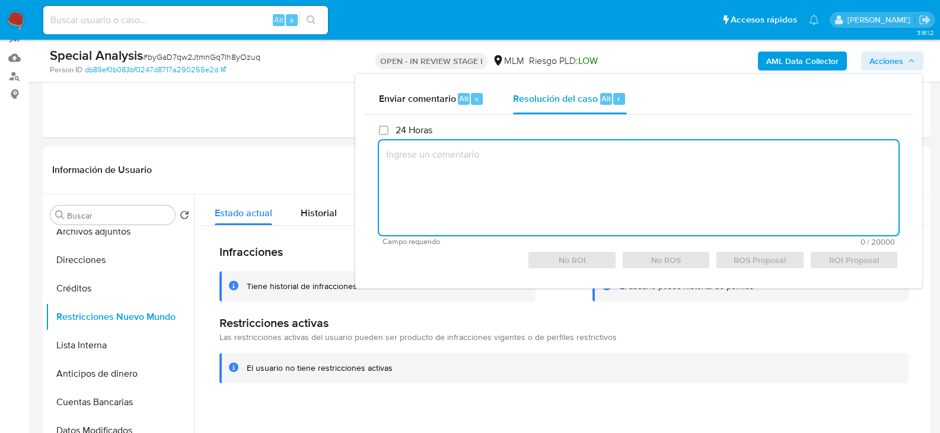
click at [544, 164] on textarea at bounding box center [638, 187] width 519 height 95
paste textarea "Se elimina restricción, no aplica a reglas actuales, cliente con documentación …"
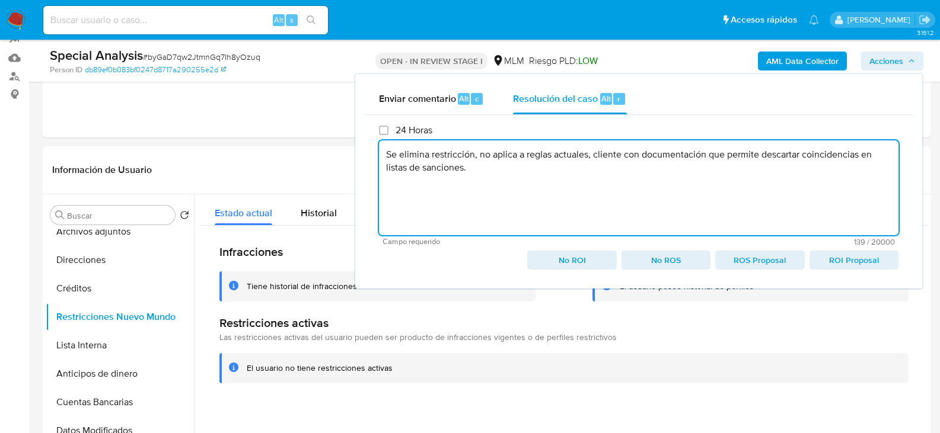
click at [574, 262] on span "No ROI" at bounding box center [571, 260] width 72 height 17
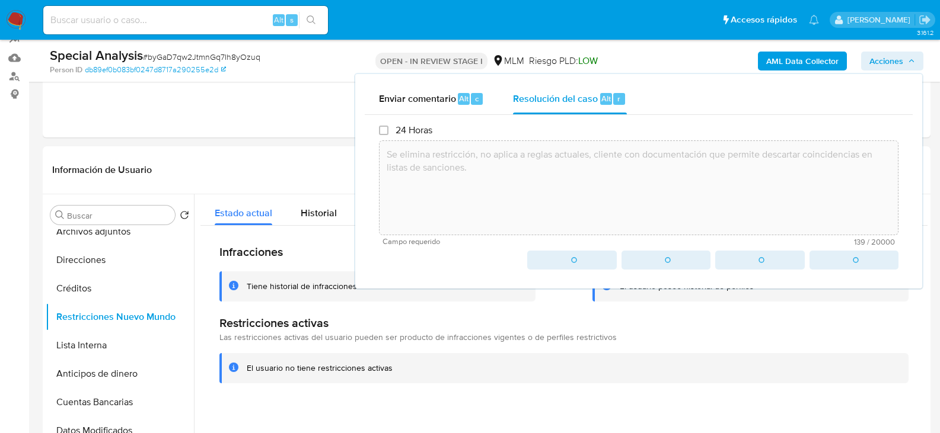
type textarea "Se elimina restricción, no aplica a reglas actuales, cliente con documentación …"
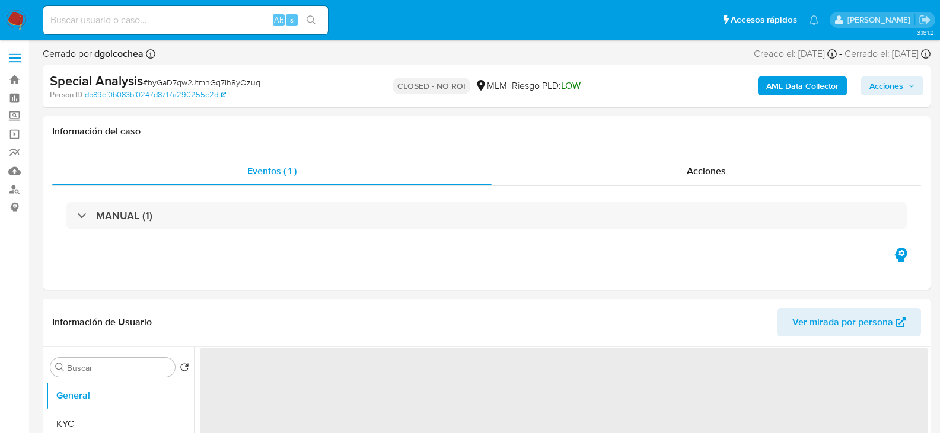
select select "10"
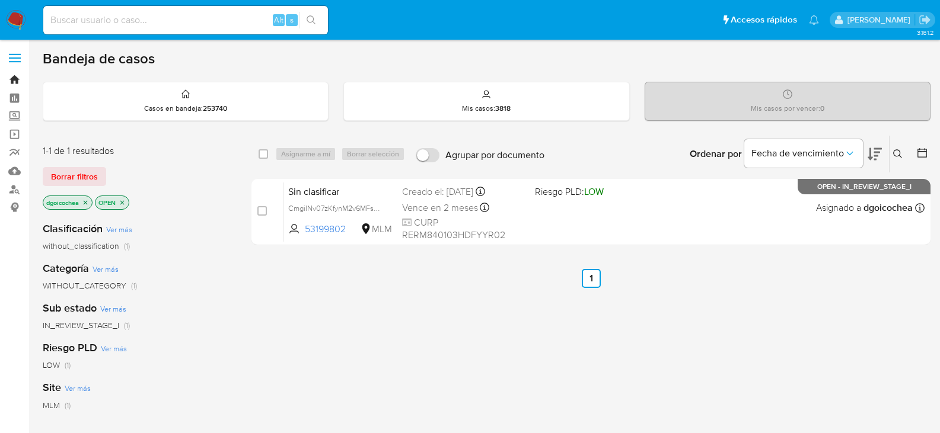
click at [11, 78] on link "Bandeja" at bounding box center [70, 80] width 141 height 18
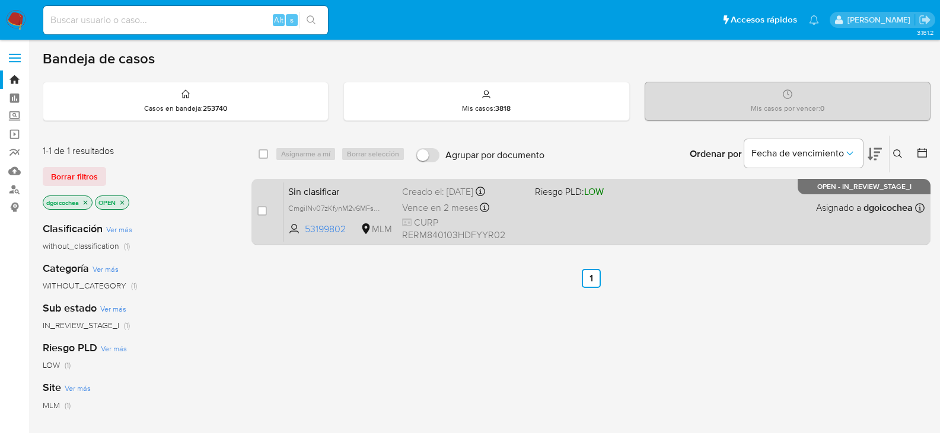
click at [321, 183] on span "Sin clasificar" at bounding box center [340, 190] width 104 height 15
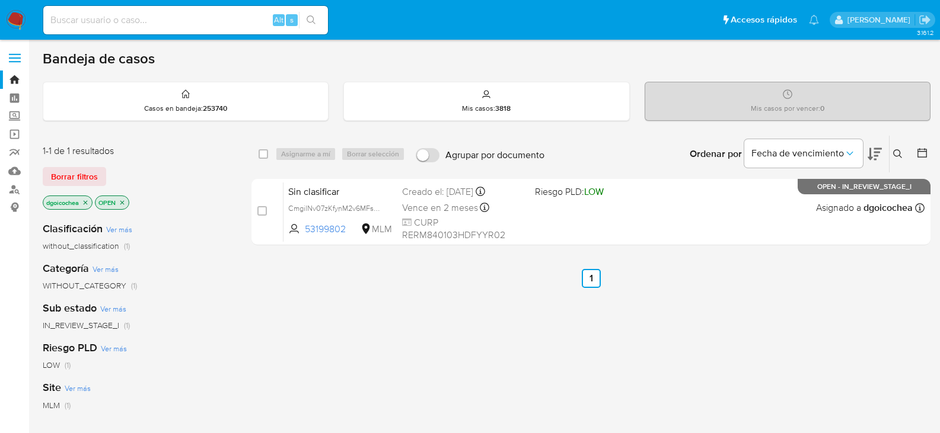
click at [15, 24] on img at bounding box center [16, 20] width 20 height 20
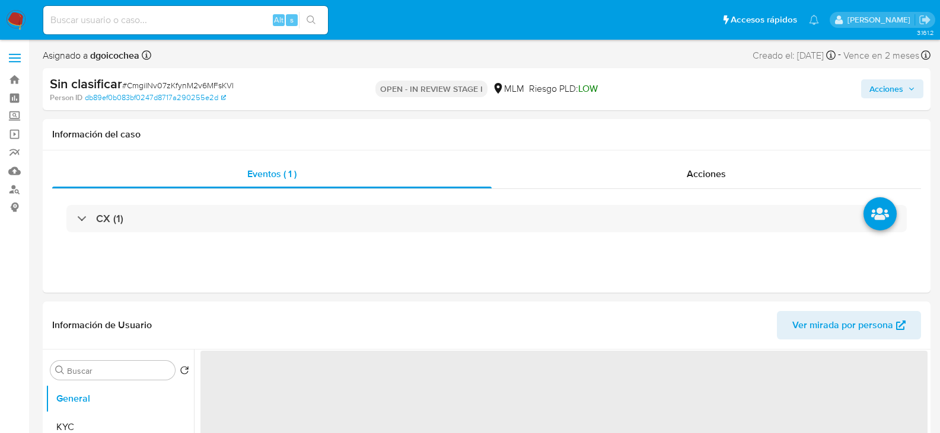
select select "10"
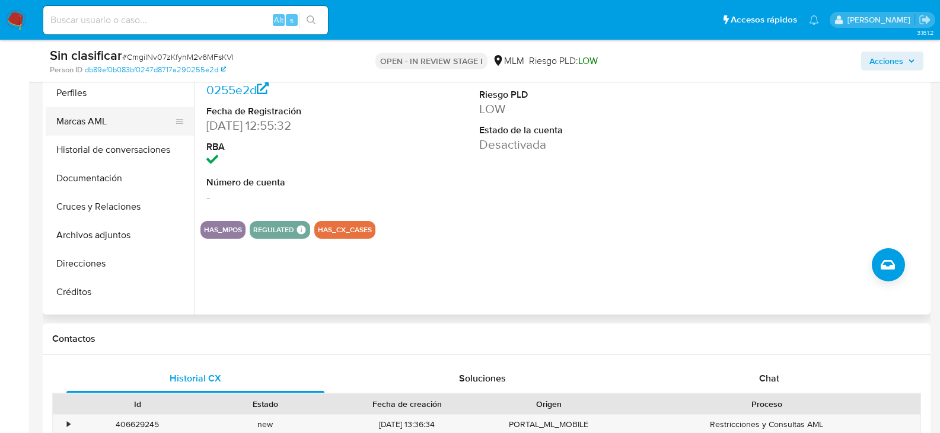
scroll to position [119, 0]
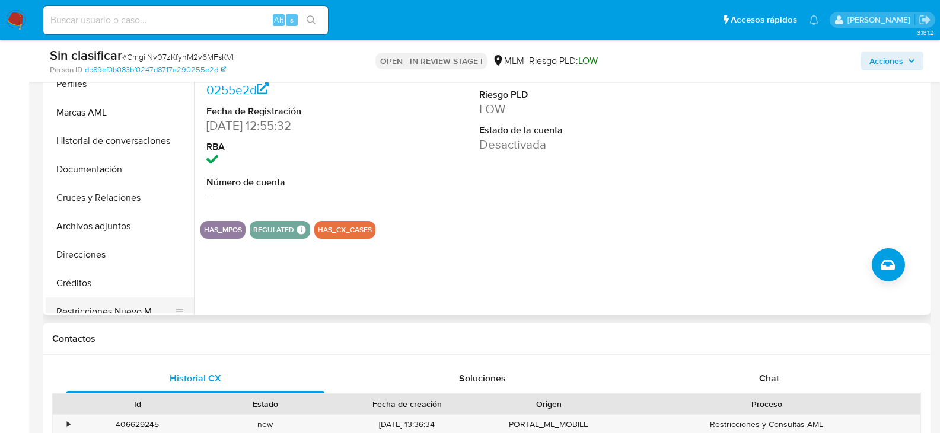
click at [114, 305] on button "Restricciones Nuevo Mundo" at bounding box center [115, 312] width 139 height 28
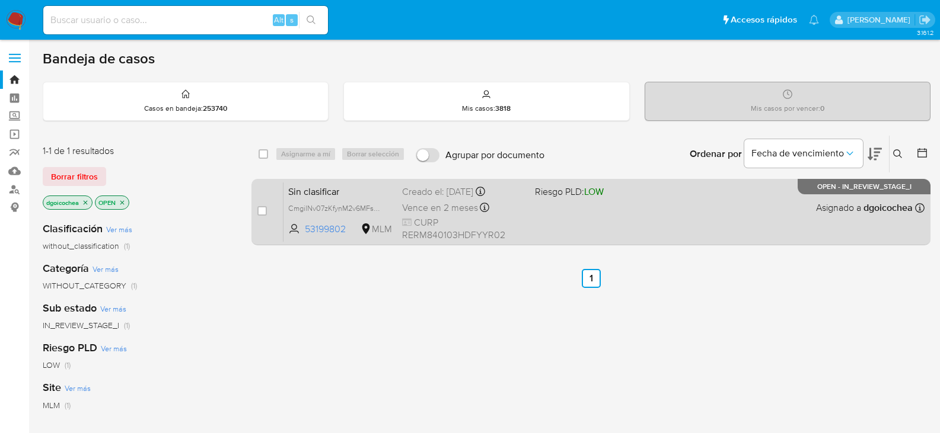
click at [324, 189] on span "Sin clasificar" at bounding box center [340, 190] width 104 height 15
click at [306, 190] on span "Sin clasificar" at bounding box center [340, 190] width 104 height 15
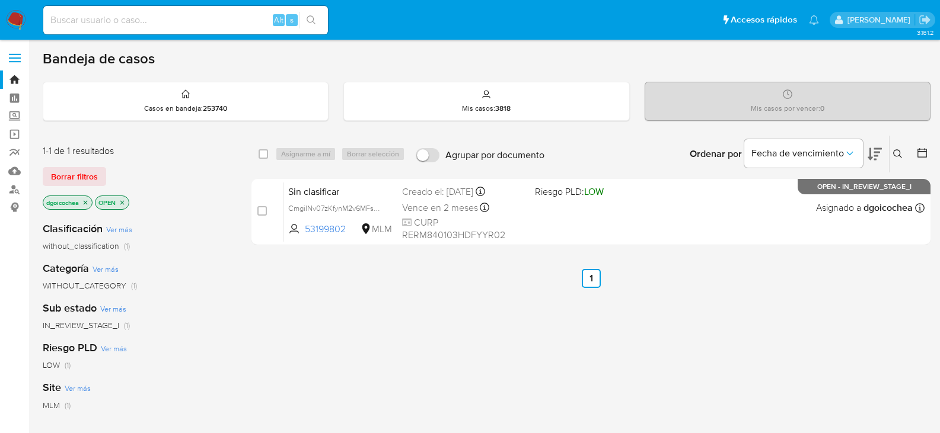
click at [899, 151] on icon at bounding box center [897, 153] width 9 height 9
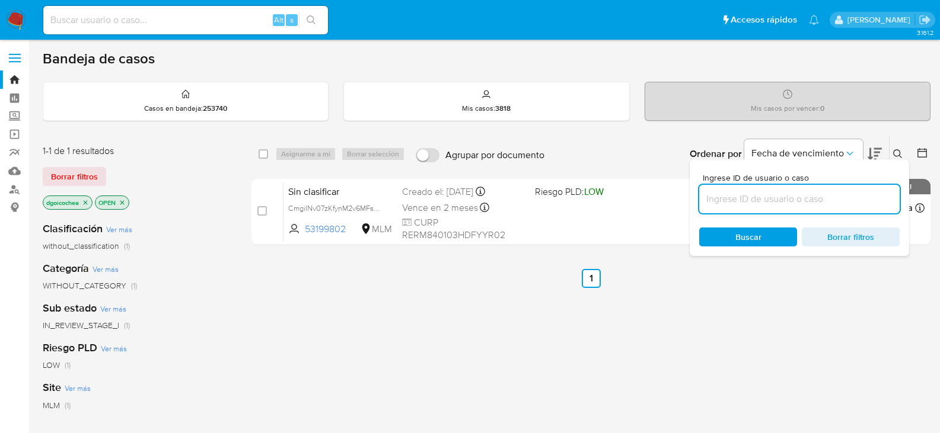
click at [811, 195] on input at bounding box center [799, 198] width 200 height 15
type input "684091907"
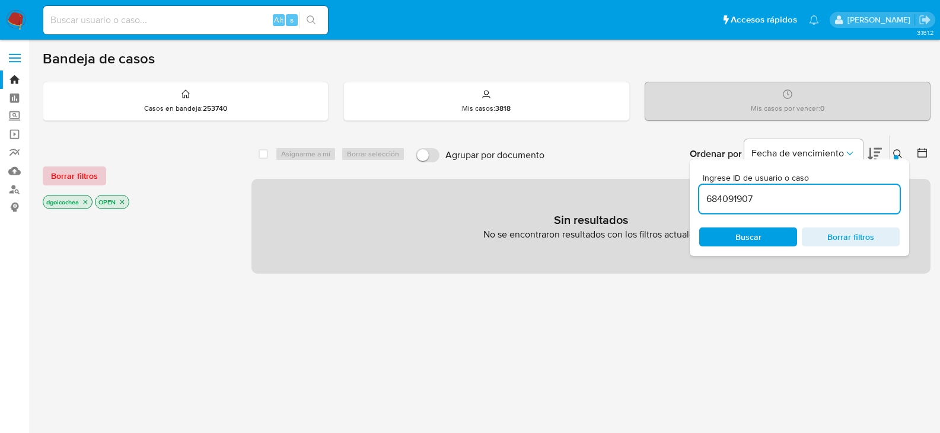
click at [68, 175] on span "Borrar filtros" at bounding box center [74, 176] width 47 height 17
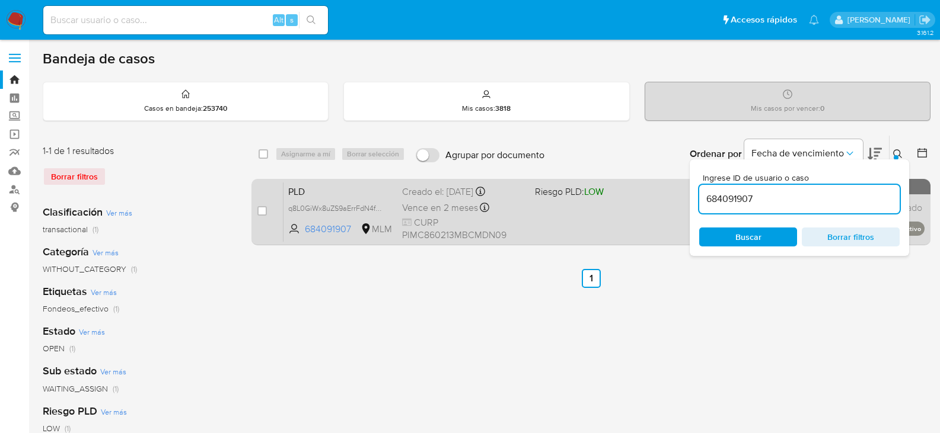
click at [267, 210] on div "case-item-checkbox No es posible asignar el caso" at bounding box center [270, 212] width 26 height 60
click at [261, 210] on input "checkbox" at bounding box center [261, 210] width 9 height 9
checkbox input "true"
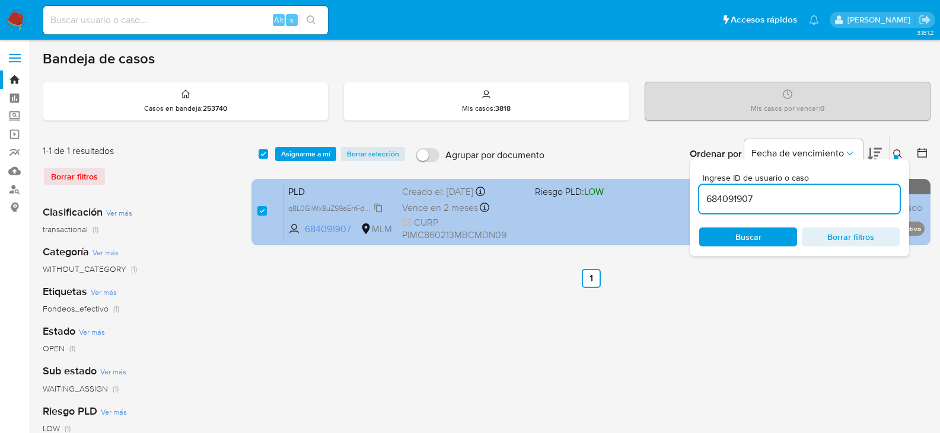
click at [381, 205] on span "q8L0GiWx8uZS9aErrFdN4fuQ" at bounding box center [336, 207] width 97 height 13
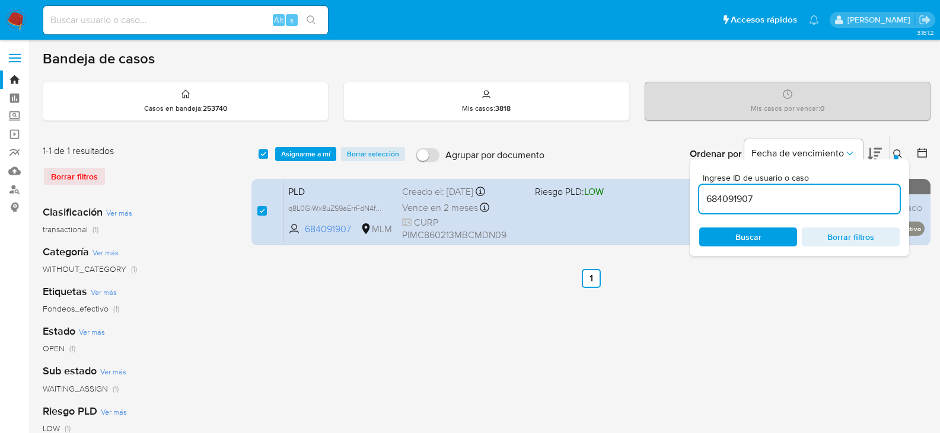
click at [836, 200] on input "684091907" at bounding box center [799, 198] width 200 height 15
paste input "201211486"
type input "201211486"
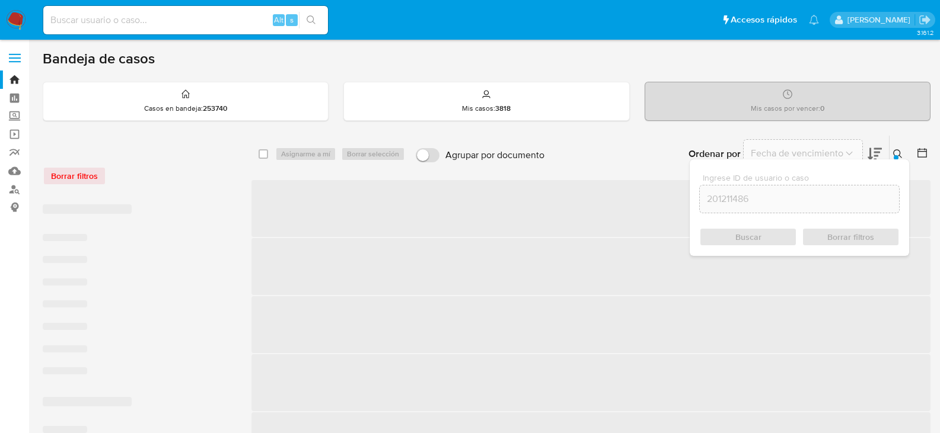
checkbox input "false"
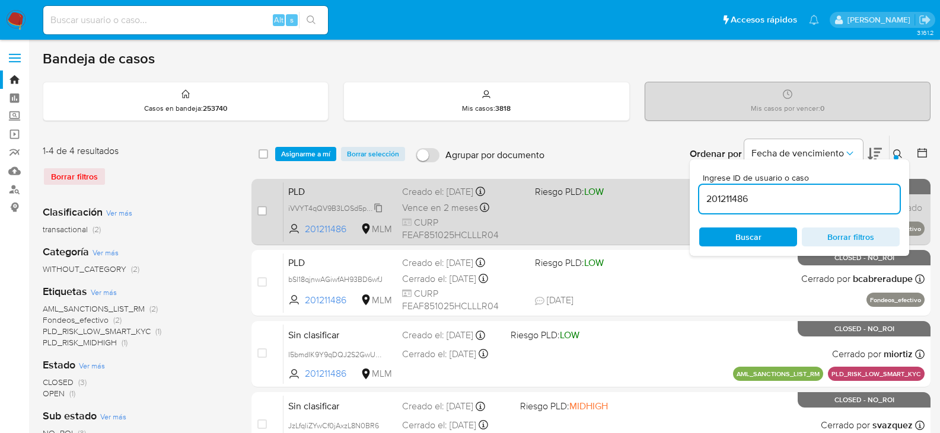
click at [382, 209] on span "iVVYT4qQV9B3LOSd5pxct7HQ" at bounding box center [339, 207] width 103 height 13
click at [260, 210] on input "checkbox" at bounding box center [261, 210] width 9 height 9
checkbox input "true"
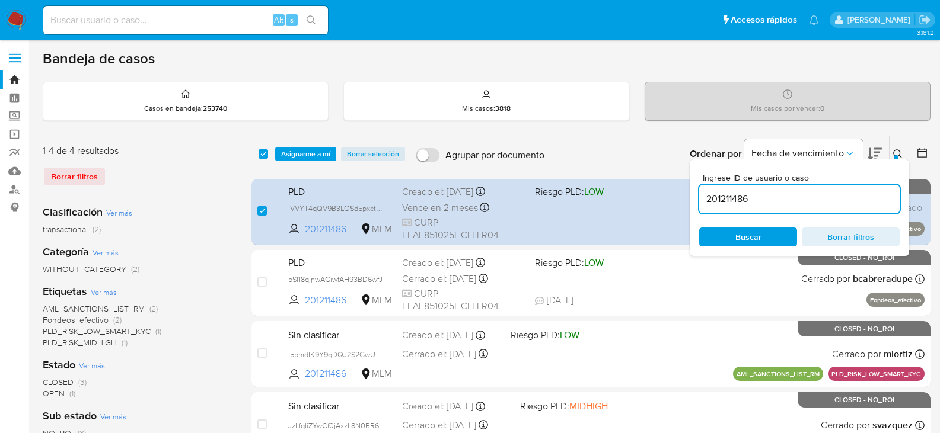
click at [732, 196] on input "201211486" at bounding box center [799, 198] width 200 height 15
type input "1299152285"
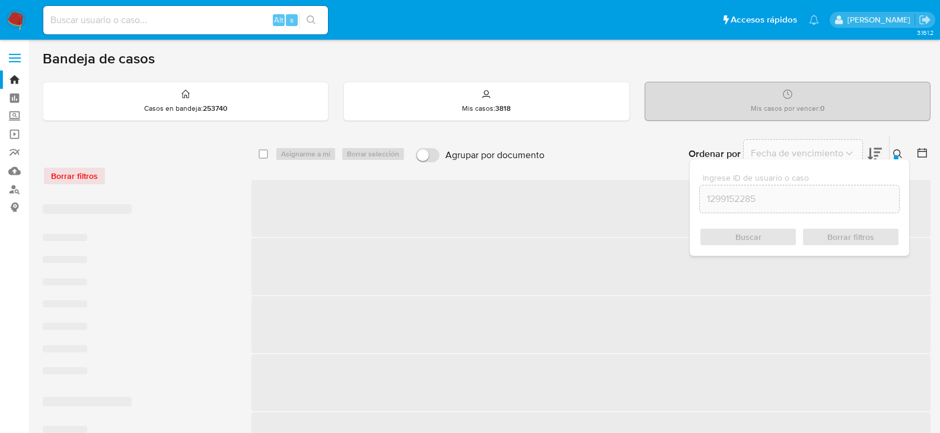
checkbox input "false"
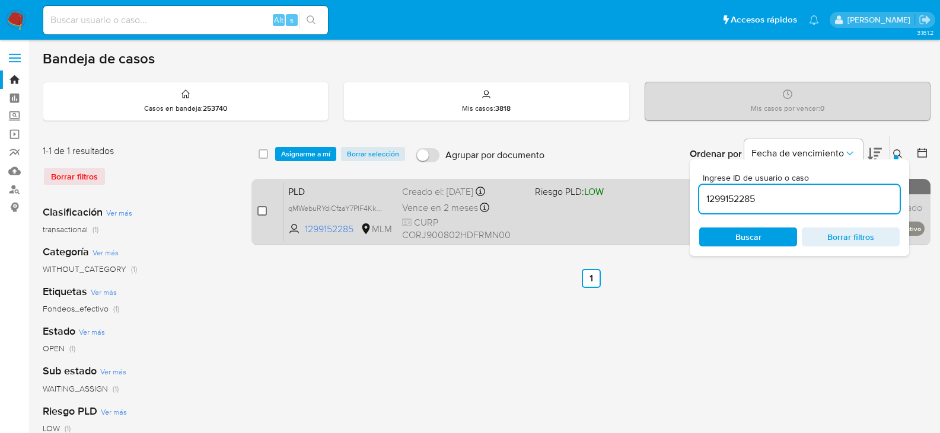
click at [263, 209] on input "checkbox" at bounding box center [261, 210] width 9 height 9
checkbox input "true"
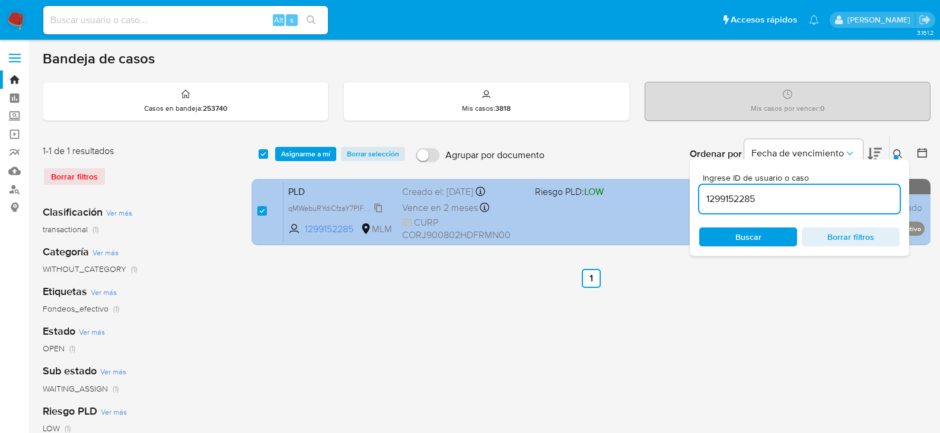
click at [376, 207] on span "qMWebuRYdiCfzaY7PlF4KkNk" at bounding box center [336, 207] width 97 height 13
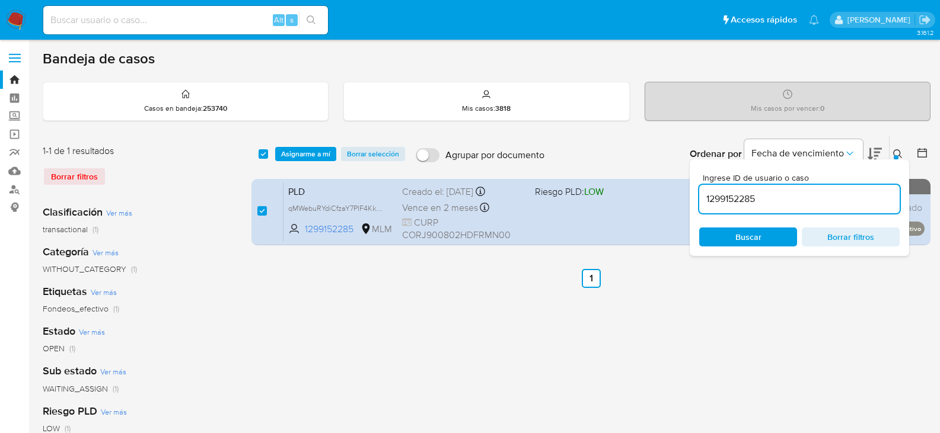
click at [740, 206] on input "1299152285" at bounding box center [799, 198] width 200 height 15
click at [736, 197] on input "1299152285" at bounding box center [799, 198] width 200 height 15
paste input "415697729"
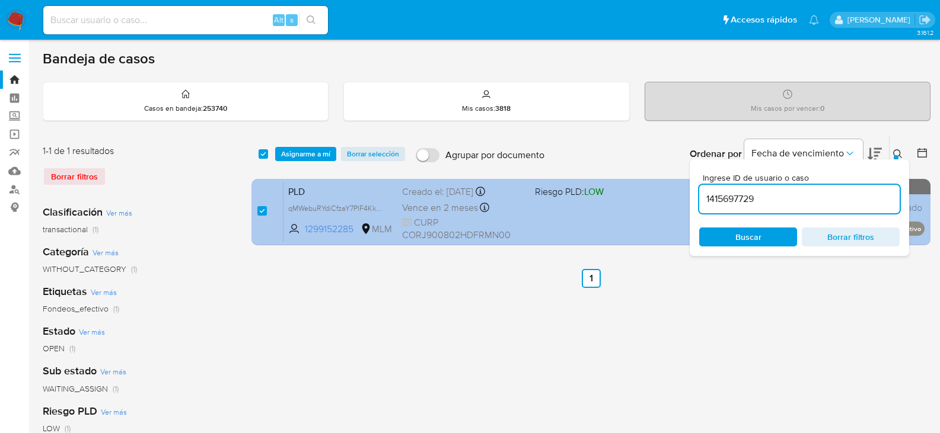
type input "1415697729"
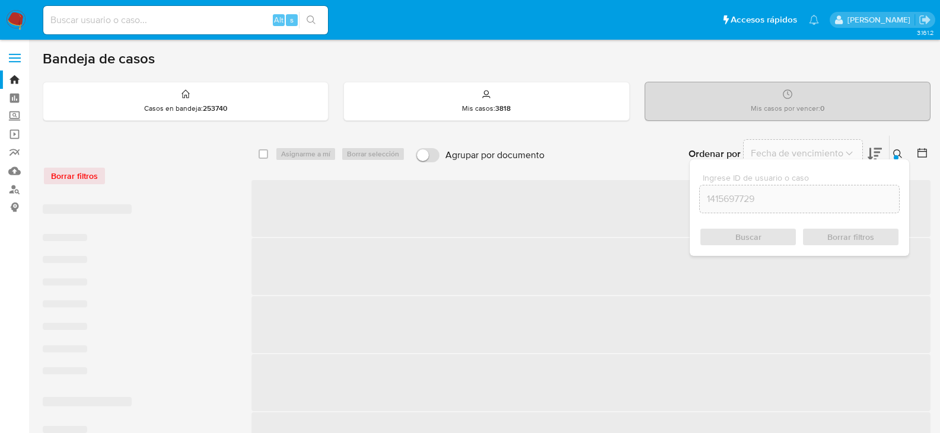
checkbox input "false"
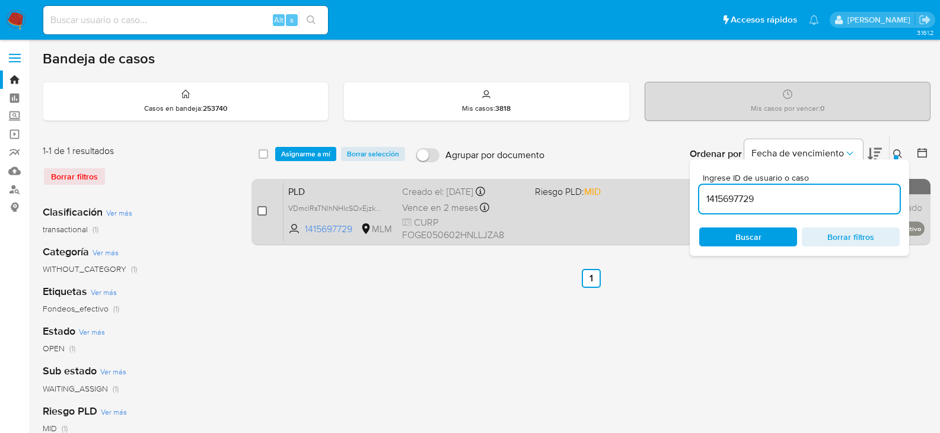
click at [258, 212] on input "checkbox" at bounding box center [261, 210] width 9 height 9
checkbox input "true"
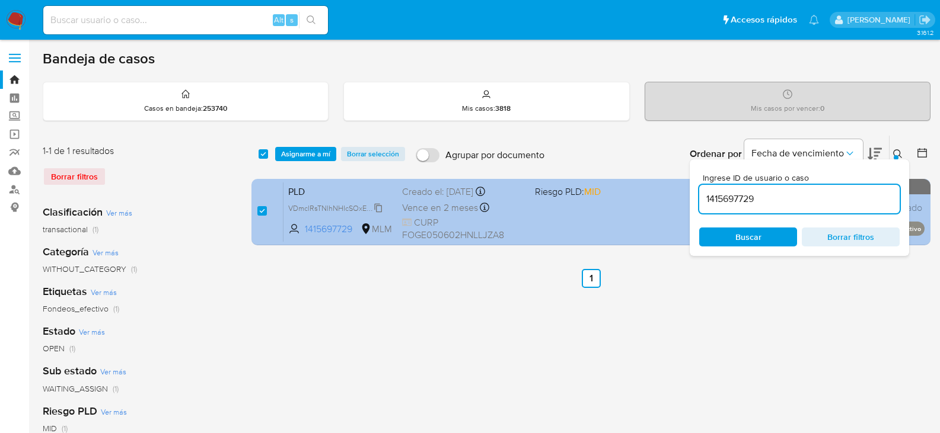
click at [379, 206] on span "VDmclRsTNlhNHIcSOxEjzkVQ" at bounding box center [337, 207] width 98 height 13
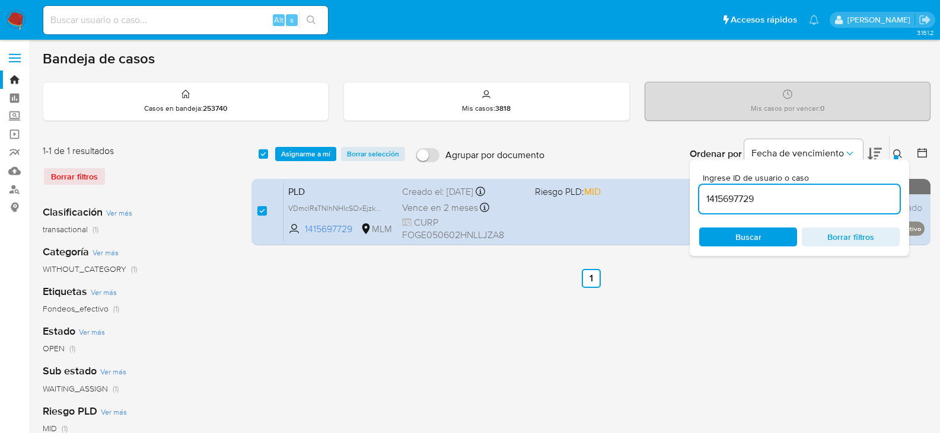
click at [724, 196] on input "1415697729" at bounding box center [799, 198] width 200 height 15
paste input "2305381505"
type input "2305381505"
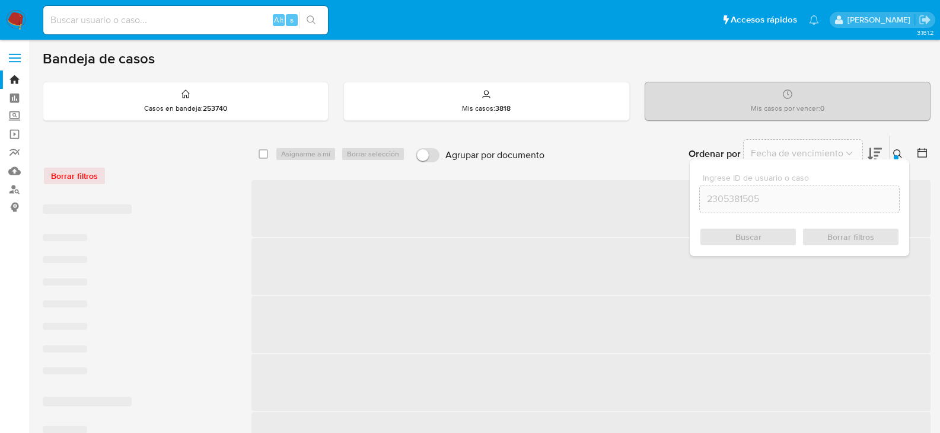
checkbox input "false"
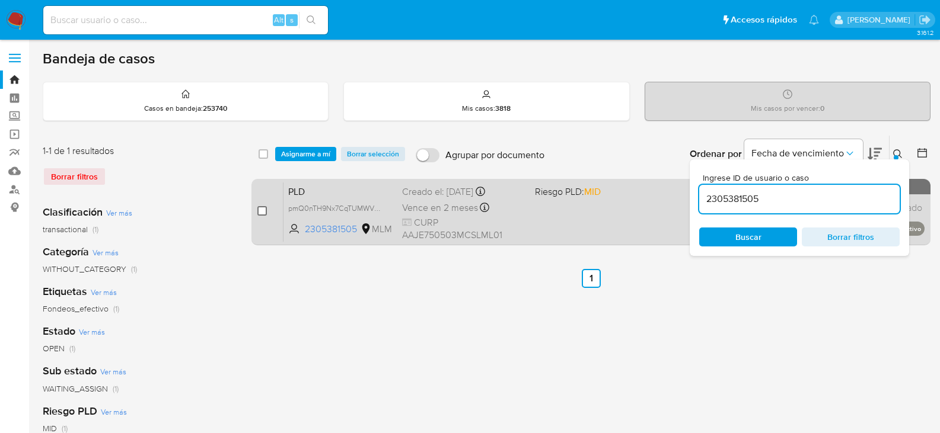
click at [264, 209] on input "checkbox" at bounding box center [261, 210] width 9 height 9
checkbox input "true"
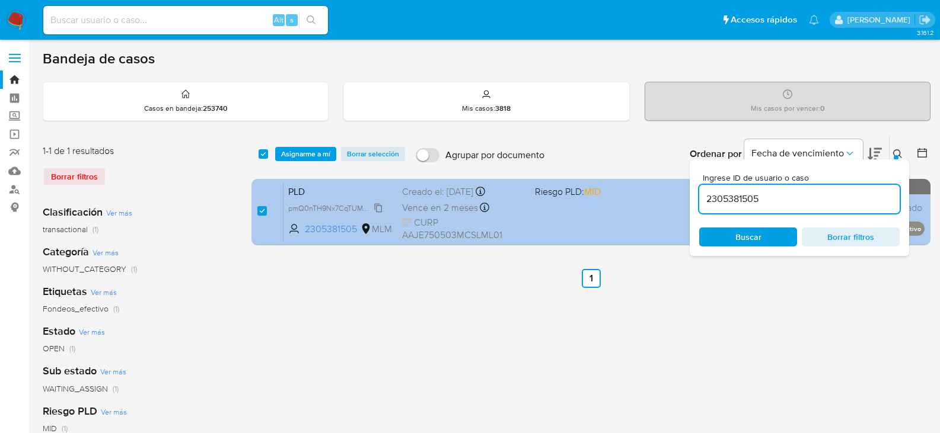
click at [382, 207] on span "pmQ0nTH9Nx7CqTUMWV7zsaQg" at bounding box center [343, 207] width 111 height 13
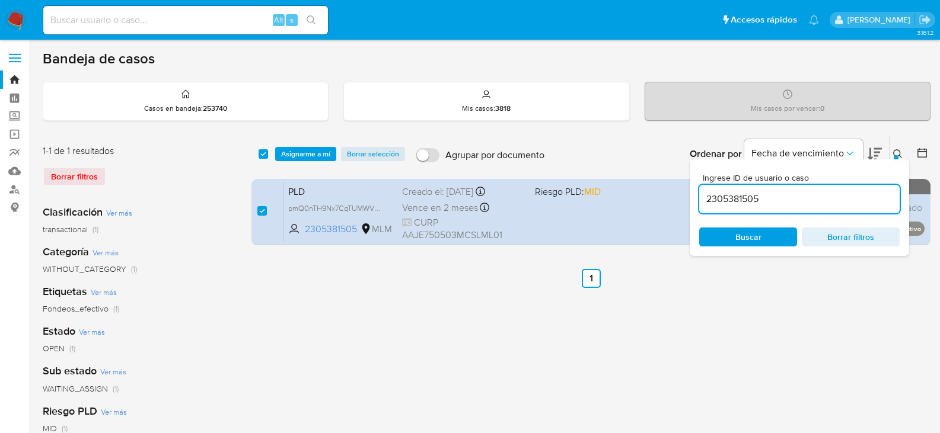
click at [730, 188] on div "2305381505" at bounding box center [799, 199] width 200 height 28
click at [725, 194] on input "2305381505" at bounding box center [799, 198] width 200 height 15
paste input "1827914899"
type input "1827914899"
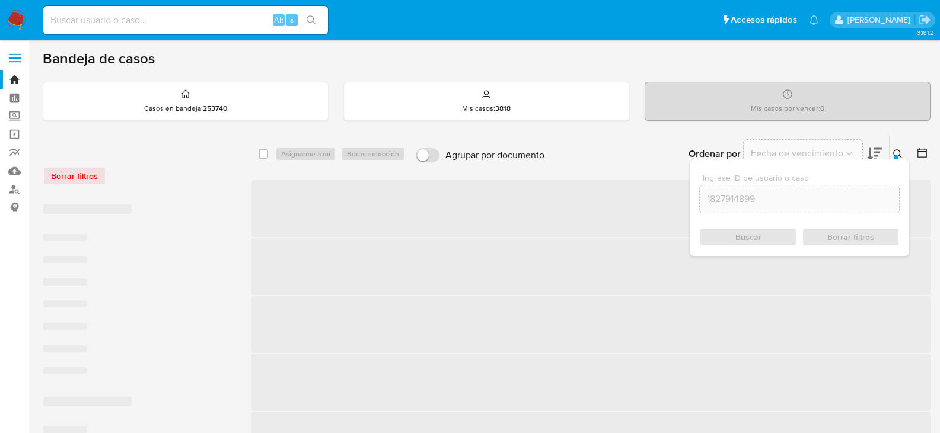
checkbox input "false"
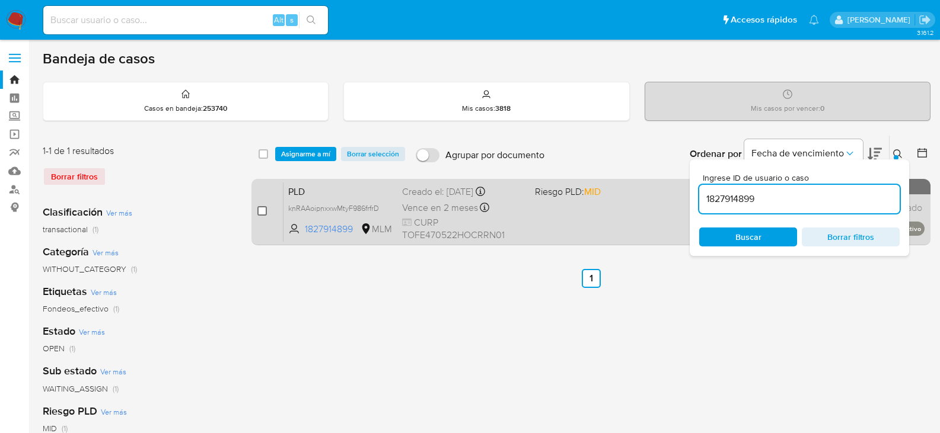
click at [266, 213] on input "checkbox" at bounding box center [261, 210] width 9 height 9
checkbox input "true"
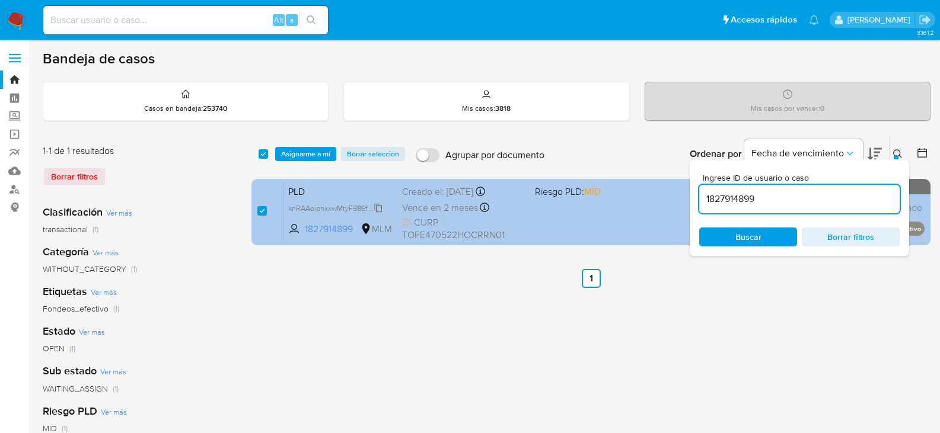
click at [377, 207] on span "knRAAoipnxxwMtyF986frfrD" at bounding box center [333, 207] width 91 height 13
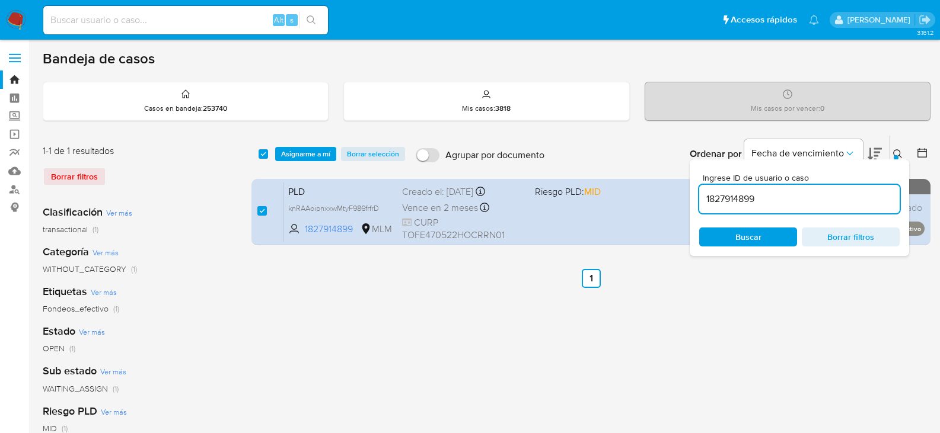
click at [739, 195] on input "1827914899" at bounding box center [799, 198] width 200 height 15
paste input "2222457833"
type input "2222457833"
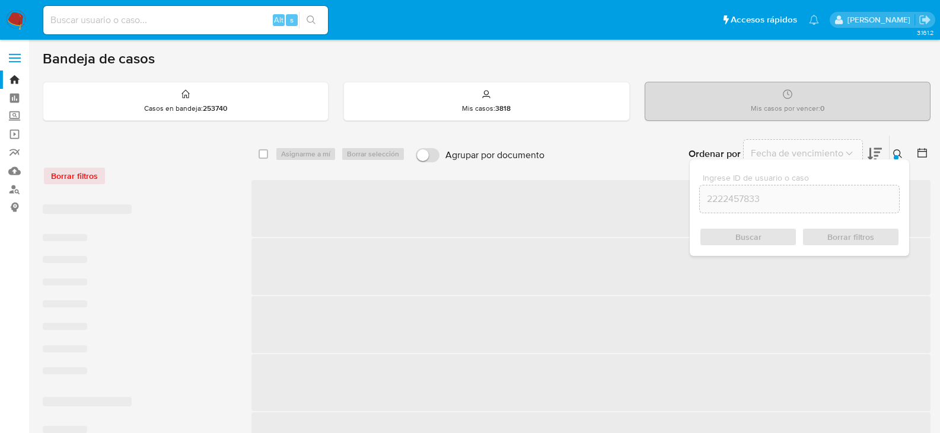
checkbox input "false"
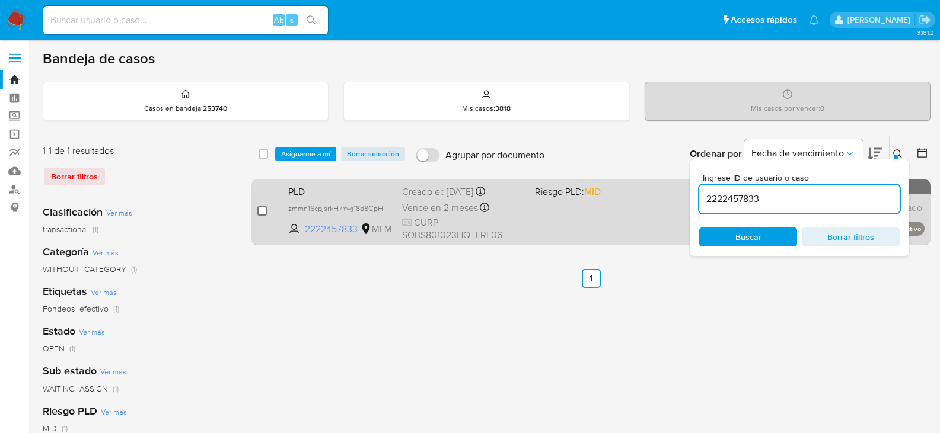
click at [258, 209] on input "checkbox" at bounding box center [261, 210] width 9 height 9
checkbox input "true"
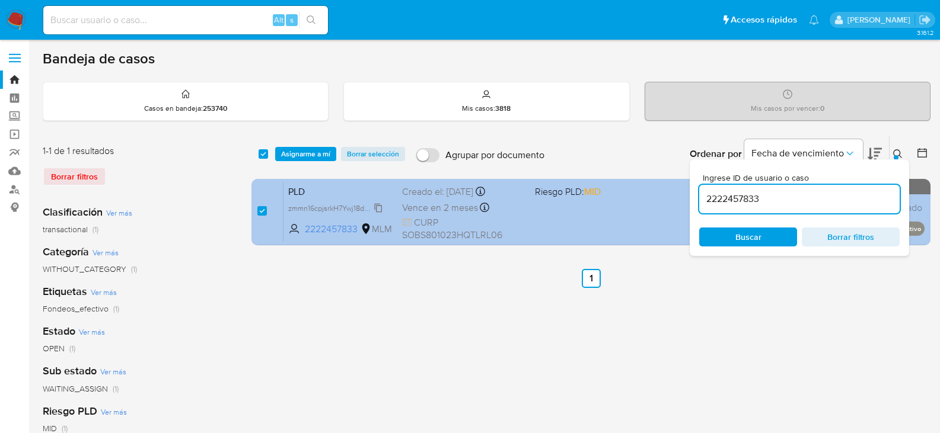
click at [378, 203] on span "zmmn16cpjsrkH7Ywj18d8CpH" at bounding box center [335, 207] width 95 height 13
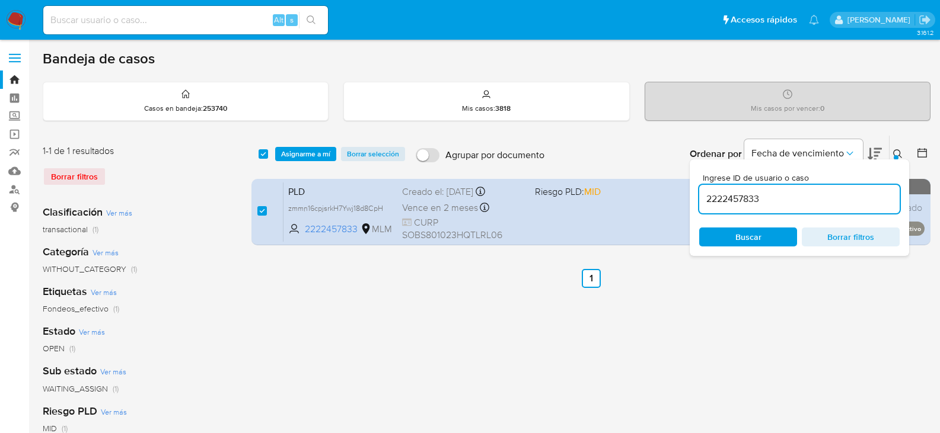
click at [715, 197] on input "2222457833" at bounding box center [799, 198] width 200 height 15
paste input "049305061"
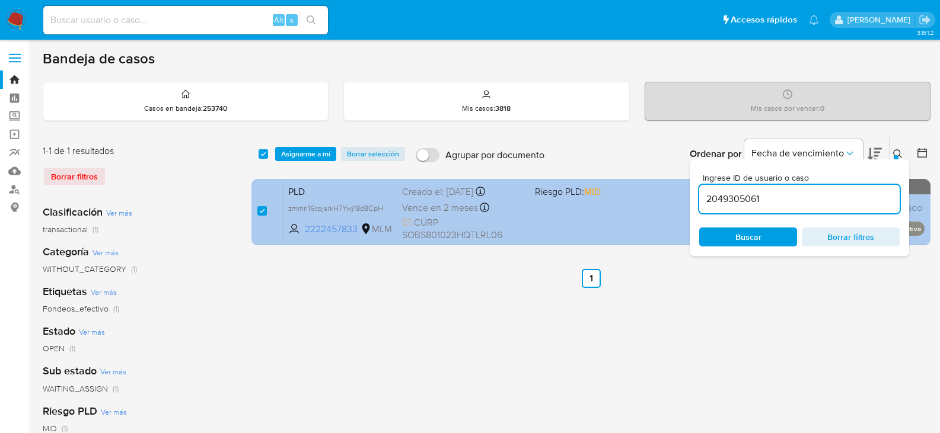
type input "2049305061"
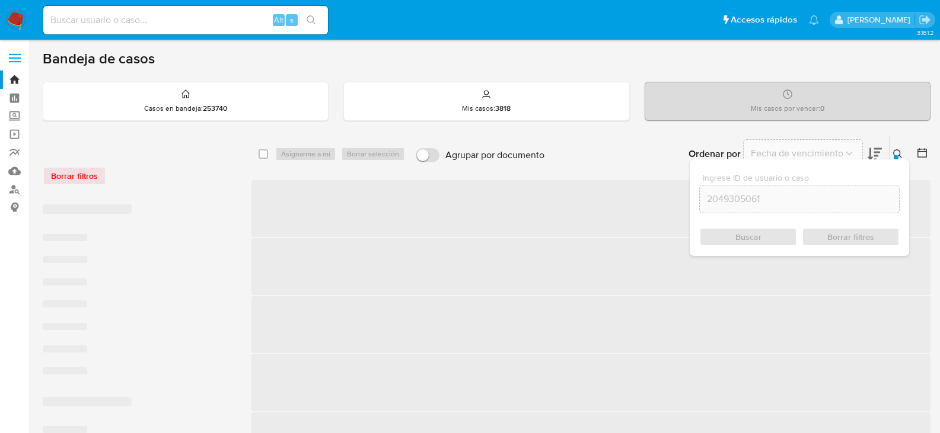
checkbox input "false"
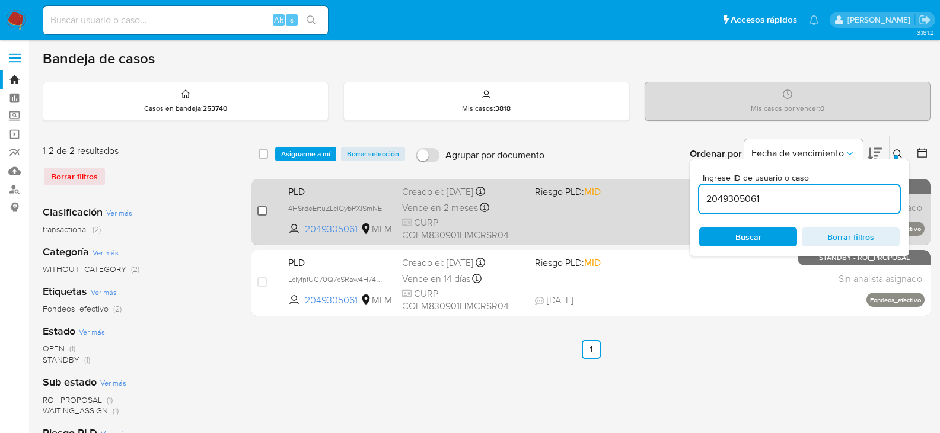
click at [263, 213] on input "checkbox" at bounding box center [261, 210] width 9 height 9
checkbox input "true"
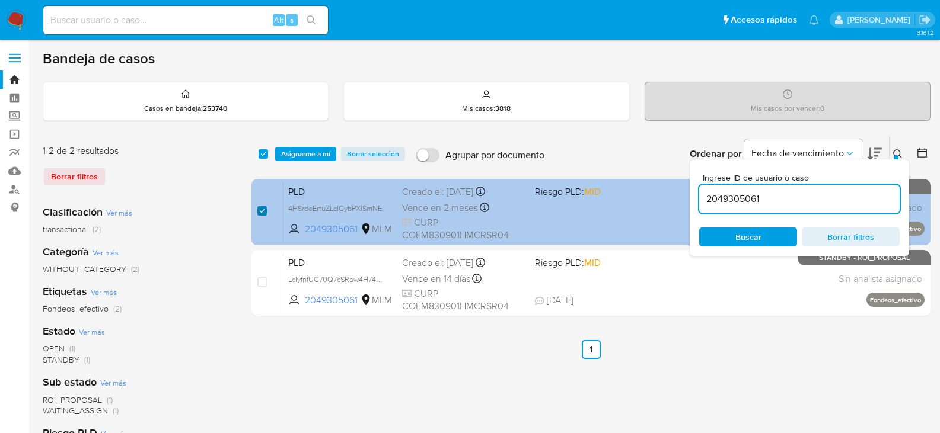
checkbox input "true"
click at [379, 209] on span "4HSrdeErtuZLclGybPXlSmNE" at bounding box center [335, 207] width 94 height 13
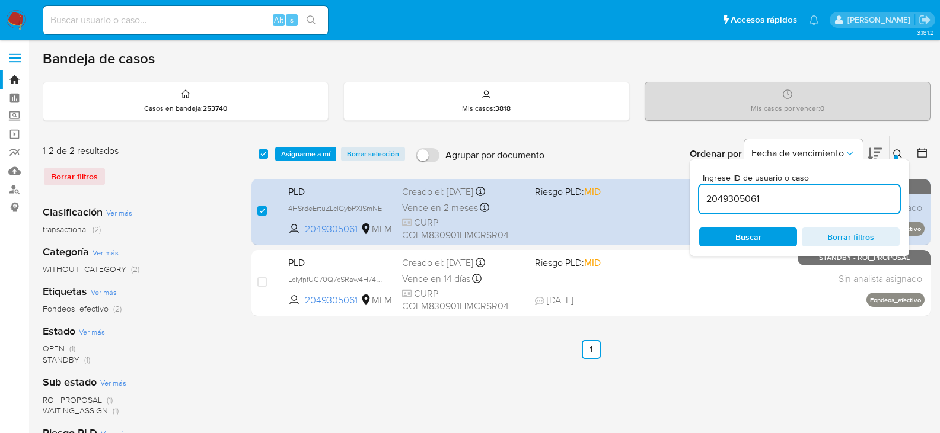
click at [320, 152] on span "Asignarme a mí" at bounding box center [305, 154] width 49 height 12
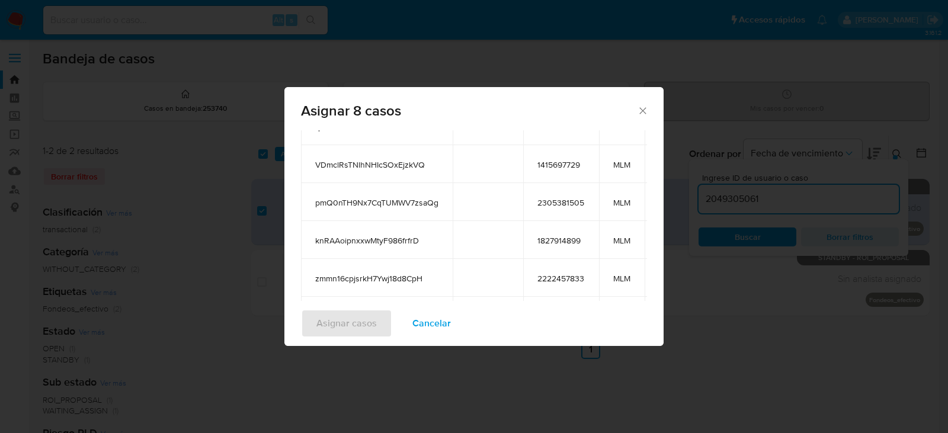
scroll to position [219, 0]
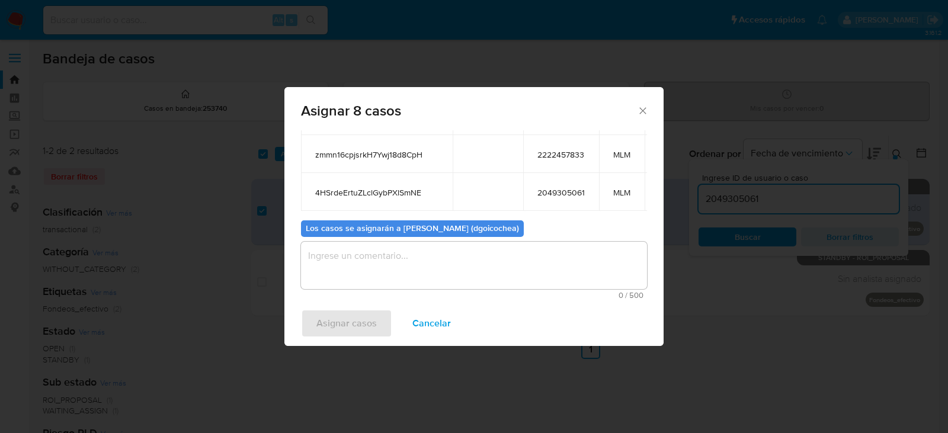
click at [417, 260] on textarea "assign-modal" at bounding box center [474, 265] width 346 height 47
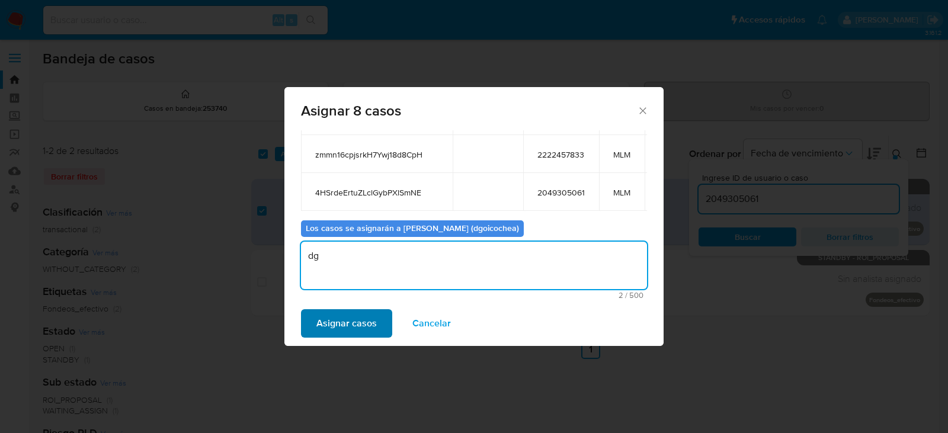
type textarea "dg"
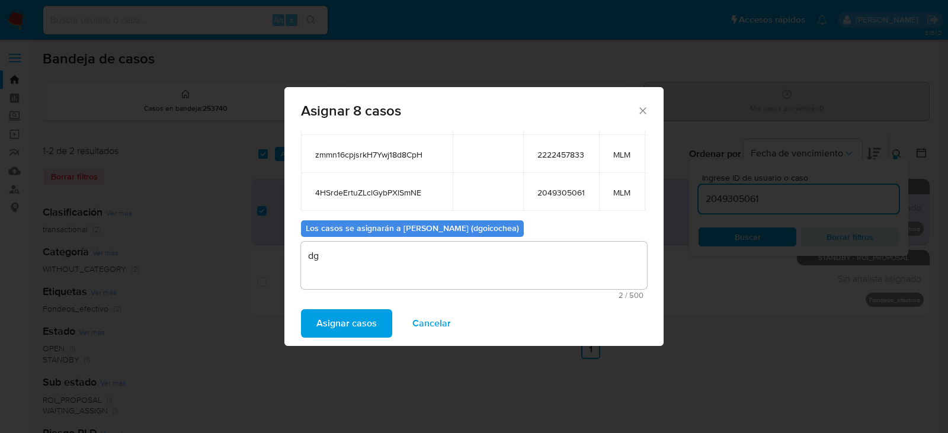
click at [352, 324] on span "Asignar casos" at bounding box center [347, 324] width 60 height 26
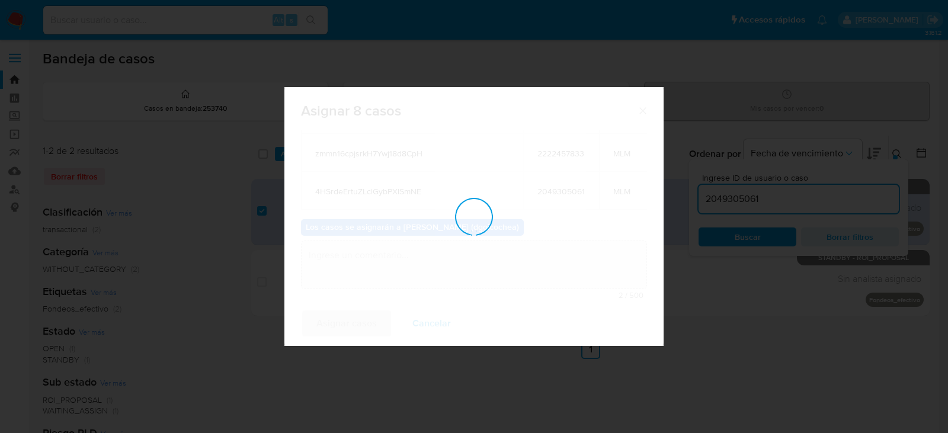
checkbox input "false"
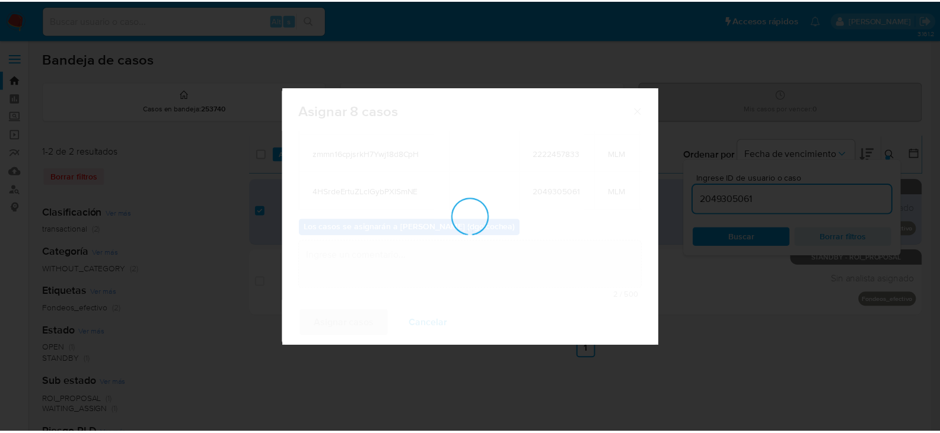
scroll to position [72, 0]
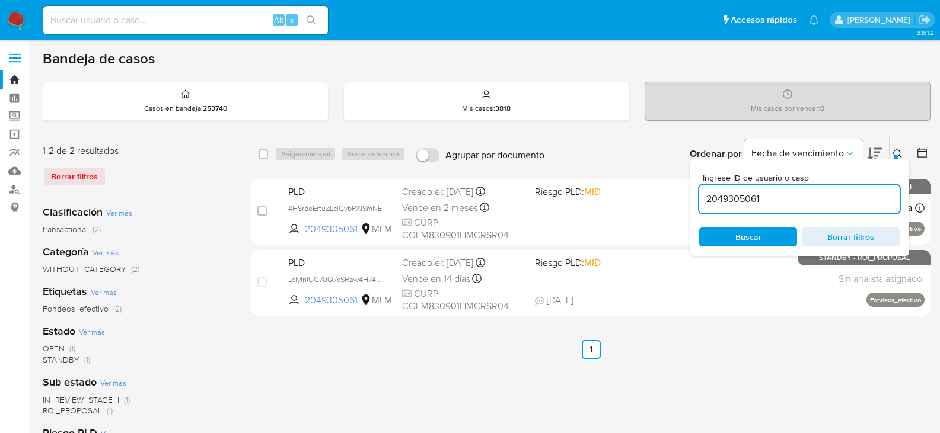
click at [740, 201] on input "2049305061" at bounding box center [799, 198] width 200 height 15
paste input "435452555"
type input "435452555"
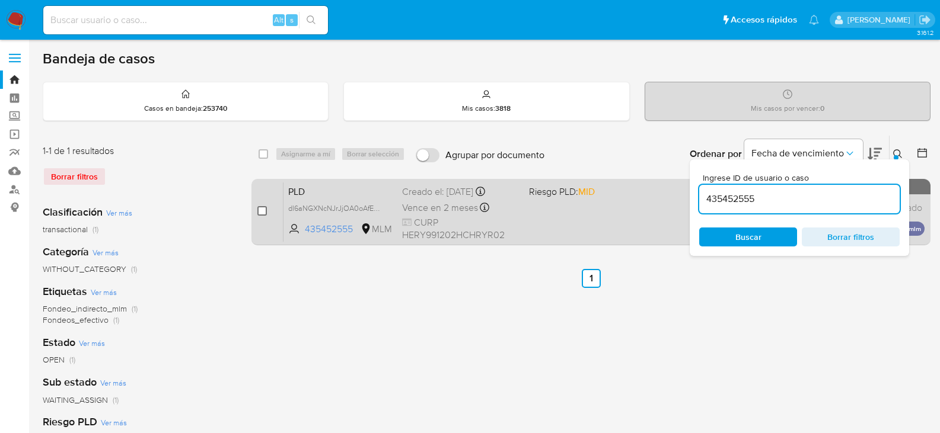
click at [261, 213] on input "checkbox" at bounding box center [261, 210] width 9 height 9
checkbox input "true"
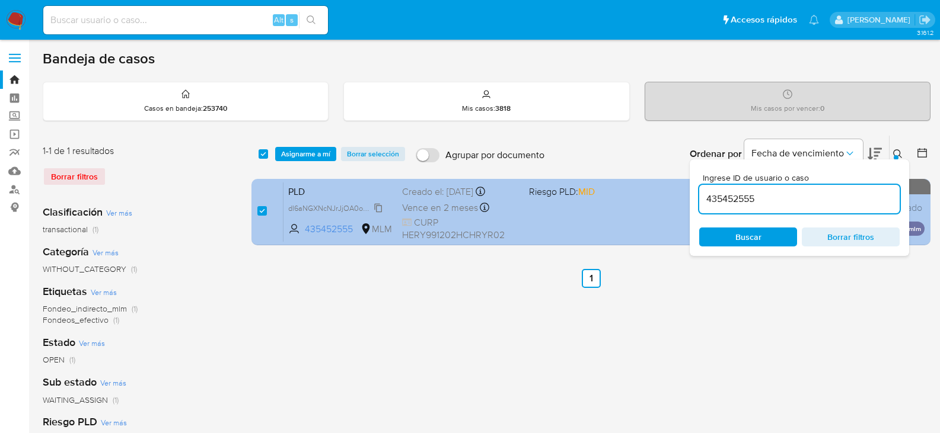
click at [376, 209] on span "dl6aNGXNcNJrJjOA0oAfEs8T" at bounding box center [336, 207] width 97 height 13
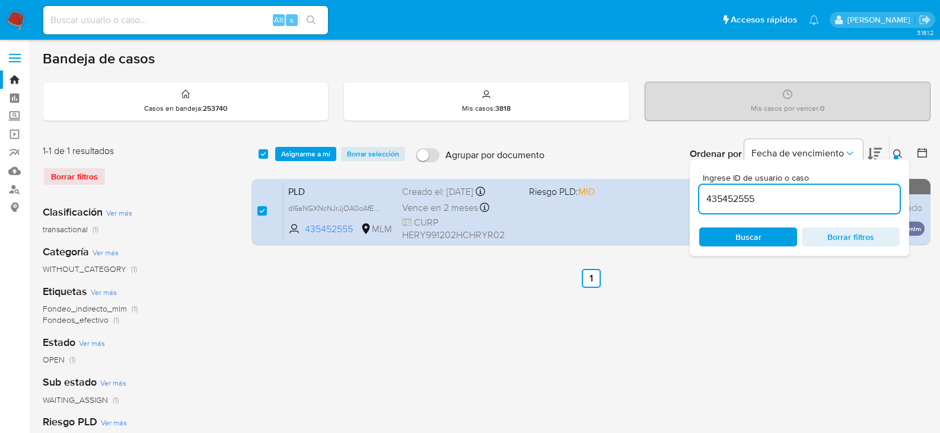
click at [901, 155] on icon at bounding box center [897, 153] width 9 height 9
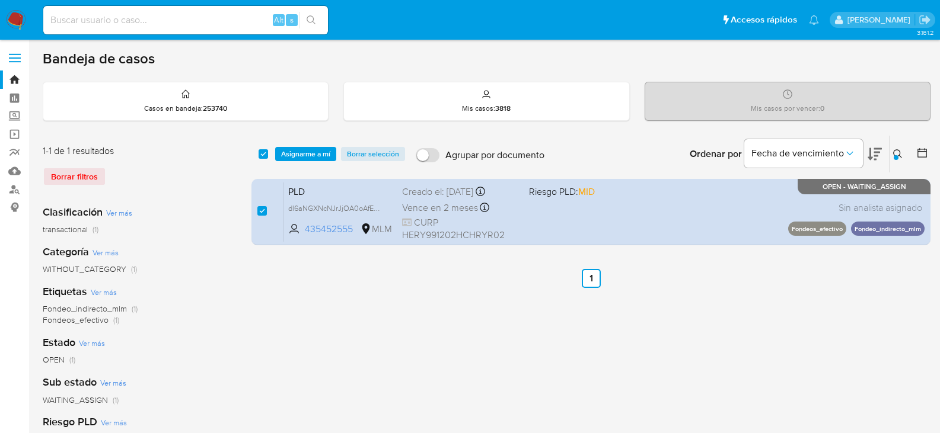
click at [14, 30] on nav "Pausado Ver notificaciones Alt s Accesos rápidos Presiona las siguientes teclas…" at bounding box center [470, 20] width 940 height 40
click at [15, 18] on img at bounding box center [16, 20] width 20 height 20
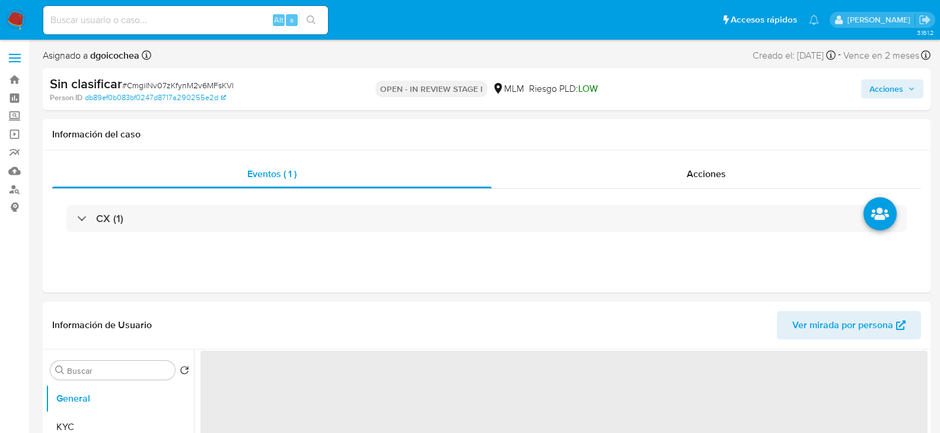
select select "10"
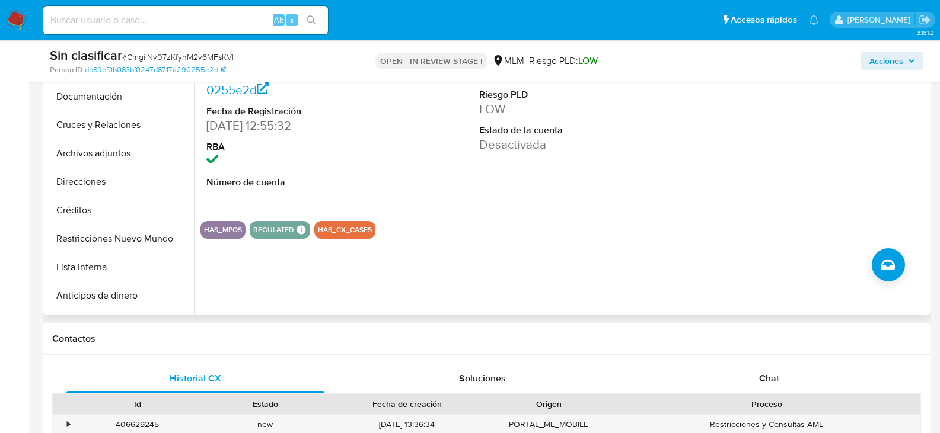
scroll to position [296, 0]
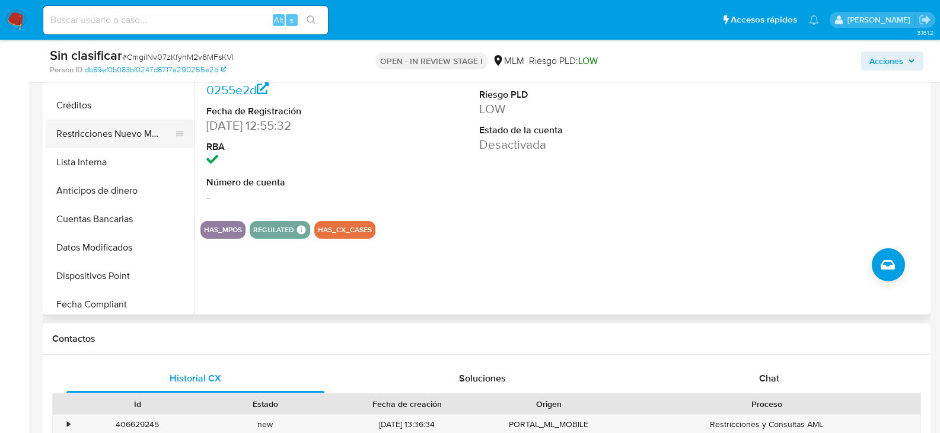
click at [79, 124] on button "Restricciones Nuevo Mundo" at bounding box center [115, 134] width 139 height 28
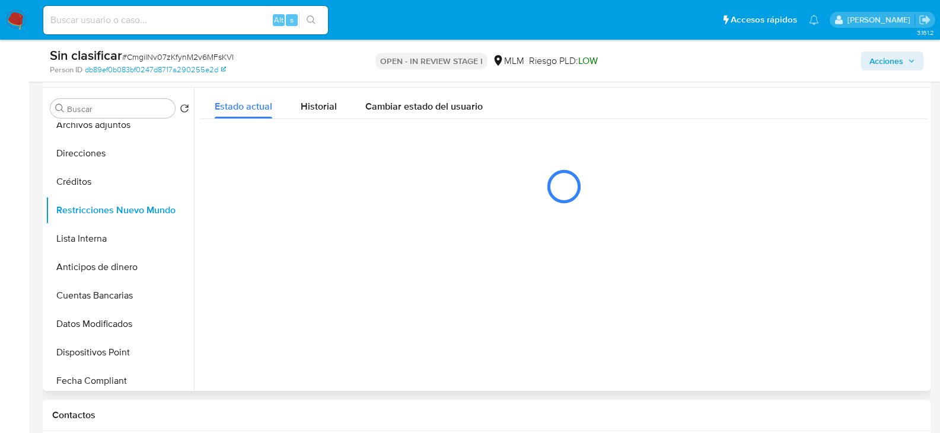
scroll to position [237, 0]
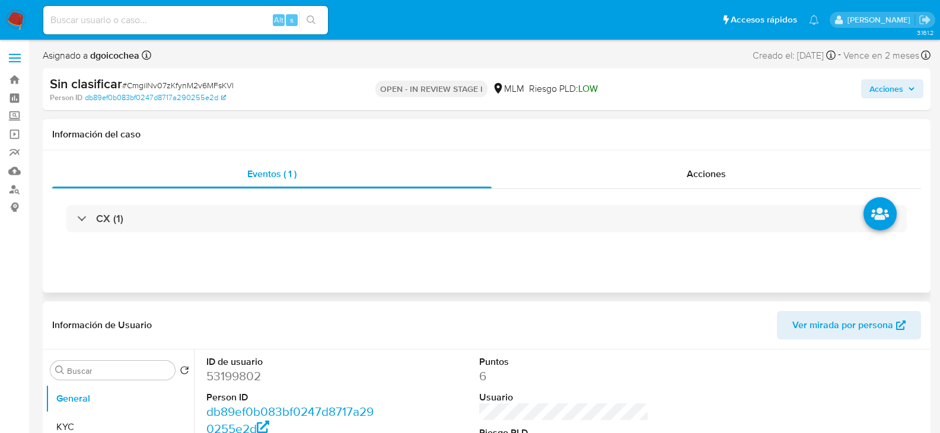
select select "10"
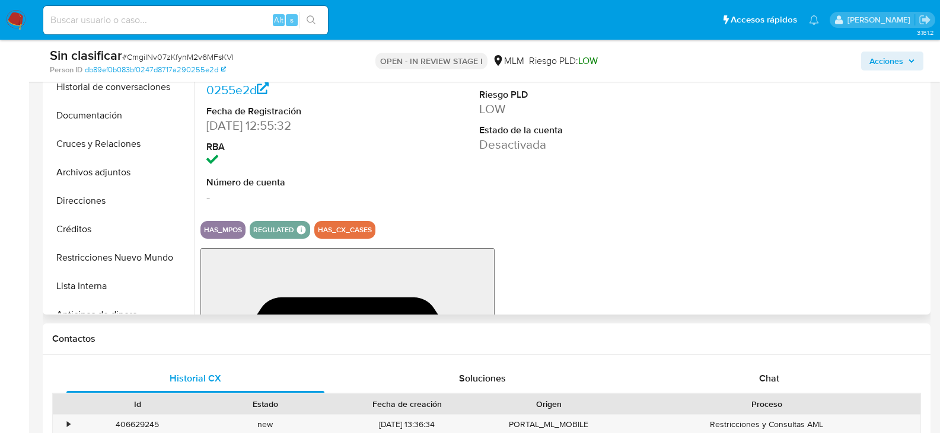
scroll to position [178, 0]
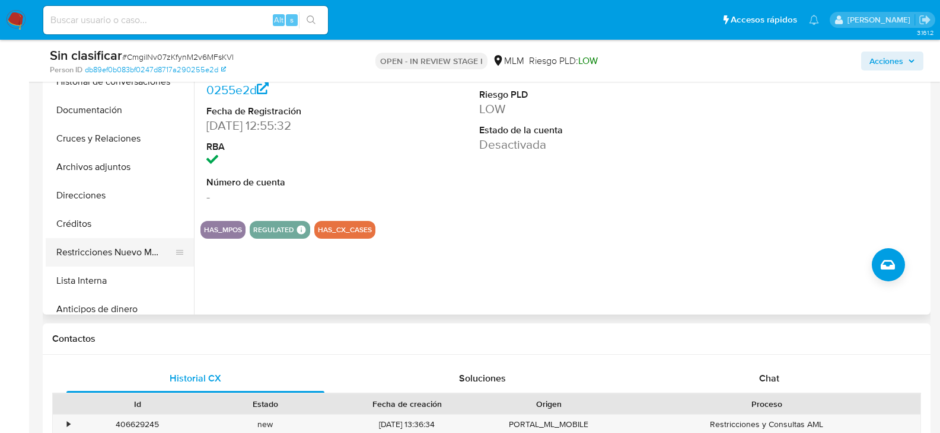
click at [116, 253] on button "Restricciones Nuevo Mundo" at bounding box center [115, 252] width 139 height 28
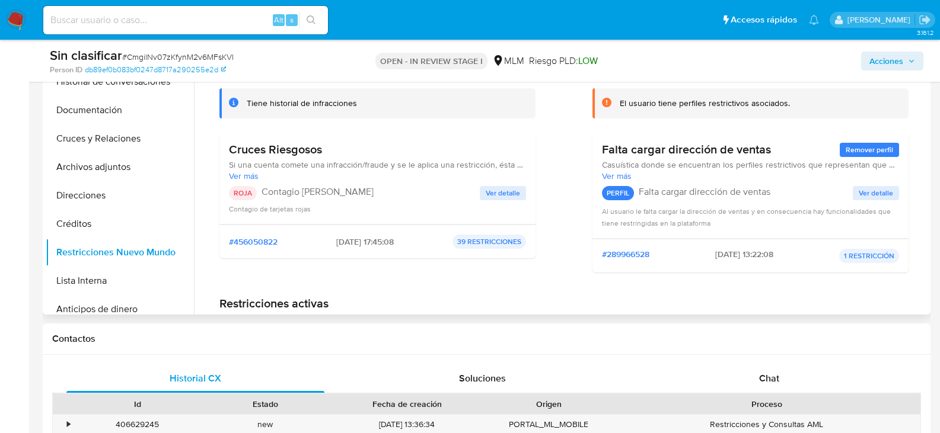
click at [508, 191] on span "Ver detalle" at bounding box center [502, 193] width 34 height 12
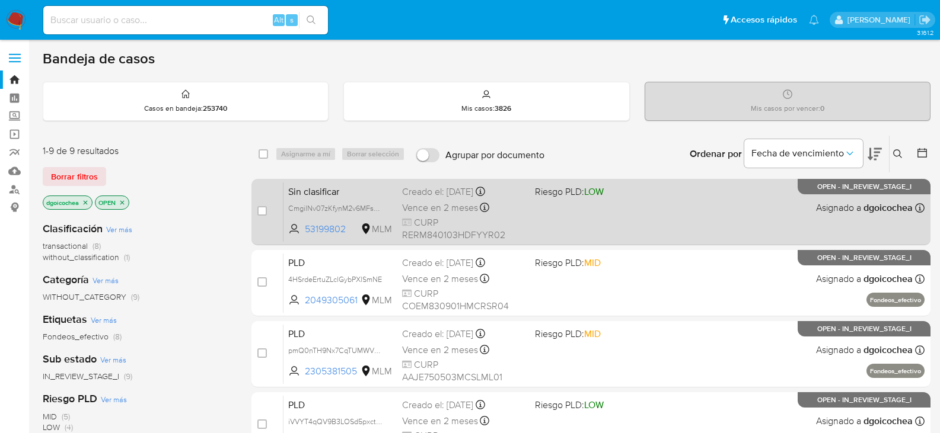
click at [318, 184] on span "Sin clasificar" at bounding box center [340, 190] width 104 height 15
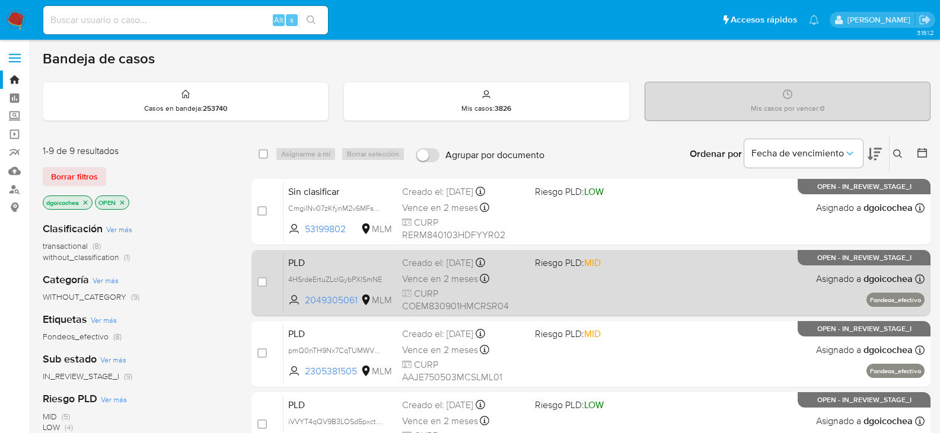
scroll to position [119, 0]
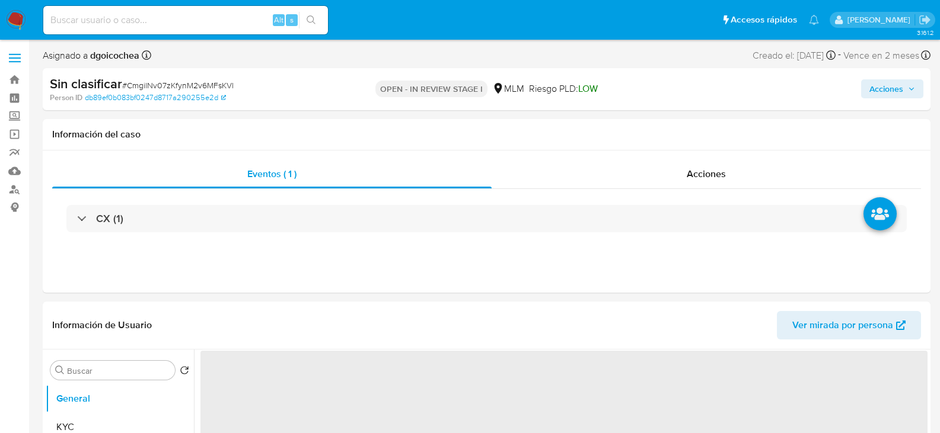
select select "10"
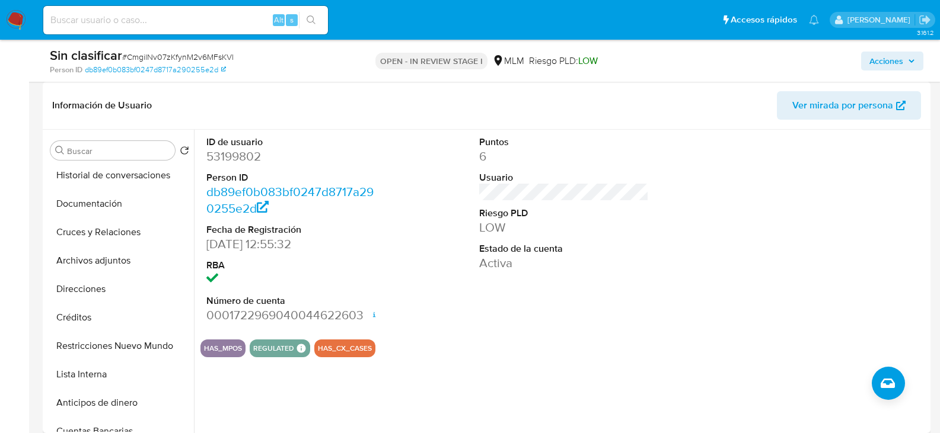
scroll to position [237, 0]
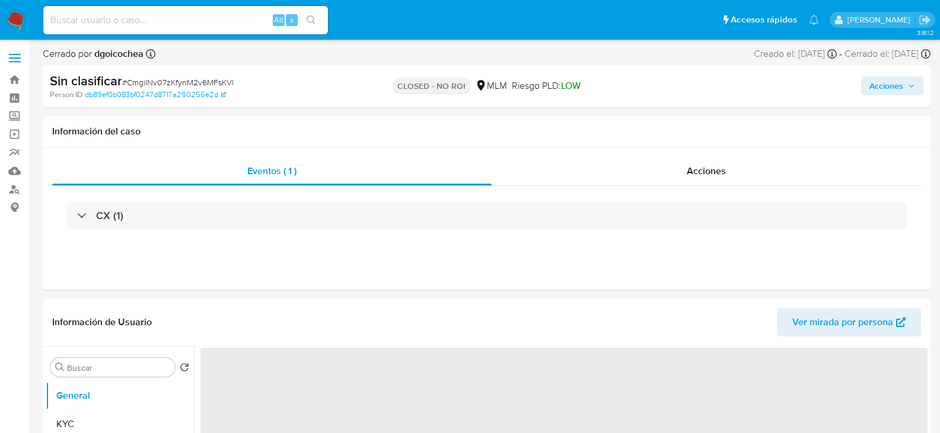
select select "10"
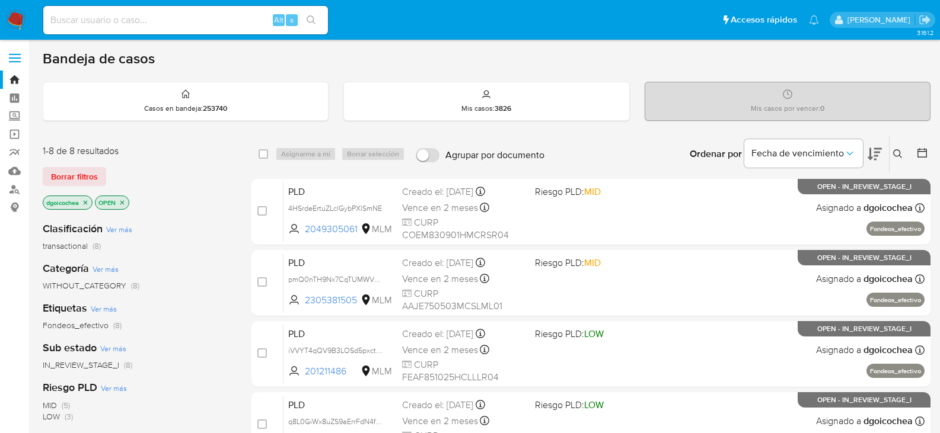
click at [210, 15] on input at bounding box center [185, 19] width 285 height 15
paste input "684091907"
type input "684091907"
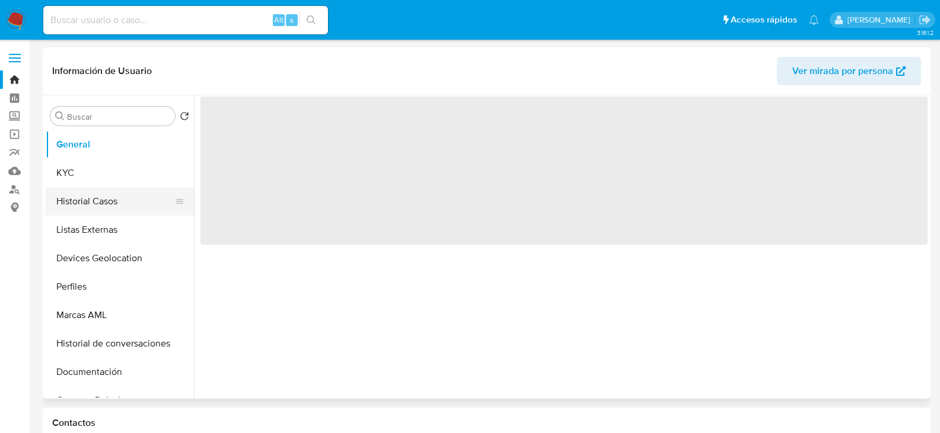
select select "10"
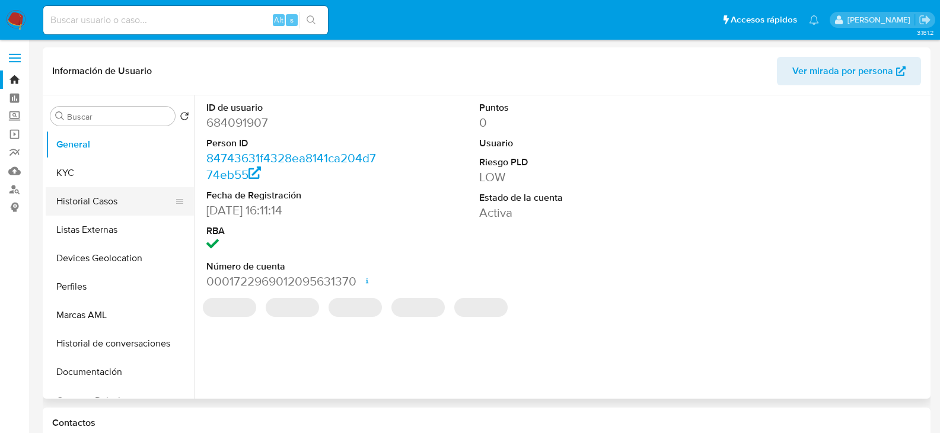
click at [92, 194] on button "Historial Casos" at bounding box center [115, 201] width 139 height 28
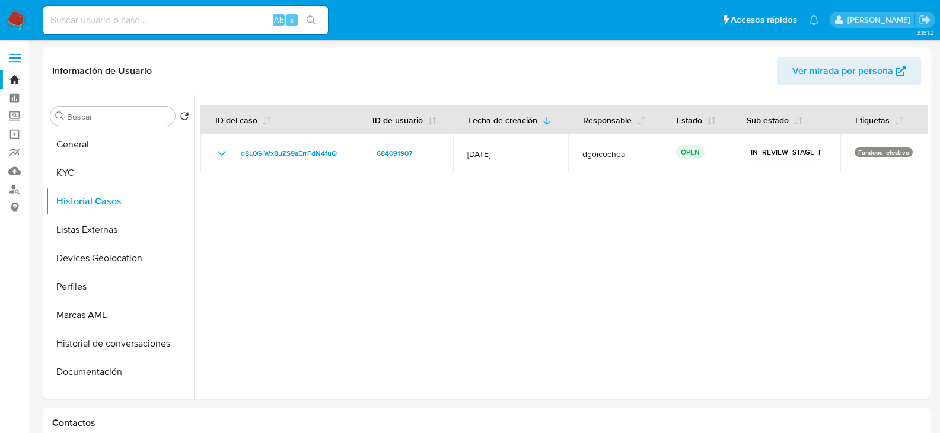
click at [89, 15] on input at bounding box center [185, 19] width 285 height 15
paste input "1532727387"
type input "1532727387"
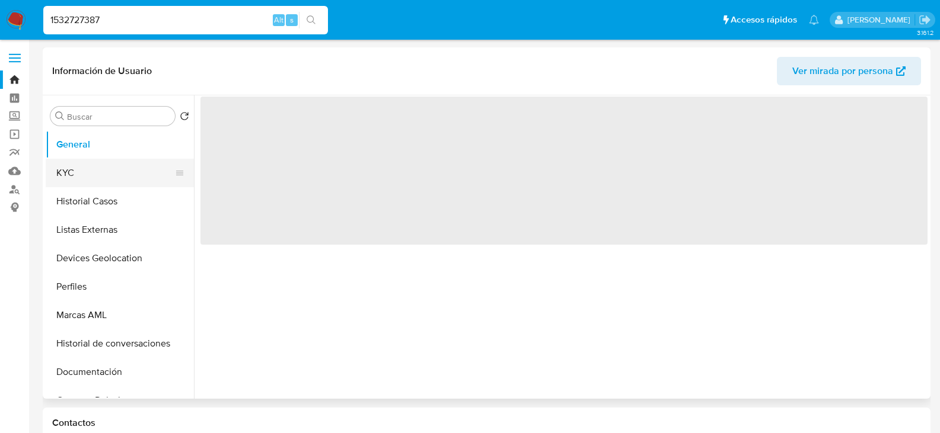
select select "10"
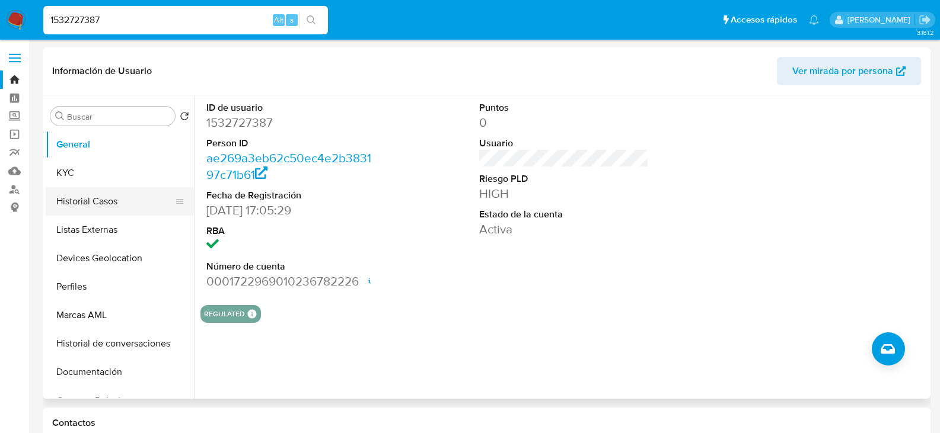
click at [84, 202] on button "Historial Casos" at bounding box center [115, 201] width 139 height 28
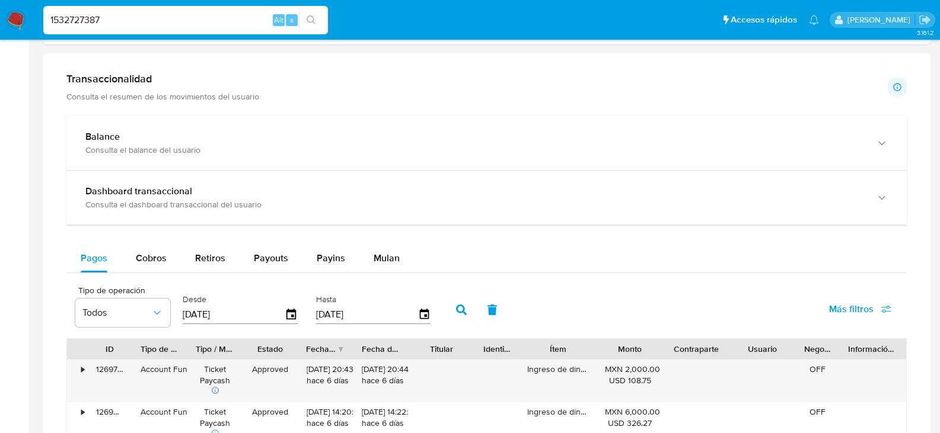
scroll to position [771, 0]
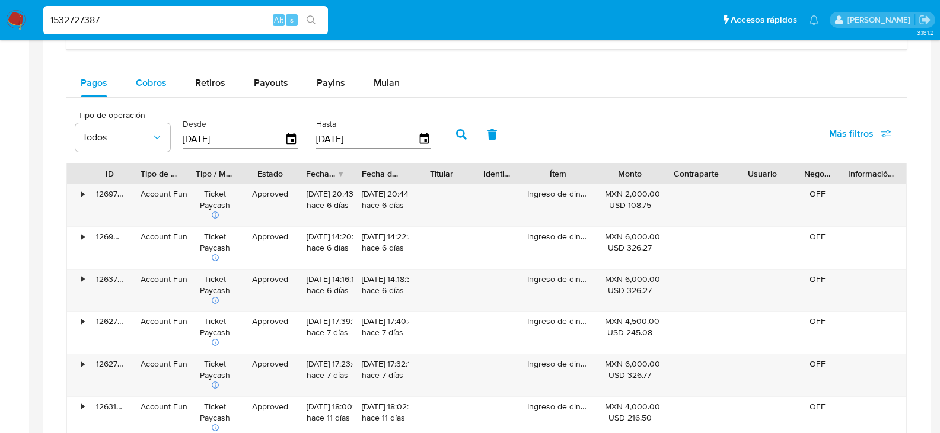
click at [157, 85] on span "Cobros" at bounding box center [151, 83] width 31 height 14
select select "10"
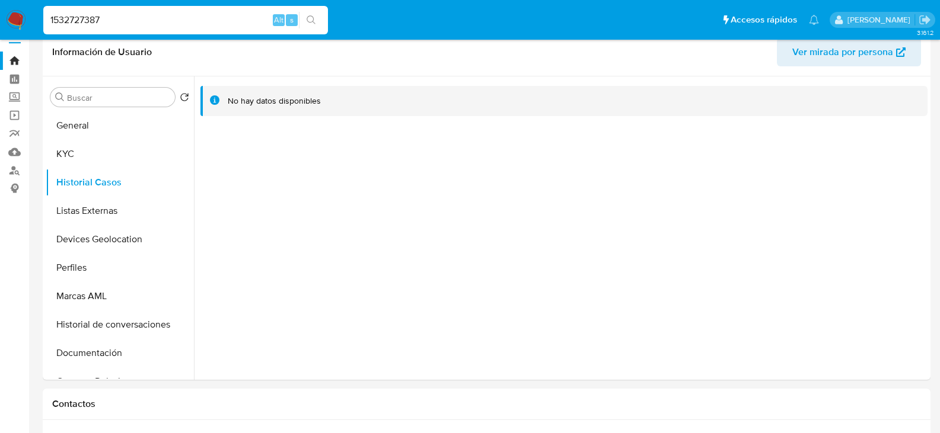
scroll to position [7, 0]
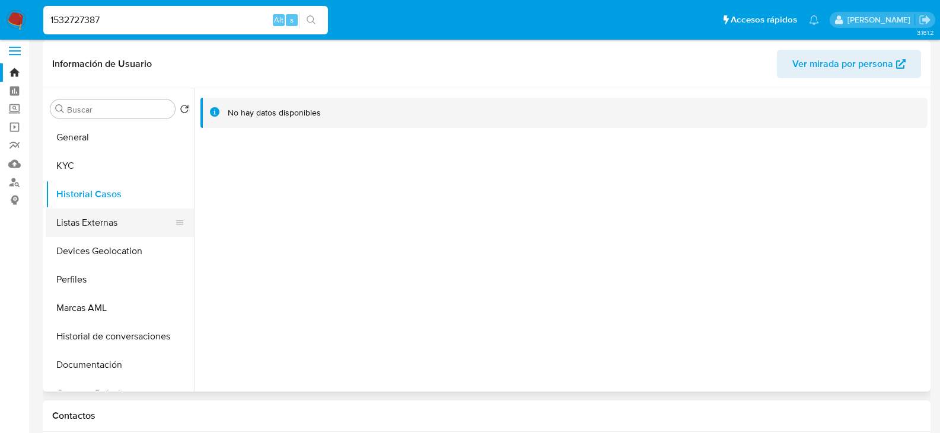
click at [94, 222] on button "Listas Externas" at bounding box center [115, 223] width 139 height 28
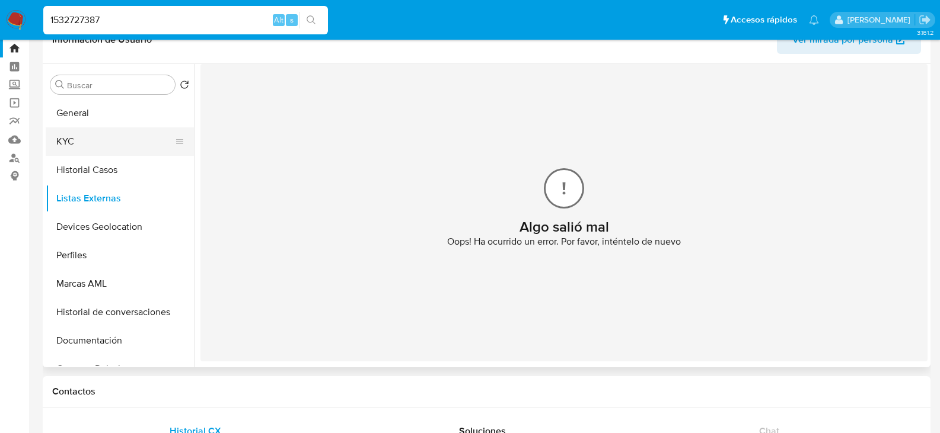
scroll to position [0, 0]
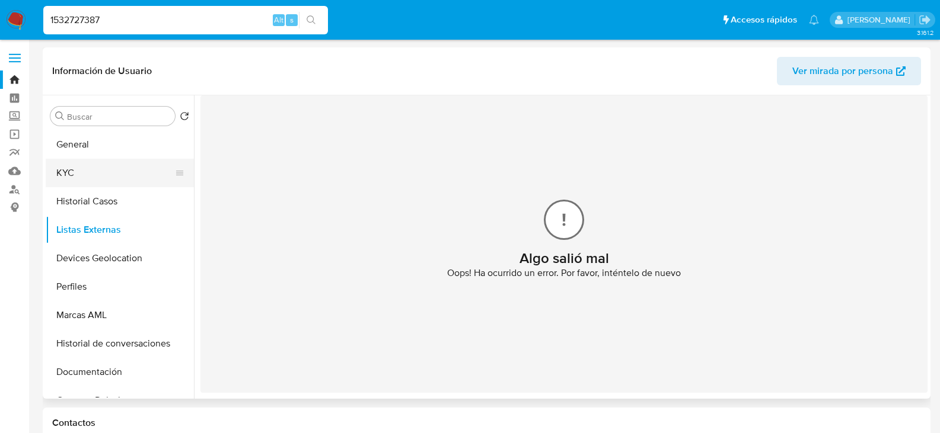
click at [79, 165] on button "KYC" at bounding box center [115, 173] width 139 height 28
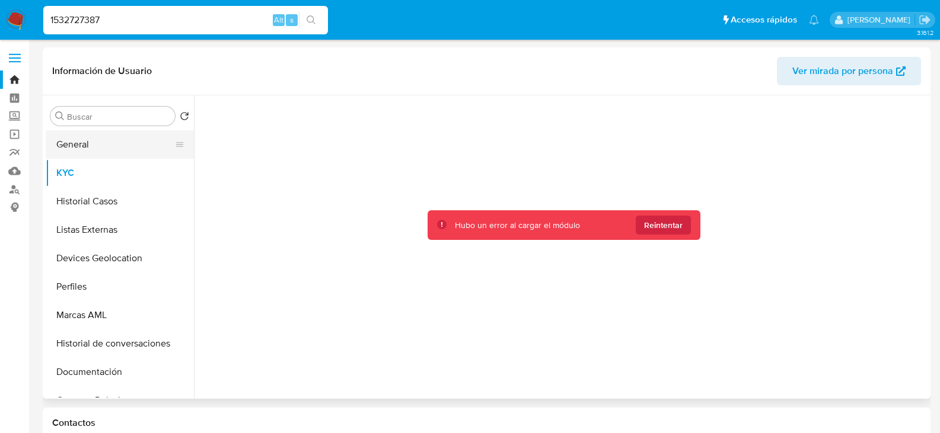
click at [92, 139] on button "General" at bounding box center [115, 144] width 139 height 28
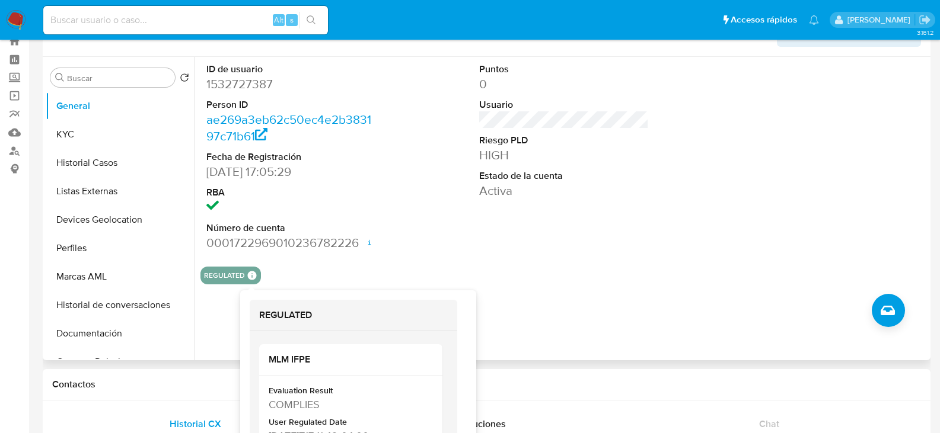
scroll to position [59, 0]
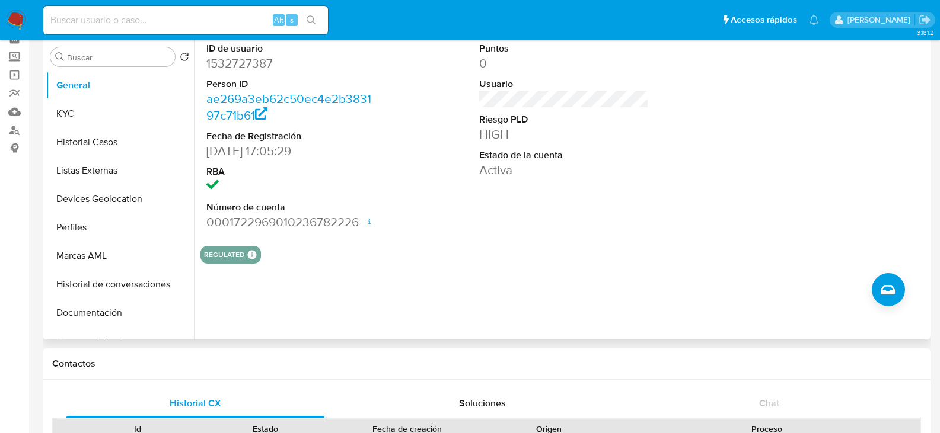
click at [697, 244] on section "ID de usuario 1532727387 Person ID ae269a3eb62c50ec4e2b383197c71b61 Fecha de Re…" at bounding box center [563, 150] width 727 height 228
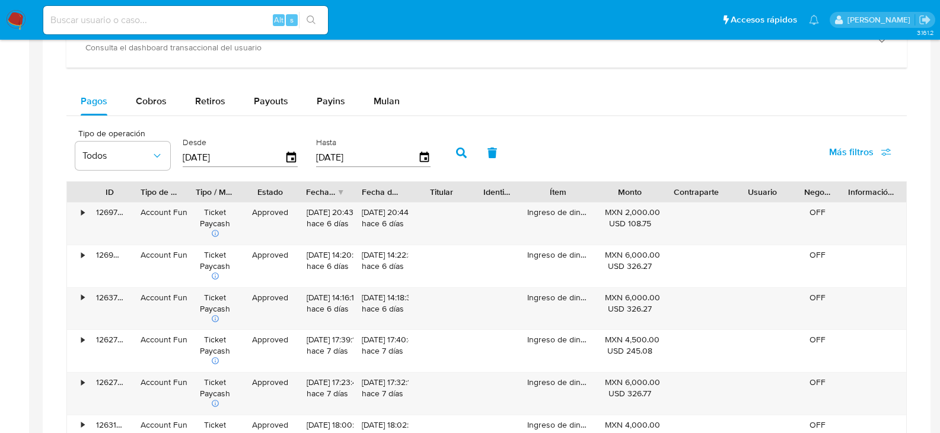
scroll to position [570, 0]
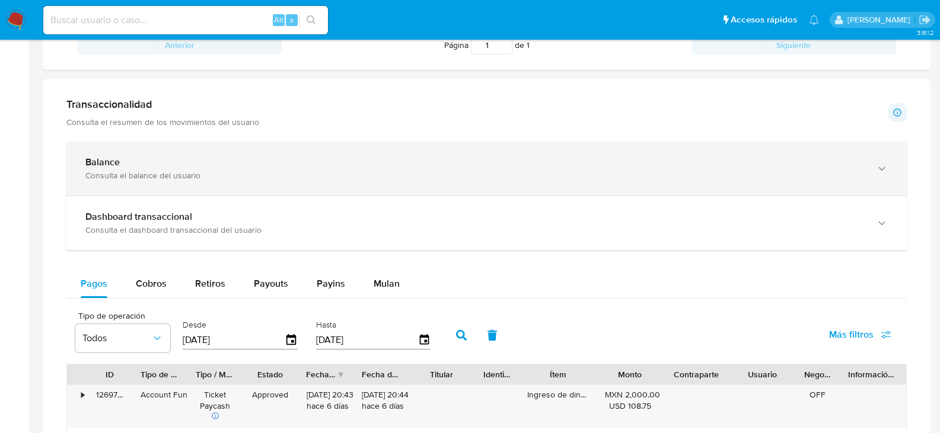
click at [183, 154] on div "Balance Consulta el balance del usuario" at bounding box center [486, 169] width 840 height 54
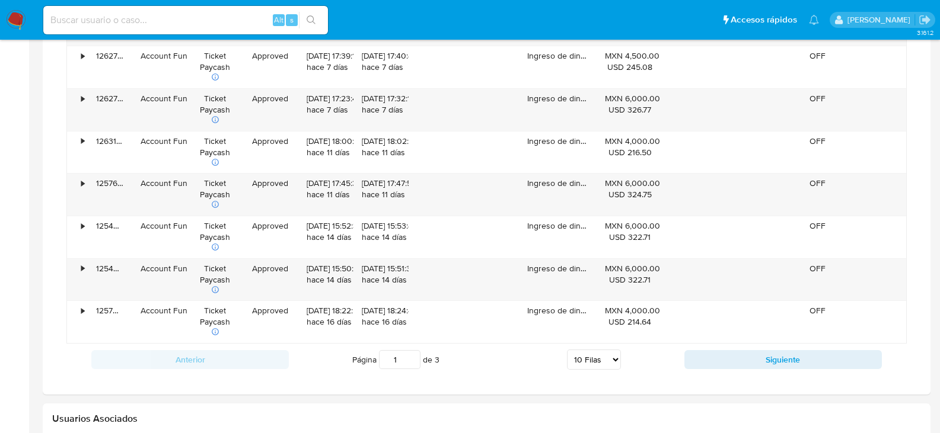
scroll to position [1281, 0]
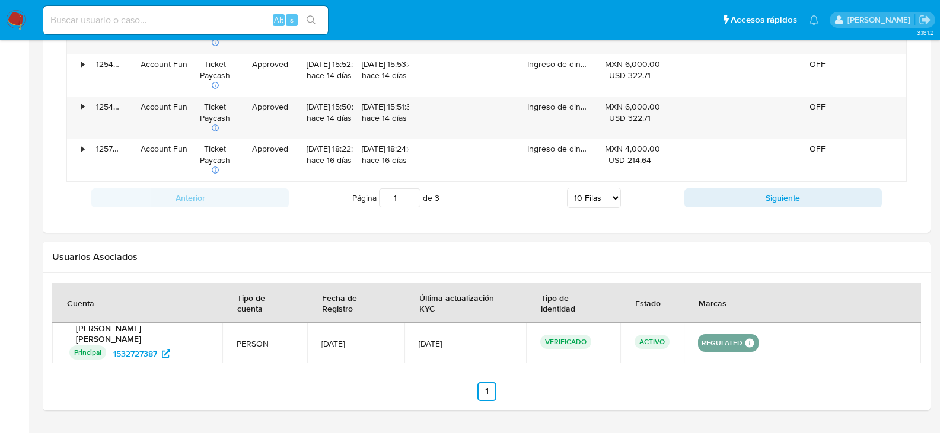
drag, startPoint x: 615, startPoint y: 196, endPoint x: 606, endPoint y: 205, distance: 12.2
click at [615, 196] on select "5 Filas 10 Filas 20 Filas 25 Filas 50 Filas 100 Filas" at bounding box center [594, 198] width 54 height 20
select select "100"
click at [567, 188] on select "5 Filas 10 Filas 20 Filas 25 Filas 50 Filas 100 Filas" at bounding box center [594, 198] width 54 height 20
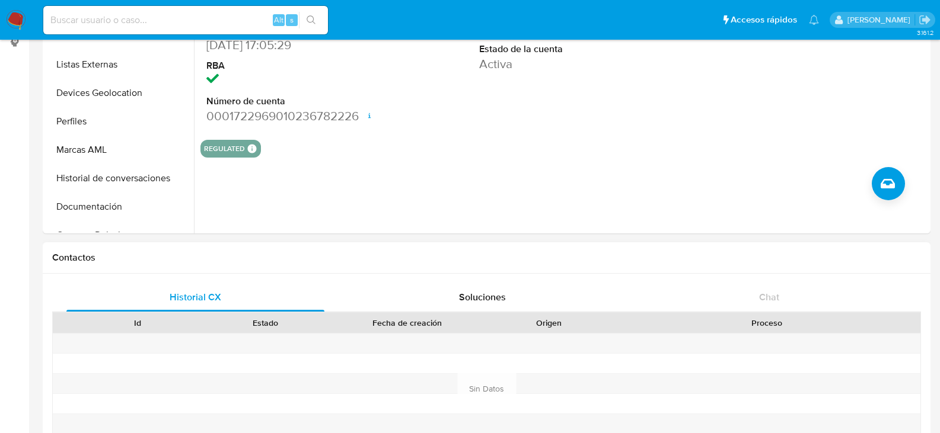
scroll to position [0, 0]
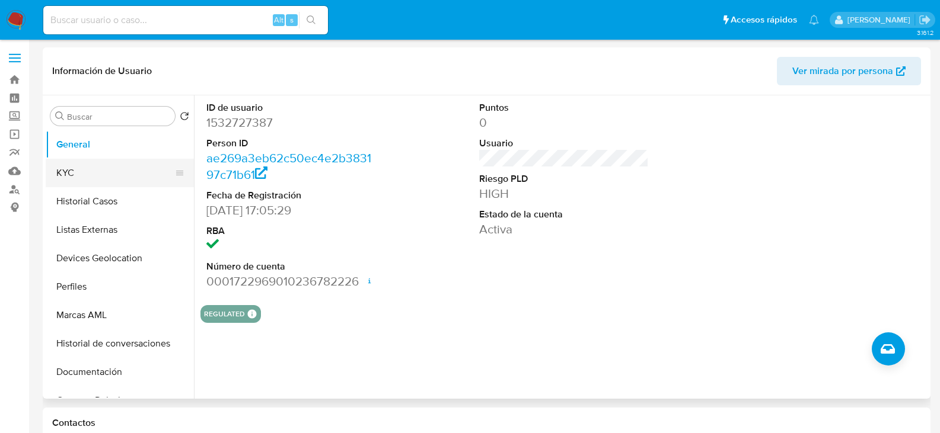
click at [94, 178] on button "KYC" at bounding box center [115, 173] width 139 height 28
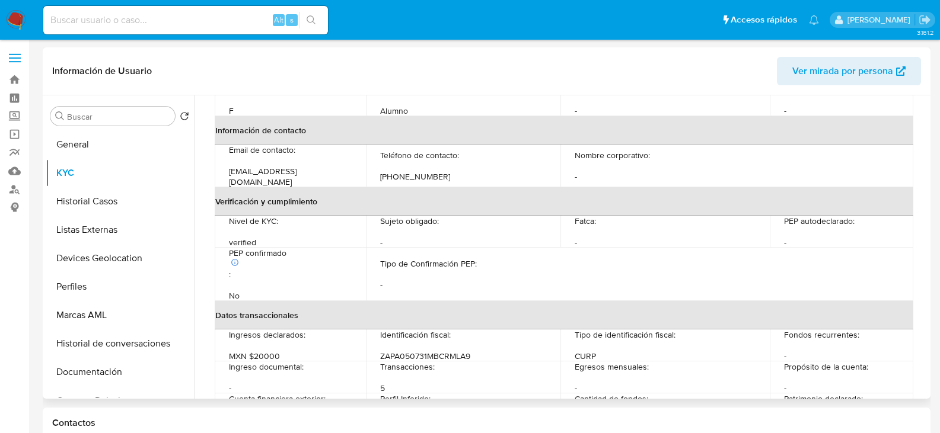
scroll to position [296, 0]
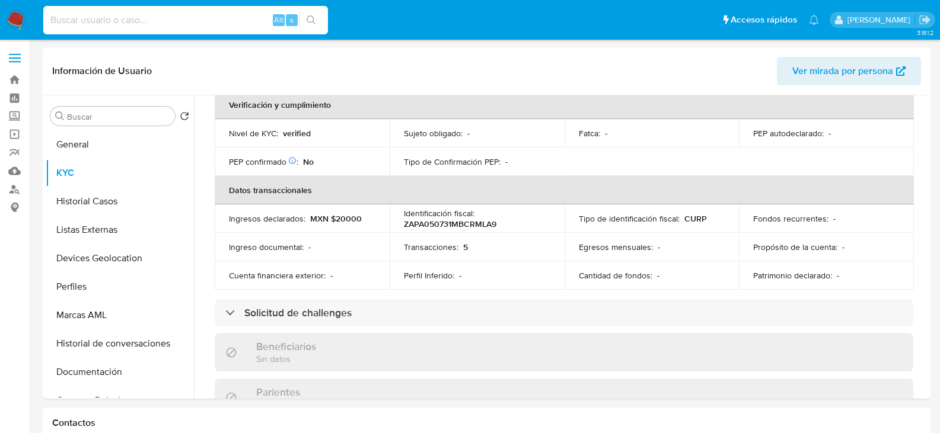
click at [167, 17] on input at bounding box center [185, 19] width 285 height 15
paste input "2637902480"
type input "2637902480"
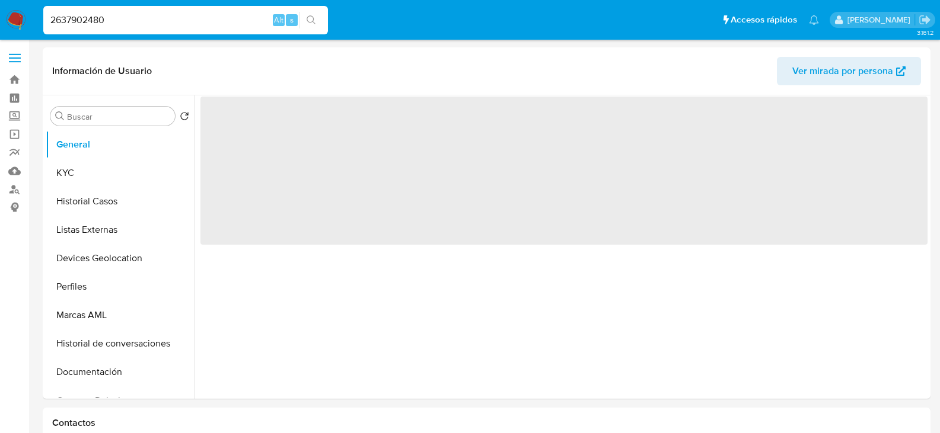
select select "10"
click at [68, 167] on button "KYC" at bounding box center [115, 173] width 139 height 28
select select "10"
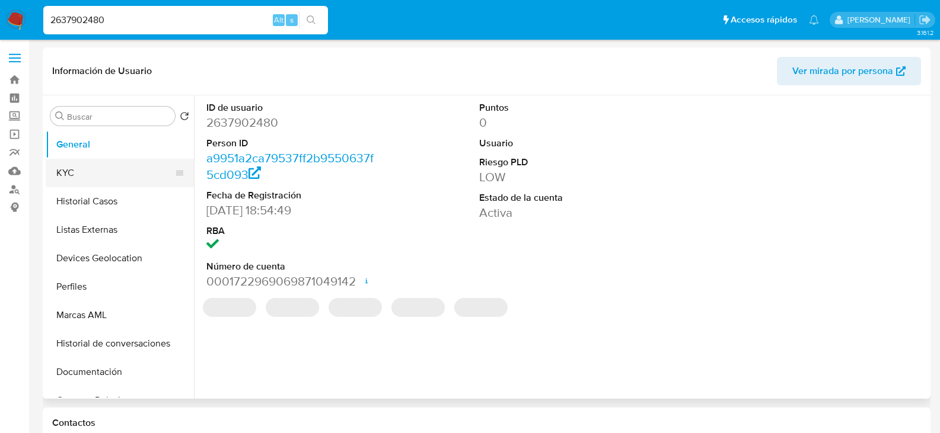
click at [92, 165] on button "KYC" at bounding box center [115, 173] width 139 height 28
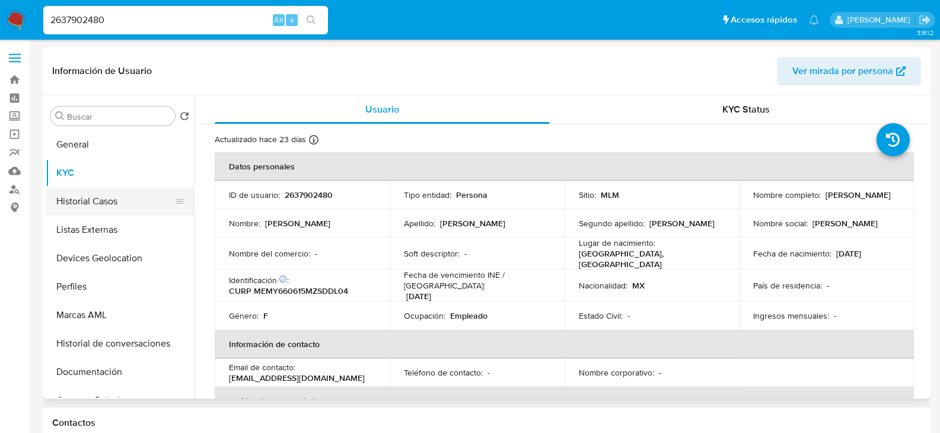
click at [103, 202] on button "Historial Casos" at bounding box center [115, 201] width 139 height 28
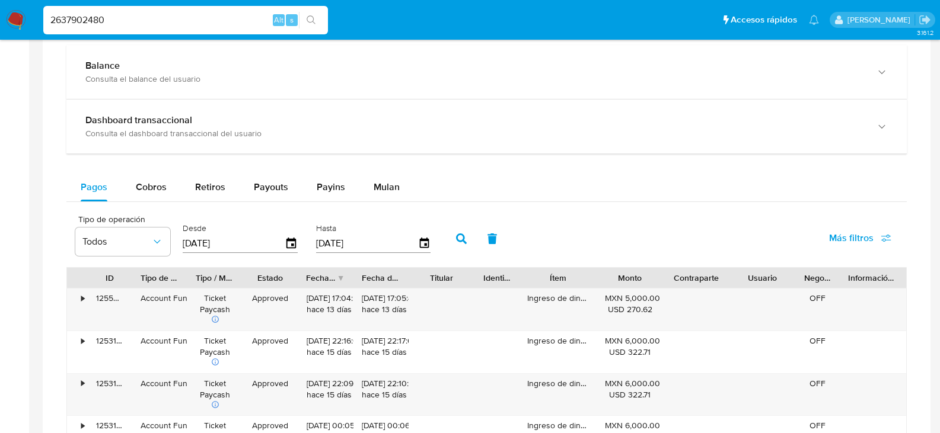
scroll to position [771, 0]
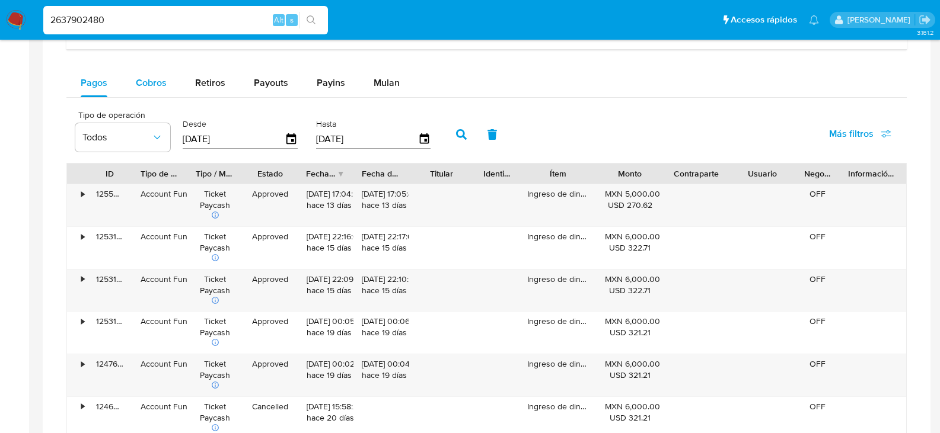
click at [158, 84] on span "Cobros" at bounding box center [151, 83] width 31 height 14
select select "10"
click at [254, 68] on div "Balance Consulta el balance del usuario Dashboard transaccional Consulta el das…" at bounding box center [486, 291] width 840 height 701
click at [263, 78] on span "Payouts" at bounding box center [271, 83] width 34 height 14
select select "10"
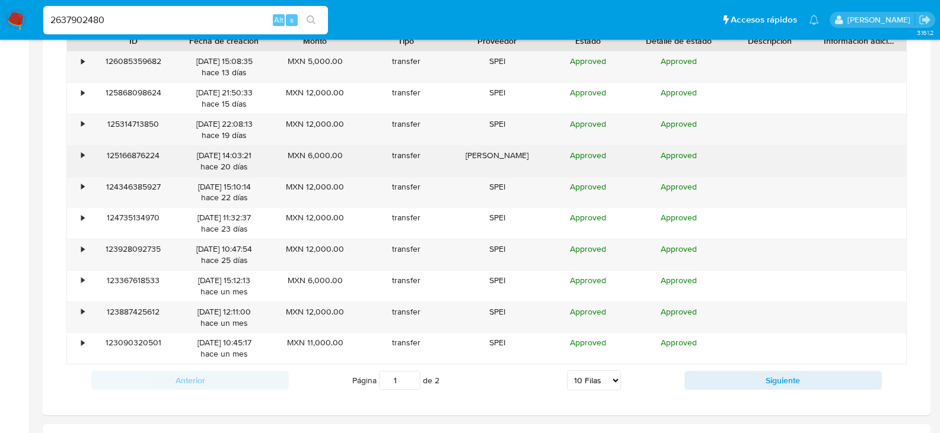
scroll to position [948, 0]
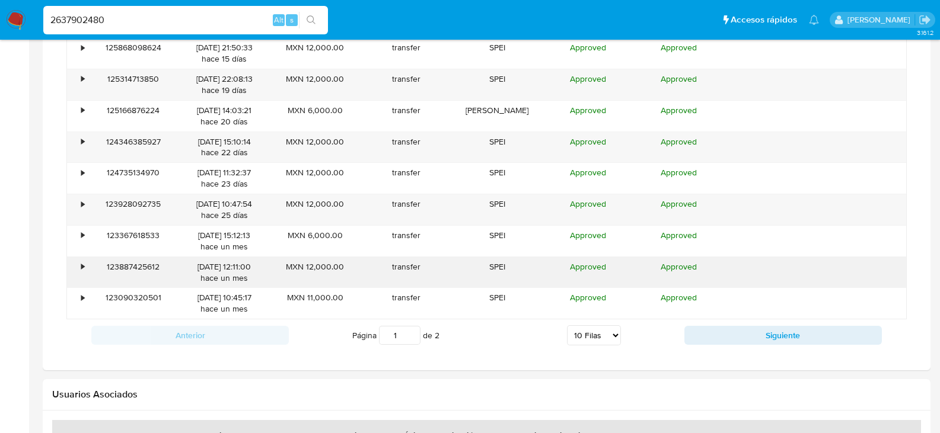
click at [82, 266] on div "•" at bounding box center [82, 266] width 3 height 11
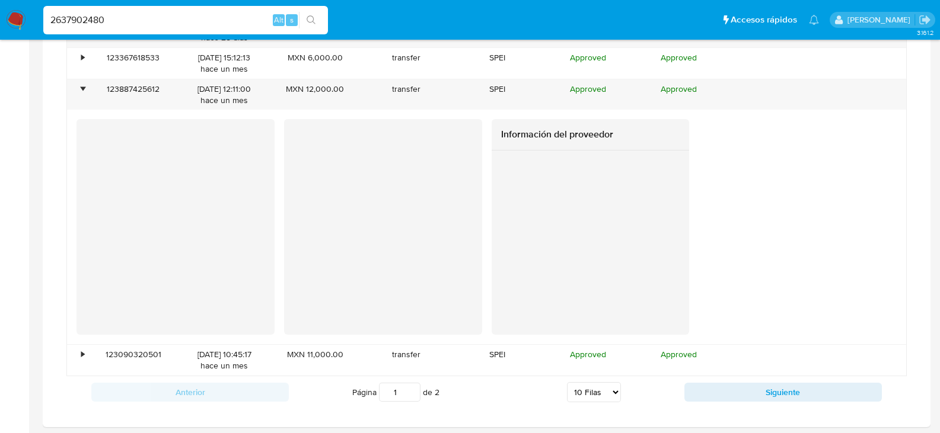
scroll to position [771, 0]
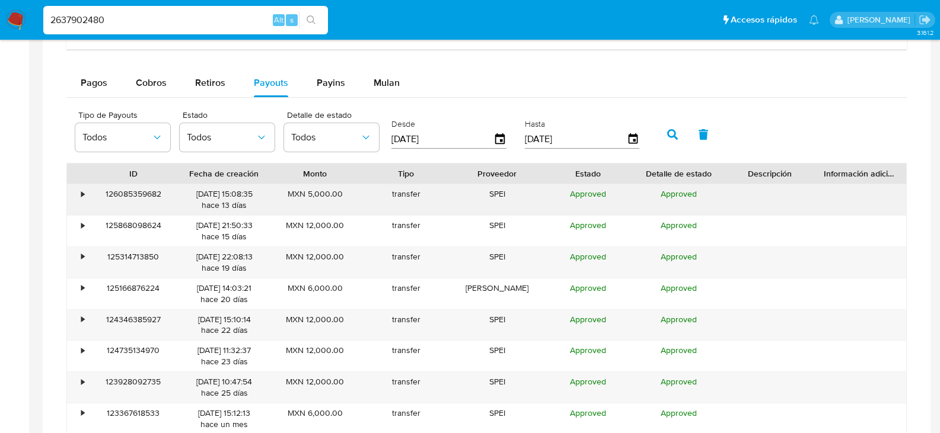
click at [80, 195] on div "•" at bounding box center [77, 199] width 21 height 31
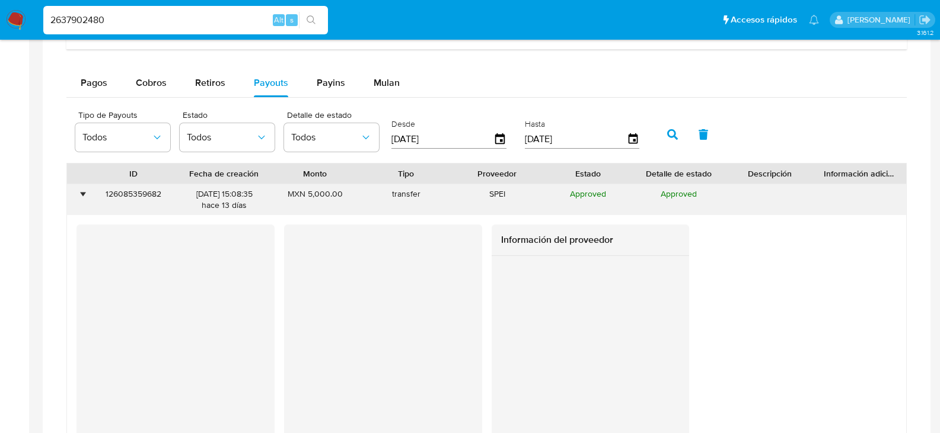
click at [81, 195] on div "•" at bounding box center [82, 194] width 3 height 11
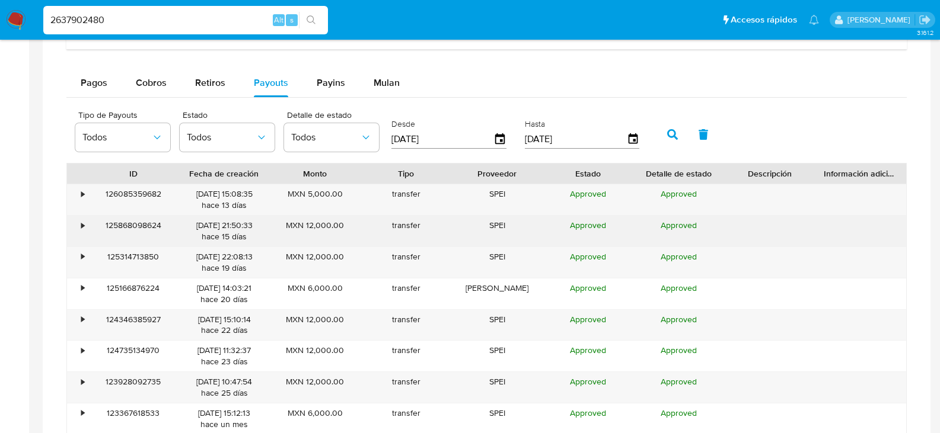
click at [82, 221] on div "•" at bounding box center [82, 225] width 3 height 11
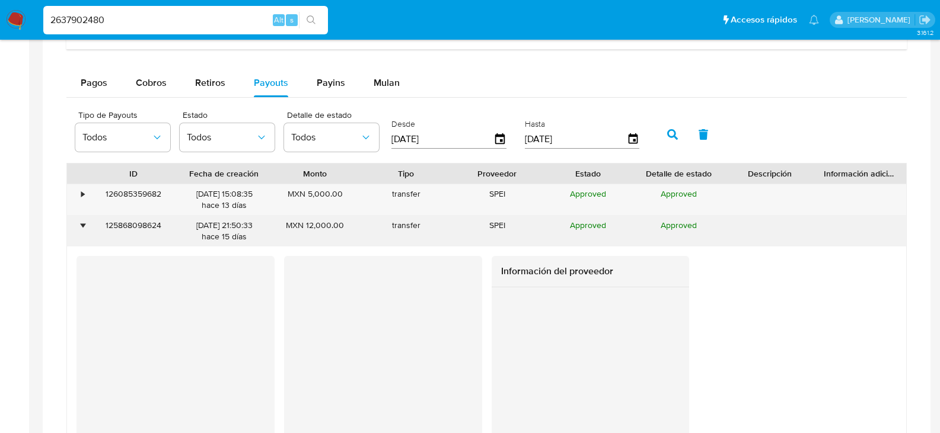
click at [82, 221] on div "•" at bounding box center [82, 225] width 3 height 11
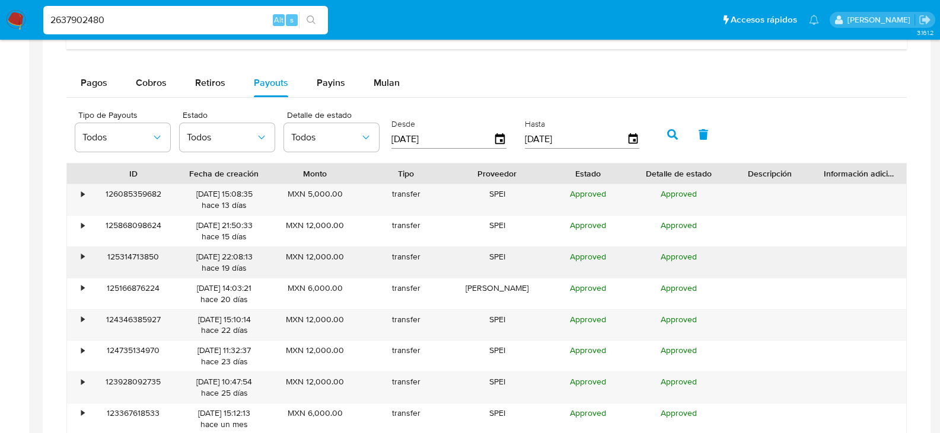
click at [87, 256] on div "•" at bounding box center [77, 262] width 21 height 31
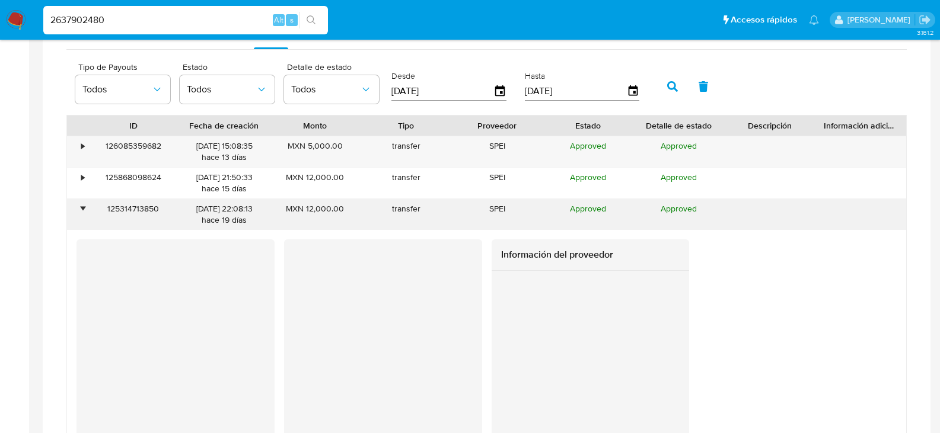
scroll to position [889, 0]
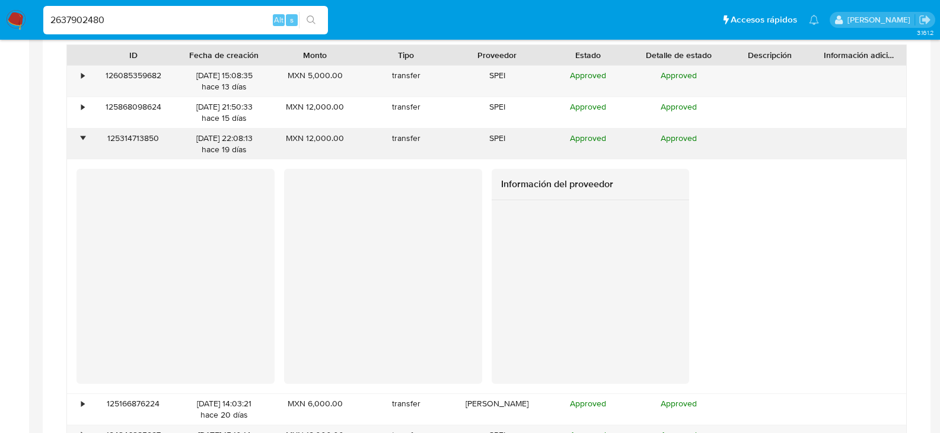
click at [82, 139] on div "•" at bounding box center [82, 138] width 3 height 11
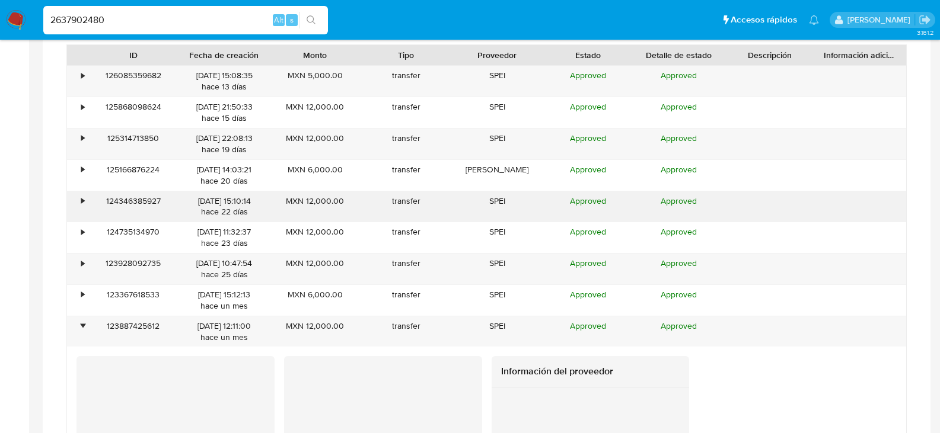
click at [78, 199] on div "•" at bounding box center [77, 206] width 21 height 31
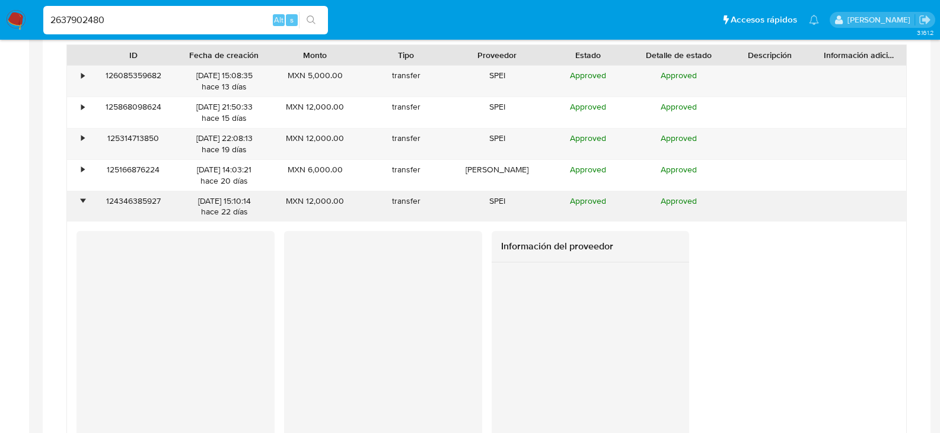
click at [78, 199] on div "•" at bounding box center [77, 206] width 21 height 31
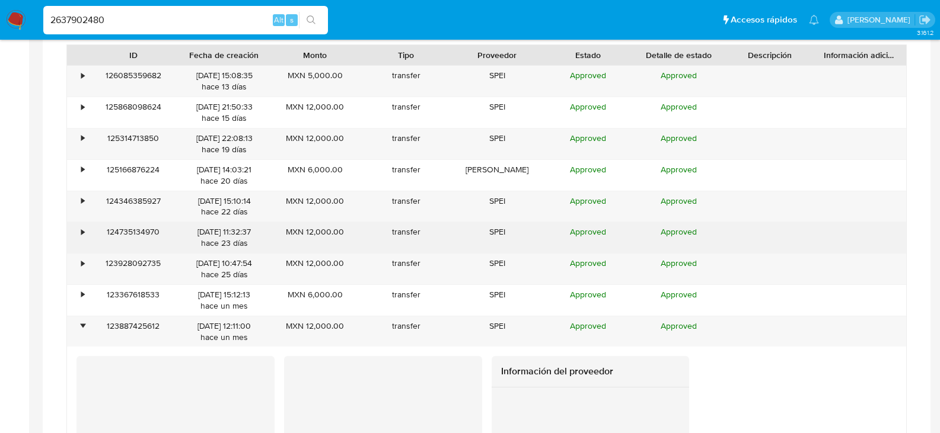
click at [85, 223] on div "•" at bounding box center [77, 237] width 21 height 31
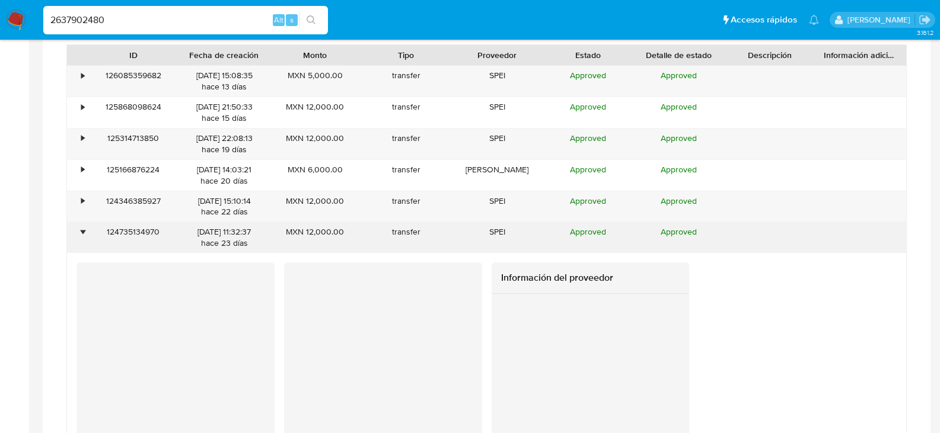
click at [85, 223] on div "•" at bounding box center [77, 237] width 21 height 31
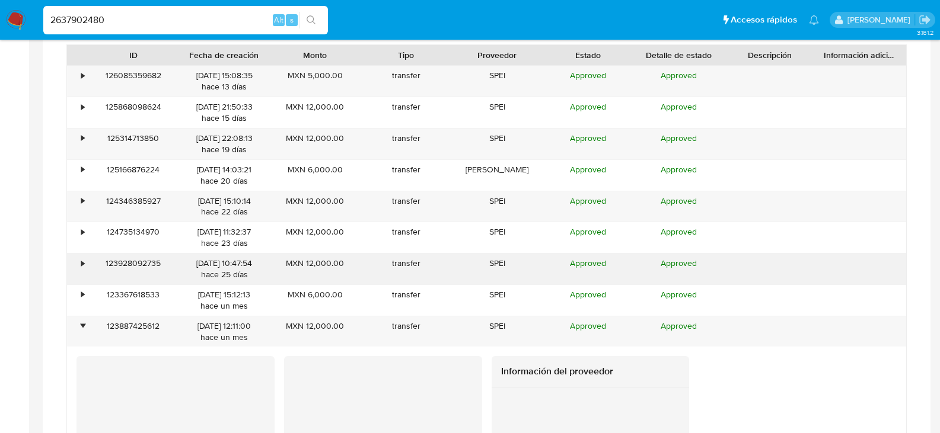
click at [73, 261] on div "•" at bounding box center [77, 269] width 21 height 31
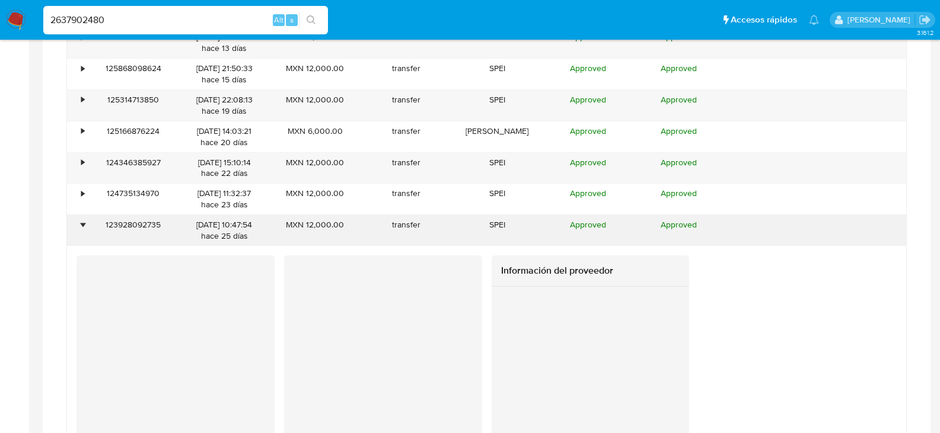
scroll to position [948, 0]
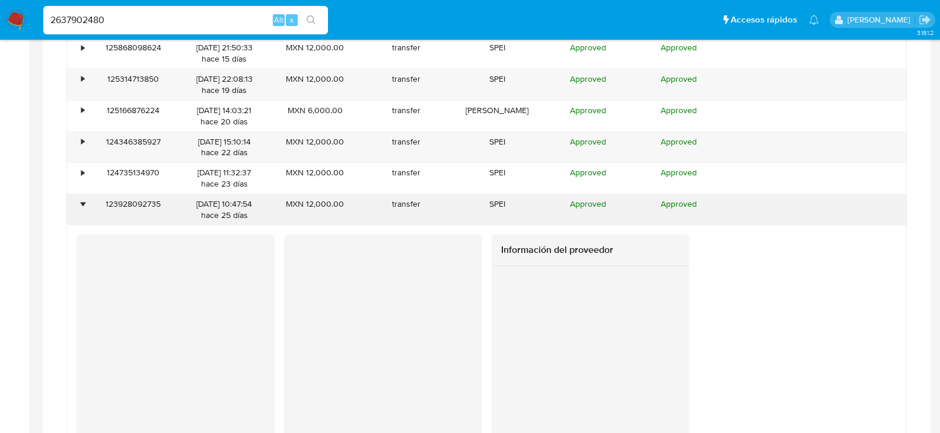
click at [82, 202] on div "•" at bounding box center [82, 204] width 3 height 11
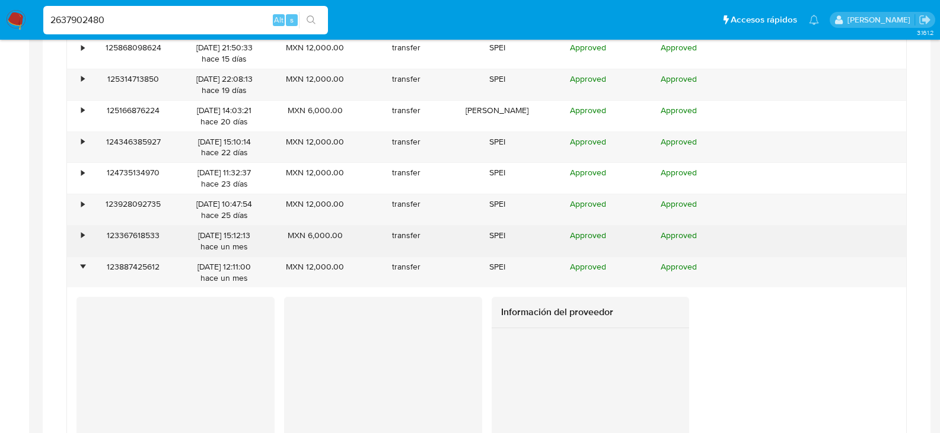
click at [83, 242] on div "•" at bounding box center [77, 241] width 21 height 31
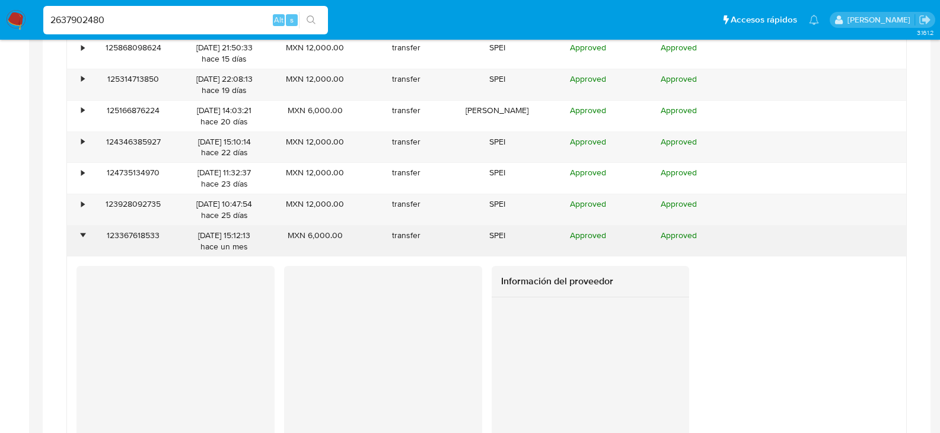
click at [84, 238] on div "•" at bounding box center [82, 235] width 3 height 11
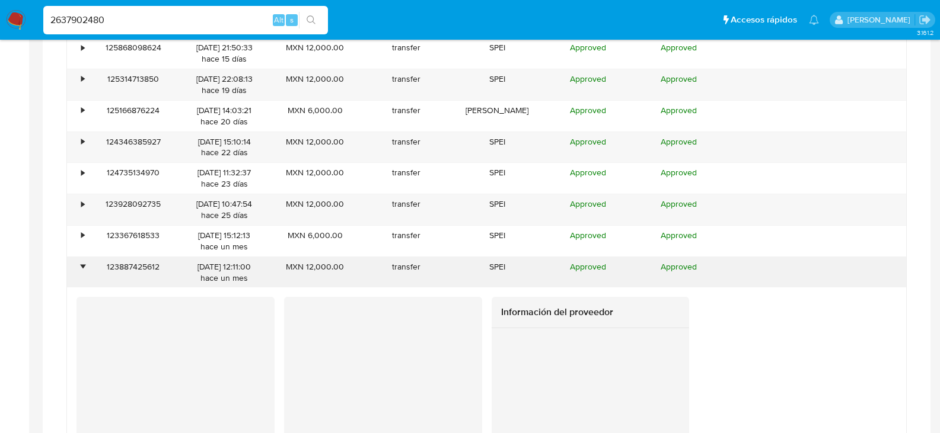
click at [82, 262] on div "•" at bounding box center [82, 266] width 3 height 11
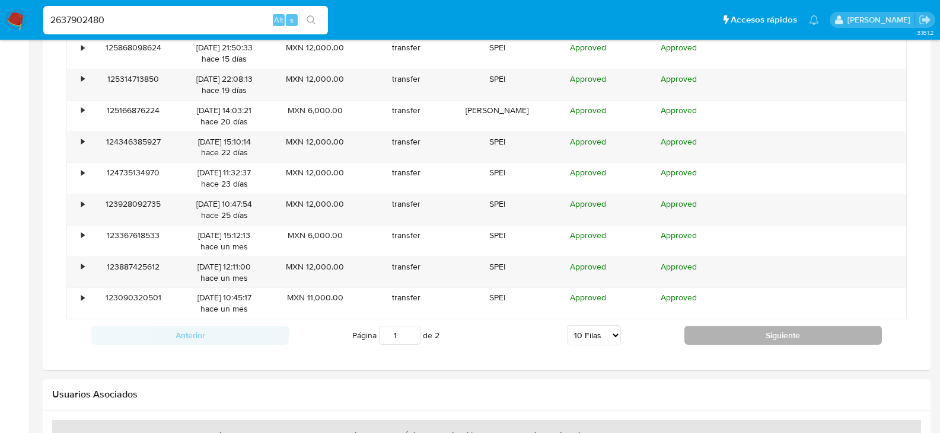
click at [714, 330] on button "Siguiente" at bounding box center [782, 335] width 197 height 19
type input "2"
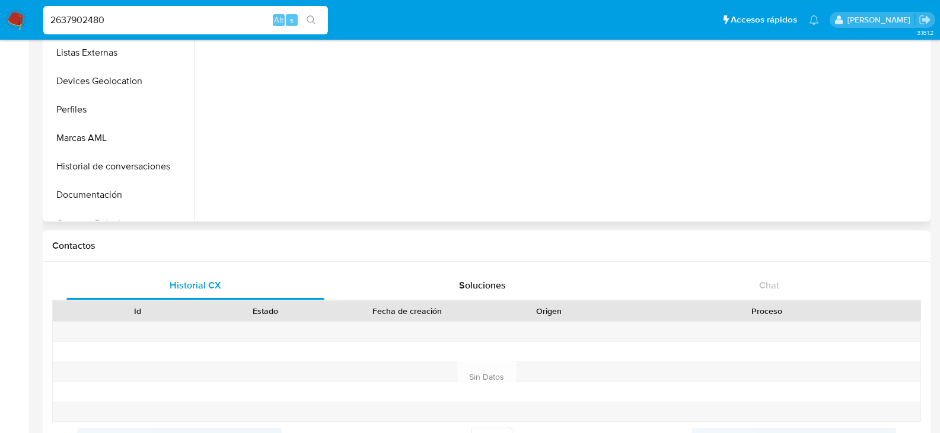
scroll to position [296, 0]
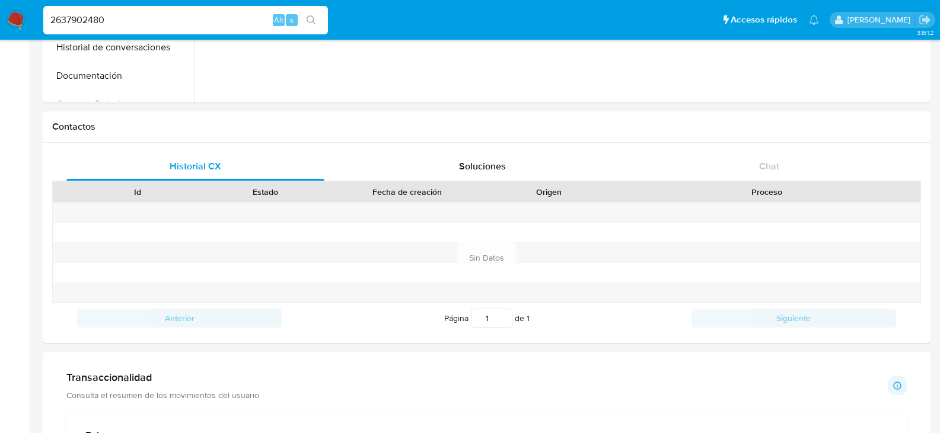
click at [123, 20] on input "2637902480" at bounding box center [185, 19] width 285 height 15
paste input "586275248"
type input "586275248"
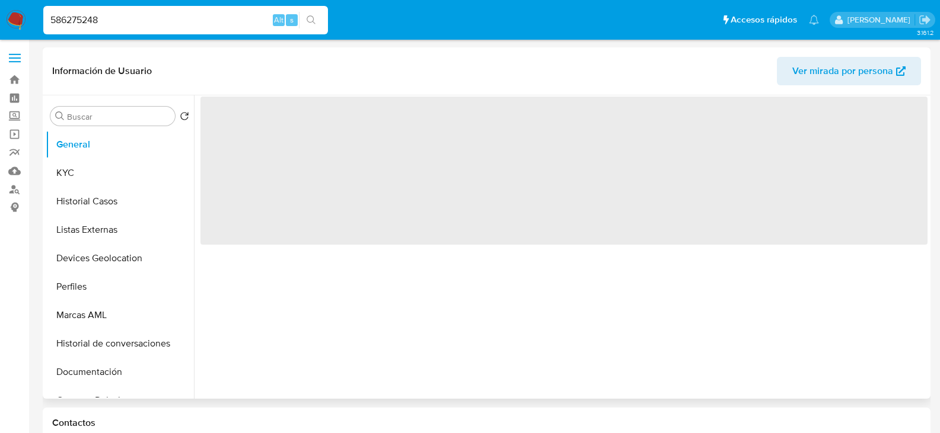
select select "10"
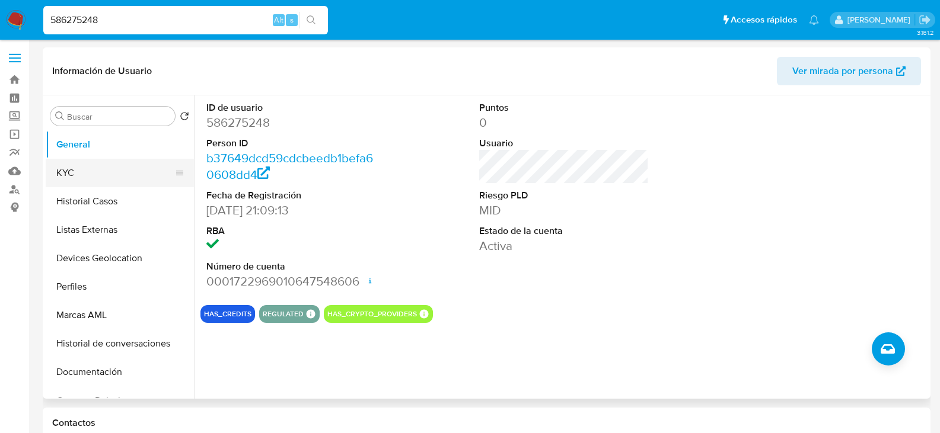
click at [77, 179] on button "KYC" at bounding box center [115, 173] width 139 height 28
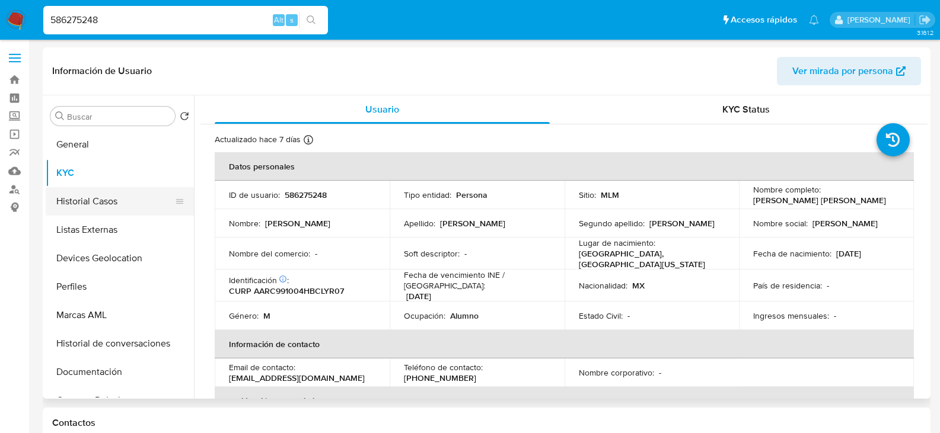
click at [81, 196] on button "Historial Casos" at bounding box center [115, 201] width 139 height 28
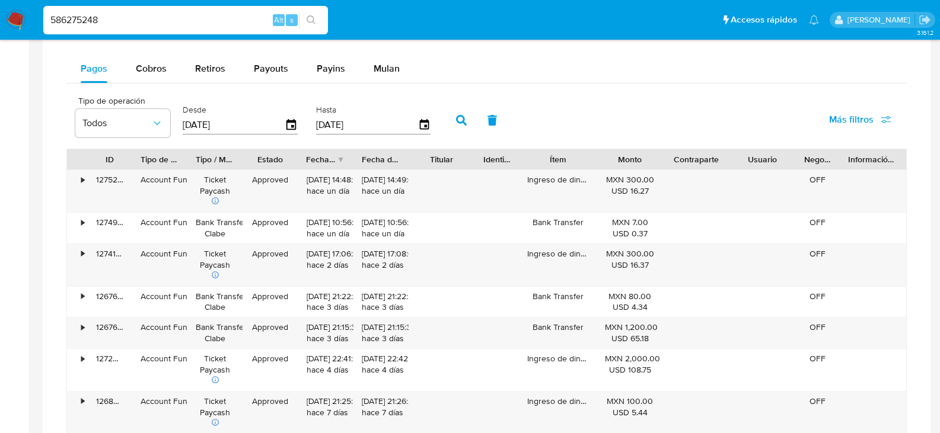
scroll to position [652, 0]
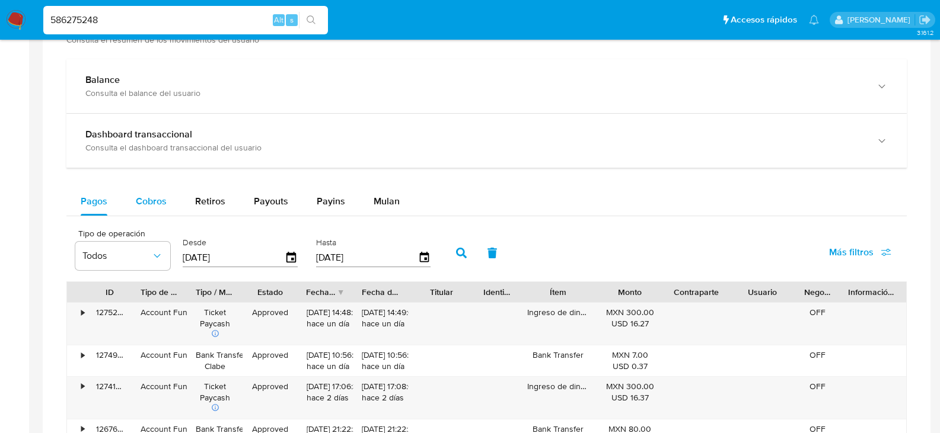
click at [148, 202] on span "Cobros" at bounding box center [151, 201] width 31 height 14
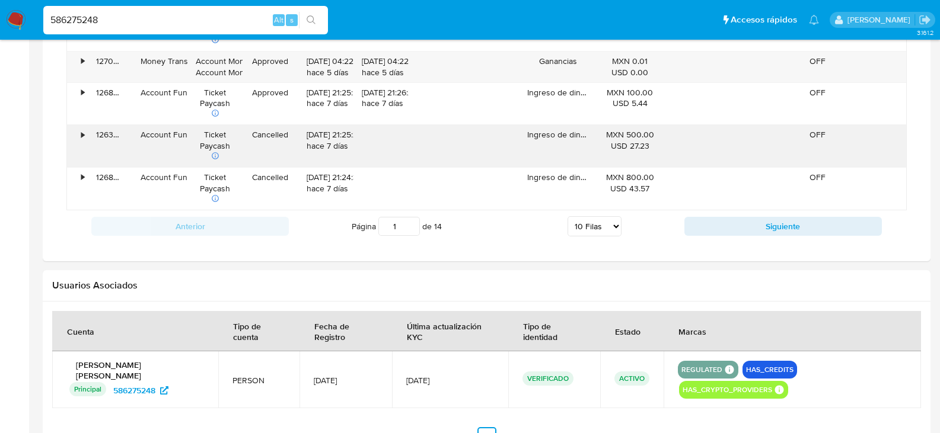
scroll to position [1126, 0]
click at [595, 219] on select "5 Filas 10 Filas 20 Filas 25 Filas 50 Filas 100 Filas" at bounding box center [594, 225] width 54 height 20
select select "100"
click at [567, 215] on select "5 Filas 10 Filas 20 Filas 25 Filas 50 Filas 100 Filas" at bounding box center [594, 225] width 54 height 20
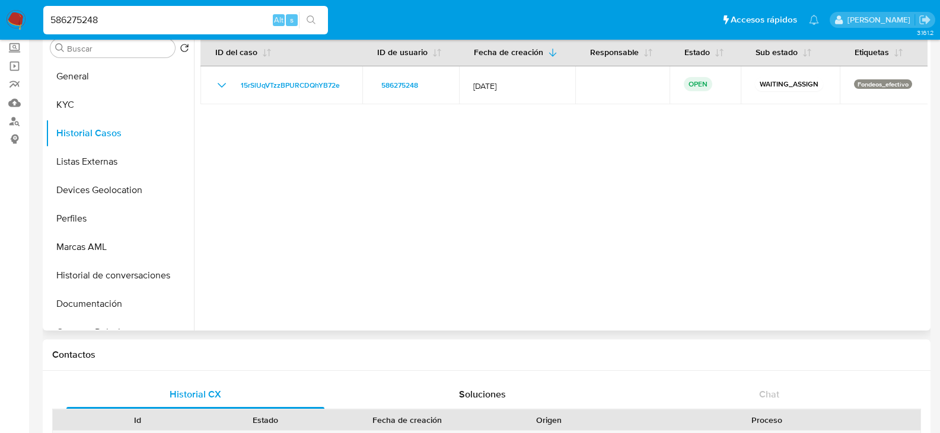
scroll to position [178, 0]
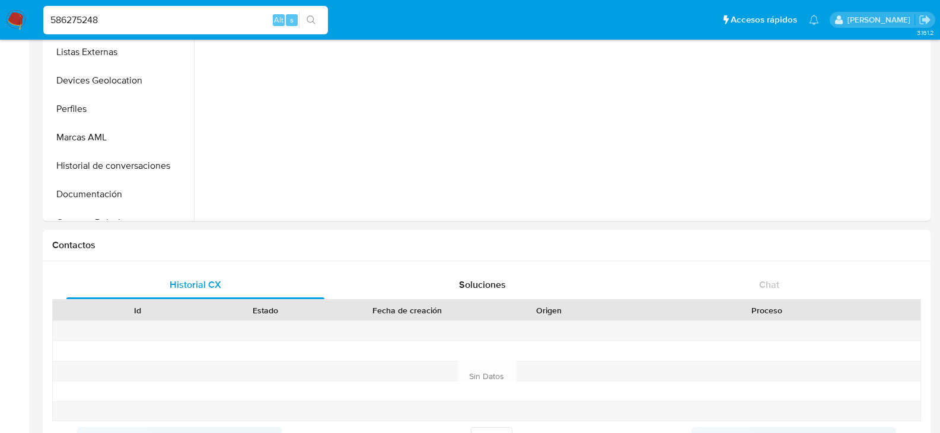
click at [194, 15] on input "586275248" at bounding box center [185, 19] width 285 height 15
paste input "83076952"
type input "83076952"
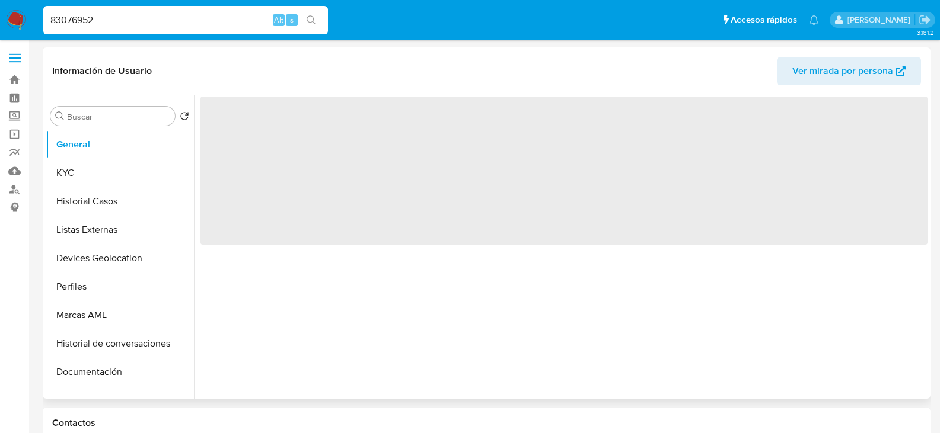
select select "10"
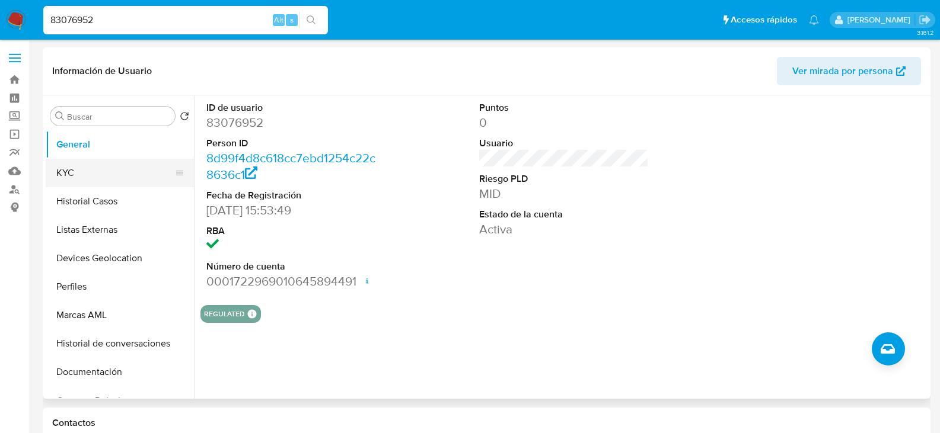
click at [78, 174] on button "KYC" at bounding box center [115, 173] width 139 height 28
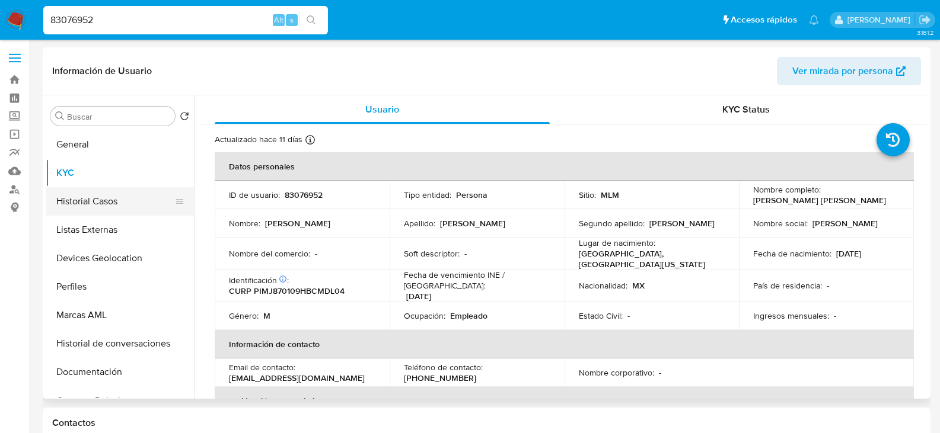
click at [110, 203] on button "Historial Casos" at bounding box center [115, 201] width 139 height 28
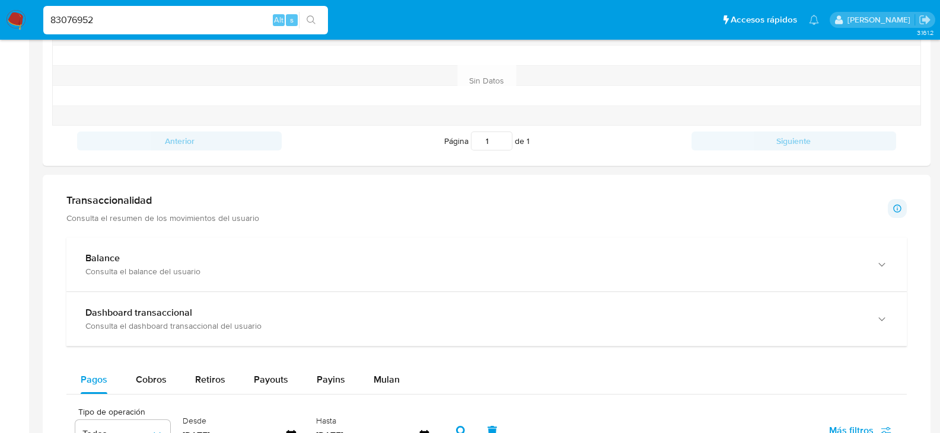
scroll to position [652, 0]
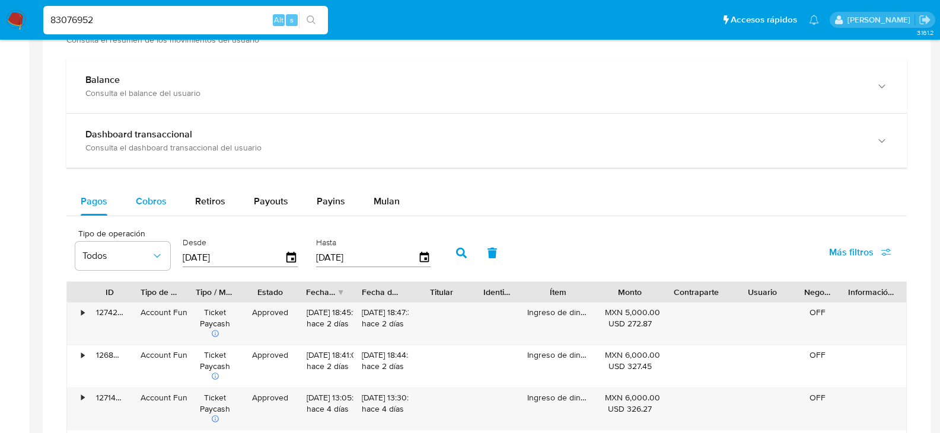
click at [163, 198] on span "Cobros" at bounding box center [151, 201] width 31 height 14
select select "10"
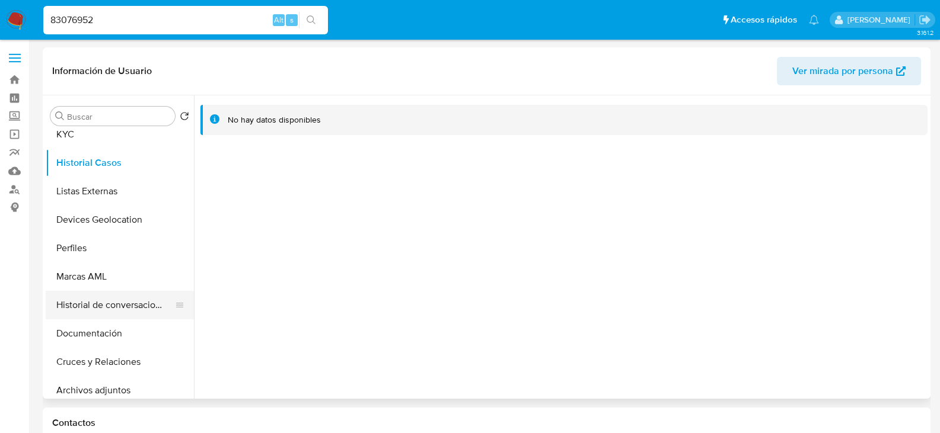
scroll to position [59, 0]
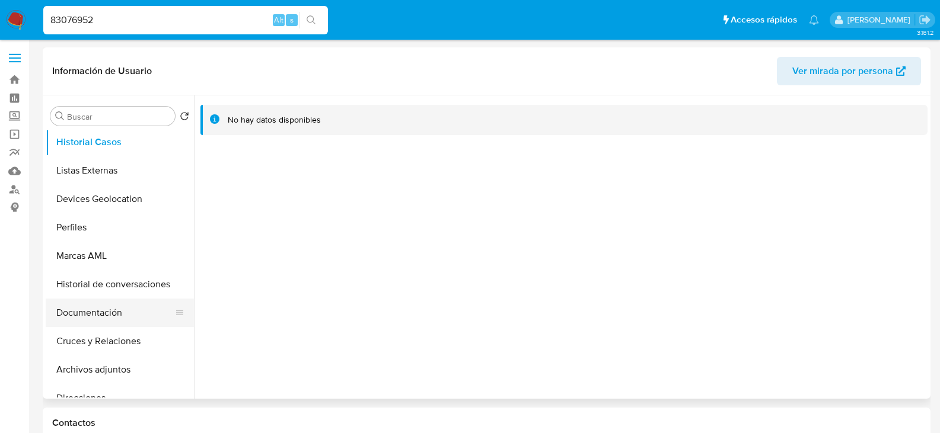
click at [112, 315] on button "Documentación" at bounding box center [115, 313] width 139 height 28
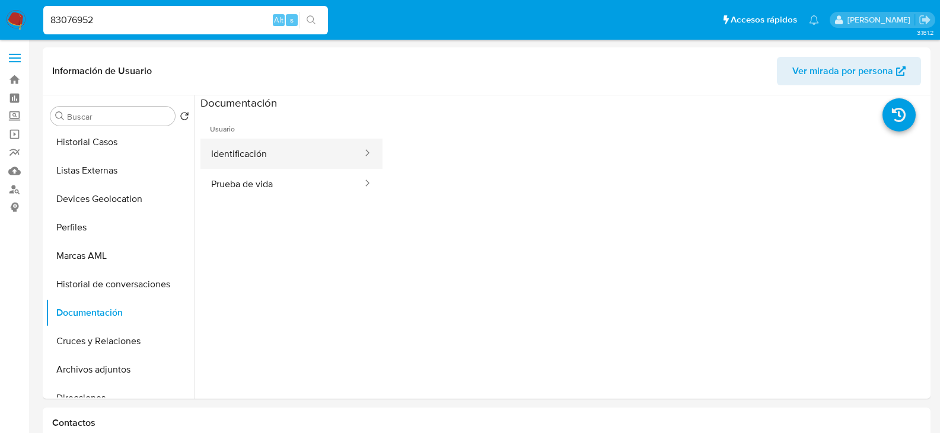
click at [277, 155] on button "Identificación" at bounding box center [281, 154] width 163 height 30
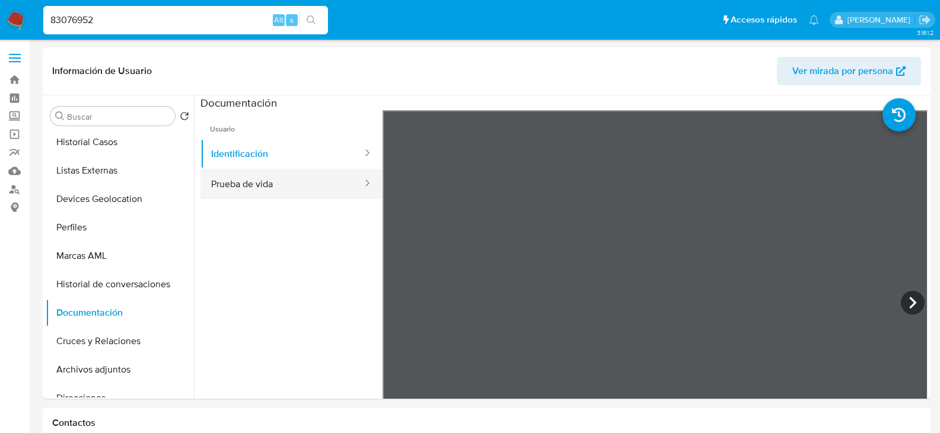
click at [277, 181] on button "Prueba de vida" at bounding box center [281, 184] width 163 height 30
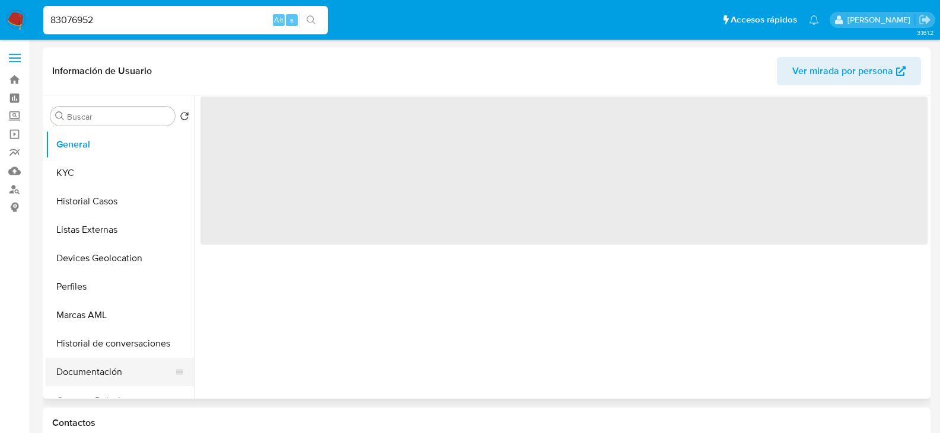
select select "10"
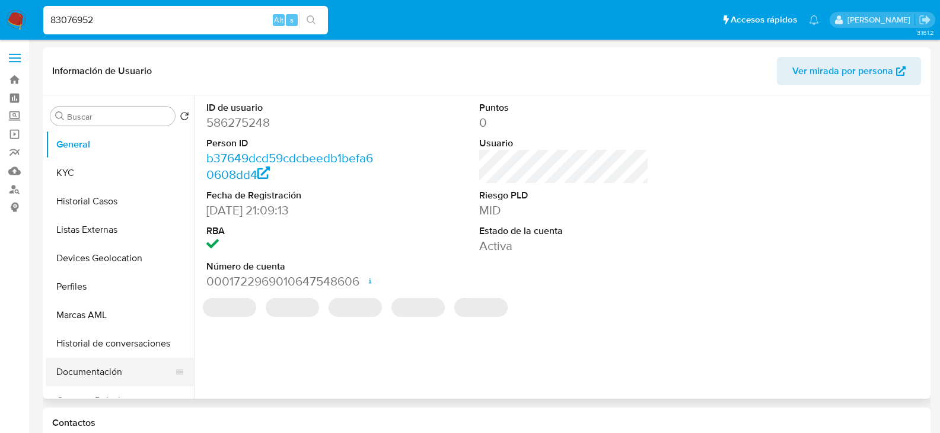
click at [101, 363] on button "Documentación" at bounding box center [115, 372] width 139 height 28
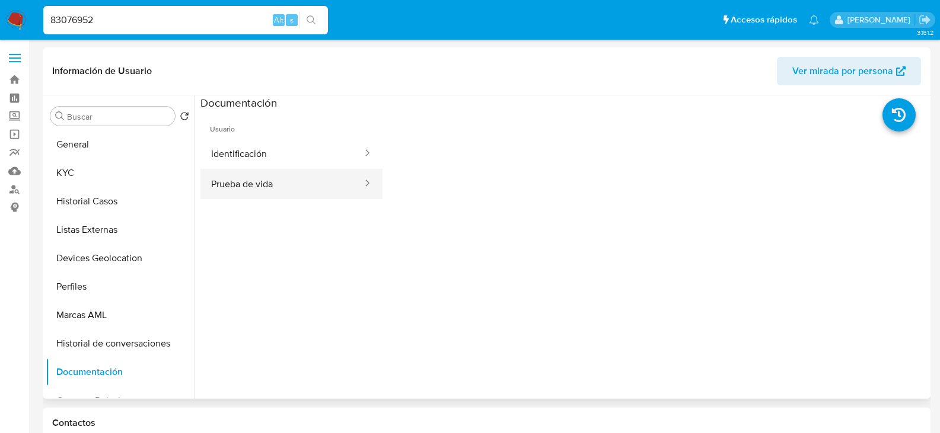
click at [247, 180] on button "Prueba de vida" at bounding box center [281, 184] width 163 height 30
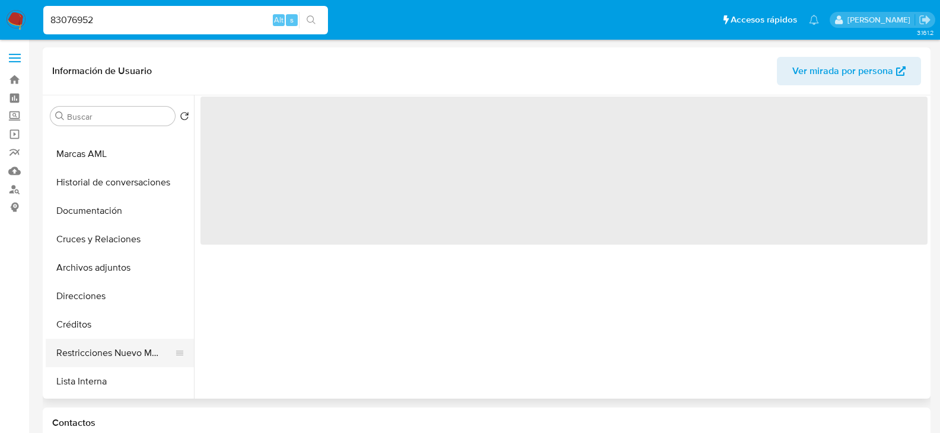
scroll to position [178, 0]
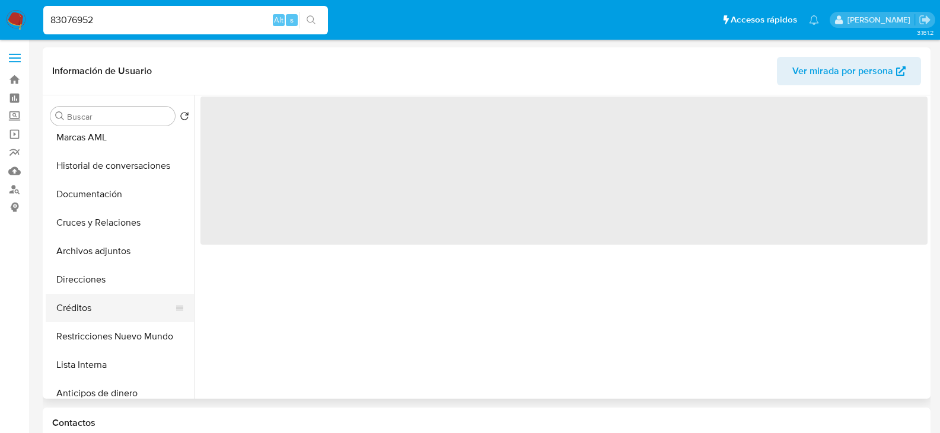
select select "10"
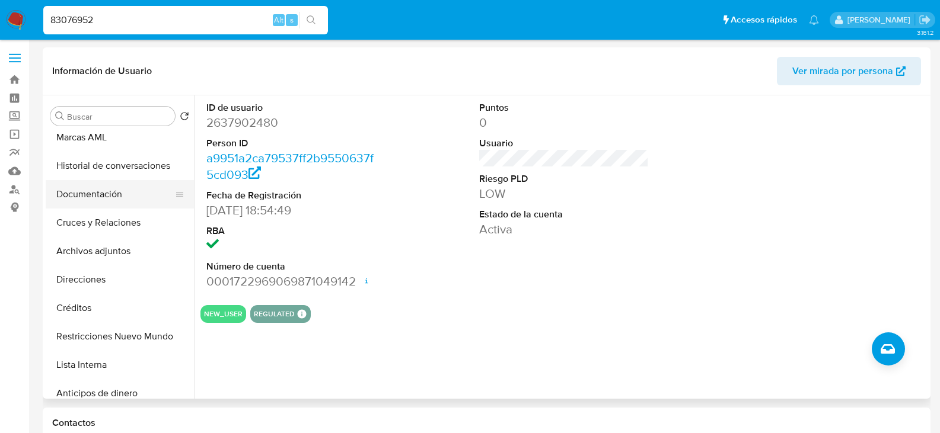
click at [105, 191] on button "Documentación" at bounding box center [115, 194] width 139 height 28
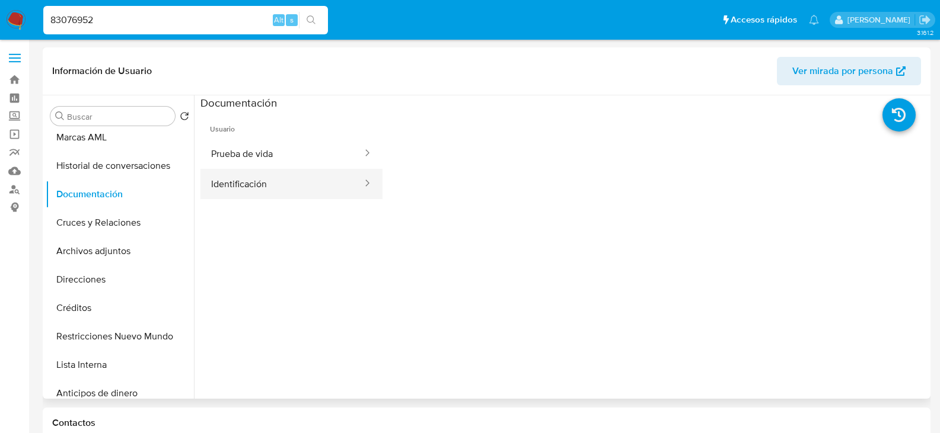
click at [258, 178] on button "Identificación" at bounding box center [281, 184] width 163 height 30
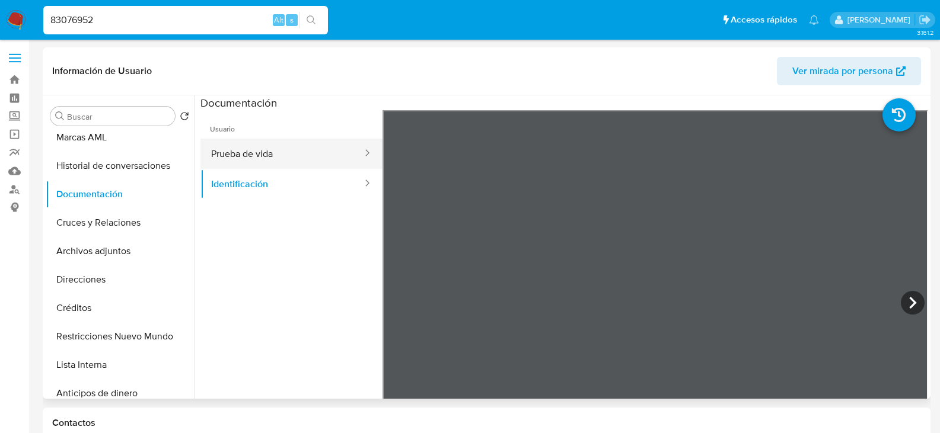
click at [274, 153] on button "Prueba de vida" at bounding box center [281, 154] width 163 height 30
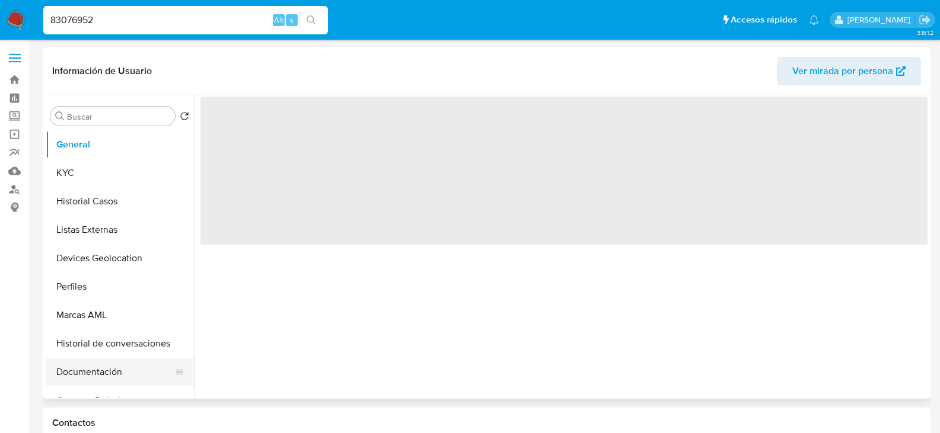
select select "10"
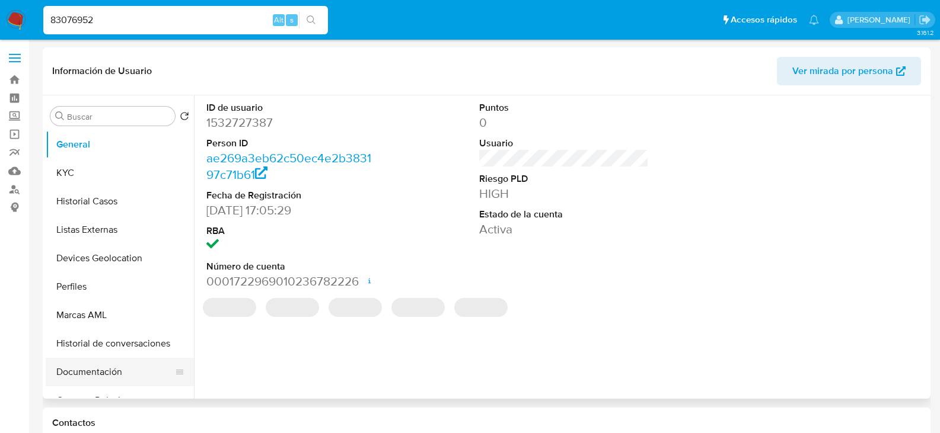
click at [95, 363] on button "Documentación" at bounding box center [115, 372] width 139 height 28
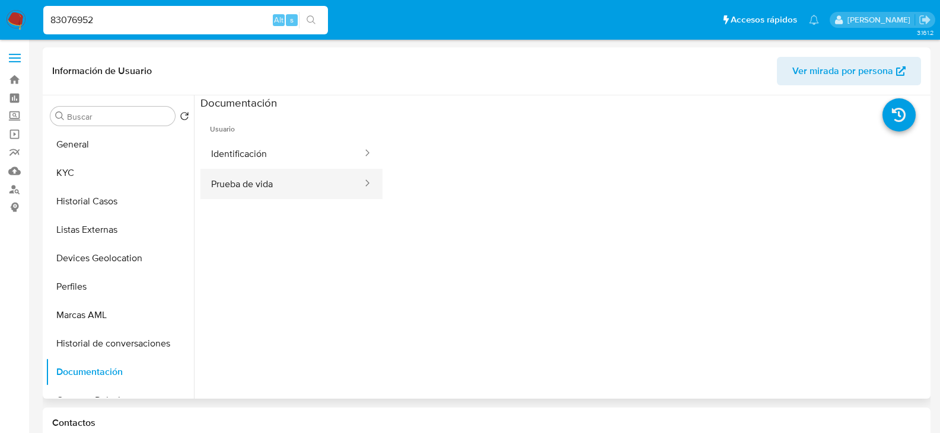
click at [260, 184] on button "Prueba de vida" at bounding box center [281, 184] width 163 height 30
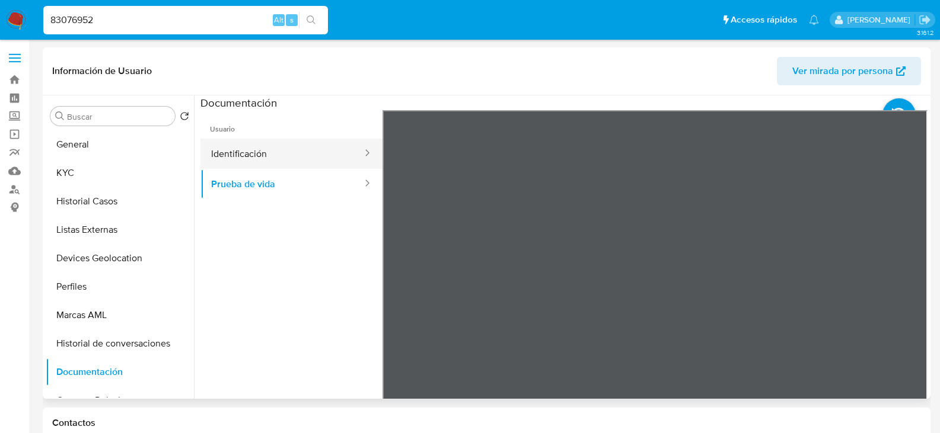
click at [238, 142] on button "Identificación" at bounding box center [281, 154] width 163 height 30
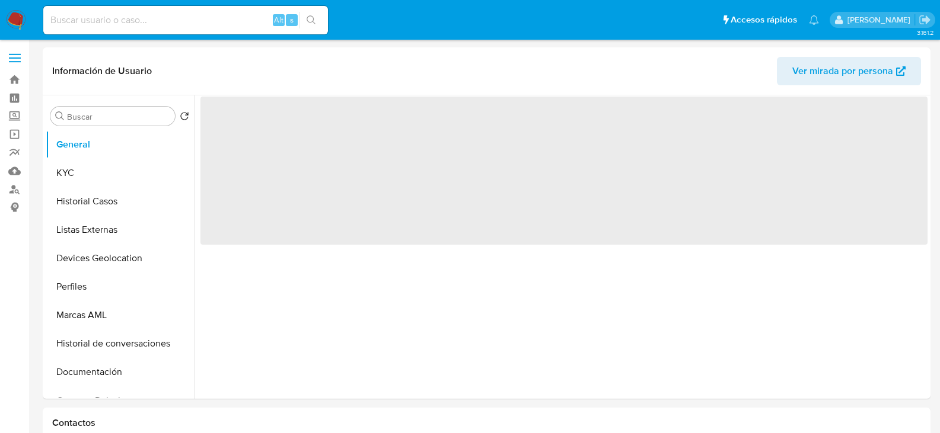
select select "10"
